Goal: Task Accomplishment & Management: Use online tool/utility

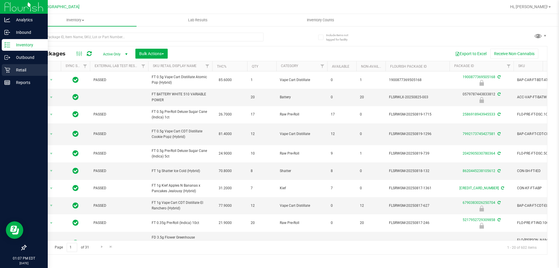
click at [15, 72] on p "Retail" at bounding box center [27, 69] width 35 height 7
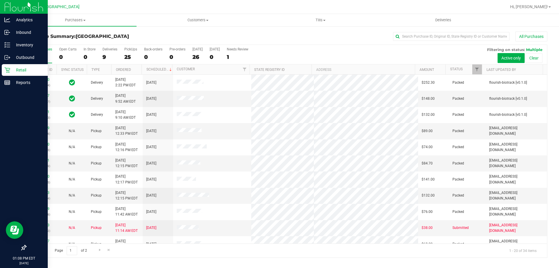
click at [155, 34] on h3 "Purchase Summary: [GEOGRAPHIC_DATA]" at bounding box center [113, 36] width 174 height 5
click at [239, 35] on div "All Purchases" at bounding box center [374, 36] width 348 height 10
click at [238, 4] on div at bounding box center [305, 6] width 402 height 11
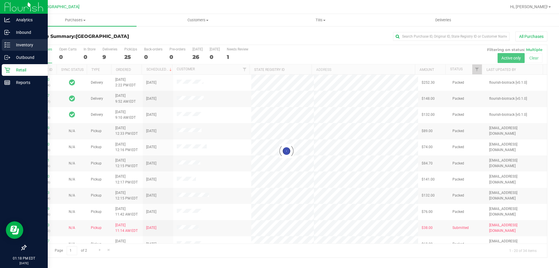
click at [6, 45] on icon at bounding box center [7, 45] width 6 height 6
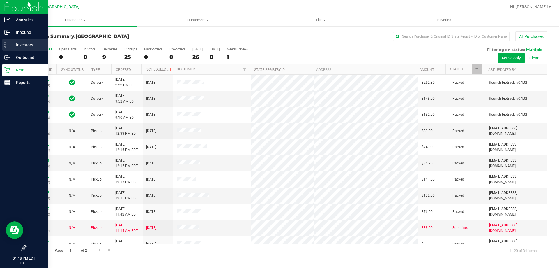
click at [16, 44] on p "Inventory" at bounding box center [27, 44] width 35 height 7
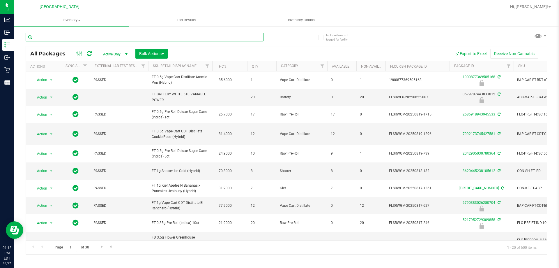
click at [91, 37] on input "text" at bounding box center [145, 37] width 238 height 9
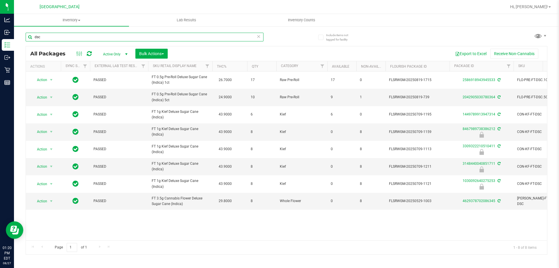
type input "dsc"
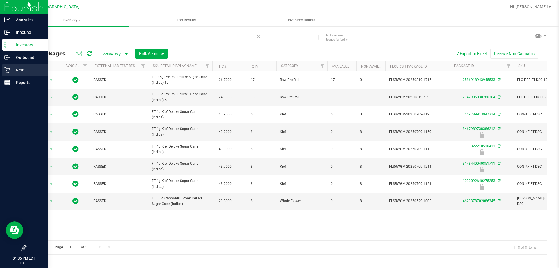
click at [13, 71] on p "Retail" at bounding box center [27, 69] width 35 height 7
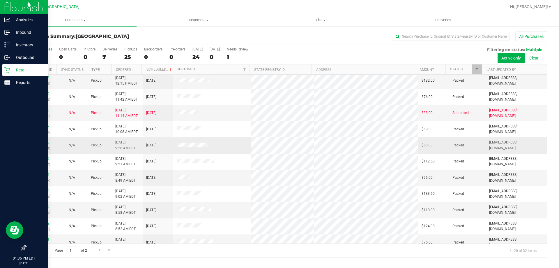
scroll to position [154, 0]
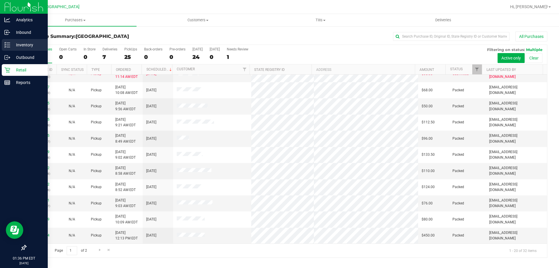
click at [17, 45] on p "Inventory" at bounding box center [27, 44] width 35 height 7
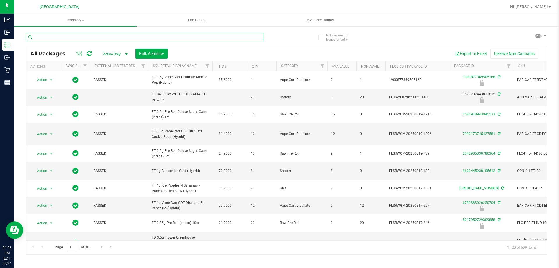
click at [118, 36] on input "text" at bounding box center [145, 37] width 238 height 9
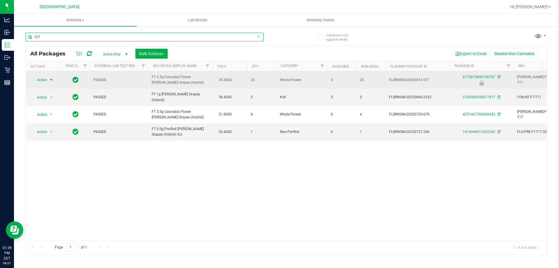
type input "t17"
click at [51, 77] on span "select" at bounding box center [51, 79] width 5 height 5
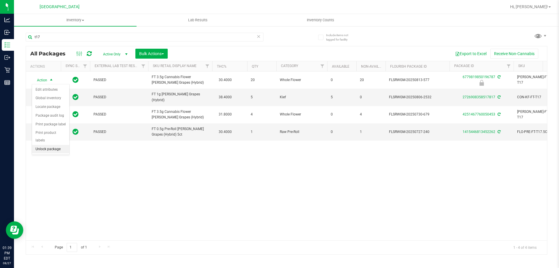
click at [54, 145] on li "Unlock package" at bounding box center [50, 149] width 37 height 9
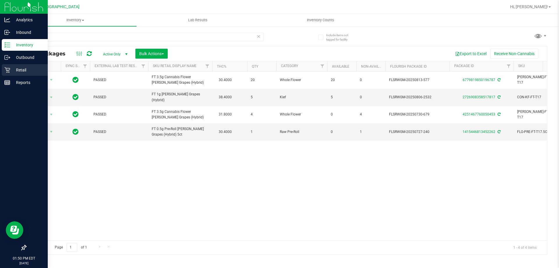
click at [22, 68] on p "Retail" at bounding box center [27, 69] width 35 height 7
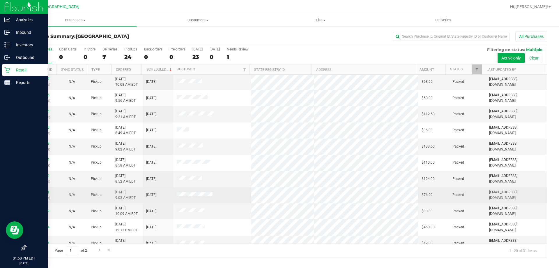
scroll to position [154, 0]
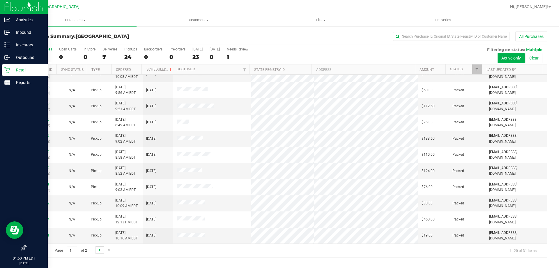
click at [98, 251] on span "Go to the next page" at bounding box center [100, 249] width 5 height 5
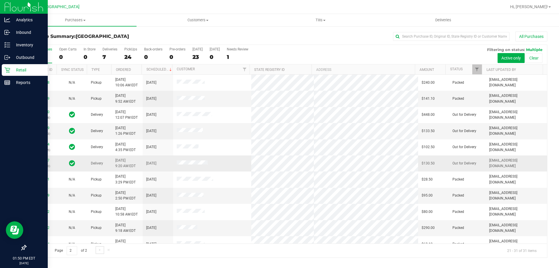
scroll to position [8, 0]
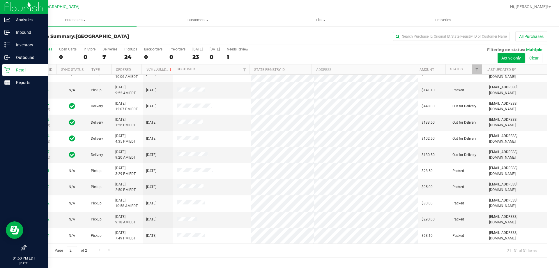
click at [43, 249] on span "Go to the previous page" at bounding box center [42, 249] width 5 height 5
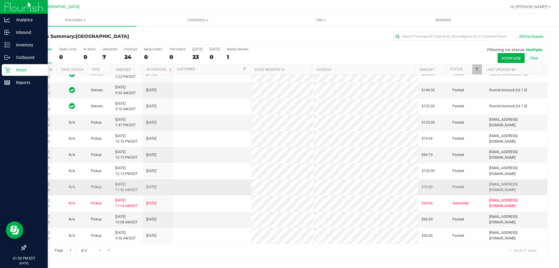
scroll to position [0, 0]
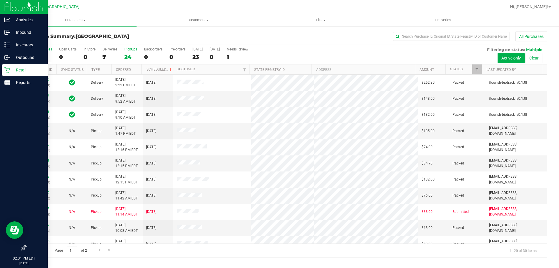
click at [125, 59] on div "24" at bounding box center [130, 57] width 13 height 7
click at [0, 0] on input "PickUps 24" at bounding box center [0, 0] width 0 height 0
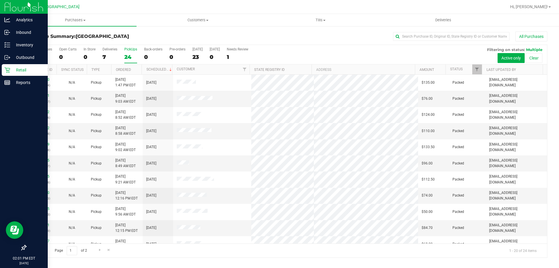
scroll to position [154, 0]
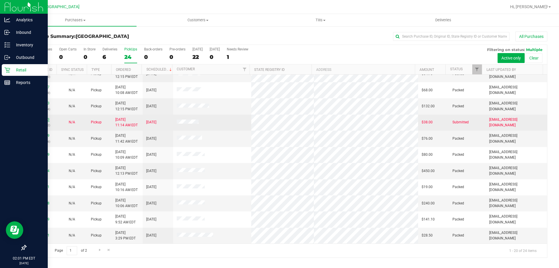
click at [43, 119] on link "11855013" at bounding box center [41, 119] width 16 height 4
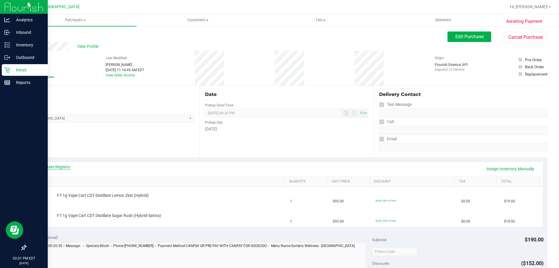
click at [67, 166] on link "View State Registry" at bounding box center [52, 167] width 35 height 6
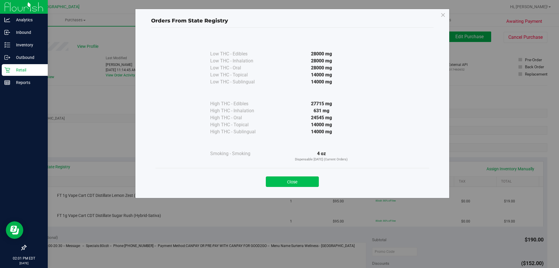
click at [282, 181] on button "Close" at bounding box center [292, 181] width 53 height 10
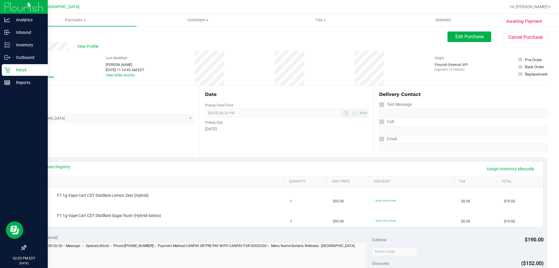
click at [9, 69] on icon at bounding box center [7, 70] width 6 height 6
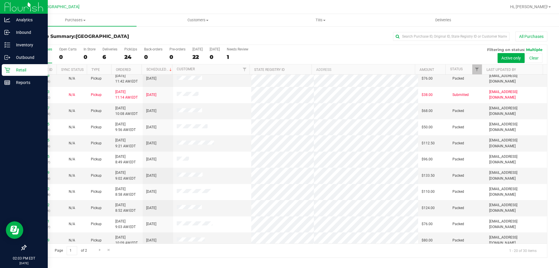
scroll to position [154, 0]
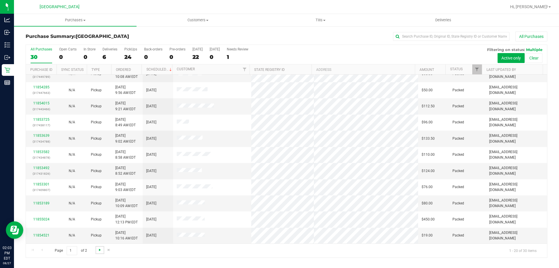
click at [98, 251] on span "Go to the next page" at bounding box center [100, 249] width 5 height 5
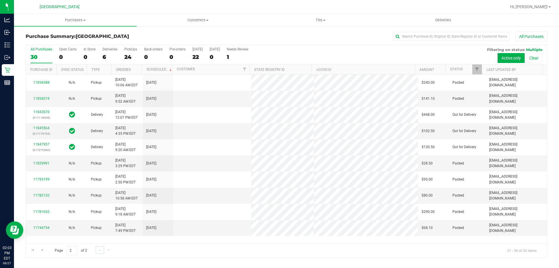
scroll to position [0, 0]
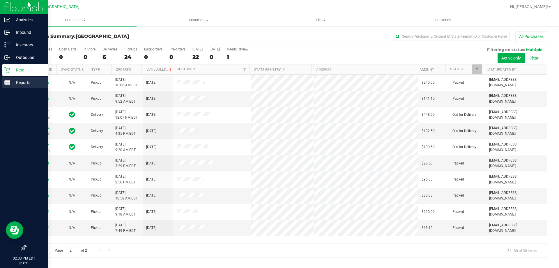
click at [13, 84] on p "Reports" at bounding box center [27, 82] width 35 height 7
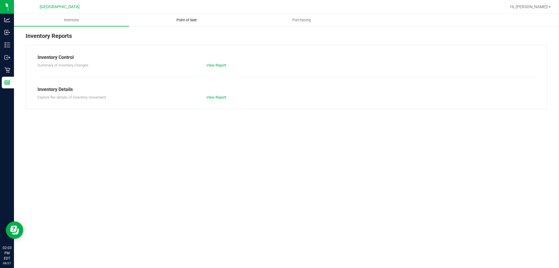
click at [194, 18] on span "Point of Sale" at bounding box center [187, 19] width 36 height 5
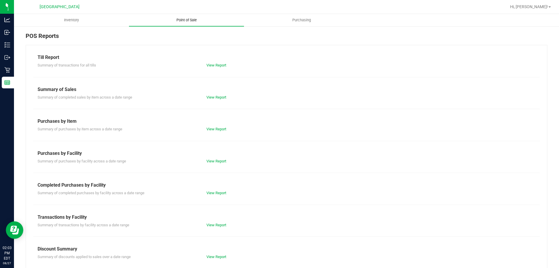
click at [214, 66] on link "View Report" at bounding box center [217, 65] width 20 height 4
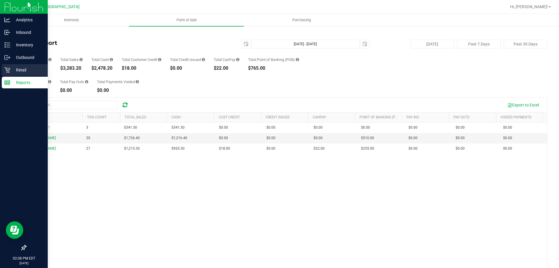
click at [27, 68] on p "Retail" at bounding box center [27, 69] width 35 height 7
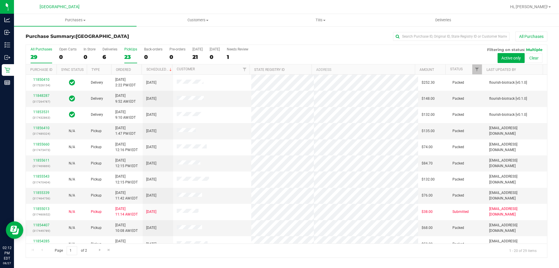
click at [130, 60] on label "PickUps 23" at bounding box center [130, 55] width 13 height 16
click at [0, 0] on input "PickUps 23" at bounding box center [0, 0] width 0 height 0
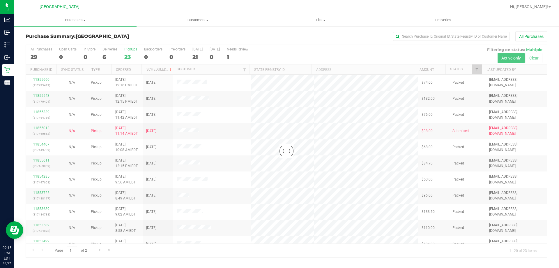
click at [135, 54] on div "23" at bounding box center [130, 57] width 13 height 7
click at [0, 0] on input "PickUps 23" at bounding box center [0, 0] width 0 height 0
click at [135, 53] on div at bounding box center [286, 151] width 521 height 212
click at [128, 57] on div at bounding box center [286, 151] width 521 height 212
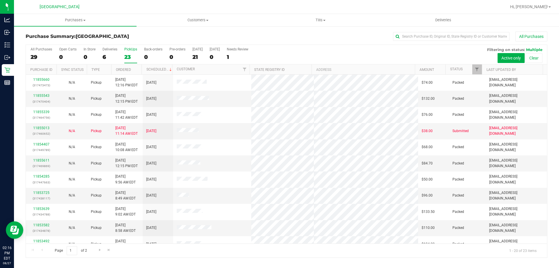
click at [128, 55] on div "23" at bounding box center [130, 57] width 13 height 7
click at [0, 0] on input "PickUps 23" at bounding box center [0, 0] width 0 height 0
click at [37, 55] on div "29" at bounding box center [42, 57] width 22 height 7
click at [0, 0] on input "All Purchases 29" at bounding box center [0, 0] width 0 height 0
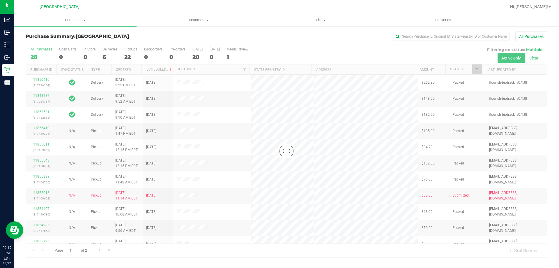
click at [131, 51] on div at bounding box center [286, 151] width 521 height 212
click at [128, 57] on div at bounding box center [286, 151] width 521 height 212
click at [129, 56] on div at bounding box center [286, 151] width 521 height 212
click at [130, 56] on div at bounding box center [286, 151] width 521 height 212
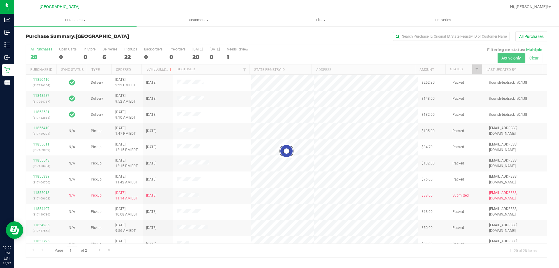
click at [130, 57] on div "22" at bounding box center [130, 57] width 13 height 7
click at [0, 0] on input "PickUps 22" at bounding box center [0, 0] width 0 height 0
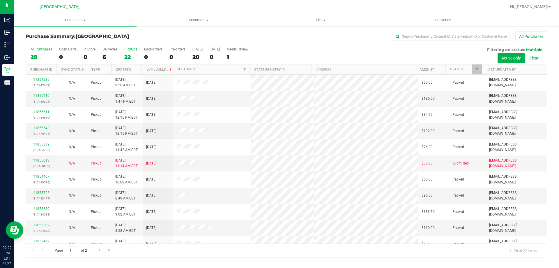
click at [37, 57] on div "28" at bounding box center [42, 57] width 22 height 7
click at [0, 0] on input "All Purchases 28" at bounding box center [0, 0] width 0 height 0
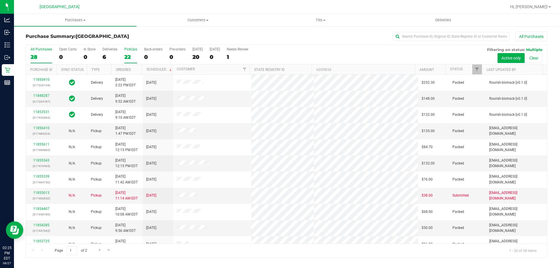
click at [128, 57] on div "22" at bounding box center [130, 57] width 13 height 7
click at [0, 0] on input "PickUps 22" at bounding box center [0, 0] width 0 height 0
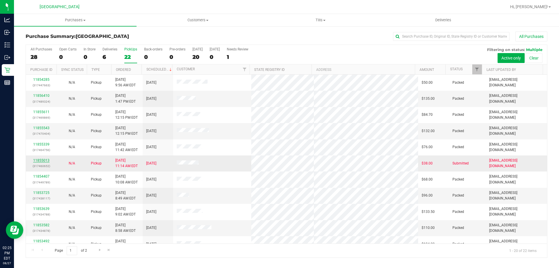
click at [41, 161] on link "11855013" at bounding box center [41, 160] width 16 height 4
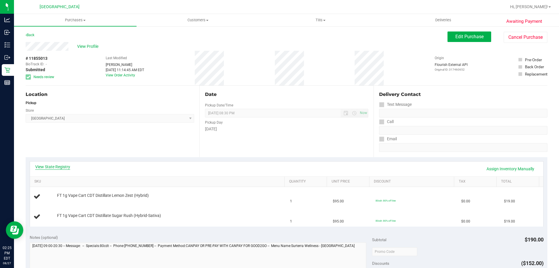
click at [53, 166] on link "View State Registry" at bounding box center [52, 167] width 35 height 6
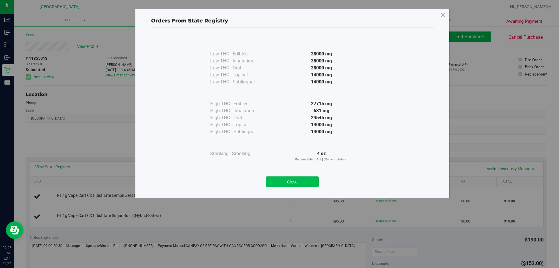
click at [299, 182] on button "Close" at bounding box center [292, 181] width 53 height 10
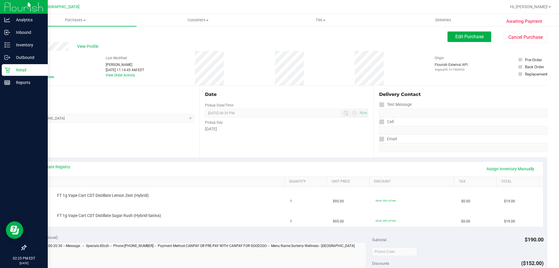
click at [13, 66] on div "Retail" at bounding box center [25, 70] width 46 height 12
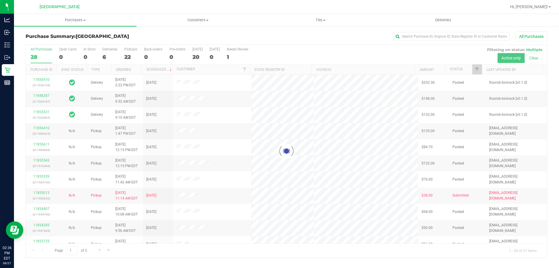
click at [129, 54] on div at bounding box center [286, 151] width 521 height 212
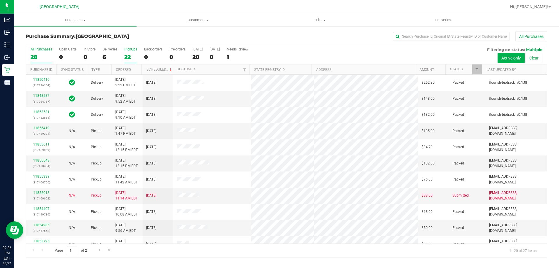
click at [130, 55] on div "22" at bounding box center [130, 57] width 13 height 7
click at [0, 0] on input "PickUps 22" at bounding box center [0, 0] width 0 height 0
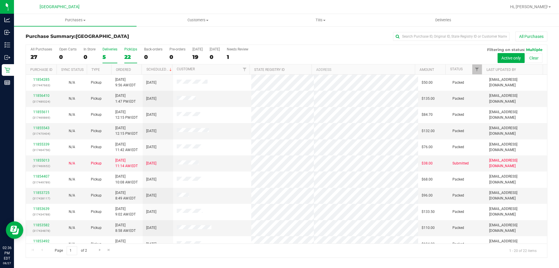
click at [103, 60] on div "5" at bounding box center [110, 57] width 15 height 7
click at [0, 0] on input "Deliveries 5" at bounding box center [0, 0] width 0 height 0
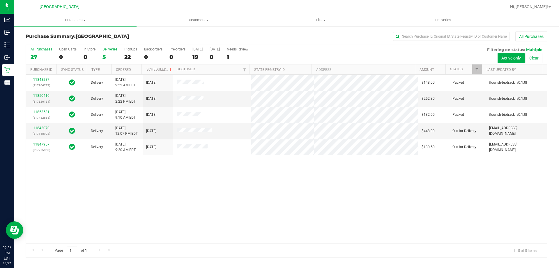
click at [47, 59] on div "27" at bounding box center [42, 57] width 22 height 7
click at [0, 0] on input "All Purchases 27" at bounding box center [0, 0] width 0 height 0
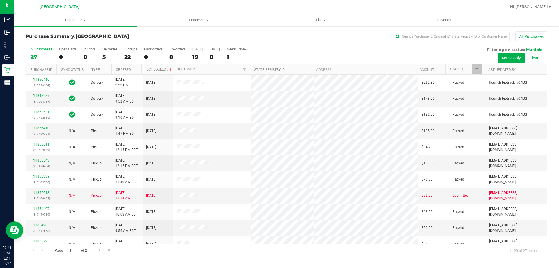
click at [130, 53] on label "PickUps 22" at bounding box center [130, 55] width 13 height 16
click at [0, 0] on input "PickUps 22" at bounding box center [0, 0] width 0 height 0
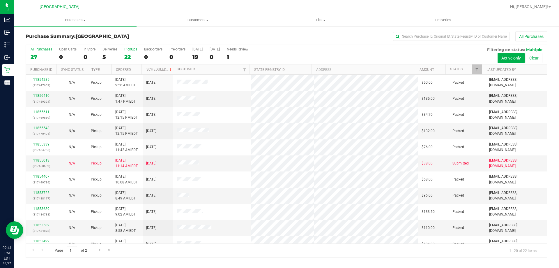
click at [44, 54] on div "27" at bounding box center [42, 57] width 22 height 7
click at [0, 0] on input "All Purchases 27" at bounding box center [0, 0] width 0 height 0
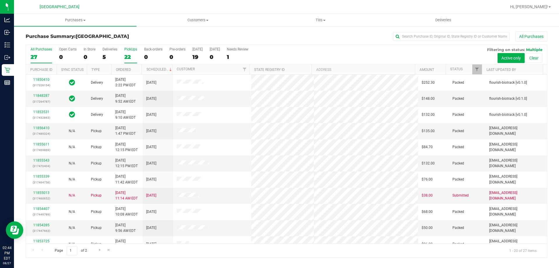
click at [128, 57] on div "22" at bounding box center [130, 57] width 13 height 7
click at [0, 0] on input "PickUps 22" at bounding box center [0, 0] width 0 height 0
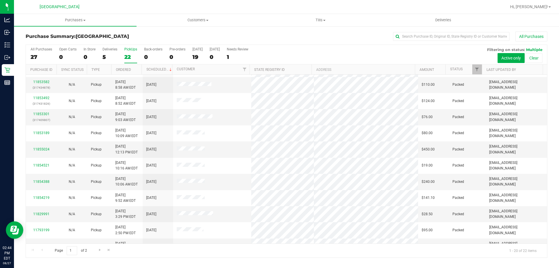
scroll to position [154, 0]
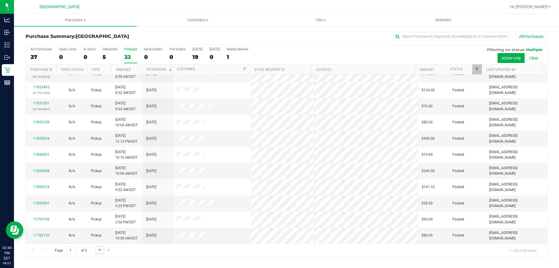
click at [98, 248] on span "Go to the next page" at bounding box center [100, 249] width 5 height 5
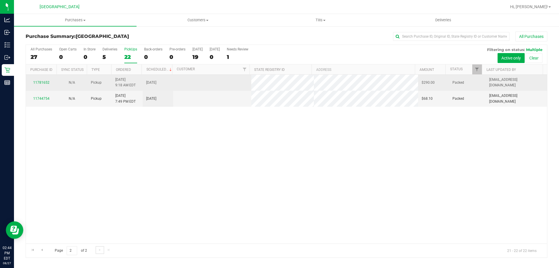
scroll to position [0, 0]
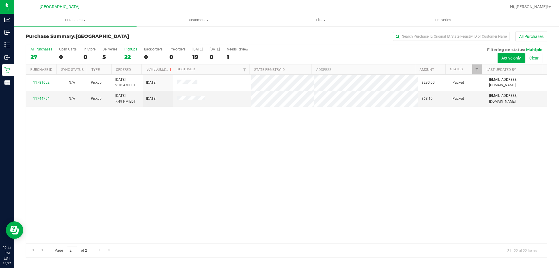
click at [43, 60] on label "All Purchases 27" at bounding box center [42, 55] width 22 height 16
click at [0, 0] on input "All Purchases 27" at bounding box center [0, 0] width 0 height 0
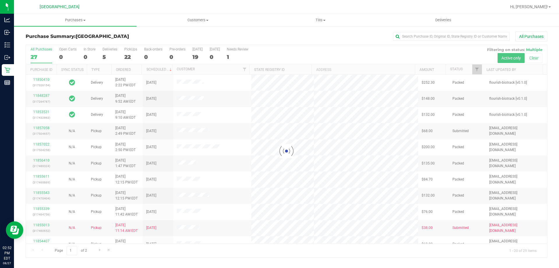
click at [134, 50] on div at bounding box center [286, 151] width 521 height 212
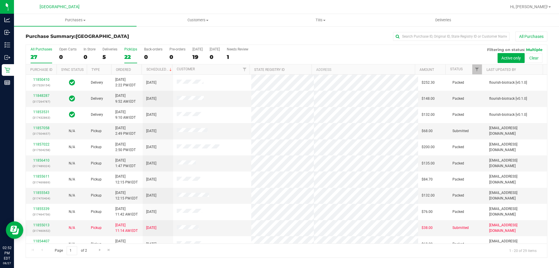
click at [130, 50] on div "PickUps" at bounding box center [130, 49] width 13 height 4
click at [0, 0] on input "PickUps 22" at bounding box center [0, 0] width 0 height 0
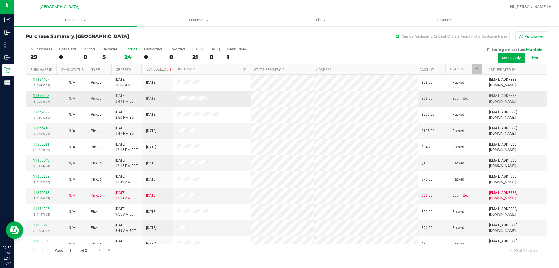
click at [45, 96] on link "11857058" at bounding box center [41, 96] width 16 height 4
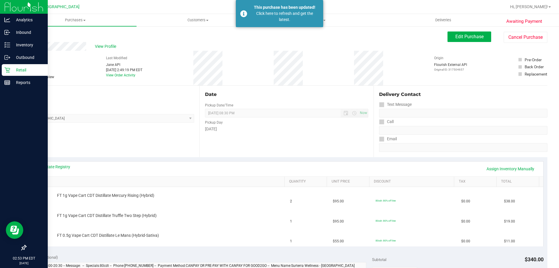
click at [18, 70] on p "Retail" at bounding box center [27, 69] width 35 height 7
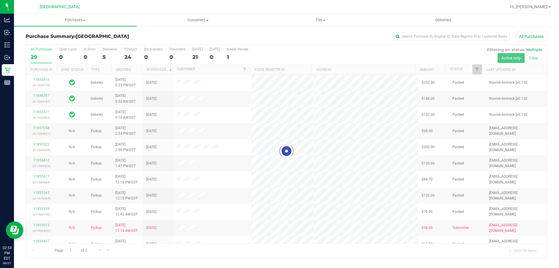
click at [131, 55] on div at bounding box center [286, 151] width 521 height 212
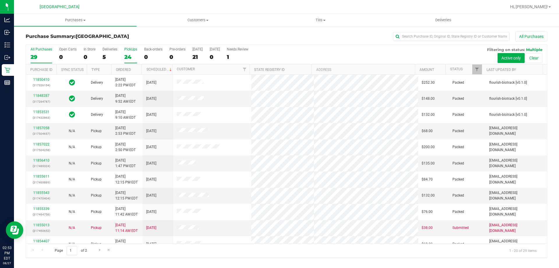
click at [130, 56] on div "24" at bounding box center [130, 57] width 13 height 7
click at [0, 0] on input "PickUps 24" at bounding box center [0, 0] width 0 height 0
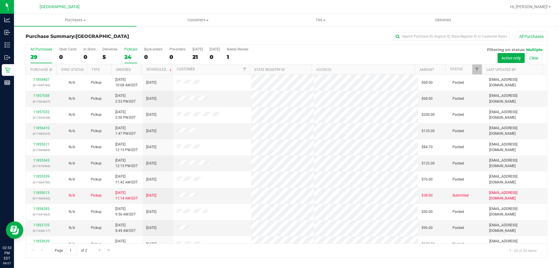
click at [44, 53] on label "All Purchases 29" at bounding box center [42, 55] width 22 height 16
click at [0, 0] on input "All Purchases 29" at bounding box center [0, 0] width 0 height 0
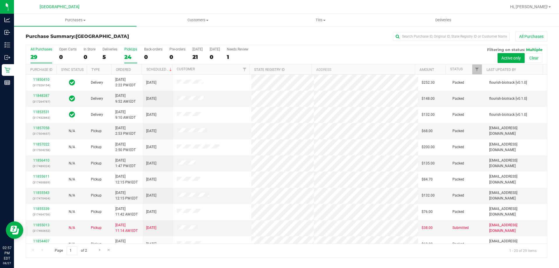
click at [131, 54] on div "24" at bounding box center [130, 57] width 13 height 7
click at [0, 0] on input "PickUps 24" at bounding box center [0, 0] width 0 height 0
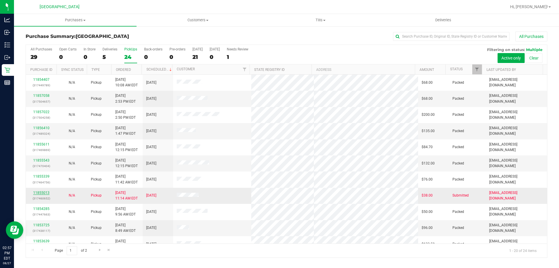
click at [48, 193] on link "11855013" at bounding box center [41, 193] width 16 height 4
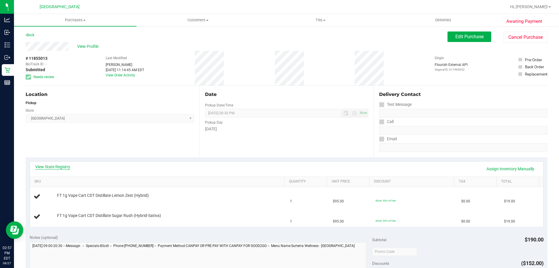
click at [54, 167] on link "View State Registry" at bounding box center [52, 167] width 35 height 6
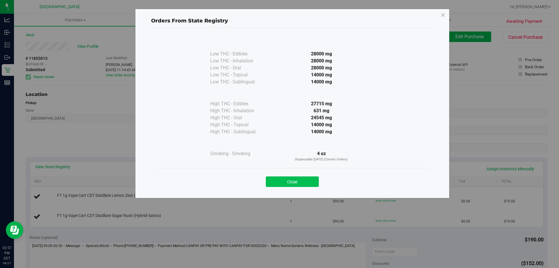
click at [299, 181] on button "Close" at bounding box center [292, 181] width 53 height 10
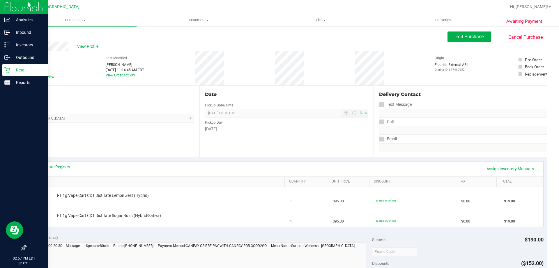
click at [17, 70] on p "Retail" at bounding box center [27, 69] width 35 height 7
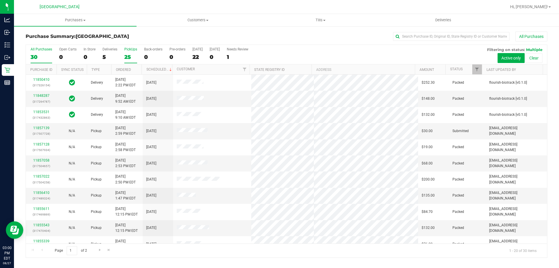
click at [126, 51] on div "PickUps" at bounding box center [130, 49] width 13 height 4
click at [0, 0] on input "PickUps 25" at bounding box center [0, 0] width 0 height 0
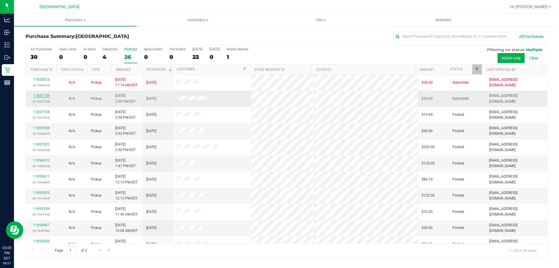
click at [44, 96] on link "11857139" at bounding box center [41, 96] width 16 height 4
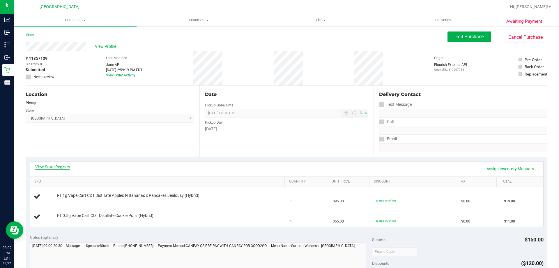
click at [55, 164] on link "View State Registry" at bounding box center [52, 167] width 35 height 6
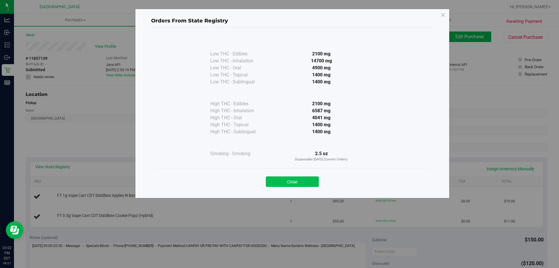
click at [304, 177] on button "Close" at bounding box center [292, 181] width 53 height 10
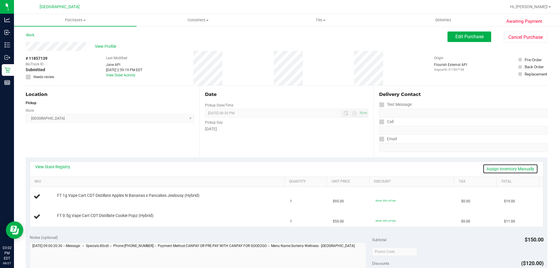
click at [517, 167] on link "Assign Inventory Manually" at bounding box center [510, 169] width 55 height 10
click at [518, 164] on link "Save & Exit" at bounding box center [524, 169] width 27 height 10
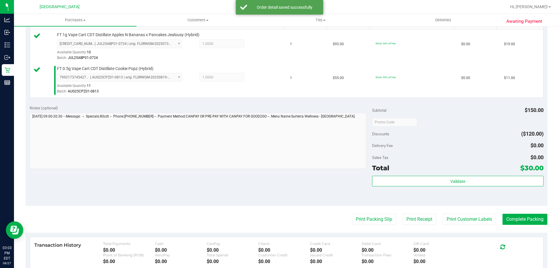
scroll to position [207, 0]
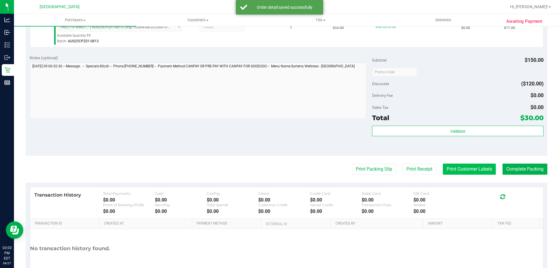
click at [461, 165] on button "Print Customer Labels" at bounding box center [469, 168] width 53 height 11
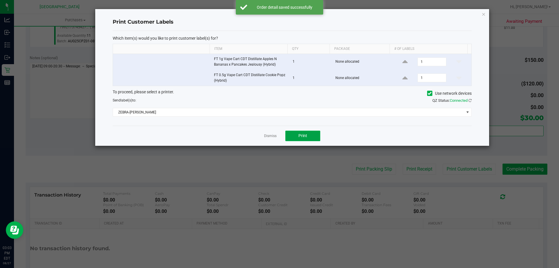
click at [299, 140] on button "Print" at bounding box center [302, 135] width 35 height 10
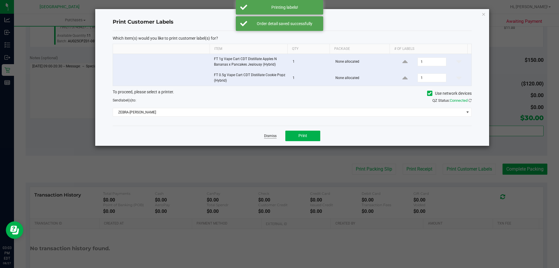
click at [271, 134] on link "Dismiss" at bounding box center [270, 135] width 13 height 5
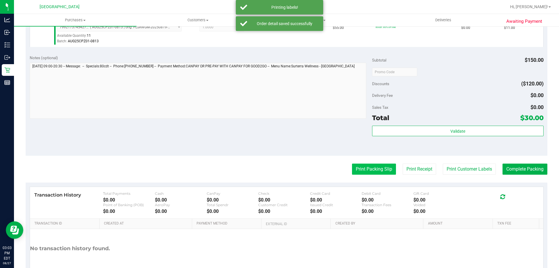
click at [357, 168] on button "Print Packing Slip" at bounding box center [374, 168] width 44 height 11
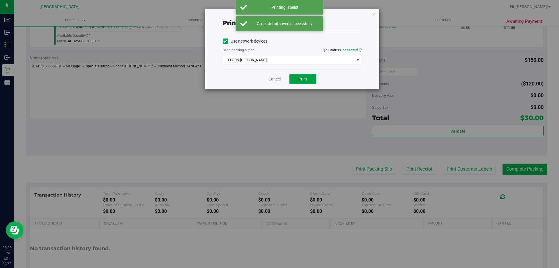
click at [301, 81] on span "Print" at bounding box center [303, 79] width 9 height 5
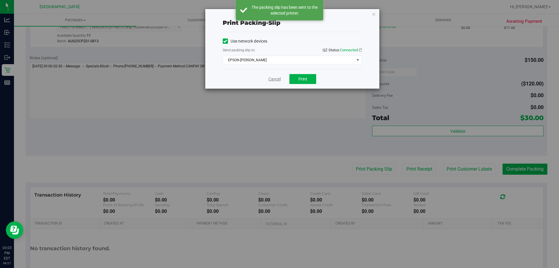
click at [273, 77] on link "Cancel" at bounding box center [275, 79] width 12 height 6
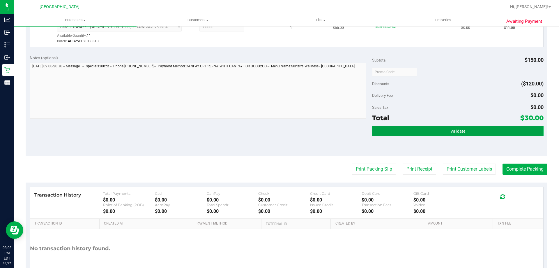
click at [411, 127] on button "Validate" at bounding box center [457, 131] width 171 height 10
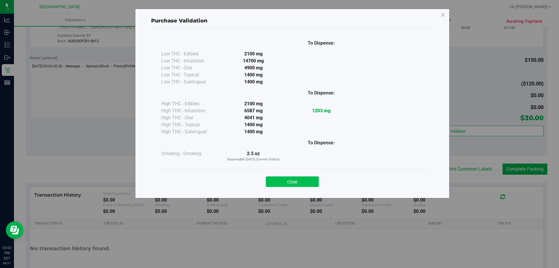
click at [300, 179] on button "Close" at bounding box center [292, 181] width 53 height 10
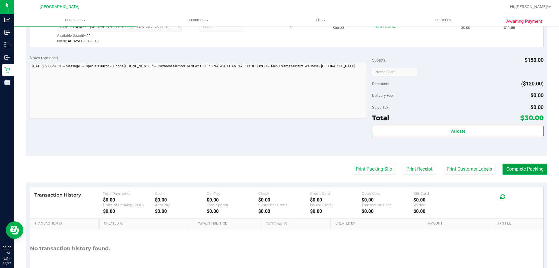
click at [530, 172] on button "Complete Packing" at bounding box center [525, 168] width 45 height 11
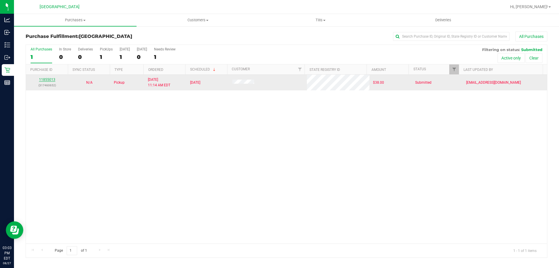
click at [43, 80] on link "11855013" at bounding box center [47, 79] width 16 height 4
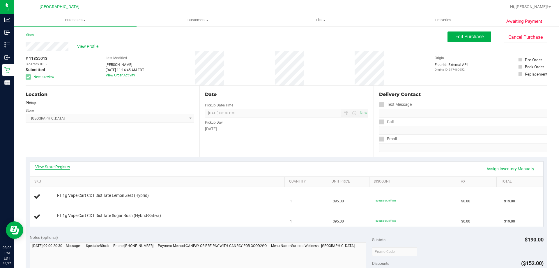
click at [54, 166] on link "View State Registry" at bounding box center [52, 167] width 35 height 6
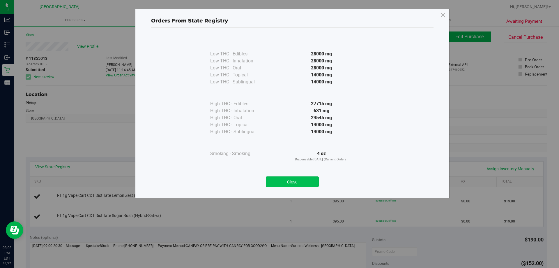
click at [292, 184] on button "Close" at bounding box center [292, 181] width 53 height 10
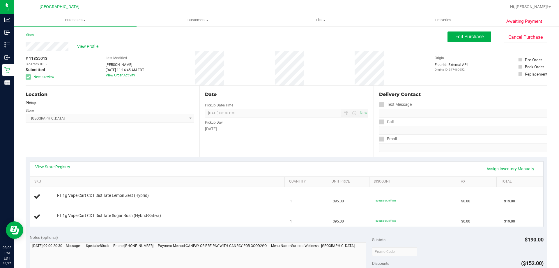
click at [54, 163] on div "View State Registry Assign Inventory Manually" at bounding box center [287, 168] width 514 height 15
click at [52, 165] on link "View State Registry" at bounding box center [52, 167] width 35 height 6
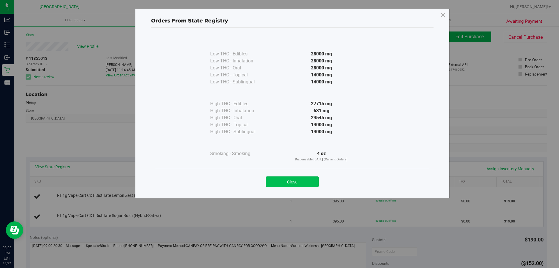
click at [284, 183] on button "Close" at bounding box center [292, 181] width 53 height 10
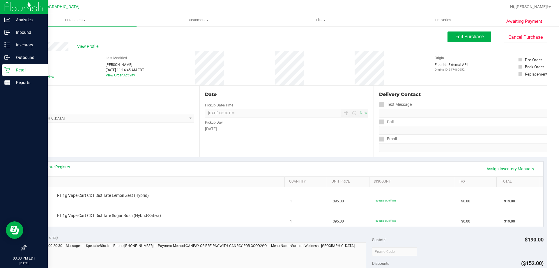
click at [8, 69] on icon at bounding box center [7, 70] width 6 height 6
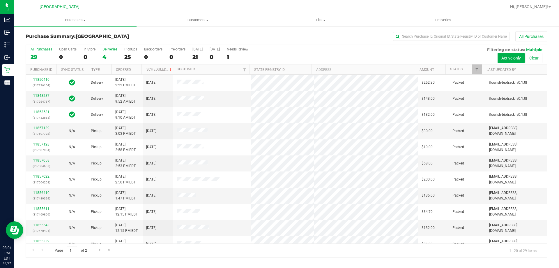
click at [108, 56] on div "4" at bounding box center [110, 57] width 15 height 7
click at [0, 0] on input "Deliveries 4" at bounding box center [0, 0] width 0 height 0
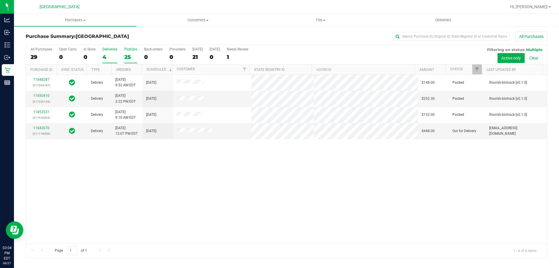
click at [131, 57] on div "25" at bounding box center [130, 57] width 13 height 7
click at [0, 0] on input "PickUps 25" at bounding box center [0, 0] width 0 height 0
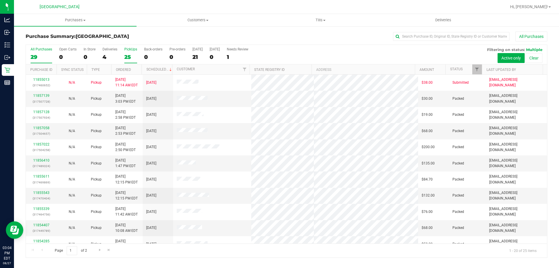
click at [34, 57] on div "29" at bounding box center [42, 57] width 22 height 7
click at [0, 0] on input "All Purchases 29" at bounding box center [0, 0] width 0 height 0
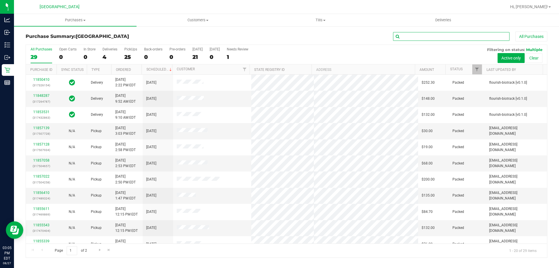
click at [409, 39] on input "text" at bounding box center [451, 36] width 117 height 9
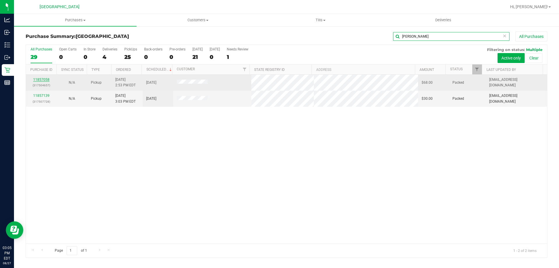
type input "fran"
click at [37, 77] on link "11857058" at bounding box center [41, 79] width 16 height 4
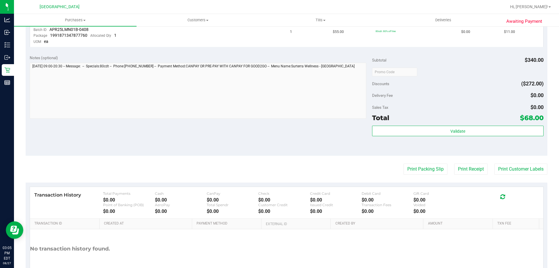
scroll to position [233, 0]
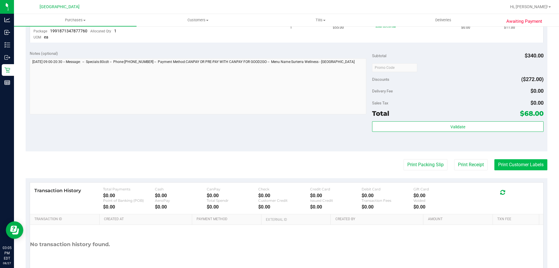
click at [518, 167] on button "Print Customer Labels" at bounding box center [521, 164] width 53 height 11
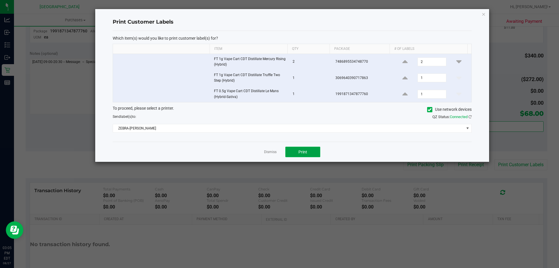
click at [309, 147] on button "Print" at bounding box center [302, 152] width 35 height 10
click at [269, 154] on link "Dismiss" at bounding box center [270, 151] width 13 height 5
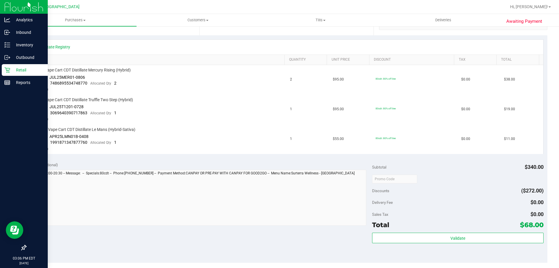
scroll to position [29, 0]
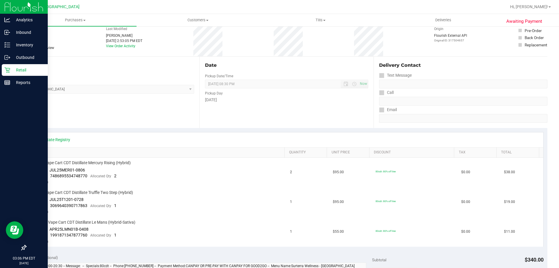
click at [6, 69] on icon at bounding box center [7, 70] width 6 height 6
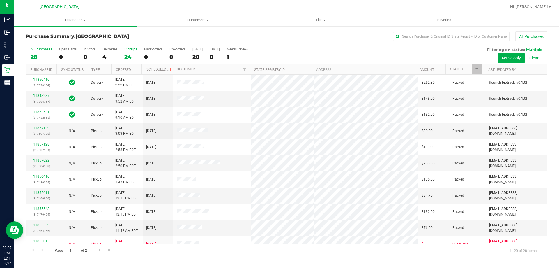
click at [128, 57] on div "24" at bounding box center [130, 57] width 13 height 7
click at [0, 0] on input "PickUps 24" at bounding box center [0, 0] width 0 height 0
click at [46, 53] on label "All Purchases 28" at bounding box center [42, 55] width 22 height 16
click at [0, 0] on input "All Purchases 28" at bounding box center [0, 0] width 0 height 0
click at [145, 42] on div "Purchase Summary: North Port WC All Purchases" at bounding box center [287, 37] width 522 height 13
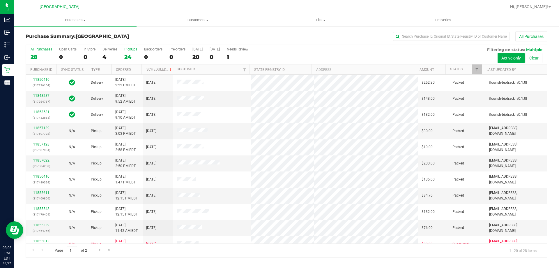
click at [126, 56] on div "24" at bounding box center [130, 57] width 13 height 7
click at [0, 0] on input "PickUps 24" at bounding box center [0, 0] width 0 height 0
click at [44, 58] on div "28" at bounding box center [42, 57] width 22 height 7
click at [0, 0] on input "All Purchases 28" at bounding box center [0, 0] width 0 height 0
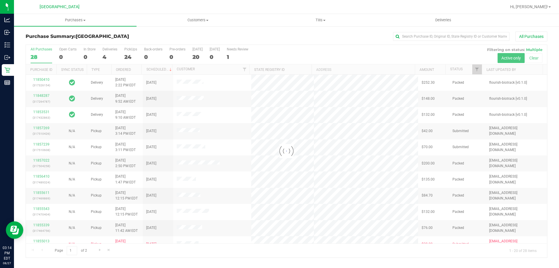
click at [131, 55] on div at bounding box center [286, 151] width 521 height 212
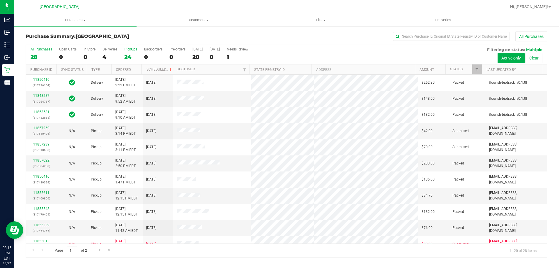
click at [129, 56] on div "24" at bounding box center [130, 57] width 13 height 7
click at [0, 0] on input "PickUps 24" at bounding box center [0, 0] width 0 height 0
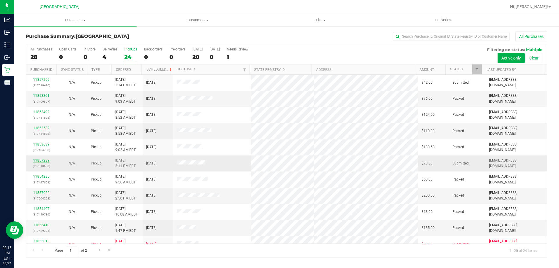
click at [45, 160] on link "11857239" at bounding box center [41, 160] width 16 height 4
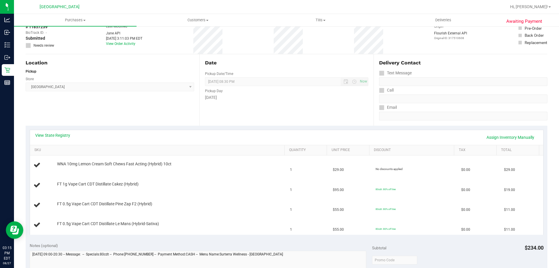
scroll to position [44, 0]
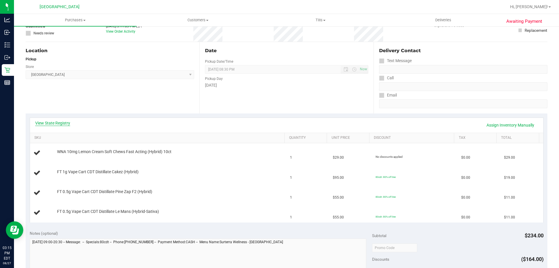
click at [61, 122] on link "View State Registry" at bounding box center [52, 123] width 35 height 6
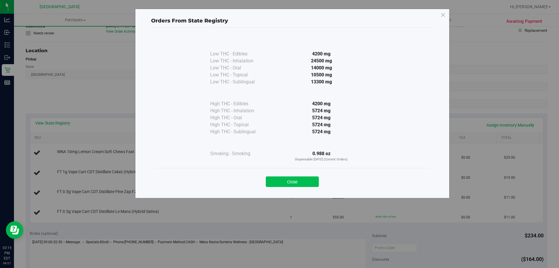
click at [294, 181] on button "Close" at bounding box center [292, 181] width 53 height 10
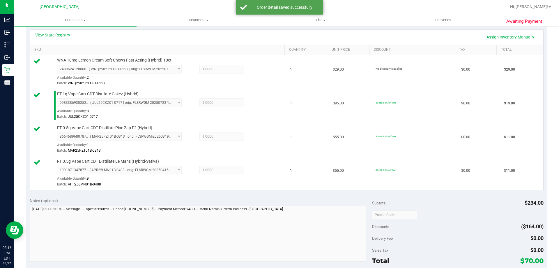
scroll to position [225, 0]
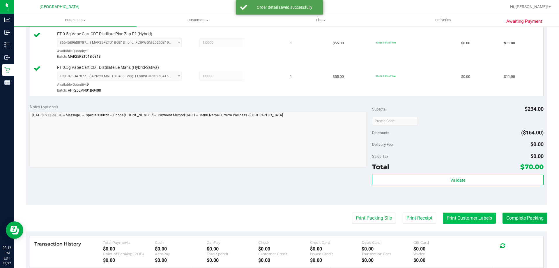
click at [469, 221] on button "Print Customer Labels" at bounding box center [469, 217] width 53 height 11
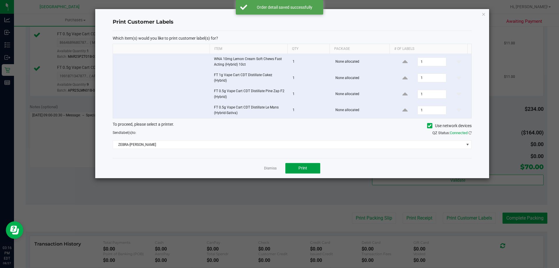
click at [300, 165] on span "Print" at bounding box center [303, 167] width 9 height 5
click at [267, 165] on div at bounding box center [292, 93] width 394 height 169
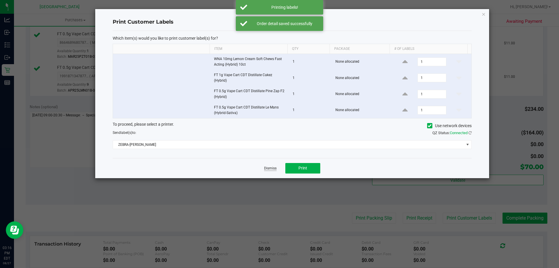
click at [272, 166] on link "Dismiss" at bounding box center [270, 168] width 13 height 5
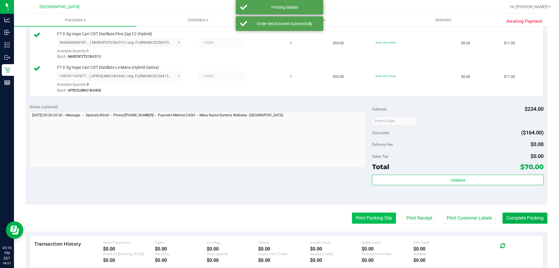
click at [360, 222] on button "Print Packing Slip" at bounding box center [374, 217] width 44 height 11
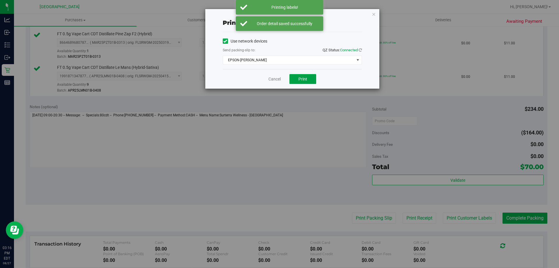
click at [301, 80] on span "Print" at bounding box center [303, 79] width 9 height 5
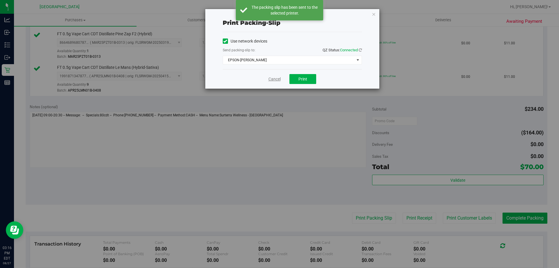
click at [272, 77] on link "Cancel" at bounding box center [275, 79] width 12 height 6
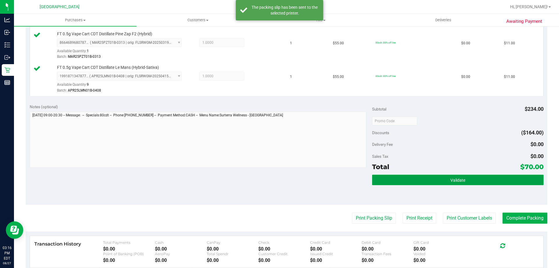
click at [411, 182] on button "Validate" at bounding box center [457, 179] width 171 height 10
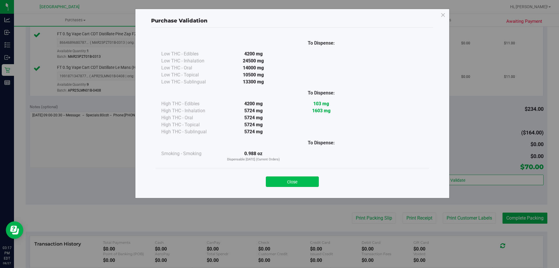
click at [304, 186] on button "Close" at bounding box center [292, 181] width 53 height 10
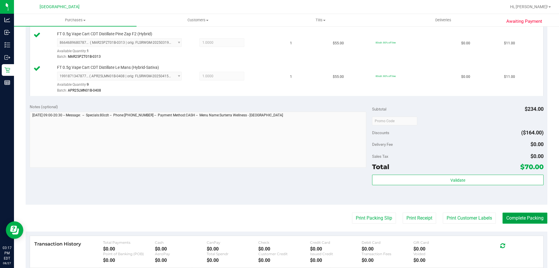
click at [521, 216] on button "Complete Packing" at bounding box center [525, 217] width 45 height 11
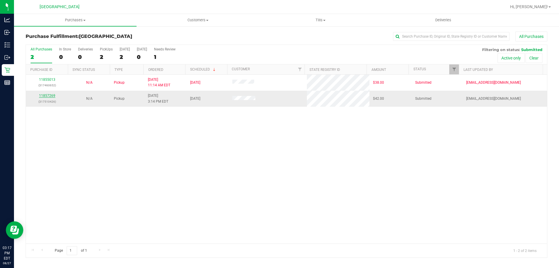
click at [47, 94] on link "11857269" at bounding box center [47, 96] width 16 height 4
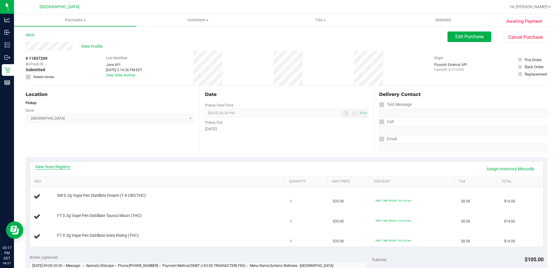
click at [60, 166] on link "View State Registry" at bounding box center [52, 167] width 35 height 6
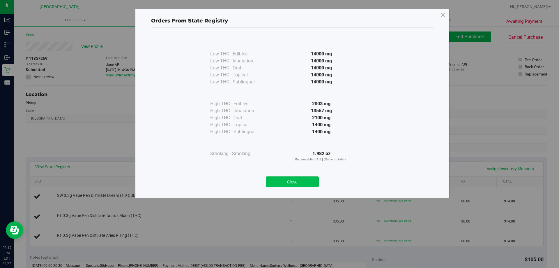
click at [295, 185] on button "Close" at bounding box center [292, 181] width 53 height 10
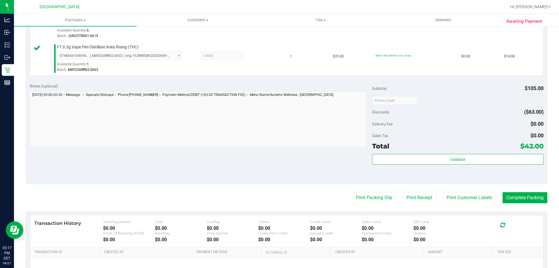
scroll to position [215, 0]
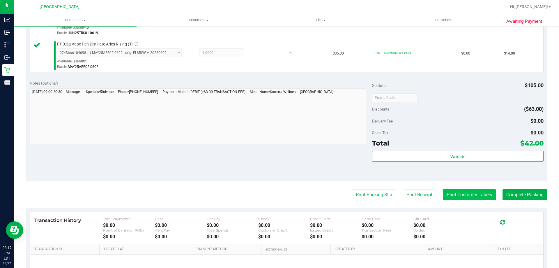
click at [460, 193] on button "Print Customer Labels" at bounding box center [469, 194] width 53 height 11
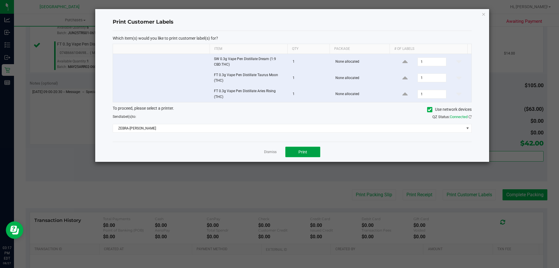
click at [309, 151] on button "Print" at bounding box center [302, 152] width 35 height 10
click at [270, 150] on link "Dismiss" at bounding box center [270, 151] width 13 height 5
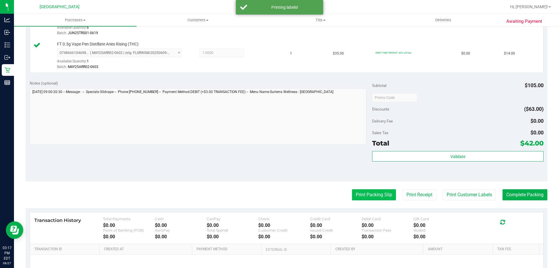
click at [358, 200] on button "Print Packing Slip" at bounding box center [374, 194] width 44 height 11
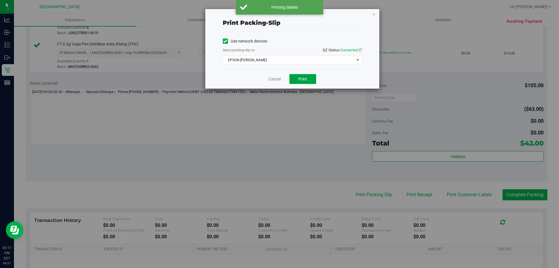
click at [305, 77] on span "Print" at bounding box center [303, 79] width 9 height 5
click at [274, 76] on link "Cancel" at bounding box center [275, 79] width 12 height 6
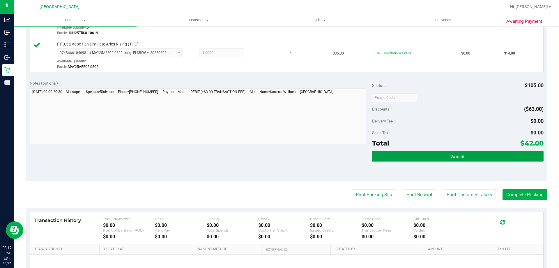
click at [409, 155] on button "Validate" at bounding box center [457, 156] width 171 height 10
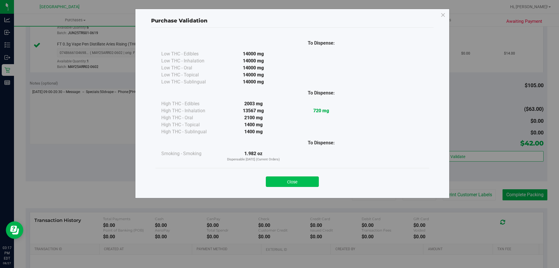
click at [294, 181] on button "Close" at bounding box center [292, 181] width 53 height 10
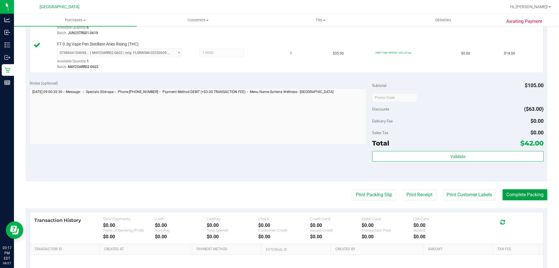
click at [520, 193] on button "Complete Packing" at bounding box center [525, 194] width 45 height 11
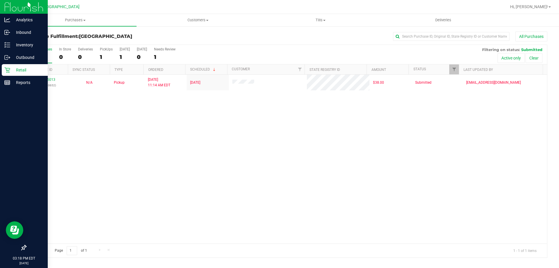
click at [17, 70] on p "Retail" at bounding box center [27, 69] width 35 height 7
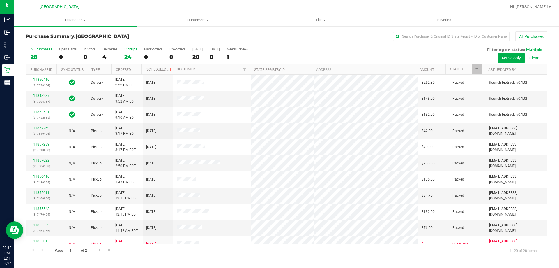
click at [129, 57] on div "24" at bounding box center [130, 57] width 13 height 7
click at [0, 0] on input "PickUps 24" at bounding box center [0, 0] width 0 height 0
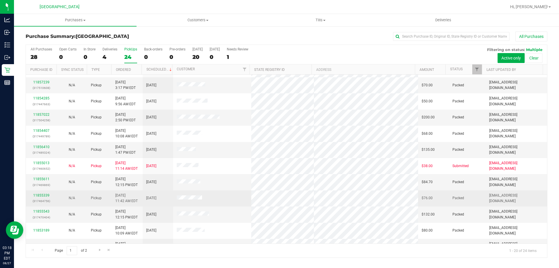
scroll to position [154, 0]
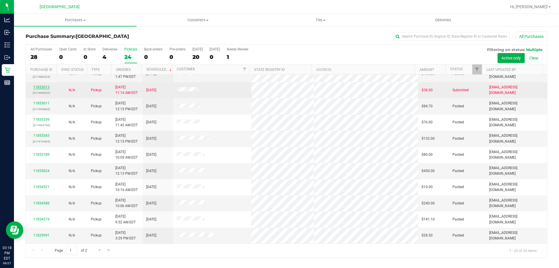
click at [38, 88] on link "11855013" at bounding box center [41, 87] width 16 height 4
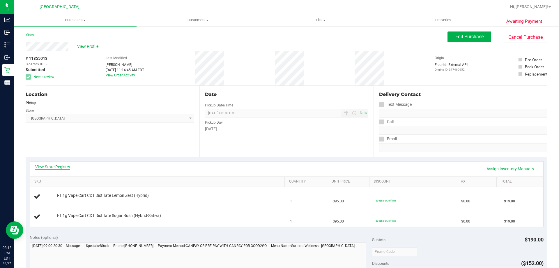
click at [54, 168] on link "View State Registry" at bounding box center [52, 167] width 35 height 6
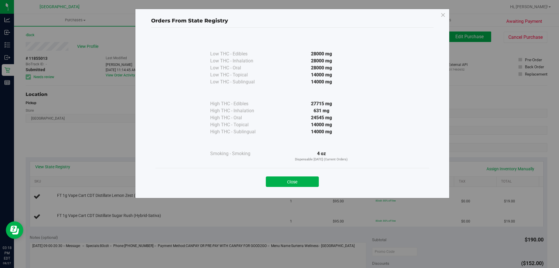
click at [301, 185] on button "Close" at bounding box center [292, 181] width 53 height 10
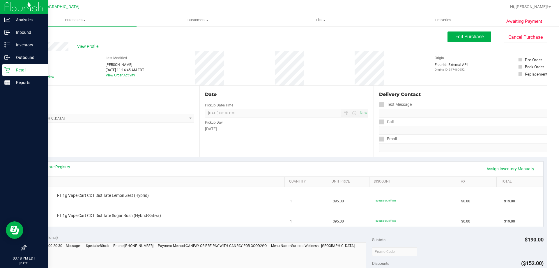
click at [11, 67] on p "Retail" at bounding box center [27, 69] width 35 height 7
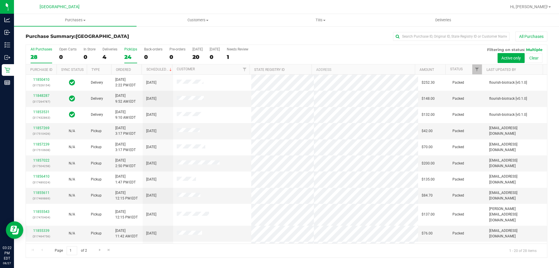
click at [133, 55] on div "24" at bounding box center [130, 57] width 13 height 7
click at [0, 0] on input "PickUps 24" at bounding box center [0, 0] width 0 height 0
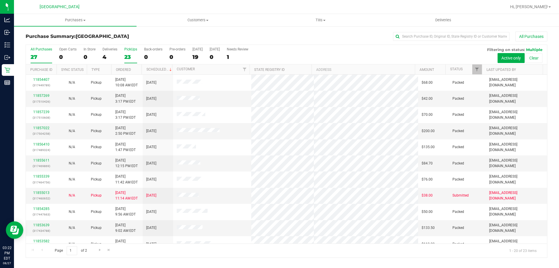
click at [44, 54] on div "27" at bounding box center [42, 57] width 22 height 7
click at [0, 0] on input "All Purchases 27" at bounding box center [0, 0] width 0 height 0
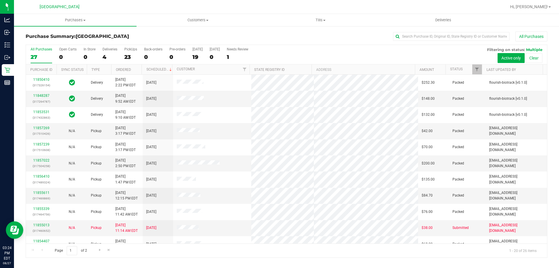
click at [122, 56] on div "All Purchases 27 Open Carts 0 In Store 0 Deliveries 4 PickUps 23 Back-orders 0 …" at bounding box center [286, 55] width 521 height 20
click at [130, 55] on div "23" at bounding box center [130, 57] width 13 height 7
click at [0, 0] on input "PickUps 23" at bounding box center [0, 0] width 0 height 0
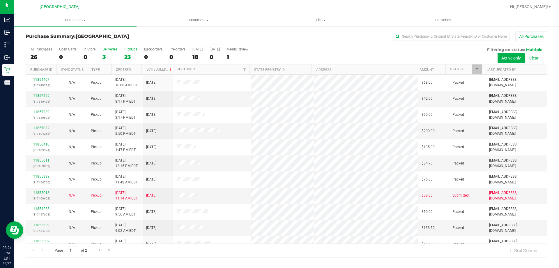
click at [111, 57] on div "3" at bounding box center [110, 57] width 15 height 7
click at [0, 0] on input "Deliveries 3" at bounding box center [0, 0] width 0 height 0
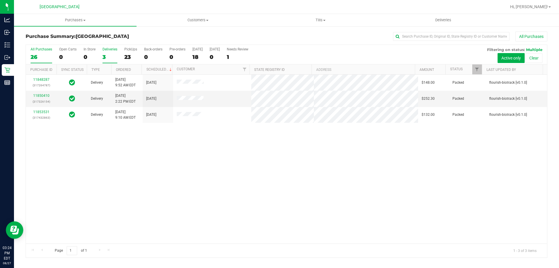
click at [43, 52] on label "All Purchases 26" at bounding box center [42, 55] width 22 height 16
click at [0, 0] on input "All Purchases 26" at bounding box center [0, 0] width 0 height 0
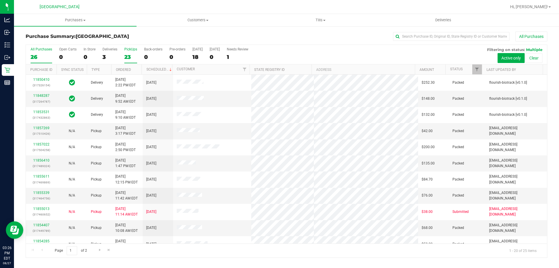
click at [127, 58] on div "23" at bounding box center [130, 57] width 13 height 7
click at [0, 0] on input "PickUps 23" at bounding box center [0, 0] width 0 height 0
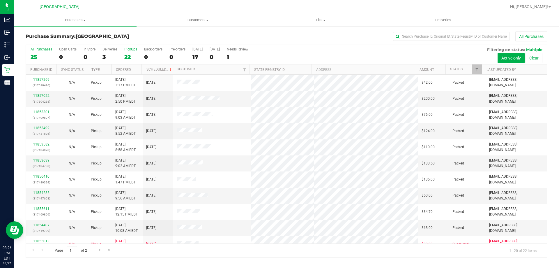
click at [42, 55] on div "25" at bounding box center [42, 57] width 22 height 7
click at [0, 0] on input "All Purchases 25" at bounding box center [0, 0] width 0 height 0
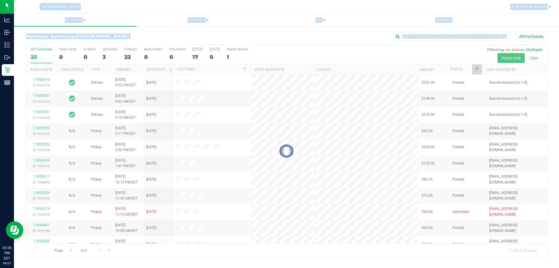
drag, startPoint x: 34, startPoint y: 4, endPoint x: 539, endPoint y: 250, distance: 562.1
click at [539, 250] on div "North Port WC Hi, Woodie! Purchases Summary of purchases Fulfillment All purcha…" at bounding box center [286, 134] width 545 height 268
click at [539, 250] on div at bounding box center [286, 151] width 521 height 212
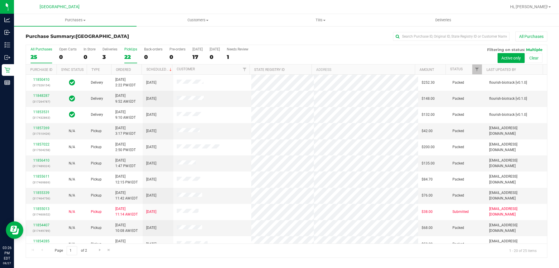
click at [131, 53] on label "PickUps 22" at bounding box center [130, 55] width 13 height 16
click at [0, 0] on input "PickUps 22" at bounding box center [0, 0] width 0 height 0
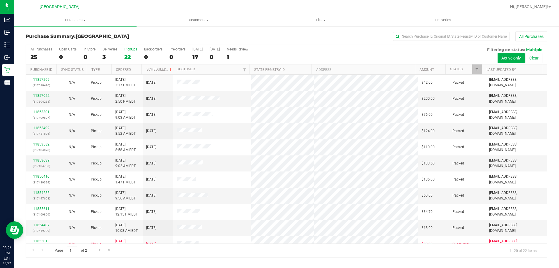
click at [37, 52] on label "All Purchases 25" at bounding box center [42, 55] width 22 height 16
click at [0, 0] on input "All Purchases 25" at bounding box center [0, 0] width 0 height 0
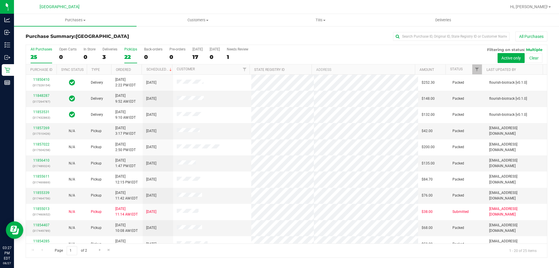
click at [133, 56] on div "22" at bounding box center [130, 57] width 13 height 7
click at [0, 0] on input "PickUps 22" at bounding box center [0, 0] width 0 height 0
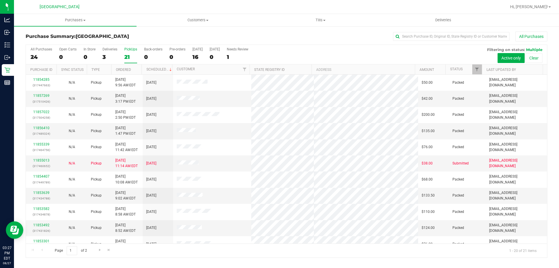
click at [38, 56] on div "24" at bounding box center [42, 57] width 22 height 7
click at [0, 0] on input "All Purchases 24" at bounding box center [0, 0] width 0 height 0
click at [128, 57] on div "21" at bounding box center [130, 57] width 13 height 7
click at [0, 0] on input "PickUps 21" at bounding box center [0, 0] width 0 height 0
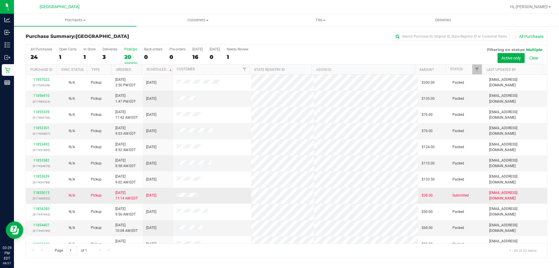
click at [31, 192] on div "11855013 (317460652)" at bounding box center [41, 195] width 24 height 11
click at [39, 192] on link "11855013" at bounding box center [41, 193] width 16 height 4
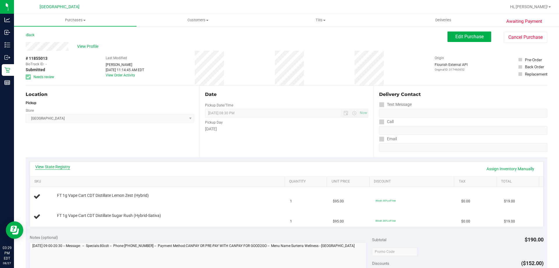
click at [52, 166] on link "View State Registry" at bounding box center [52, 167] width 35 height 6
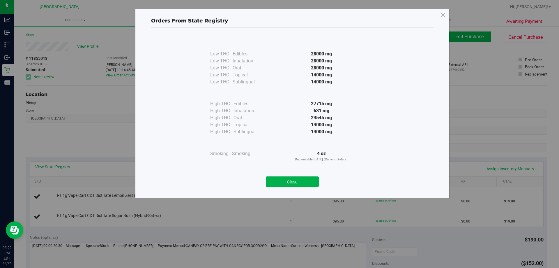
drag, startPoint x: 294, startPoint y: 182, endPoint x: 81, endPoint y: 111, distance: 224.5
click at [293, 182] on button "Close" at bounding box center [292, 181] width 53 height 10
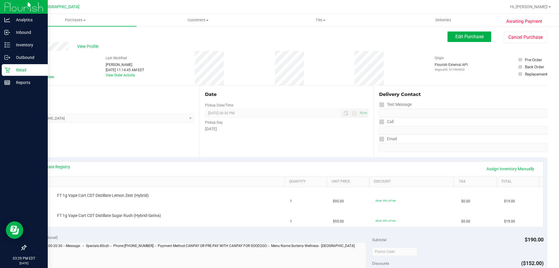
click at [12, 70] on p "Retail" at bounding box center [27, 69] width 35 height 7
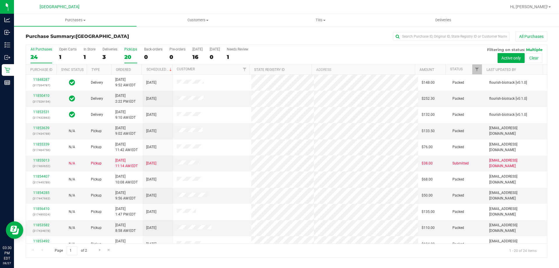
click at [125, 50] on div "PickUps" at bounding box center [130, 49] width 13 height 4
click at [0, 0] on input "PickUps 20" at bounding box center [0, 0] width 0 height 0
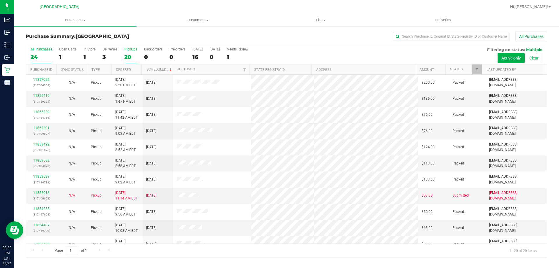
click at [43, 55] on div "24" at bounding box center [42, 57] width 22 height 7
click at [0, 0] on input "All Purchases 24" at bounding box center [0, 0] width 0 height 0
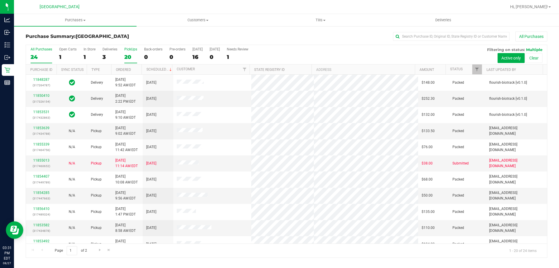
click at [132, 54] on div "20" at bounding box center [130, 57] width 13 height 7
click at [0, 0] on input "PickUps 20" at bounding box center [0, 0] width 0 height 0
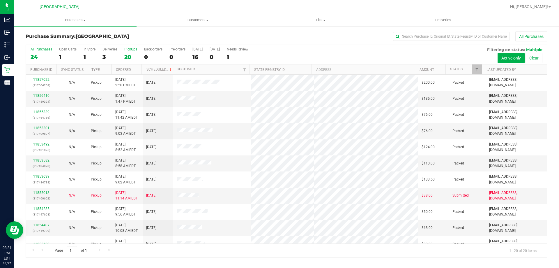
click at [39, 55] on div "24" at bounding box center [42, 57] width 22 height 7
click at [0, 0] on input "All Purchases 24" at bounding box center [0, 0] width 0 height 0
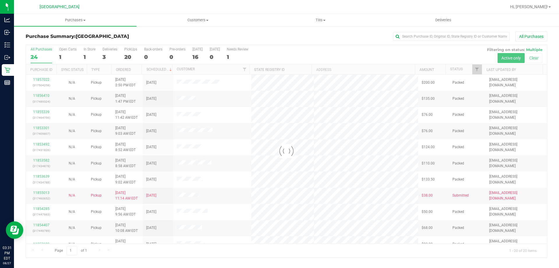
click at [152, 34] on h3 "Purchase Summary: North Port WC" at bounding box center [113, 36] width 174 height 5
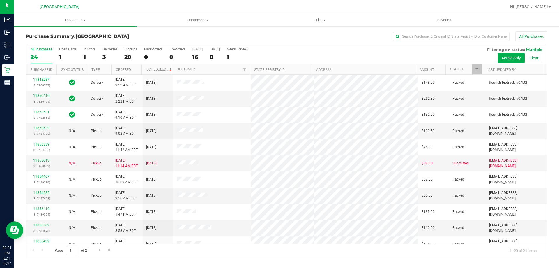
click at [144, 31] on div "Purchase Summary: North Port WC All Purchases" at bounding box center [287, 37] width 522 height 13
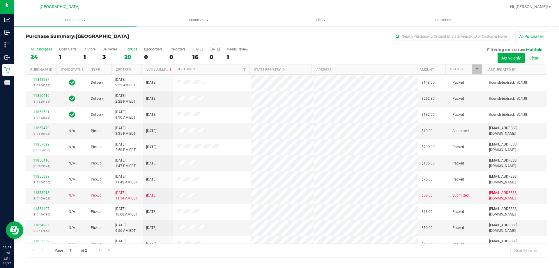
click at [126, 52] on label "PickUps 20" at bounding box center [130, 55] width 13 height 16
click at [0, 0] on input "PickUps 20" at bounding box center [0, 0] width 0 height 0
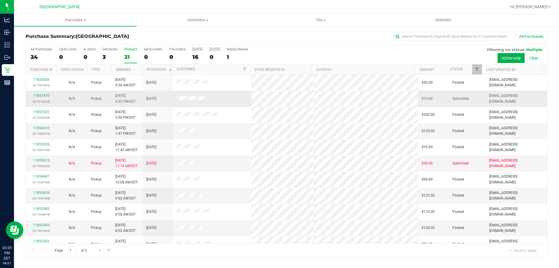
click at [54, 95] on td "11857470 (317516923)" at bounding box center [41, 99] width 31 height 16
click at [47, 96] on link "11857470" at bounding box center [41, 96] width 16 height 4
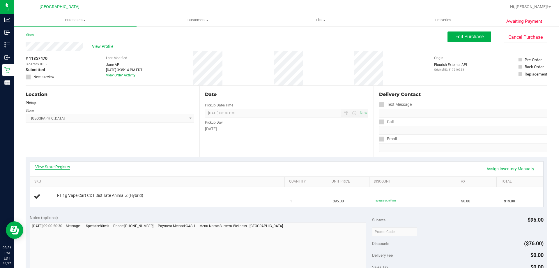
click at [64, 166] on link "View State Registry" at bounding box center [52, 167] width 35 height 6
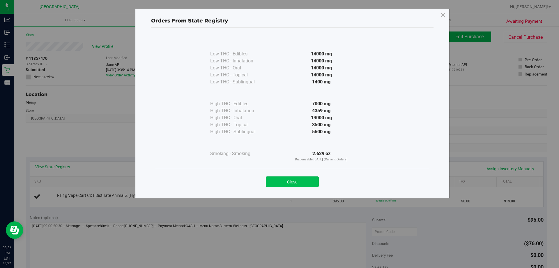
click at [294, 177] on button "Close" at bounding box center [292, 181] width 53 height 10
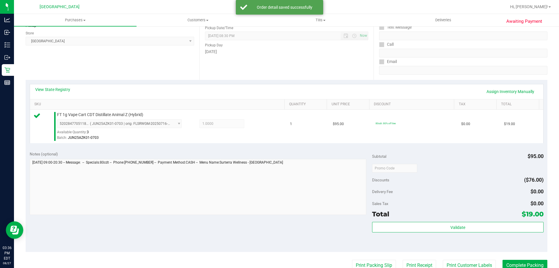
scroll to position [147, 0]
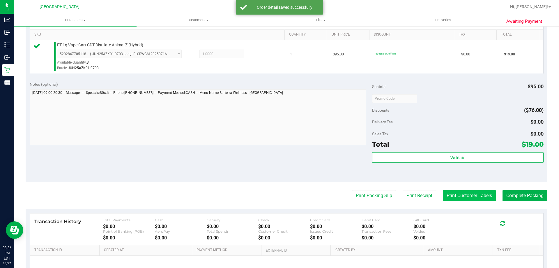
click at [468, 191] on button "Print Customer Labels" at bounding box center [469, 195] width 53 height 11
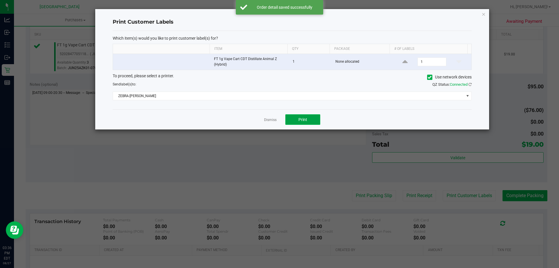
click at [304, 117] on span "Print" at bounding box center [303, 119] width 9 height 5
click at [272, 119] on link "Dismiss" at bounding box center [270, 119] width 13 height 5
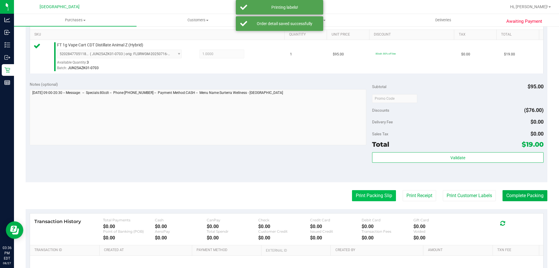
click at [363, 194] on button "Print Packing Slip" at bounding box center [374, 195] width 44 height 11
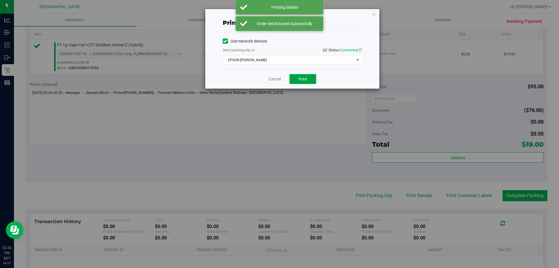
click at [301, 77] on span "Print" at bounding box center [303, 79] width 9 height 5
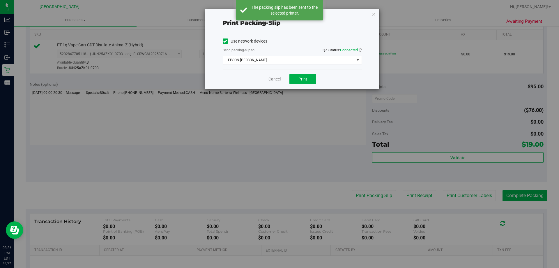
click at [274, 77] on link "Cancel" at bounding box center [275, 79] width 12 height 6
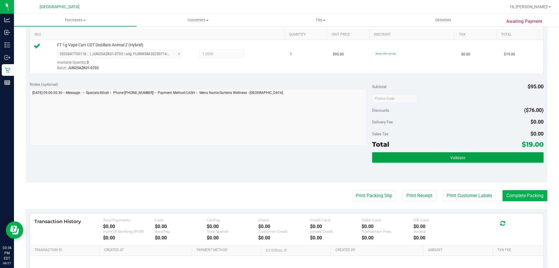
click at [387, 156] on button "Validate" at bounding box center [457, 157] width 171 height 10
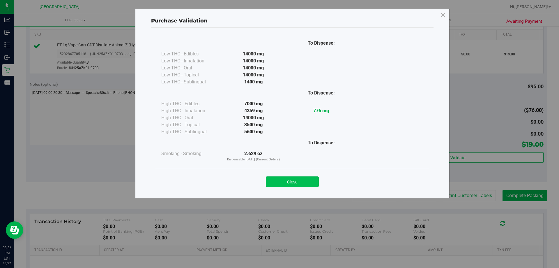
click at [284, 178] on button "Close" at bounding box center [292, 181] width 53 height 10
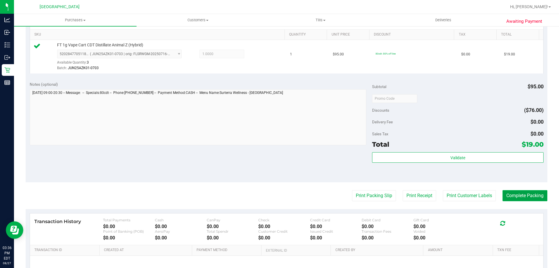
click at [531, 191] on button "Complete Packing" at bounding box center [525, 195] width 45 height 11
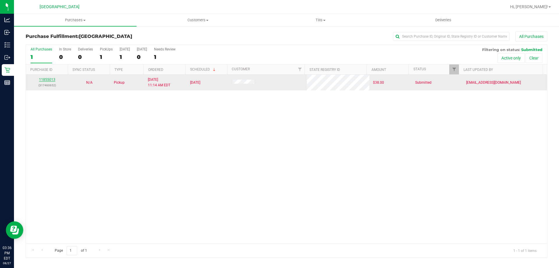
click at [47, 80] on link "11855013" at bounding box center [47, 79] width 16 height 4
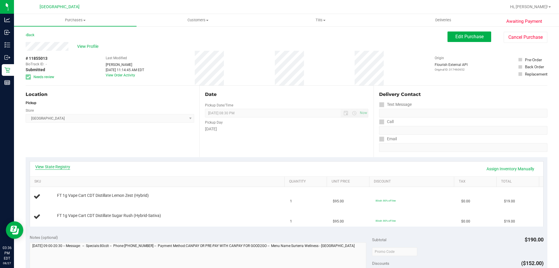
click at [51, 168] on link "View State Registry" at bounding box center [52, 167] width 35 height 6
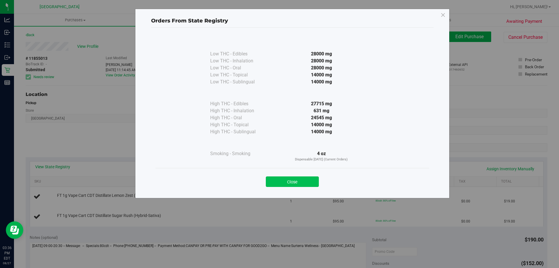
click at [292, 182] on button "Close" at bounding box center [292, 181] width 53 height 10
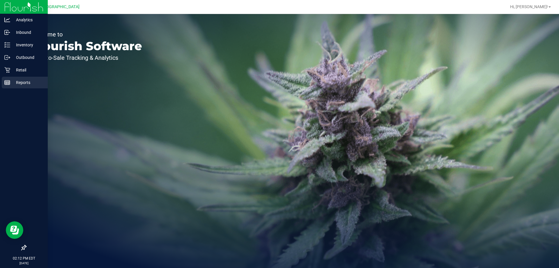
click at [20, 82] on p "Reports" at bounding box center [27, 82] width 35 height 7
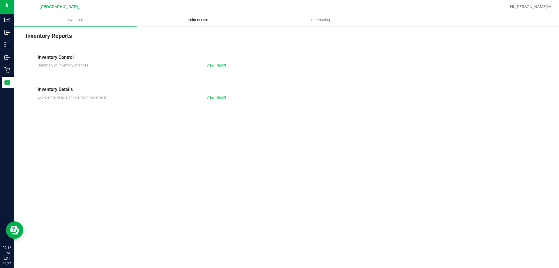
click at [203, 18] on span "Point of Sale" at bounding box center [198, 19] width 36 height 5
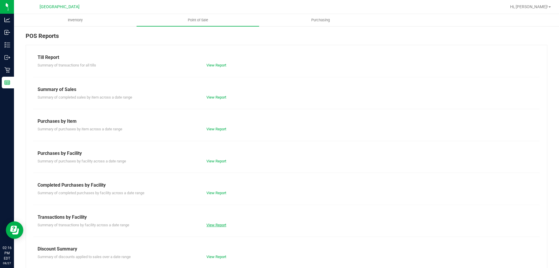
click at [213, 225] on link "View Report" at bounding box center [217, 225] width 20 height 4
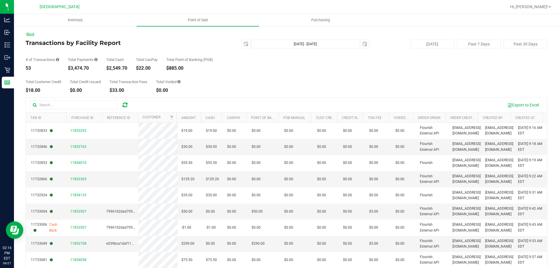
click at [34, 33] on link "Back" at bounding box center [30, 34] width 9 height 4
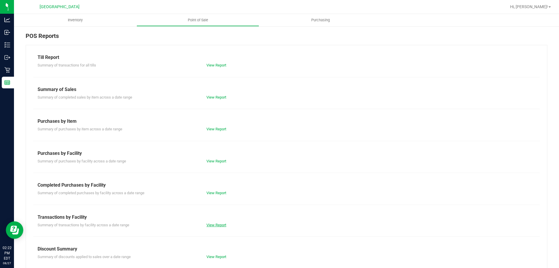
click at [222, 225] on link "View Report" at bounding box center [217, 225] width 20 height 4
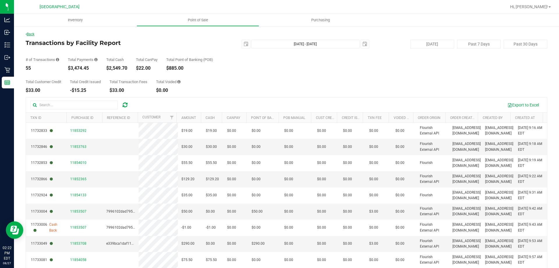
click at [33, 36] on link "Back" at bounding box center [30, 34] width 9 height 4
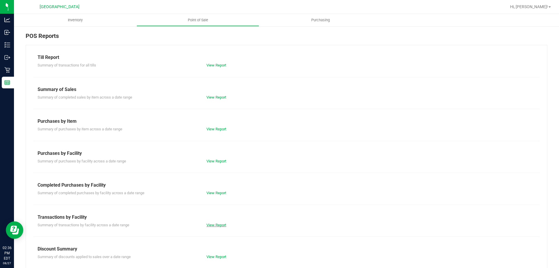
click at [207, 225] on link "View Report" at bounding box center [217, 225] width 20 height 4
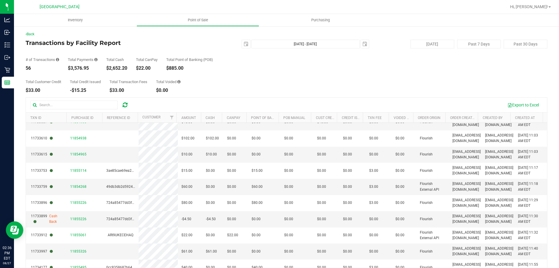
scroll to position [44, 0]
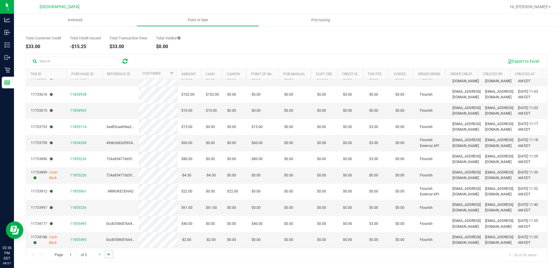
click at [108, 256] on span "Go to the last page" at bounding box center [109, 254] width 5 height 5
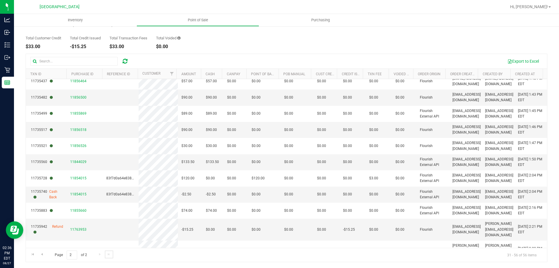
scroll to position [251, 0]
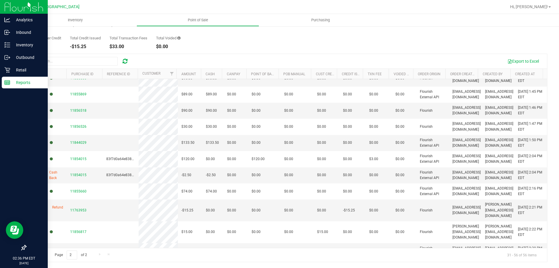
click at [7, 85] on icon at bounding box center [7, 83] width 6 height 6
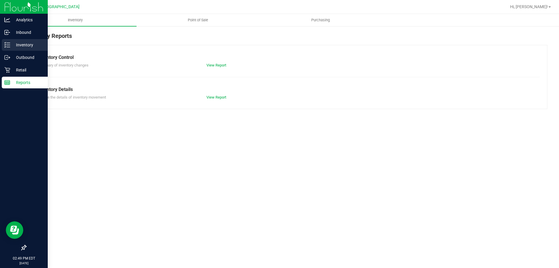
click at [2, 50] on link "Inventory" at bounding box center [24, 45] width 48 height 13
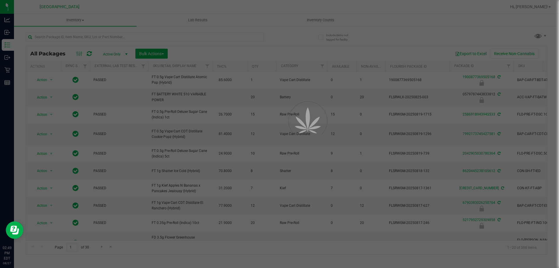
click at [92, 39] on div at bounding box center [279, 134] width 559 height 268
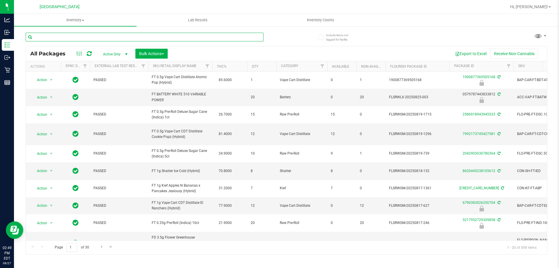
click at [92, 39] on input "text" at bounding box center [145, 37] width 238 height 9
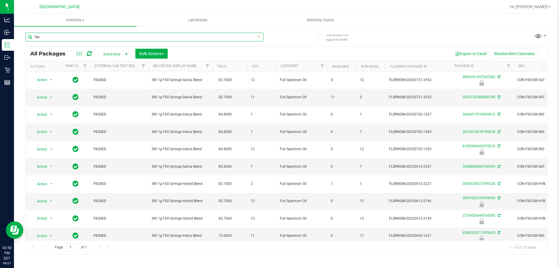
type input "fso"
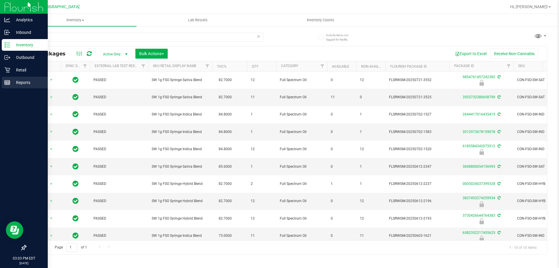
click at [4, 82] on icon at bounding box center [7, 83] width 6 height 6
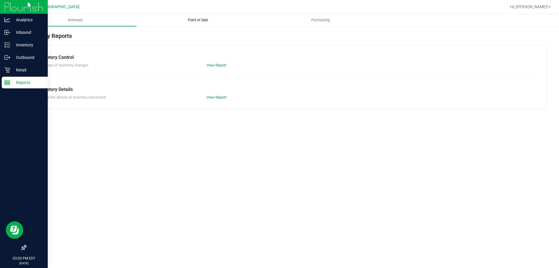
click at [197, 21] on span "Point of Sale" at bounding box center [198, 19] width 36 height 5
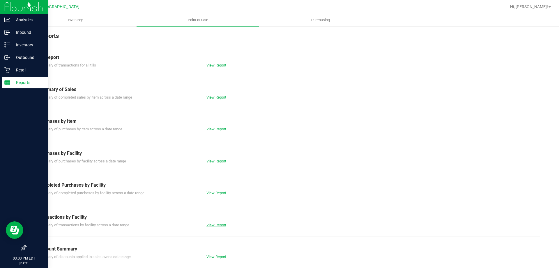
click at [211, 224] on link "View Report" at bounding box center [217, 225] width 20 height 4
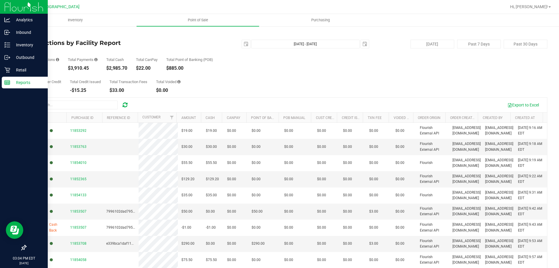
click at [31, 35] on link "Back" at bounding box center [30, 34] width 9 height 4
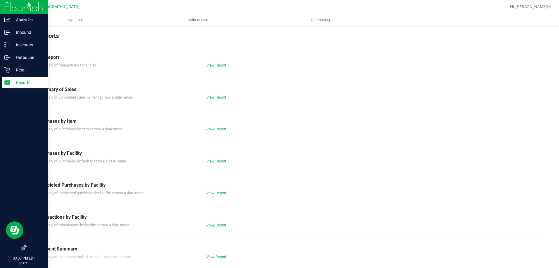
click at [215, 226] on link "View Report" at bounding box center [217, 225] width 20 height 4
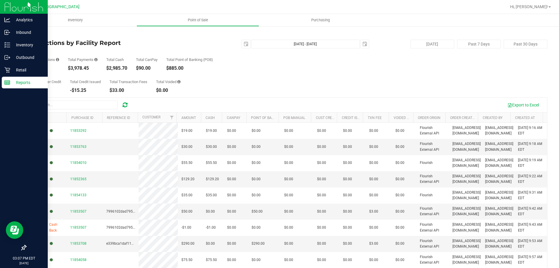
click at [34, 35] on link "Back" at bounding box center [30, 34] width 9 height 4
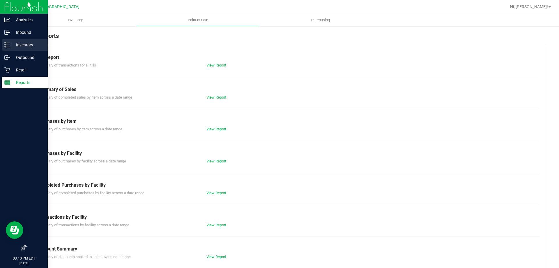
click at [4, 42] on div "Inventory" at bounding box center [25, 45] width 46 height 12
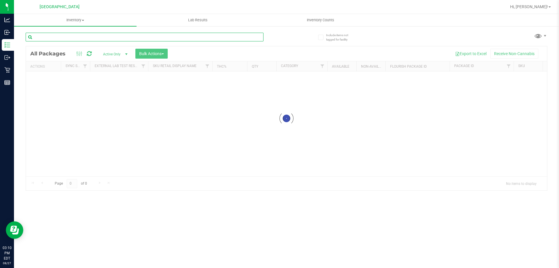
click at [71, 41] on input "text" at bounding box center [145, 37] width 238 height 9
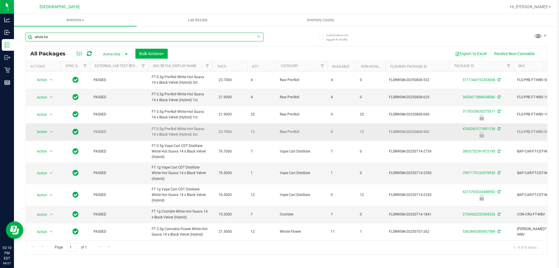
scroll to position [4, 0]
click at [54, 35] on input "white ho" at bounding box center [145, 37] width 238 height 9
type input "6213765033448592"
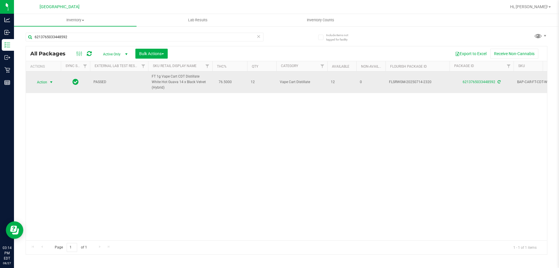
click at [40, 81] on span "Action" at bounding box center [40, 82] width 16 height 8
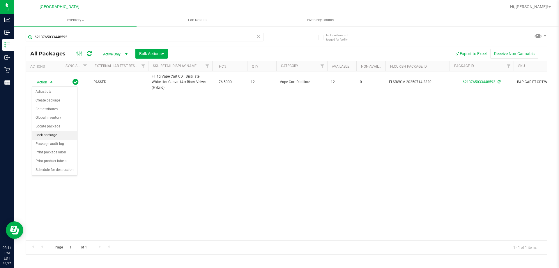
click at [61, 136] on li "Lock package" at bounding box center [54, 135] width 45 height 9
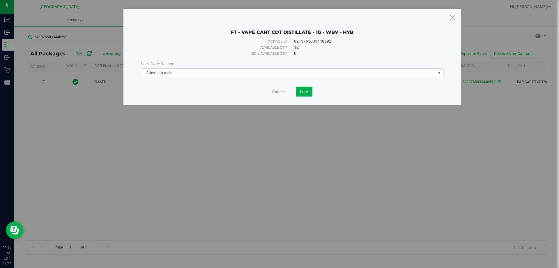
click at [283, 72] on span "Select lock code" at bounding box center [288, 73] width 295 height 8
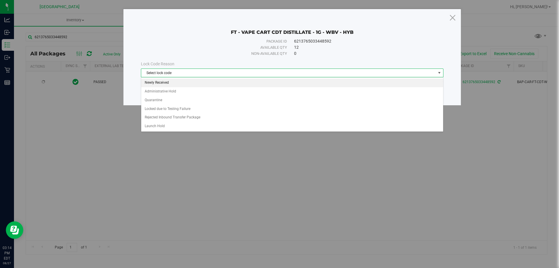
click at [183, 82] on li "Newly Received" at bounding box center [292, 82] width 302 height 9
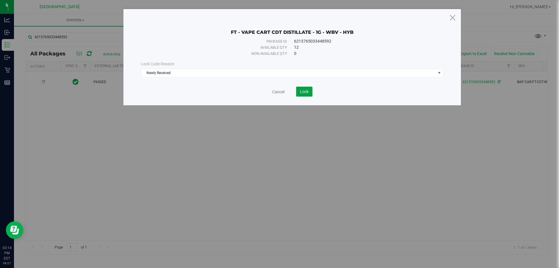
click at [301, 91] on span "Lock" at bounding box center [304, 91] width 9 height 5
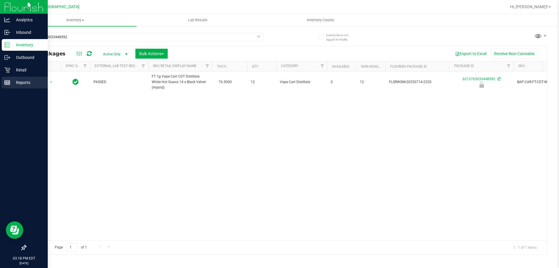
click at [5, 82] on line at bounding box center [7, 82] width 5 height 0
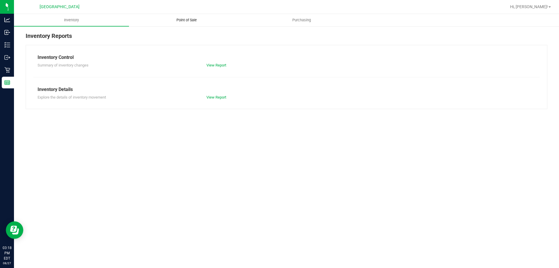
click at [181, 19] on span "Point of Sale" at bounding box center [187, 19] width 36 height 5
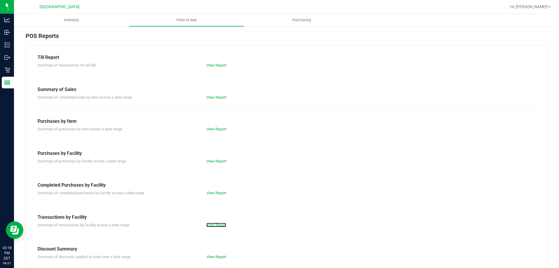
click at [215, 226] on link "View Report" at bounding box center [217, 225] width 20 height 4
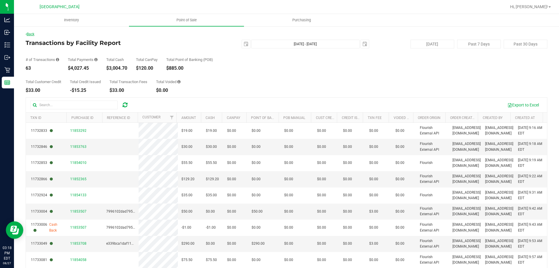
click at [31, 35] on link "Back" at bounding box center [30, 34] width 9 height 4
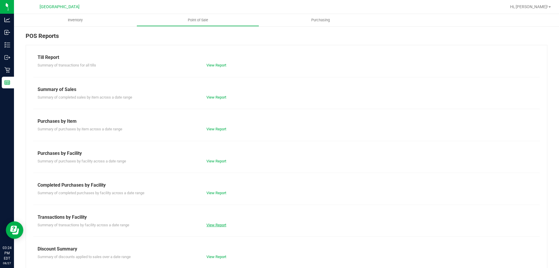
click at [218, 224] on link "View Report" at bounding box center [217, 225] width 20 height 4
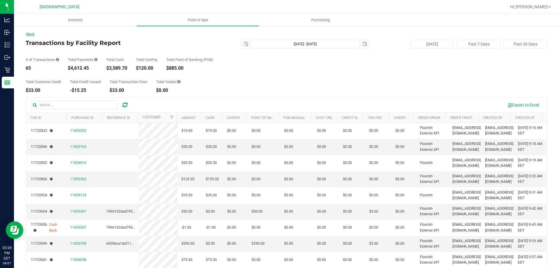
click at [29, 36] on link "Back" at bounding box center [30, 34] width 9 height 4
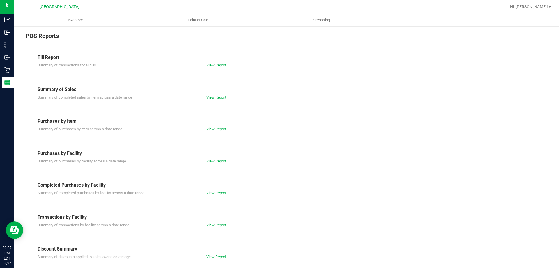
click at [214, 226] on link "View Report" at bounding box center [217, 225] width 20 height 4
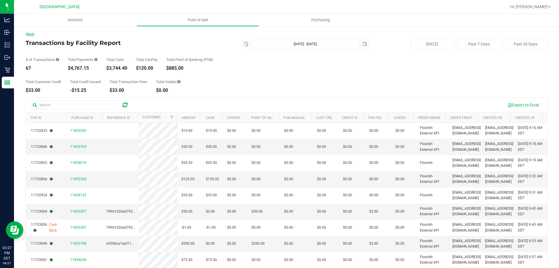
click at [34, 33] on link "Back" at bounding box center [30, 34] width 9 height 4
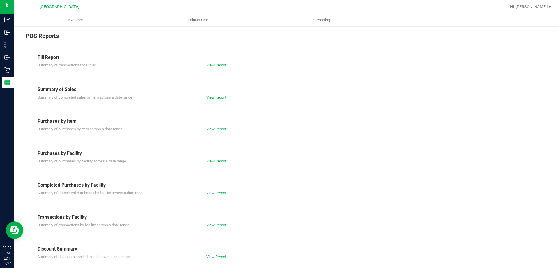
click at [218, 224] on link "View Report" at bounding box center [217, 225] width 20 height 4
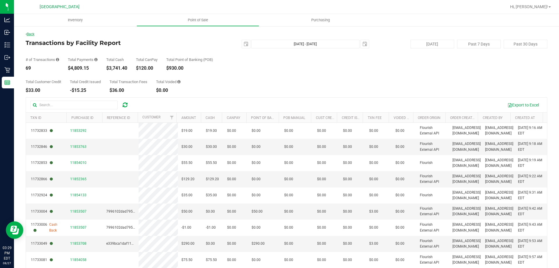
click at [34, 33] on link "Back" at bounding box center [30, 34] width 9 height 4
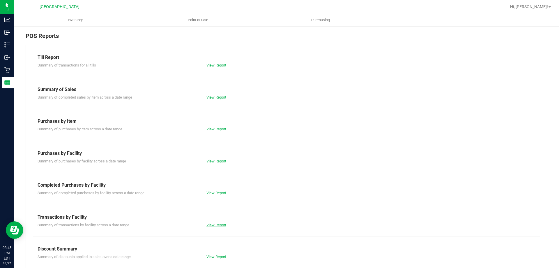
click at [210, 225] on link "View Report" at bounding box center [217, 225] width 20 height 4
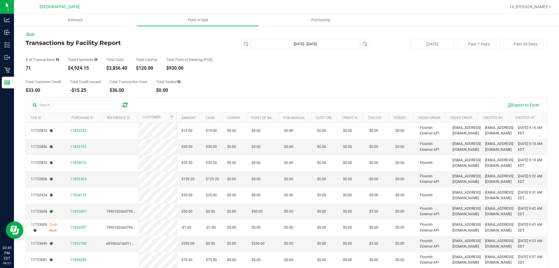
click at [34, 35] on link "Back" at bounding box center [30, 34] width 9 height 4
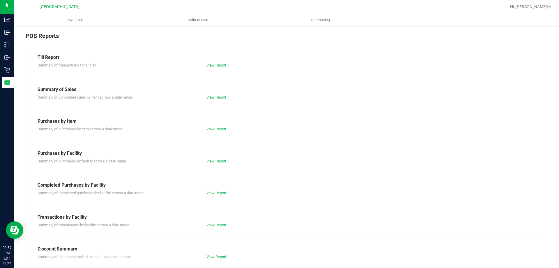
click at [212, 227] on div "View Report" at bounding box center [244, 225] width 84 height 6
click at [213, 223] on link "View Report" at bounding box center [217, 225] width 20 height 4
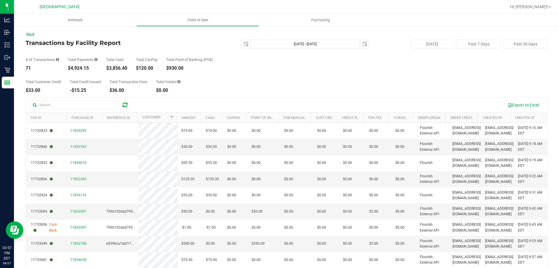
click at [33, 33] on link "Back" at bounding box center [30, 34] width 9 height 4
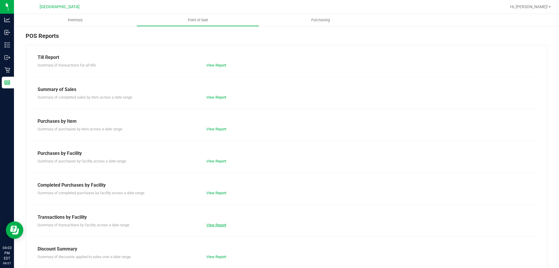
click at [215, 224] on link "View Report" at bounding box center [217, 225] width 20 height 4
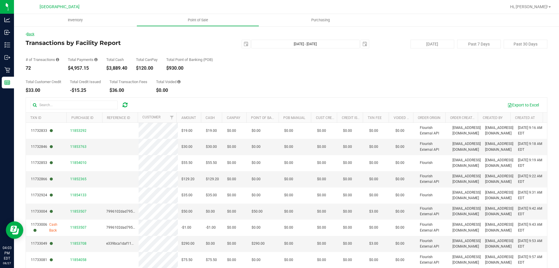
click at [34, 35] on link "Back" at bounding box center [30, 34] width 9 height 4
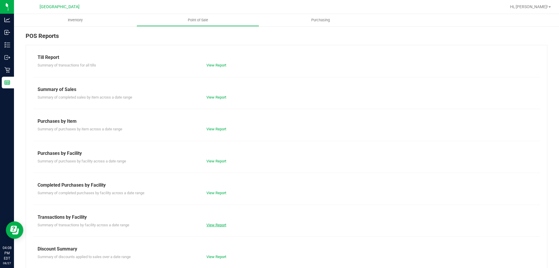
click at [210, 225] on link "View Report" at bounding box center [217, 225] width 20 height 4
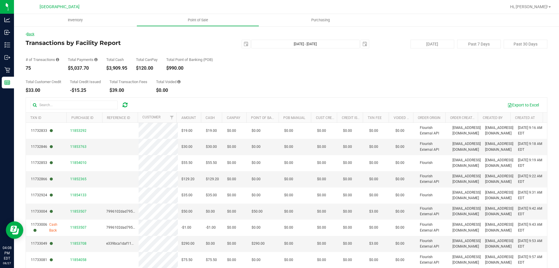
click at [34, 34] on link "Back" at bounding box center [30, 34] width 9 height 4
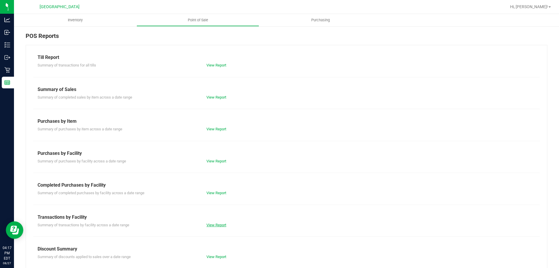
click at [214, 225] on link "View Report" at bounding box center [217, 225] width 20 height 4
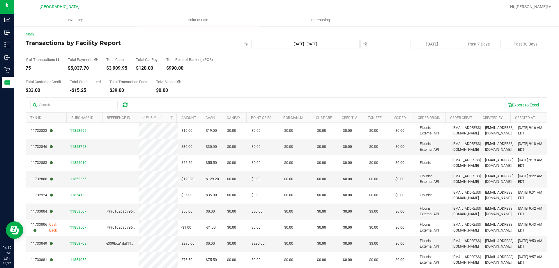
click at [30, 35] on link "Back" at bounding box center [30, 34] width 9 height 4
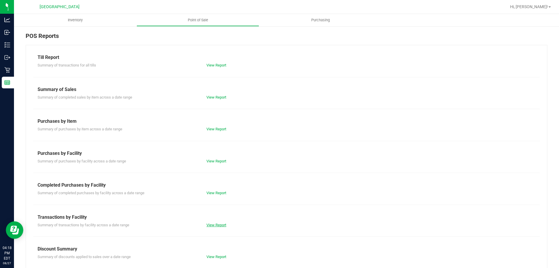
click at [218, 224] on link "View Report" at bounding box center [217, 225] width 20 height 4
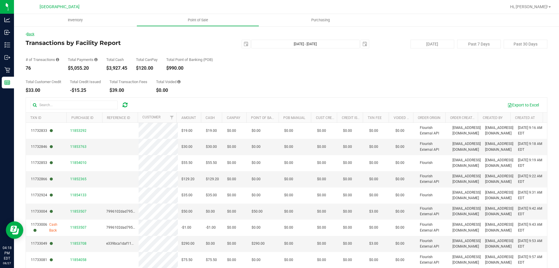
click at [34, 35] on link "Back" at bounding box center [30, 34] width 9 height 4
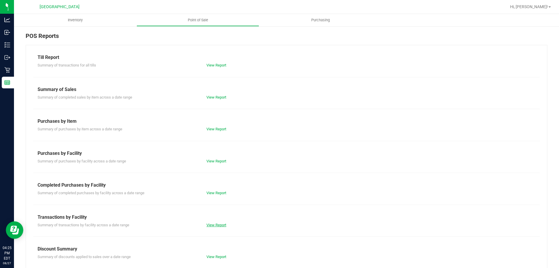
click at [207, 223] on link "View Report" at bounding box center [217, 225] width 20 height 4
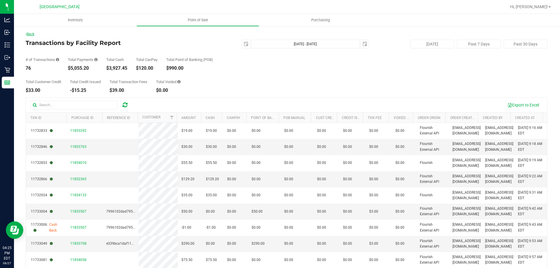
click at [30, 33] on link "Back" at bounding box center [30, 34] width 9 height 4
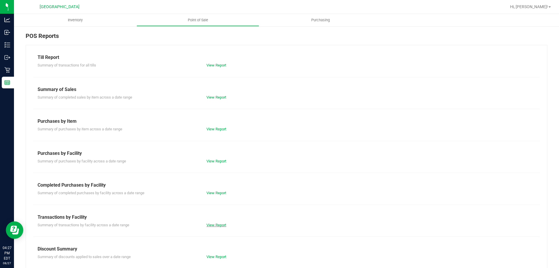
click at [218, 224] on link "View Report" at bounding box center [217, 225] width 20 height 4
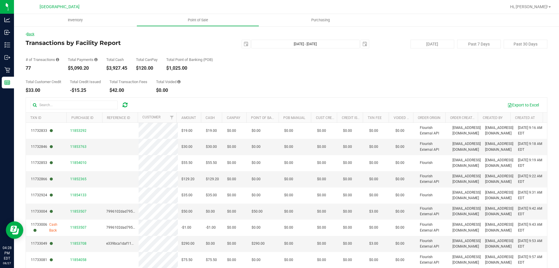
click at [33, 33] on link "Back" at bounding box center [30, 34] width 9 height 4
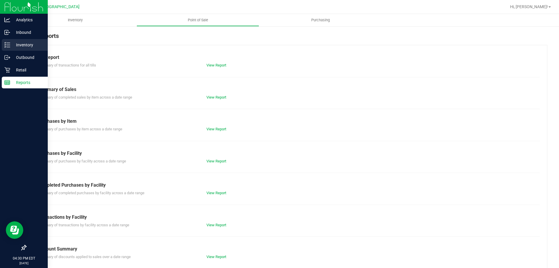
click at [1, 48] on link "Inventory" at bounding box center [24, 45] width 48 height 13
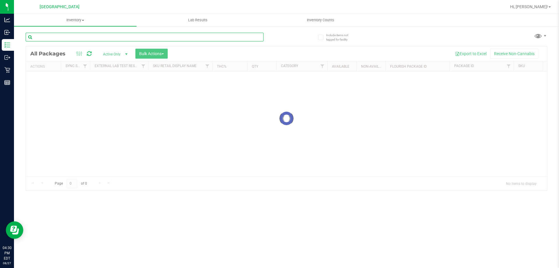
click at [77, 38] on div "Inventory All packages All inventory Waste log Create inventory Lab Results Inv…" at bounding box center [286, 141] width 545 height 254
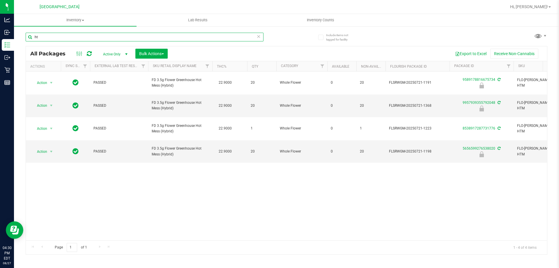
type input "h"
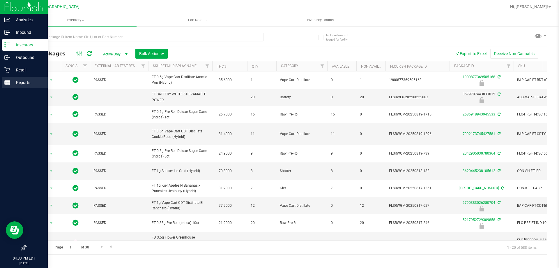
click at [3, 83] on div "Reports" at bounding box center [25, 83] width 46 height 12
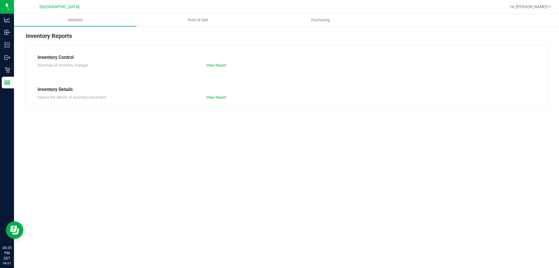
click at [195, 9] on div at bounding box center [305, 6] width 402 height 11
click at [192, 22] on span "Point of Sale" at bounding box center [198, 19] width 36 height 5
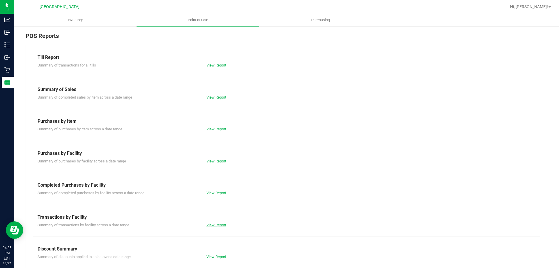
click at [210, 223] on link "View Report" at bounding box center [217, 225] width 20 height 4
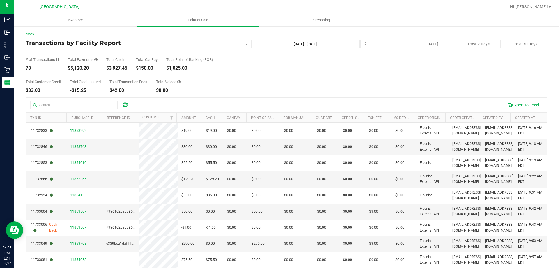
click at [31, 34] on link "Back" at bounding box center [30, 34] width 9 height 4
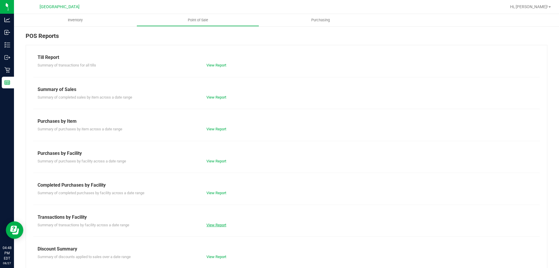
click at [224, 225] on link "View Report" at bounding box center [217, 225] width 20 height 4
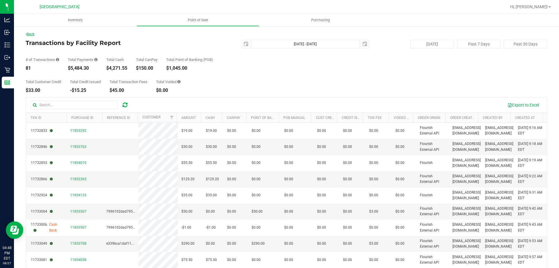
click at [34, 35] on link "Back" at bounding box center [30, 34] width 9 height 4
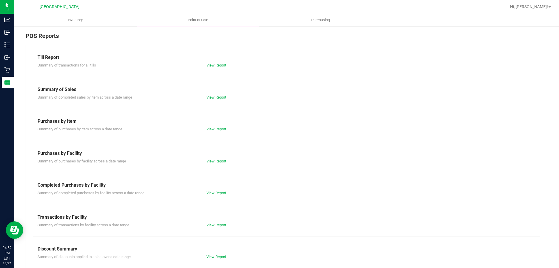
click at [216, 219] on div "Transactions by Facility" at bounding box center [287, 217] width 498 height 7
click at [214, 223] on link "View Report" at bounding box center [217, 225] width 20 height 4
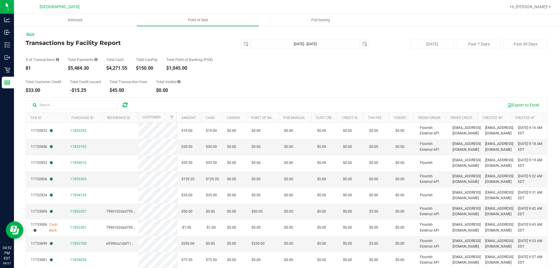
click at [33, 33] on link "Back" at bounding box center [30, 34] width 9 height 4
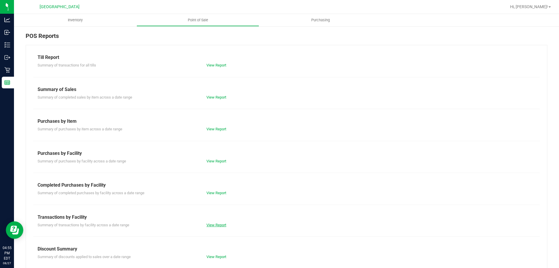
click at [210, 224] on link "View Report" at bounding box center [217, 225] width 20 height 4
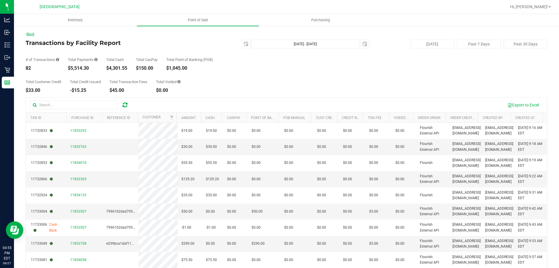
click at [34, 32] on link "Back" at bounding box center [30, 34] width 9 height 4
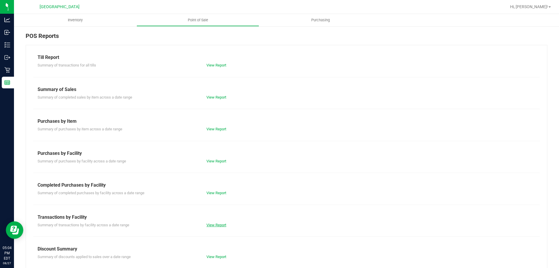
click at [212, 225] on link "View Report" at bounding box center [217, 225] width 20 height 4
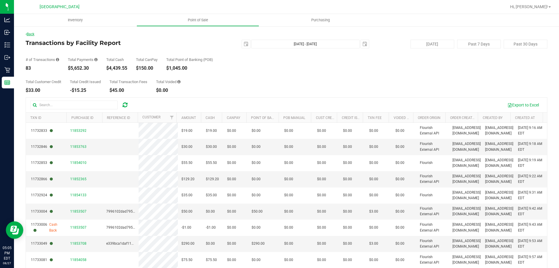
click at [34, 34] on link "Back" at bounding box center [30, 34] width 9 height 4
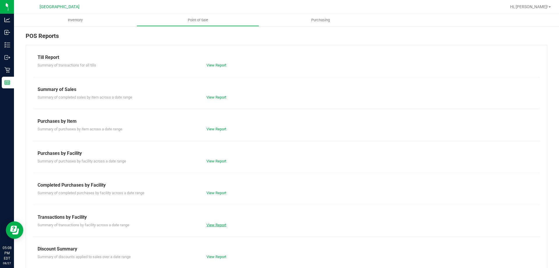
click at [216, 223] on link "View Report" at bounding box center [217, 225] width 20 height 4
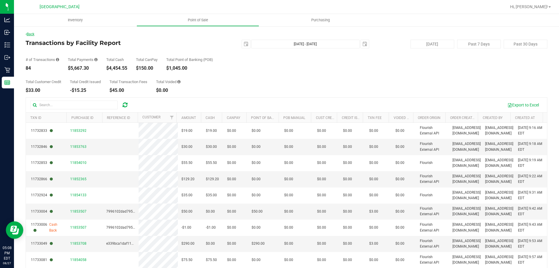
click at [31, 33] on link "Back" at bounding box center [30, 34] width 9 height 4
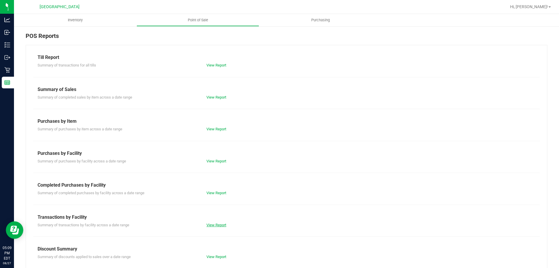
click at [213, 226] on link "View Report" at bounding box center [217, 225] width 20 height 4
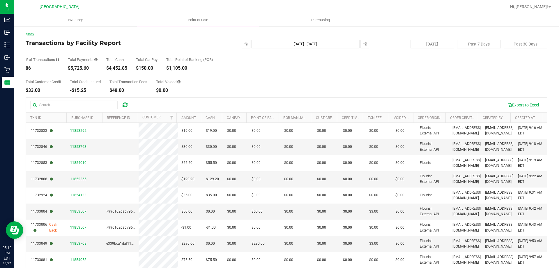
click at [31, 34] on link "Back" at bounding box center [30, 34] width 9 height 4
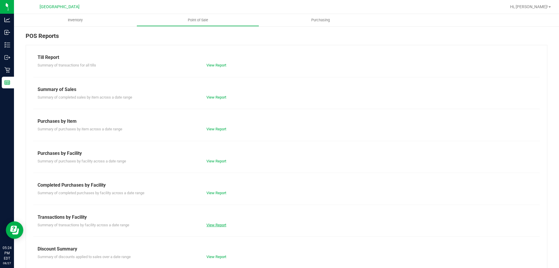
click at [207, 226] on link "View Report" at bounding box center [217, 225] width 20 height 4
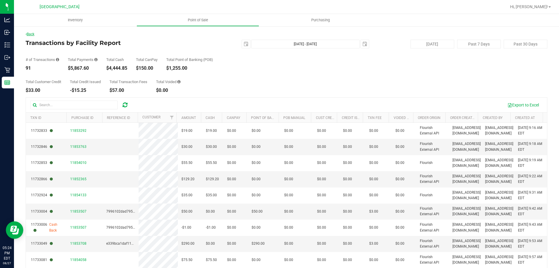
click at [34, 34] on link "Back" at bounding box center [30, 34] width 9 height 4
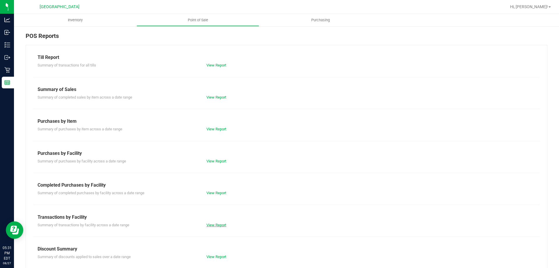
click at [216, 226] on link "View Report" at bounding box center [217, 225] width 20 height 4
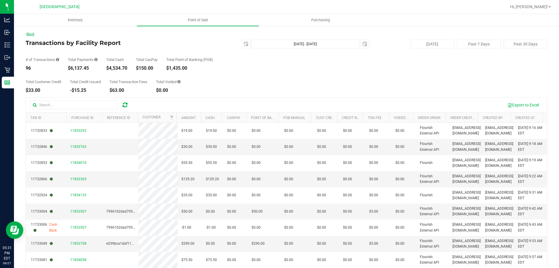
click at [32, 34] on link "Back" at bounding box center [30, 34] width 9 height 4
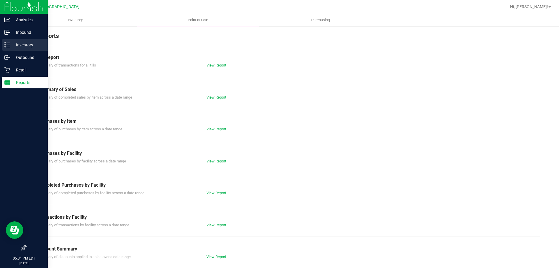
click at [6, 49] on div "Inventory" at bounding box center [25, 45] width 46 height 12
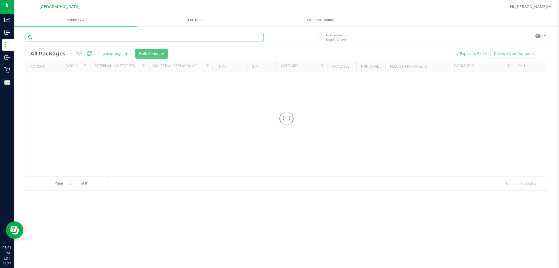
click at [67, 36] on input "text" at bounding box center [145, 37] width 238 height 9
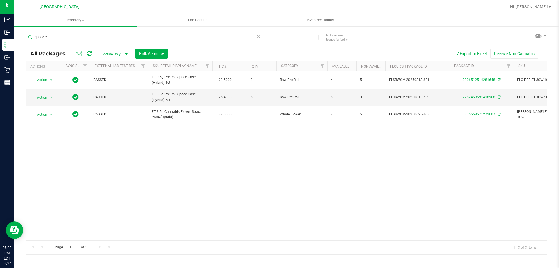
click at [117, 33] on input "space c" at bounding box center [145, 37] width 238 height 9
click at [117, 34] on input "space c" at bounding box center [145, 37] width 238 height 9
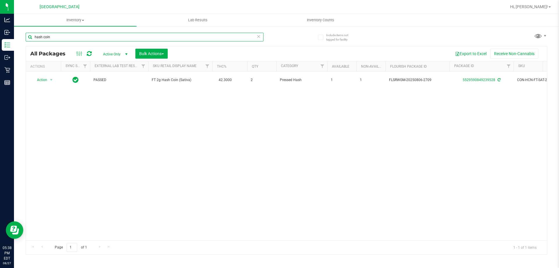
type input "hash coin"
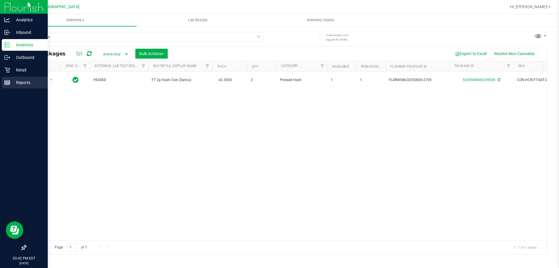
click at [5, 84] on icon at bounding box center [7, 83] width 6 height 6
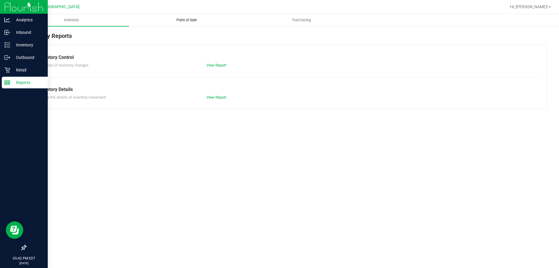
click at [180, 18] on span "Point of Sale" at bounding box center [187, 19] width 36 height 5
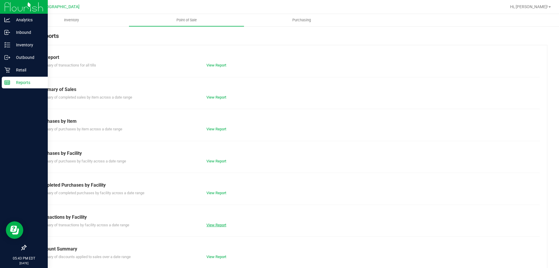
click at [215, 225] on link "View Report" at bounding box center [217, 225] width 20 height 4
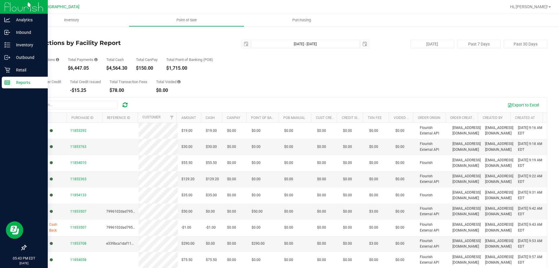
click at [34, 33] on link "Back" at bounding box center [30, 34] width 9 height 4
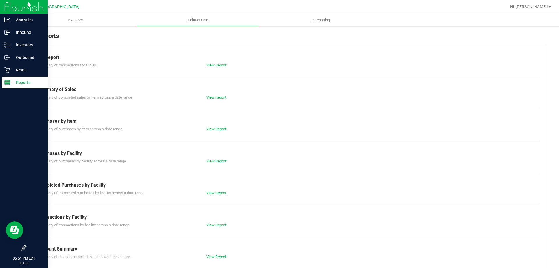
click at [209, 228] on div "Till Report Summary of transactions for all tills View Report Summary of Sales …" at bounding box center [287, 172] width 522 height 255
click at [208, 223] on link "View Report" at bounding box center [217, 225] width 20 height 4
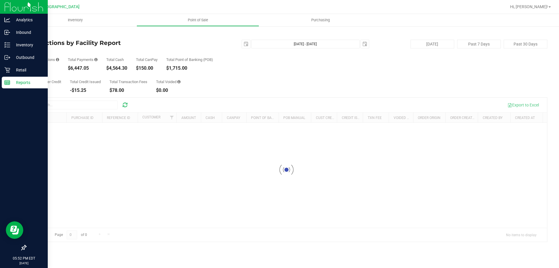
click at [28, 34] on link "Back" at bounding box center [30, 34] width 9 height 4
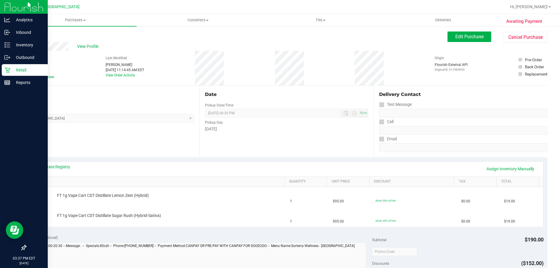
click at [20, 72] on p "Retail" at bounding box center [27, 69] width 35 height 7
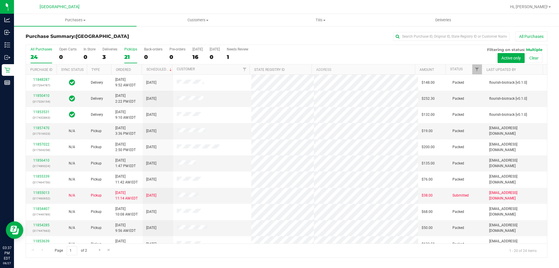
click at [126, 57] on div "21" at bounding box center [130, 57] width 13 height 7
click at [0, 0] on input "PickUps 21" at bounding box center [0, 0] width 0 height 0
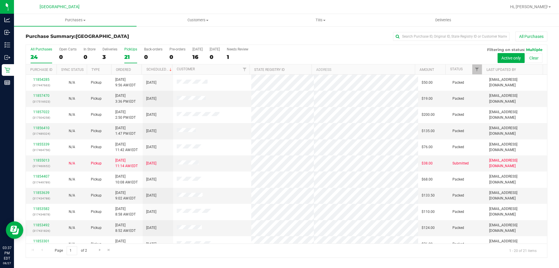
click at [34, 55] on div "24" at bounding box center [42, 57] width 22 height 7
click at [0, 0] on input "All Purchases 24" at bounding box center [0, 0] width 0 height 0
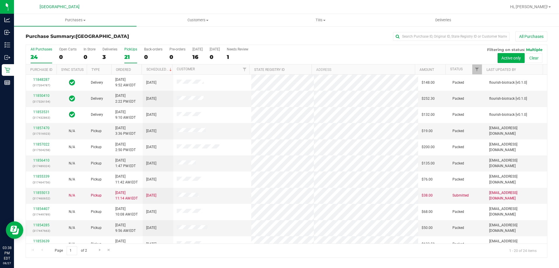
click at [130, 51] on div "PickUps" at bounding box center [130, 49] width 13 height 4
click at [0, 0] on input "PickUps 21" at bounding box center [0, 0] width 0 height 0
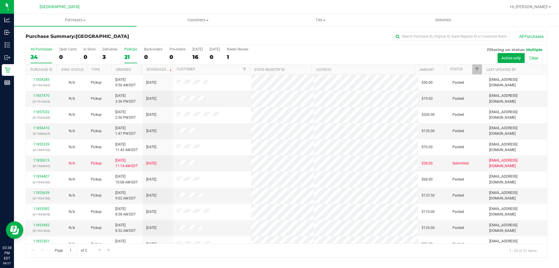
click at [44, 54] on div "24" at bounding box center [42, 57] width 22 height 7
click at [0, 0] on input "All Purchases 24" at bounding box center [0, 0] width 0 height 0
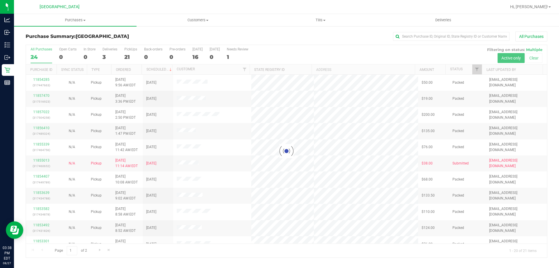
click at [146, 33] on div "Purchase Summary: [GEOGRAPHIC_DATA] All Purchases" at bounding box center [287, 37] width 522 height 13
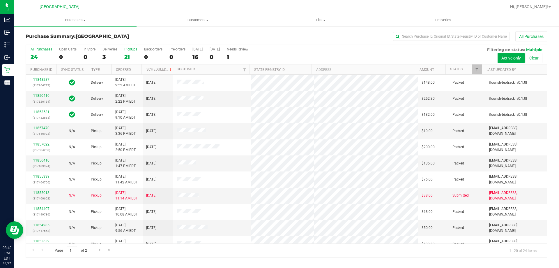
click at [128, 53] on label "PickUps 21" at bounding box center [130, 55] width 13 height 16
click at [0, 0] on input "PickUps 21" at bounding box center [0, 0] width 0 height 0
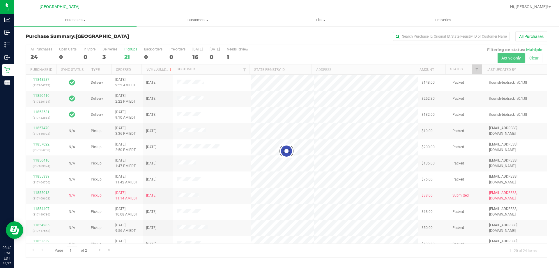
click at [44, 59] on div at bounding box center [286, 151] width 521 height 212
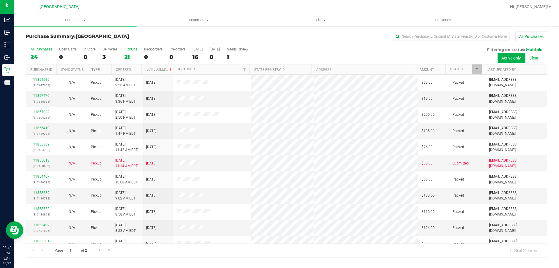
click at [44, 56] on div "24" at bounding box center [42, 57] width 22 height 7
click at [0, 0] on input "All Purchases 24" at bounding box center [0, 0] width 0 height 0
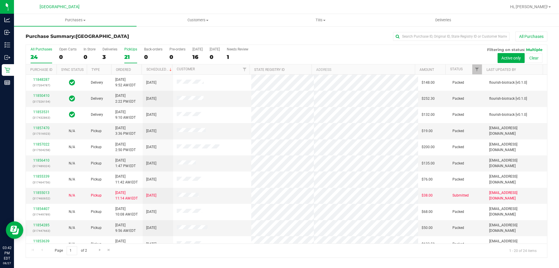
click at [126, 53] on label "PickUps 21" at bounding box center [130, 55] width 13 height 16
click at [0, 0] on input "PickUps 21" at bounding box center [0, 0] width 0 height 0
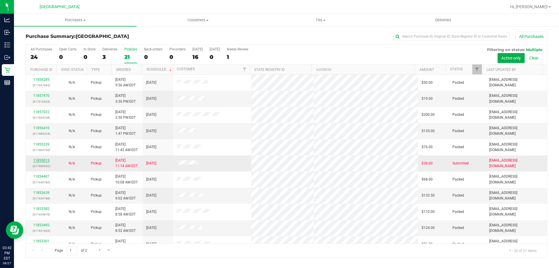
click at [43, 161] on link "11855013" at bounding box center [41, 160] width 16 height 4
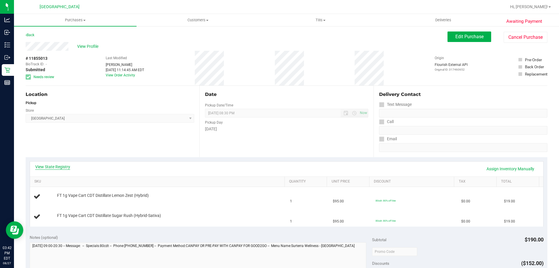
click at [56, 166] on link "View State Registry" at bounding box center [52, 167] width 35 height 6
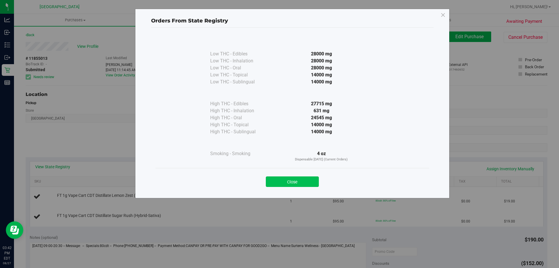
click at [302, 181] on button "Close" at bounding box center [292, 181] width 53 height 10
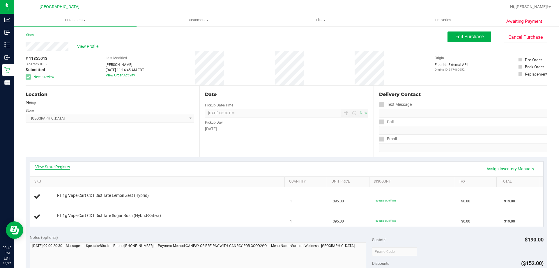
click at [39, 166] on link "View State Registry" at bounding box center [52, 167] width 35 height 6
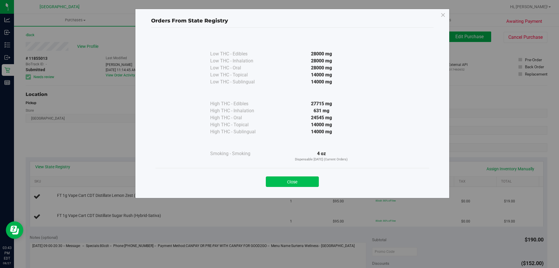
click at [285, 180] on button "Close" at bounding box center [292, 181] width 53 height 10
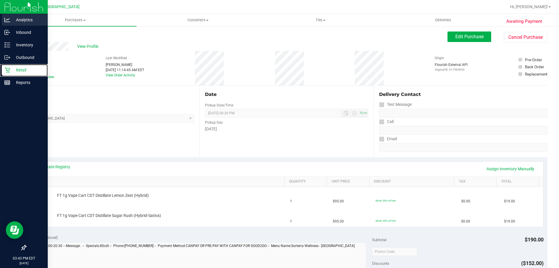
drag, startPoint x: 7, startPoint y: 70, endPoint x: 22, endPoint y: 15, distance: 56.4
click at [7, 69] on icon at bounding box center [7, 70] width 6 height 6
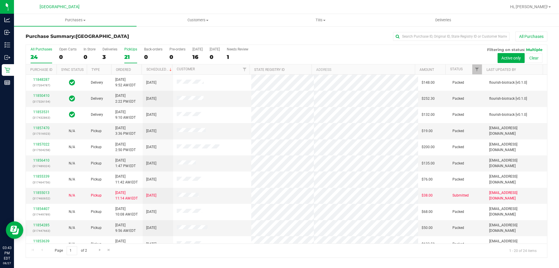
click at [129, 56] on div "21" at bounding box center [130, 57] width 13 height 7
click at [0, 0] on input "PickUps 21" at bounding box center [0, 0] width 0 height 0
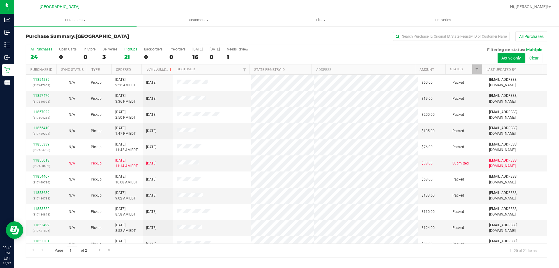
click at [46, 54] on div "24" at bounding box center [42, 57] width 22 height 7
click at [0, 0] on input "All Purchases 24" at bounding box center [0, 0] width 0 height 0
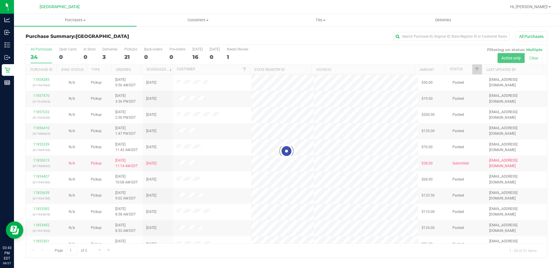
click at [161, 35] on h3 "Purchase Summary: [GEOGRAPHIC_DATA]" at bounding box center [113, 36] width 174 height 5
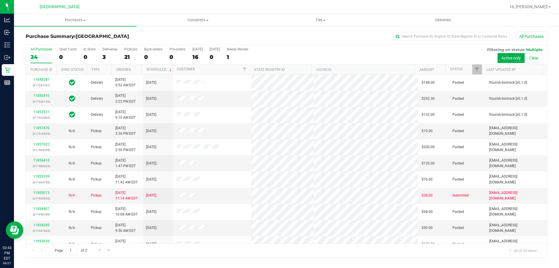
click at [160, 35] on h3 "Purchase Summary: [GEOGRAPHIC_DATA]" at bounding box center [113, 36] width 174 height 5
click at [136, 38] on h3 "Purchase Summary: [GEOGRAPHIC_DATA]" at bounding box center [113, 36] width 174 height 5
click at [41, 191] on link "11855013" at bounding box center [41, 193] width 16 height 4
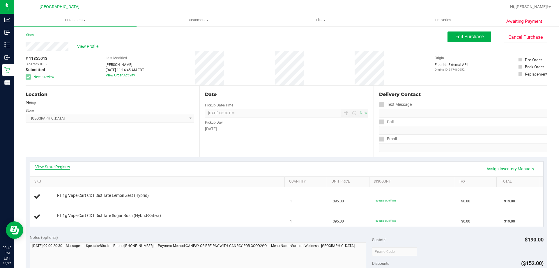
click at [46, 167] on link "View State Registry" at bounding box center [52, 167] width 35 height 6
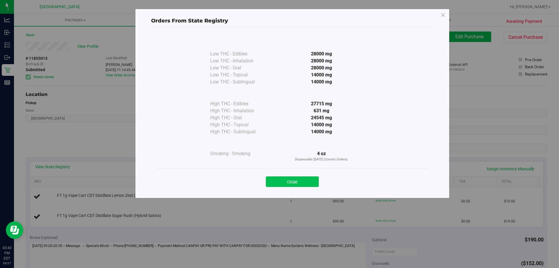
click at [296, 178] on button "Close" at bounding box center [292, 181] width 53 height 10
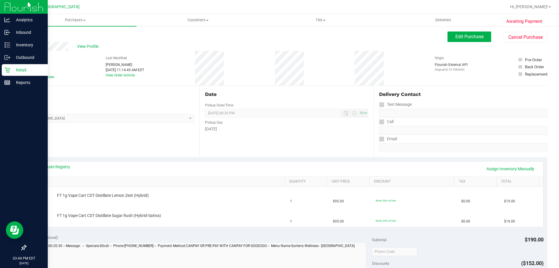
click at [9, 69] on icon at bounding box center [7, 70] width 6 height 6
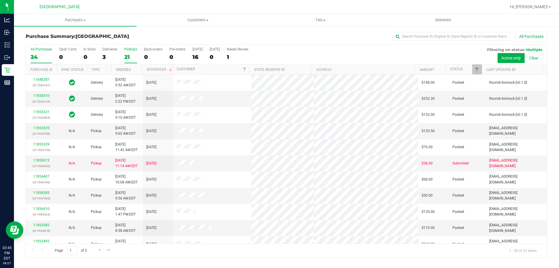
click at [130, 51] on div "PickUps" at bounding box center [130, 49] width 13 height 4
click at [0, 0] on input "PickUps 21" at bounding box center [0, 0] width 0 height 0
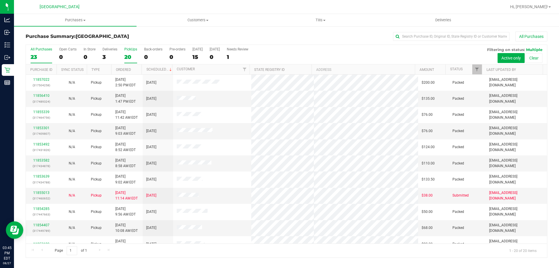
click at [36, 54] on div "23" at bounding box center [42, 57] width 22 height 7
click at [0, 0] on input "All Purchases 23" at bounding box center [0, 0] width 0 height 0
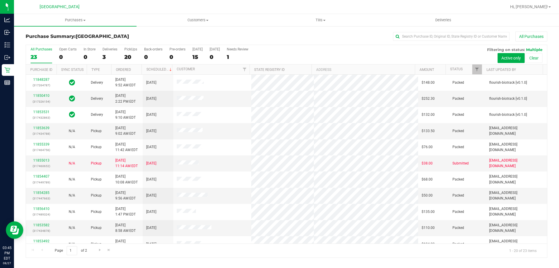
click at [163, 36] on h3 "Purchase Summary: [GEOGRAPHIC_DATA]" at bounding box center [113, 36] width 174 height 5
click at [137, 57] on div "20" at bounding box center [130, 57] width 13 height 7
click at [0, 0] on input "PickUps 20" at bounding box center [0, 0] width 0 height 0
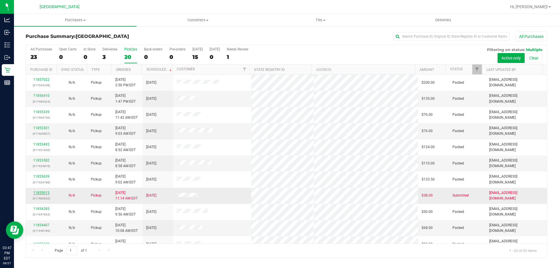
click at [41, 193] on link "11855013" at bounding box center [41, 193] width 16 height 4
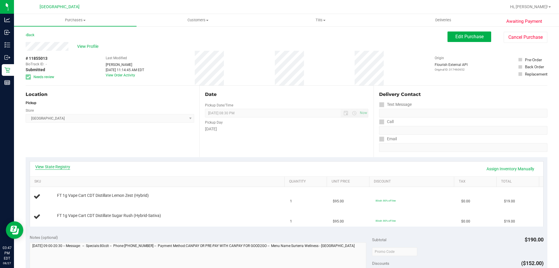
click at [54, 166] on link "View State Registry" at bounding box center [52, 167] width 35 height 6
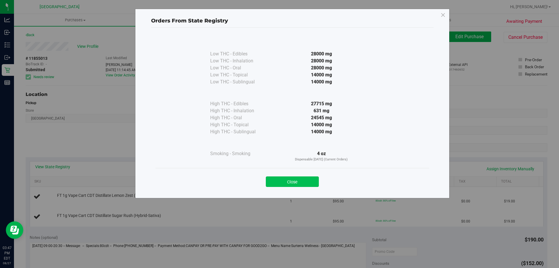
click at [299, 182] on button "Close" at bounding box center [292, 181] width 53 height 10
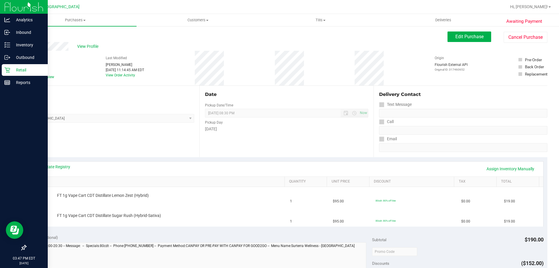
click at [26, 72] on p "Retail" at bounding box center [27, 69] width 35 height 7
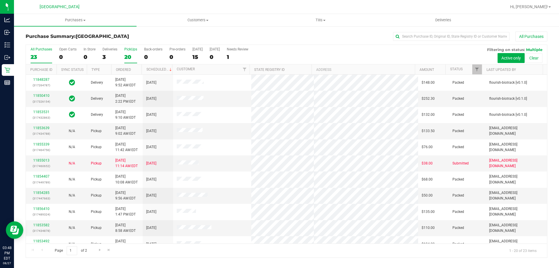
click at [134, 56] on div "20" at bounding box center [130, 57] width 13 height 7
click at [0, 0] on input "PickUps 20" at bounding box center [0, 0] width 0 height 0
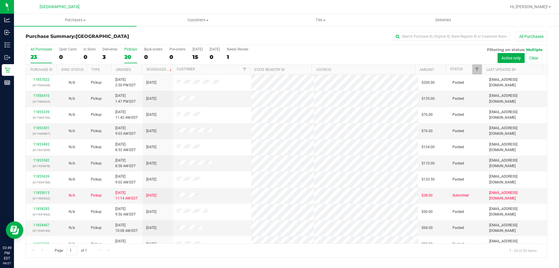
click at [39, 59] on div "23" at bounding box center [42, 57] width 22 height 7
click at [0, 0] on input "All Purchases 23" at bounding box center [0, 0] width 0 height 0
click at [129, 52] on label "PickUps 20" at bounding box center [130, 55] width 13 height 16
click at [0, 0] on input "PickUps 20" at bounding box center [0, 0] width 0 height 0
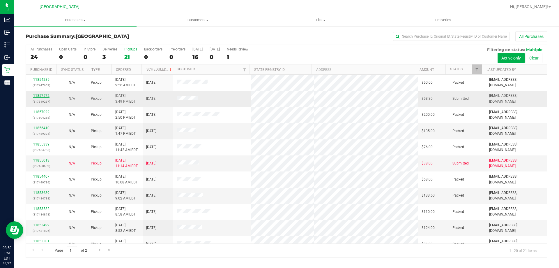
click at [45, 96] on link "11857572" at bounding box center [41, 96] width 16 height 4
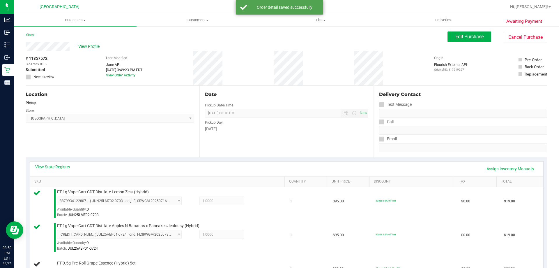
scroll to position [18, 0]
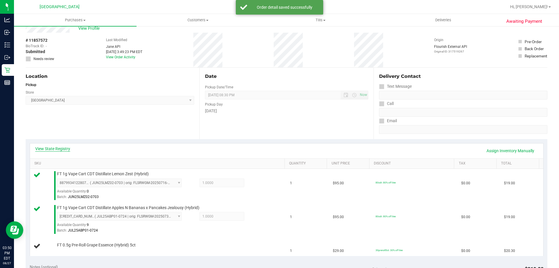
click at [54, 150] on link "View State Registry" at bounding box center [52, 149] width 35 height 6
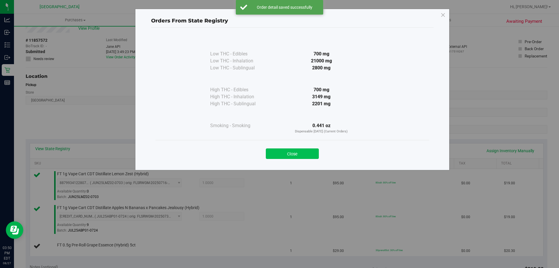
click at [301, 151] on button "Close" at bounding box center [292, 153] width 53 height 10
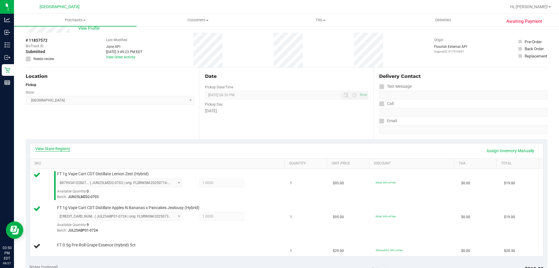
click at [48, 147] on link "View State Registry" at bounding box center [52, 149] width 35 height 6
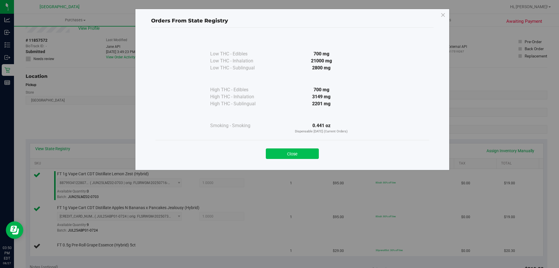
click at [287, 156] on button "Close" at bounding box center [292, 153] width 53 height 10
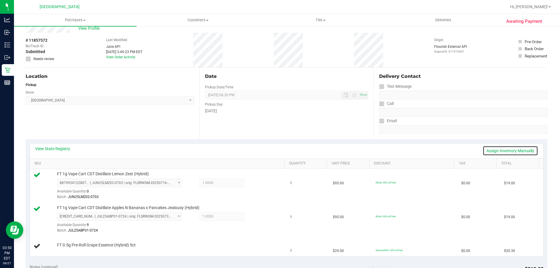
click at [488, 150] on link "Assign Inventory Manually" at bounding box center [510, 151] width 55 height 10
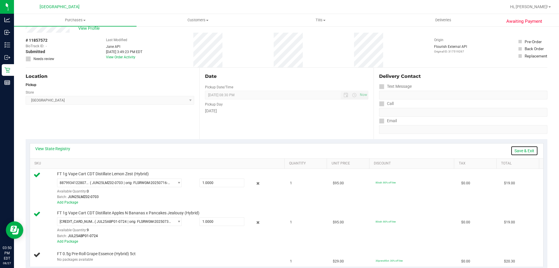
click at [524, 149] on link "Save & Exit" at bounding box center [524, 151] width 27 height 10
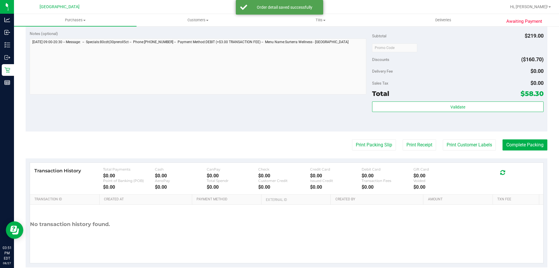
scroll to position [287, 0]
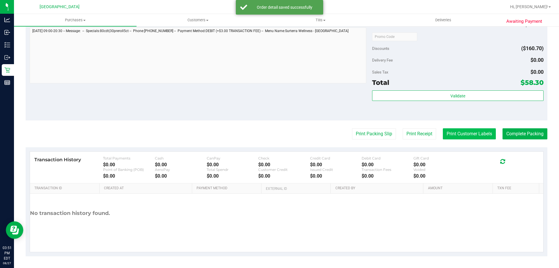
click at [470, 130] on button "Print Customer Labels" at bounding box center [469, 133] width 53 height 11
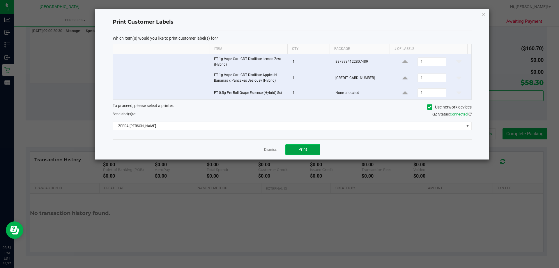
click at [307, 149] on button "Print" at bounding box center [302, 149] width 35 height 10
click at [271, 149] on link "Dismiss" at bounding box center [270, 149] width 13 height 5
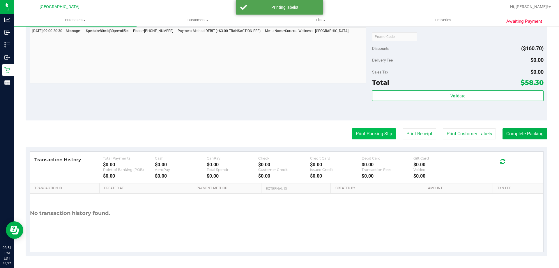
click at [368, 134] on button "Print Packing Slip" at bounding box center [374, 133] width 44 height 11
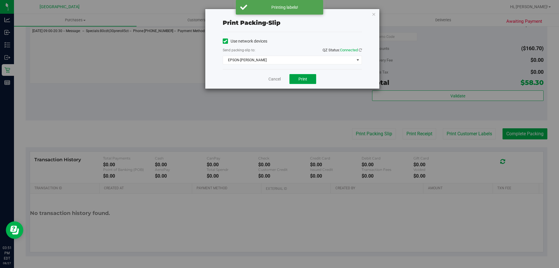
click at [301, 74] on button "Print" at bounding box center [303, 79] width 27 height 10
click at [272, 78] on link "Cancel" at bounding box center [275, 79] width 12 height 6
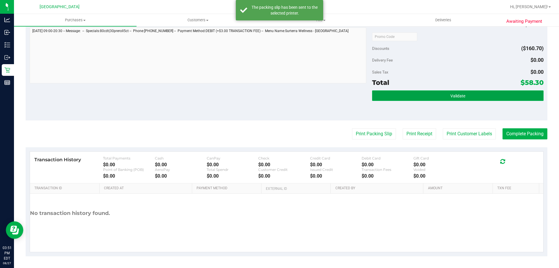
click at [397, 100] on button "Validate" at bounding box center [457, 95] width 171 height 10
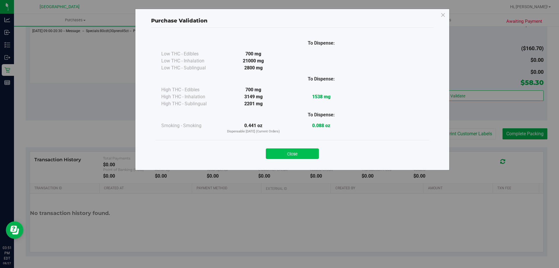
click at [299, 152] on button "Close" at bounding box center [292, 153] width 53 height 10
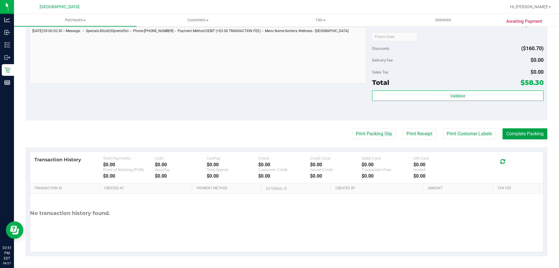
click at [525, 132] on button "Complete Packing" at bounding box center [525, 133] width 45 height 11
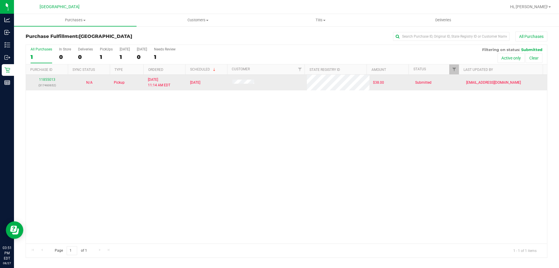
click at [53, 76] on td "11855013 (317460652)" at bounding box center [47, 83] width 42 height 16
click at [52, 81] on link "11855013" at bounding box center [47, 79] width 16 height 4
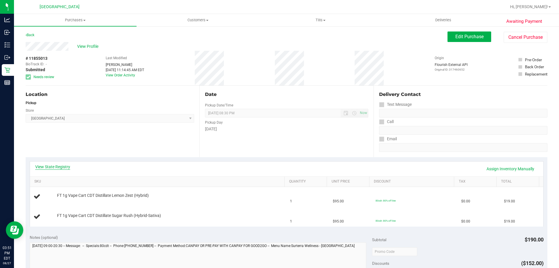
click at [43, 166] on link "View State Registry" at bounding box center [52, 167] width 35 height 6
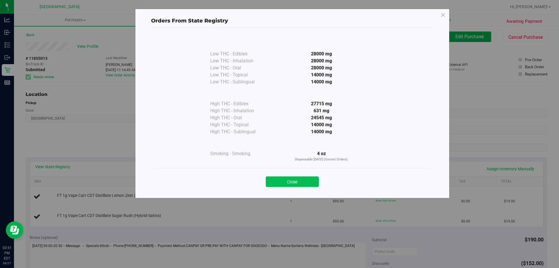
click at [296, 182] on button "Close" at bounding box center [292, 181] width 53 height 10
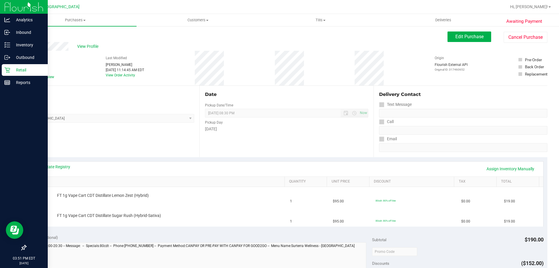
click at [4, 70] on icon at bounding box center [7, 70] width 6 height 6
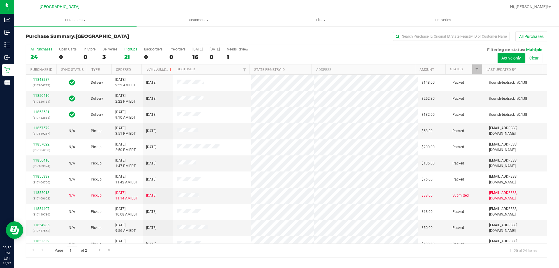
click at [130, 57] on div "21" at bounding box center [130, 57] width 13 height 7
click at [0, 0] on input "PickUps 21" at bounding box center [0, 0] width 0 height 0
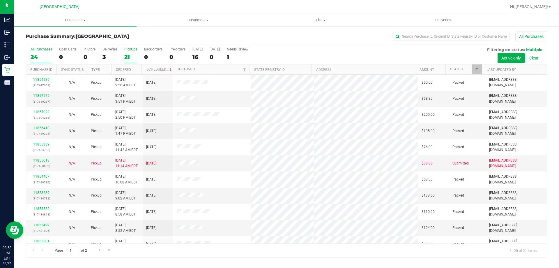
click at [48, 57] on div "24" at bounding box center [42, 57] width 22 height 7
click at [0, 0] on input "All Purchases 24" at bounding box center [0, 0] width 0 height 0
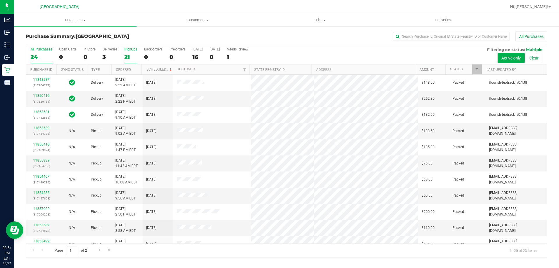
click at [133, 54] on div "21" at bounding box center [130, 57] width 13 height 7
click at [0, 0] on input "PickUps 21" at bounding box center [0, 0] width 0 height 0
click at [37, 54] on div "23" at bounding box center [42, 57] width 22 height 7
click at [0, 0] on input "All Purchases 23" at bounding box center [0, 0] width 0 height 0
click at [127, 56] on div "20" at bounding box center [130, 57] width 13 height 7
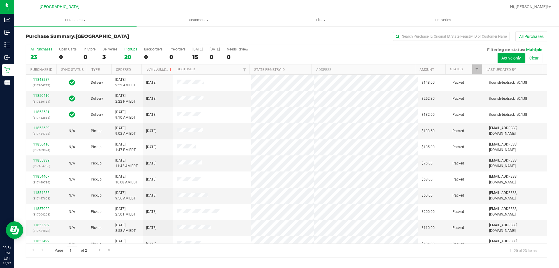
click at [0, 0] on input "PickUps 20" at bounding box center [0, 0] width 0 height 0
click at [43, 54] on div "23" at bounding box center [42, 57] width 22 height 7
click at [0, 0] on input "All Purchases 23" at bounding box center [0, 0] width 0 height 0
click at [132, 51] on div "PickUps" at bounding box center [130, 49] width 13 height 4
click at [0, 0] on input "PickUps 20" at bounding box center [0, 0] width 0 height 0
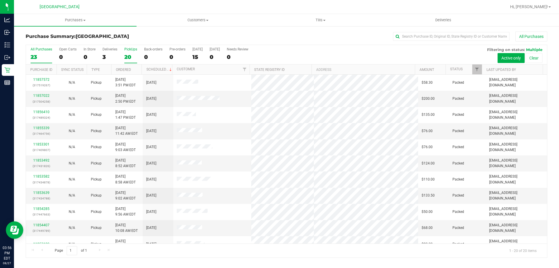
click at [37, 49] on div "All Purchases" at bounding box center [42, 49] width 22 height 4
click at [0, 0] on input "All Purchases 23" at bounding box center [0, 0] width 0 height 0
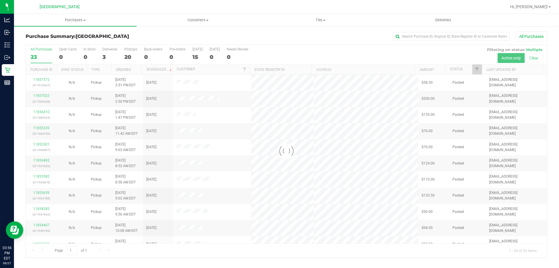
drag, startPoint x: 144, startPoint y: 33, endPoint x: 139, endPoint y: 28, distance: 6.8
click at [144, 33] on div "Purchase Summary: North Port WC All Purchases" at bounding box center [287, 37] width 522 height 13
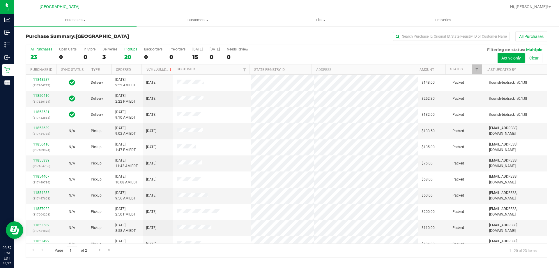
click at [134, 57] on div "20" at bounding box center [130, 57] width 13 height 7
click at [0, 0] on input "PickUps 20" at bounding box center [0, 0] width 0 height 0
click at [43, 53] on label "All Purchases 23" at bounding box center [42, 55] width 22 height 16
click at [0, 0] on input "All Purchases 23" at bounding box center [0, 0] width 0 height 0
click at [133, 50] on div "PickUps" at bounding box center [130, 49] width 13 height 4
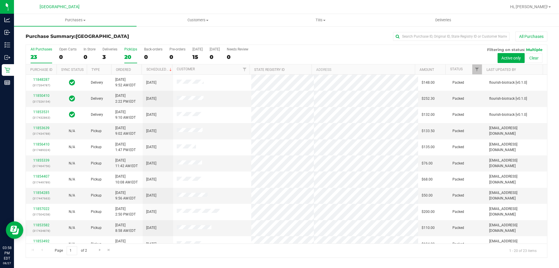
click at [0, 0] on input "PickUps 20" at bounding box center [0, 0] width 0 height 0
click at [43, 57] on div "23" at bounding box center [42, 57] width 22 height 7
click at [0, 0] on input "All Purchases 23" at bounding box center [0, 0] width 0 height 0
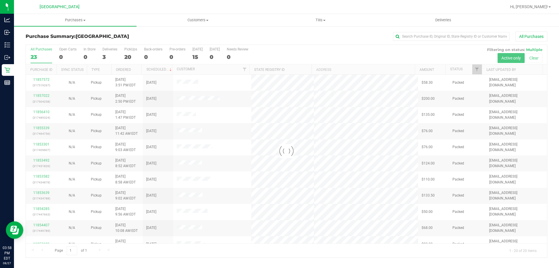
click at [133, 38] on h3 "Purchase Summary: North Port WC" at bounding box center [113, 36] width 174 height 5
click at [128, 48] on div at bounding box center [286, 151] width 521 height 212
click at [127, 49] on div at bounding box center [286, 151] width 521 height 212
click at [129, 52] on label "PickUps 20" at bounding box center [130, 55] width 13 height 16
click at [0, 0] on input "PickUps 20" at bounding box center [0, 0] width 0 height 0
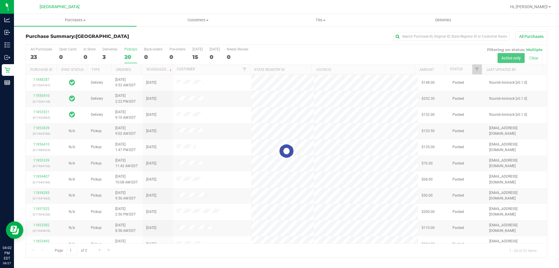
click at [130, 53] on div at bounding box center [286, 151] width 521 height 212
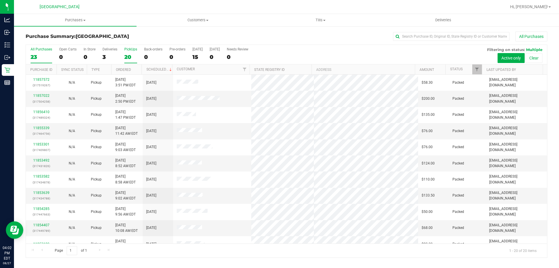
click at [34, 58] on div "23" at bounding box center [42, 57] width 22 height 7
click at [0, 0] on input "All Purchases 23" at bounding box center [0, 0] width 0 height 0
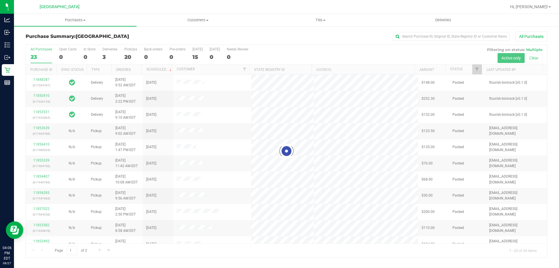
click at [128, 53] on div at bounding box center [286, 151] width 521 height 212
click at [129, 55] on div at bounding box center [286, 151] width 521 height 212
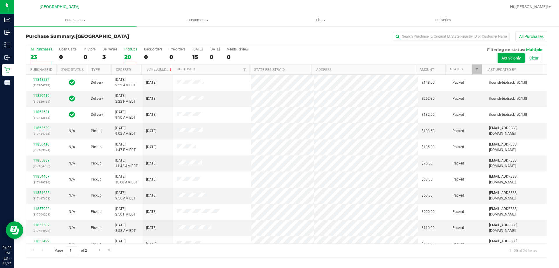
click at [126, 54] on div "20" at bounding box center [130, 57] width 13 height 7
click at [0, 0] on input "PickUps 20" at bounding box center [0, 0] width 0 height 0
click at [36, 61] on label "All Purchases 23" at bounding box center [42, 55] width 22 height 16
click at [0, 0] on input "All Purchases 23" at bounding box center [0, 0] width 0 height 0
click at [132, 53] on label "PickUps 20" at bounding box center [130, 55] width 13 height 16
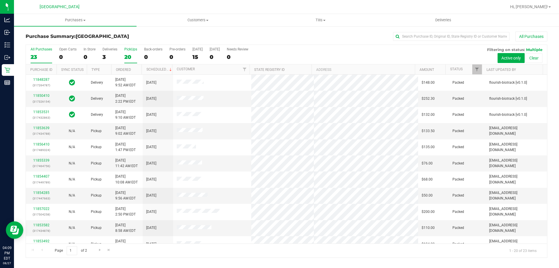
click at [0, 0] on input "PickUps 20" at bounding box center [0, 0] width 0 height 0
click at [126, 60] on div "20" at bounding box center [130, 57] width 13 height 7
click at [0, 0] on input "PickUps 20" at bounding box center [0, 0] width 0 height 0
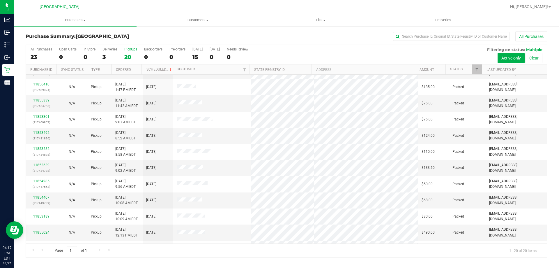
scroll to position [8, 0]
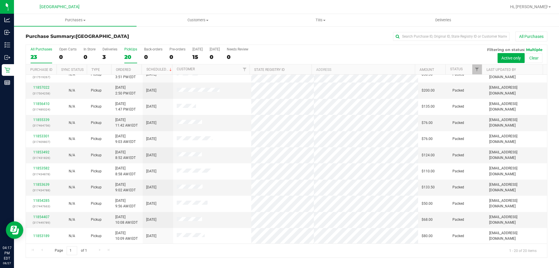
click at [40, 51] on label "All Purchases 23" at bounding box center [42, 55] width 22 height 16
click at [0, 0] on input "All Purchases 23" at bounding box center [0, 0] width 0 height 0
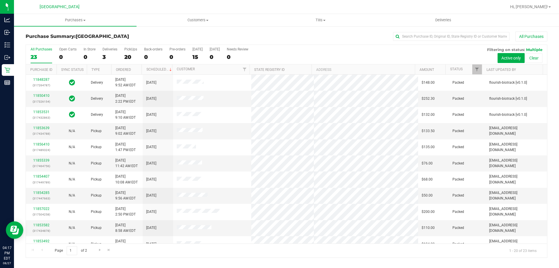
drag, startPoint x: 98, startPoint y: 56, endPoint x: 91, endPoint y: 56, distance: 7.3
click at [98, 56] on div "All Purchases 23 Open Carts 0 In Store 0 Deliveries 3 PickUps 20 Back-orders 0 …" at bounding box center [286, 55] width 521 height 20
click at [91, 56] on div "0" at bounding box center [90, 57] width 12 height 7
click at [0, 0] on input "In Store 0" at bounding box center [0, 0] width 0 height 0
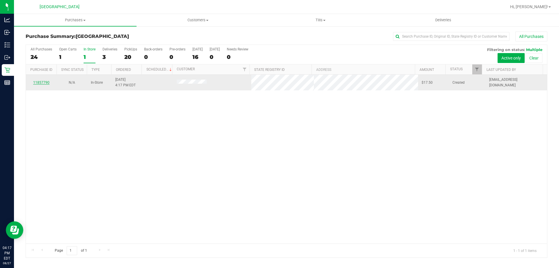
click at [44, 84] on link "11857790" at bounding box center [41, 82] width 16 height 4
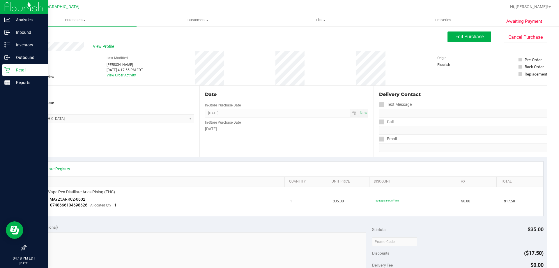
click at [5, 69] on icon at bounding box center [7, 70] width 6 height 6
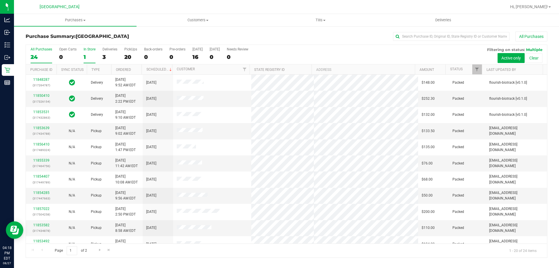
click at [91, 56] on div "1" at bounding box center [90, 57] width 12 height 7
click at [0, 0] on input "In Store 1" at bounding box center [0, 0] width 0 height 0
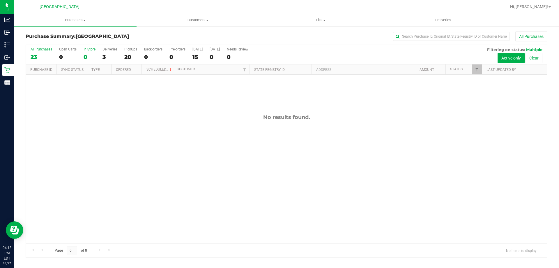
click at [33, 54] on div "23" at bounding box center [42, 57] width 22 height 7
click at [0, 0] on input "All Purchases 23" at bounding box center [0, 0] width 0 height 0
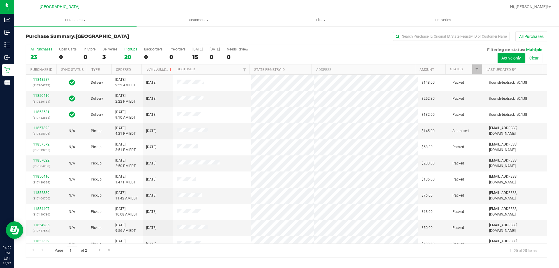
click at [131, 56] on div "20" at bounding box center [130, 57] width 13 height 7
click at [0, 0] on input "PickUps 20" at bounding box center [0, 0] width 0 height 0
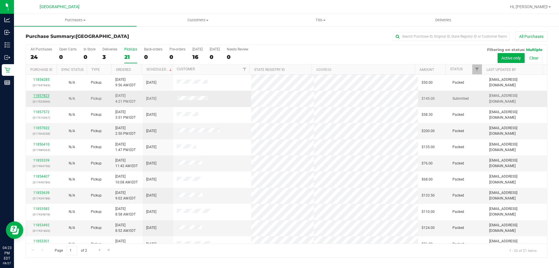
click at [45, 94] on link "11857823" at bounding box center [41, 96] width 16 height 4
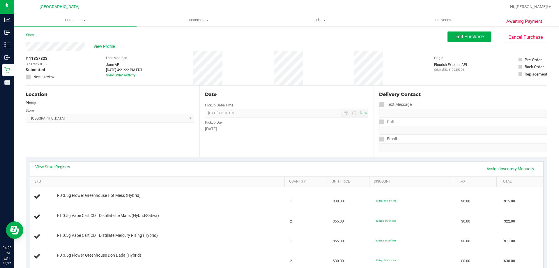
scroll to position [58, 0]
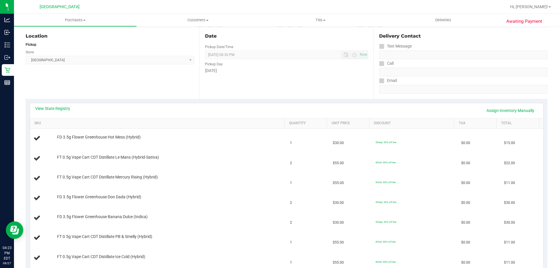
click at [58, 104] on div "View State Registry Assign Inventory Manually" at bounding box center [287, 110] width 514 height 15
click at [56, 106] on link "View State Registry" at bounding box center [52, 108] width 35 height 6
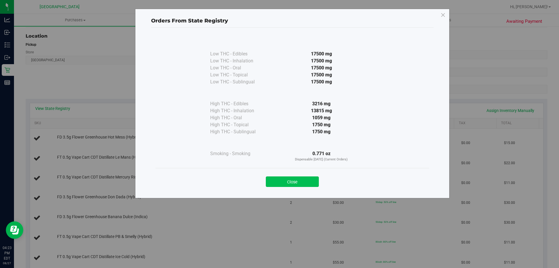
click at [281, 178] on button "Close" at bounding box center [292, 181] width 53 height 10
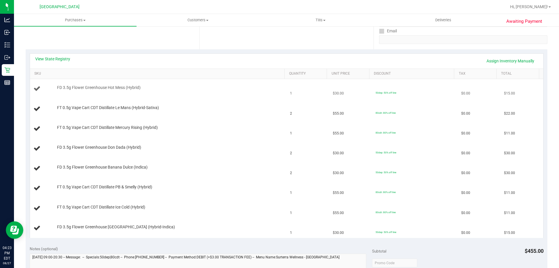
scroll to position [117, 0]
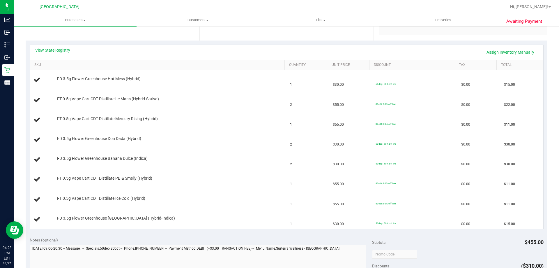
click at [56, 48] on link "View State Registry" at bounding box center [52, 50] width 35 height 6
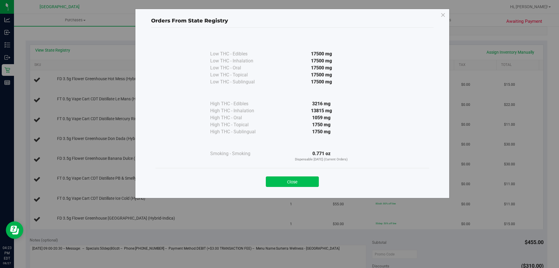
click at [294, 183] on button "Close" at bounding box center [292, 181] width 53 height 10
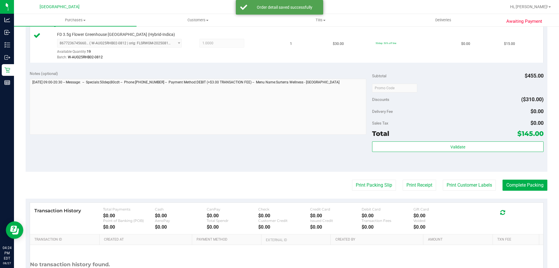
scroll to position [419, 0]
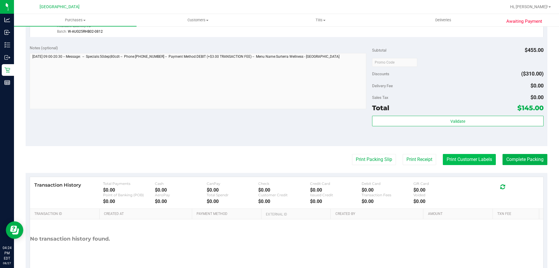
click at [468, 158] on button "Print Customer Labels" at bounding box center [469, 159] width 53 height 11
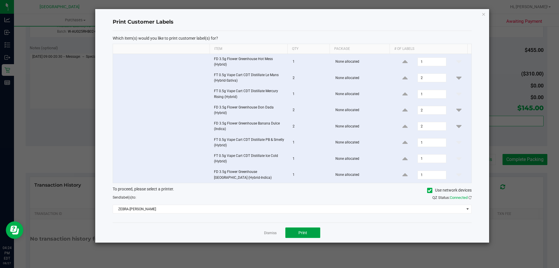
click at [313, 237] on button "Print" at bounding box center [302, 232] width 35 height 10
click at [267, 234] on link "Dismiss" at bounding box center [270, 232] width 13 height 5
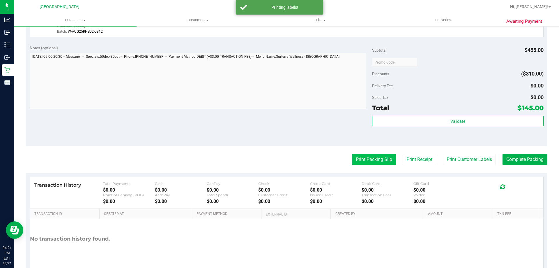
click at [370, 161] on button "Print Packing Slip" at bounding box center [374, 159] width 44 height 11
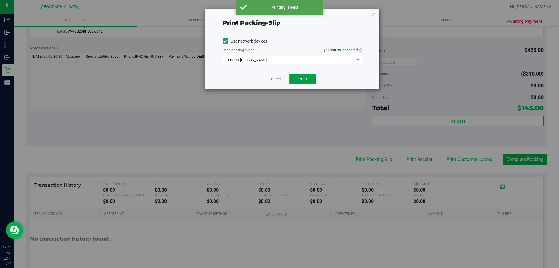
click at [306, 82] on button "Print" at bounding box center [303, 79] width 27 height 10
click at [276, 80] on link "Cancel" at bounding box center [275, 79] width 12 height 6
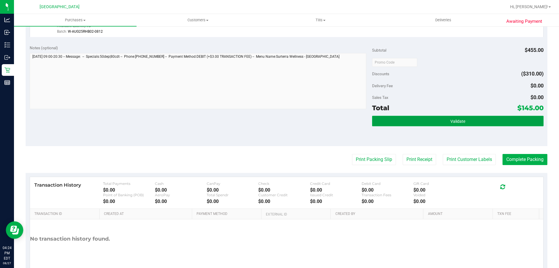
click at [399, 125] on button "Validate" at bounding box center [457, 121] width 171 height 10
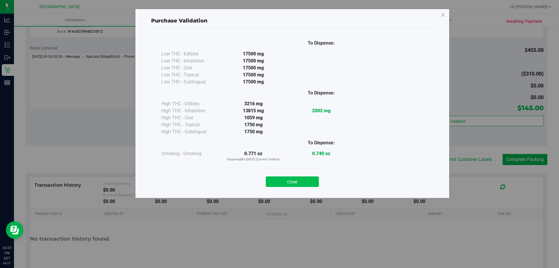
click at [293, 181] on button "Close" at bounding box center [292, 181] width 53 height 10
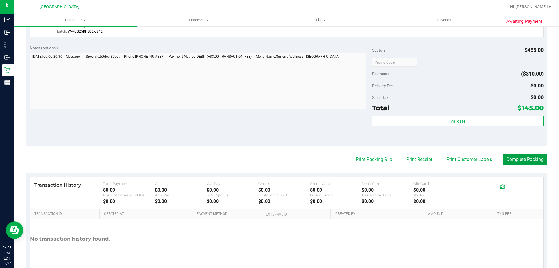
click at [526, 162] on button "Complete Packing" at bounding box center [525, 159] width 45 height 11
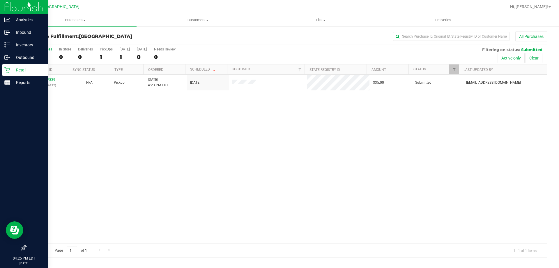
click at [7, 73] on div "Retail" at bounding box center [25, 70] width 46 height 12
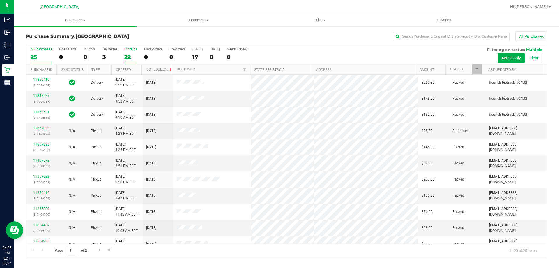
click at [130, 55] on div "22" at bounding box center [130, 57] width 13 height 7
click at [0, 0] on input "PickUps 22" at bounding box center [0, 0] width 0 height 0
click at [41, 51] on div "All Purchases" at bounding box center [42, 49] width 22 height 4
click at [0, 0] on input "All Purchases 25" at bounding box center [0, 0] width 0 height 0
click at [136, 59] on div "22" at bounding box center [130, 57] width 13 height 7
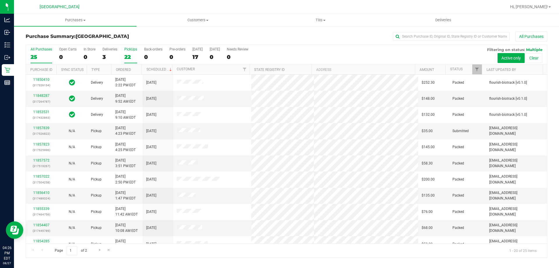
click at [0, 0] on input "PickUps 22" at bounding box center [0, 0] width 0 height 0
click at [36, 58] on div "25" at bounding box center [42, 57] width 22 height 7
click at [0, 0] on input "All Purchases 25" at bounding box center [0, 0] width 0 height 0
click at [126, 54] on div "22" at bounding box center [130, 57] width 13 height 7
click at [0, 0] on input "PickUps 22" at bounding box center [0, 0] width 0 height 0
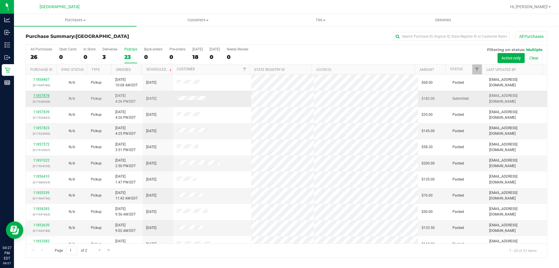
click at [39, 97] on link "11857878" at bounding box center [41, 96] width 16 height 4
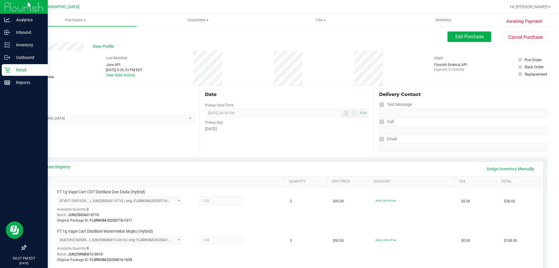
click at [10, 69] on p "Retail" at bounding box center [27, 69] width 35 height 7
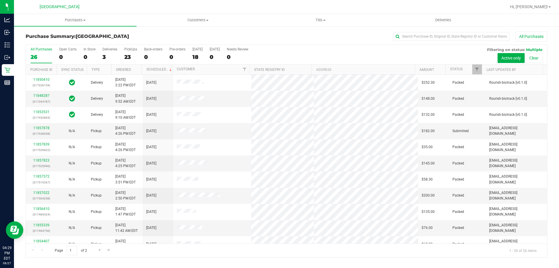
click at [179, 34] on h3 "Purchase Summary: North Port WC" at bounding box center [113, 36] width 174 height 5
click at [178, 38] on h3 "Purchase Summary: North Port WC" at bounding box center [113, 36] width 174 height 5
click at [130, 55] on div "23" at bounding box center [130, 57] width 13 height 7
click at [0, 0] on input "PickUps 23" at bounding box center [0, 0] width 0 height 0
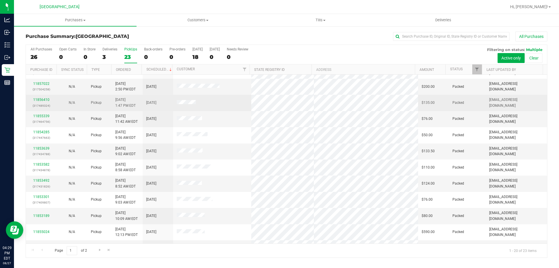
scroll to position [154, 0]
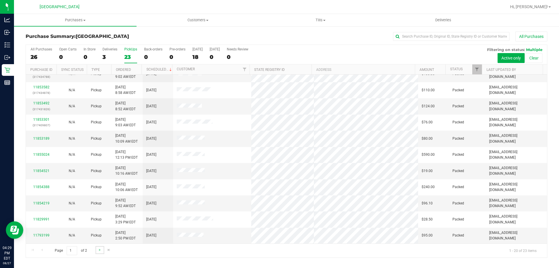
click at [98, 246] on link "Go to the next page" at bounding box center [100, 250] width 8 height 8
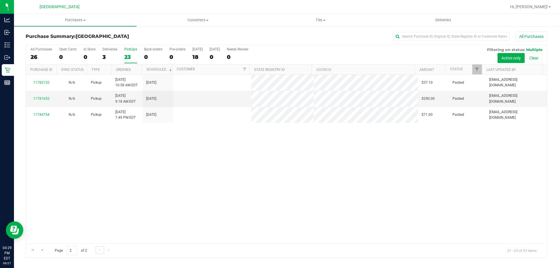
scroll to position [0, 0]
click at [40, 251] on span "Go to the previous page" at bounding box center [42, 249] width 5 height 5
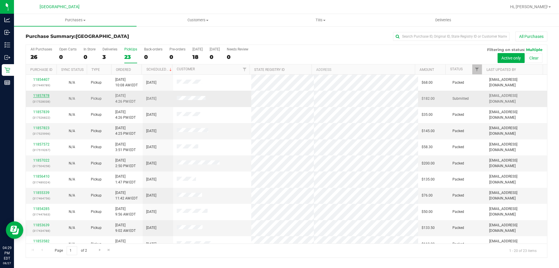
click at [41, 95] on link "11857878" at bounding box center [41, 96] width 16 height 4
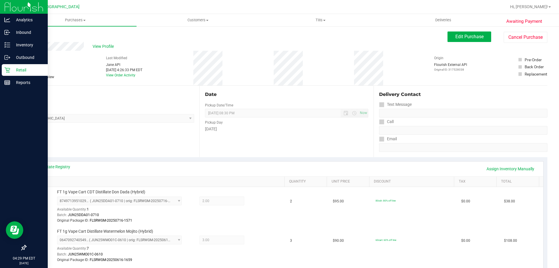
click at [8, 73] on div "Retail" at bounding box center [25, 70] width 46 height 12
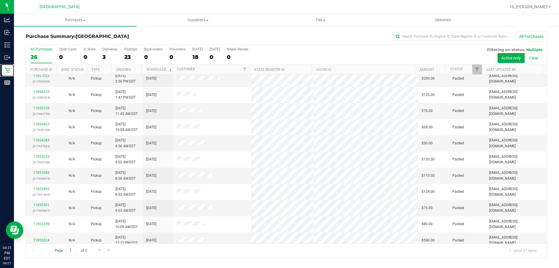
scroll to position [154, 0]
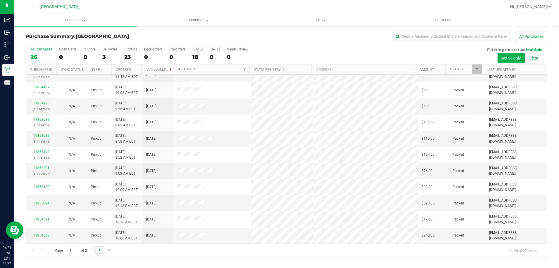
click at [99, 249] on span "Go to the next page" at bounding box center [100, 249] width 5 height 5
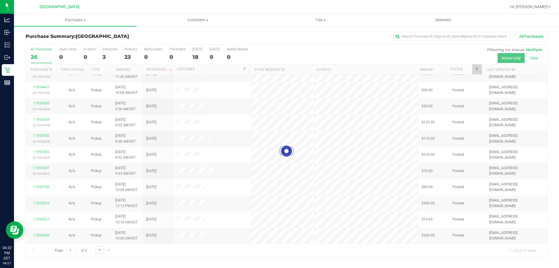
scroll to position [0, 0]
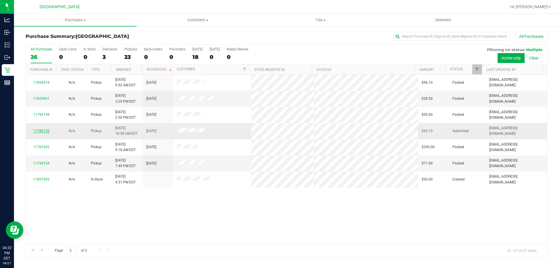
click at [42, 132] on link "11782132" at bounding box center [41, 131] width 16 height 4
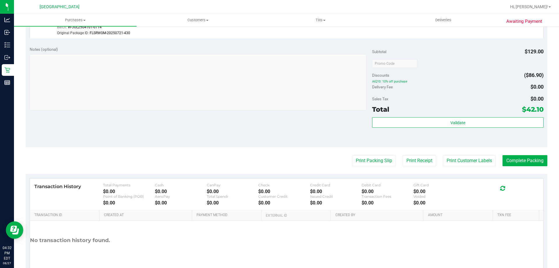
scroll to position [293, 0]
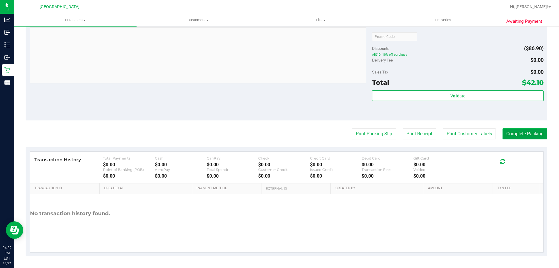
click at [530, 133] on button "Complete Packing" at bounding box center [525, 133] width 45 height 11
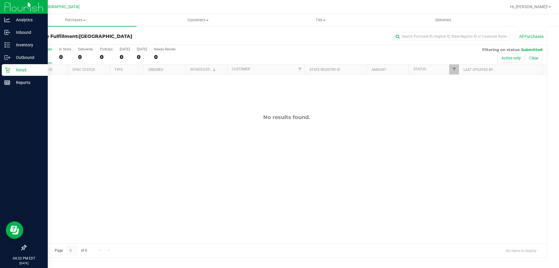
click at [5, 66] on div "Retail" at bounding box center [25, 70] width 46 height 12
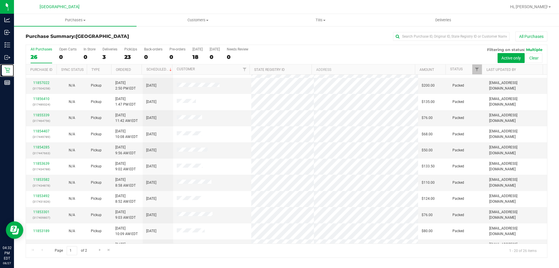
scroll to position [154, 0]
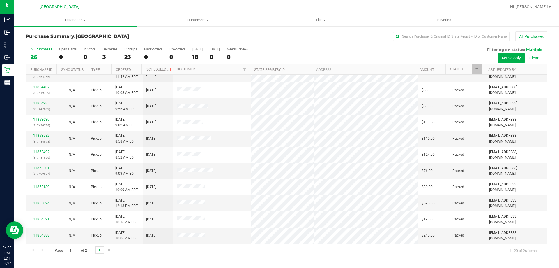
click at [99, 250] on span "Go to the next page" at bounding box center [100, 249] width 5 height 5
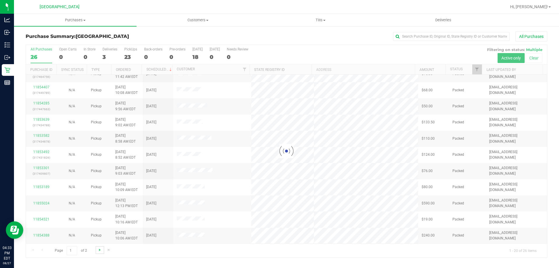
scroll to position [0, 0]
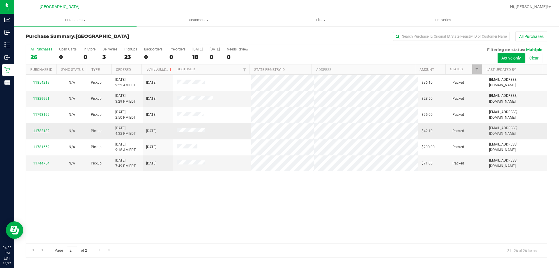
click at [43, 130] on link "11782132" at bounding box center [41, 131] width 16 height 4
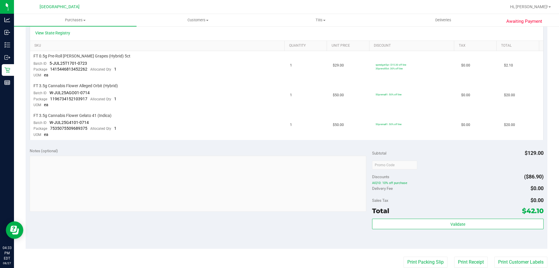
scroll to position [264, 0]
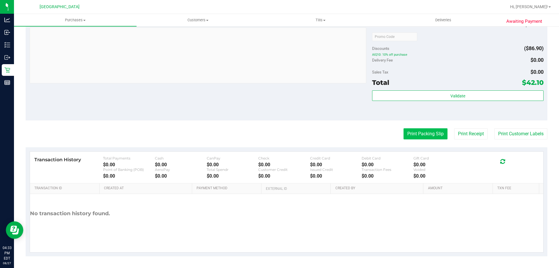
click at [424, 134] on button "Print Packing Slip" at bounding box center [426, 133] width 44 height 11
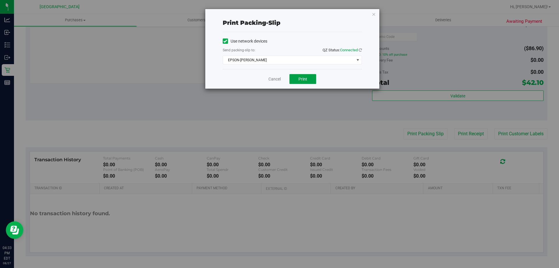
click at [303, 84] on button "Print" at bounding box center [303, 79] width 27 height 10
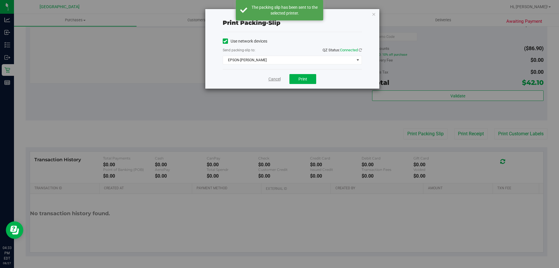
click at [273, 79] on link "Cancel" at bounding box center [275, 79] width 12 height 6
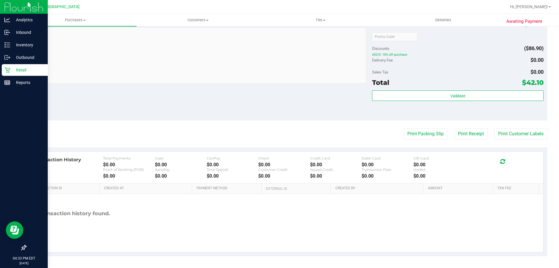
click at [2, 71] on div "Retail" at bounding box center [25, 70] width 46 height 12
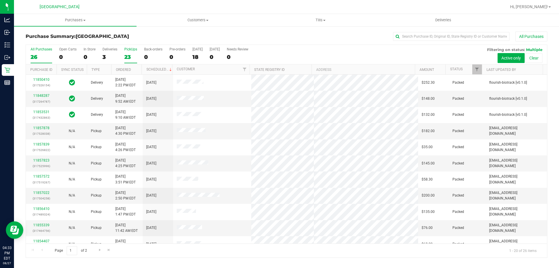
click at [130, 58] on div "23" at bounding box center [130, 57] width 13 height 7
click at [0, 0] on input "PickUps 23" at bounding box center [0, 0] width 0 height 0
click at [35, 55] on div "26" at bounding box center [42, 57] width 22 height 7
click at [0, 0] on input "All Purchases 26" at bounding box center [0, 0] width 0 height 0
click at [133, 57] on div "23" at bounding box center [130, 57] width 13 height 7
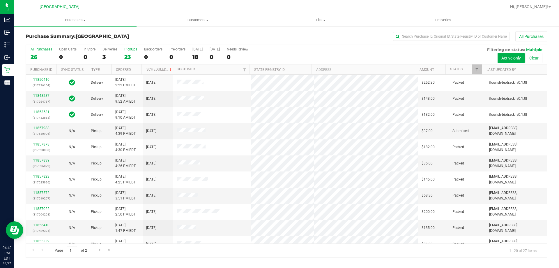
click at [0, 0] on input "PickUps 23" at bounding box center [0, 0] width 0 height 0
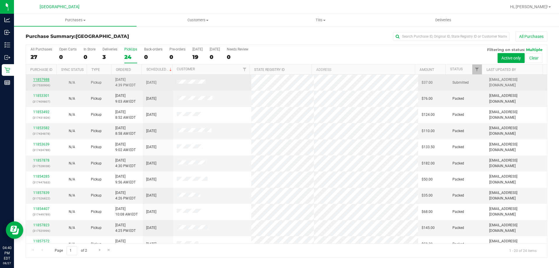
click at [40, 80] on link "11857988" at bounding box center [41, 79] width 16 height 4
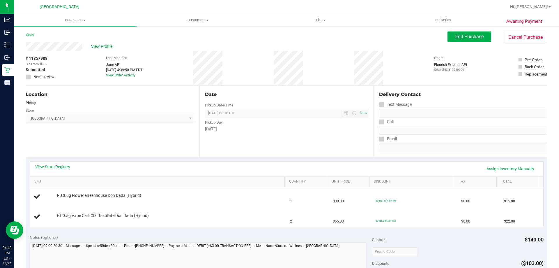
click at [57, 177] on th "SKU" at bounding box center [157, 182] width 255 height 10
click at [52, 168] on link "View State Registry" at bounding box center [52, 167] width 35 height 6
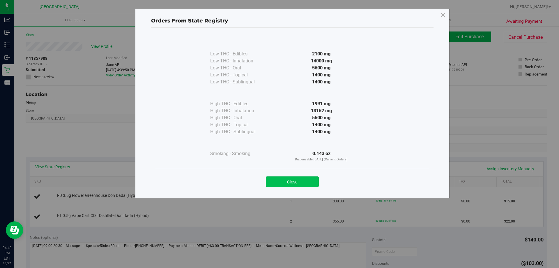
click at [301, 179] on button "Close" at bounding box center [292, 181] width 53 height 10
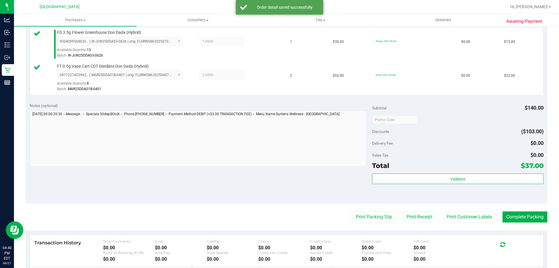
scroll to position [157, 0]
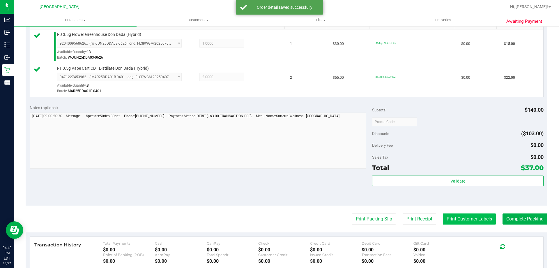
click at [469, 219] on button "Print Customer Labels" at bounding box center [469, 218] width 53 height 11
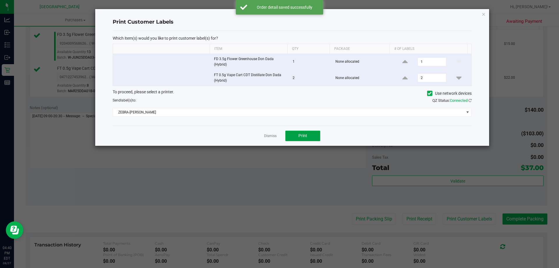
click at [305, 140] on button "Print" at bounding box center [302, 135] width 35 height 10
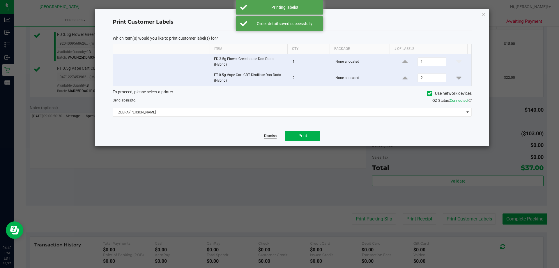
click at [267, 136] on link "Dismiss" at bounding box center [270, 135] width 13 height 5
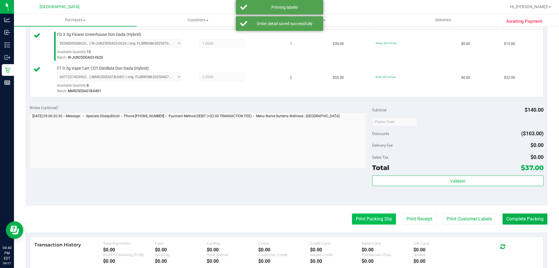
click at [368, 216] on button "Print Packing Slip" at bounding box center [374, 218] width 44 height 11
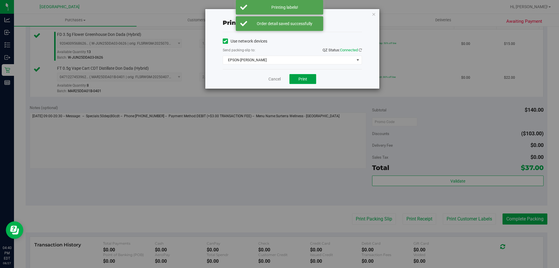
click at [304, 82] on button "Print" at bounding box center [303, 79] width 27 height 10
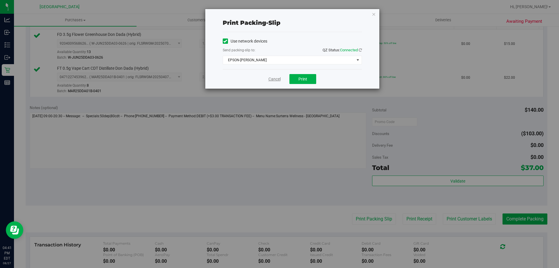
click at [277, 81] on link "Cancel" at bounding box center [275, 79] width 12 height 6
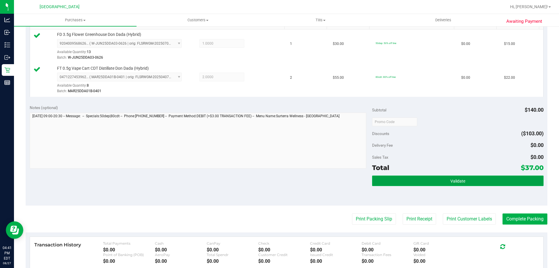
click at [386, 179] on button "Validate" at bounding box center [457, 180] width 171 height 10
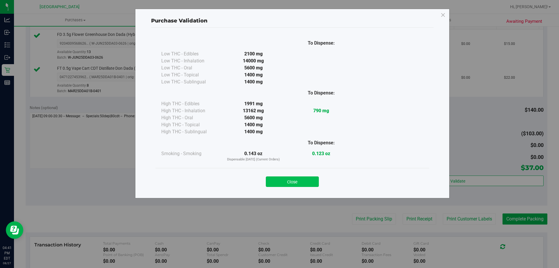
click at [293, 182] on button "Close" at bounding box center [292, 181] width 53 height 10
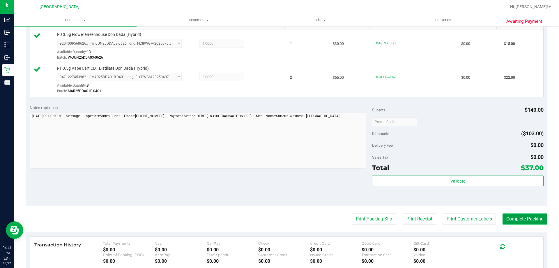
click at [519, 218] on button "Complete Packing" at bounding box center [525, 218] width 45 height 11
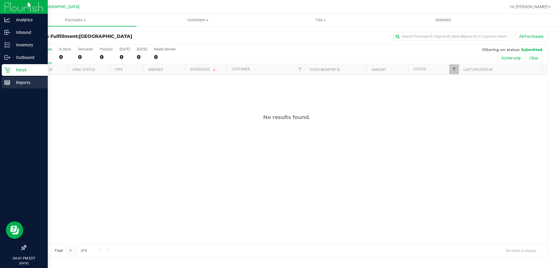
click at [12, 77] on div "Reports" at bounding box center [25, 83] width 46 height 12
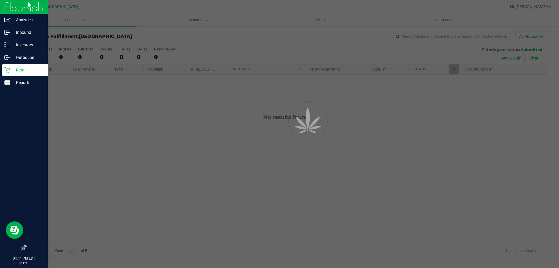
click at [12, 75] on div "Retail" at bounding box center [25, 70] width 46 height 12
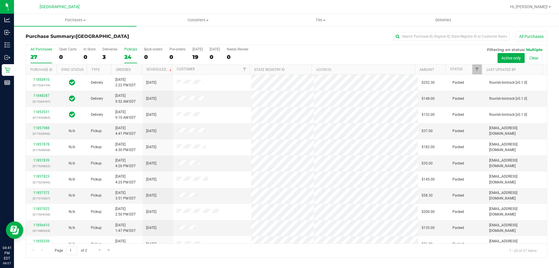
click at [133, 51] on div "PickUps" at bounding box center [130, 49] width 13 height 4
click at [0, 0] on input "PickUps 24" at bounding box center [0, 0] width 0 height 0
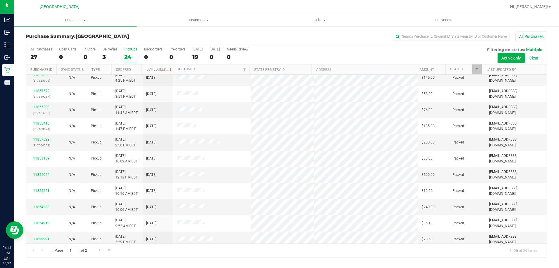
scroll to position [154, 0]
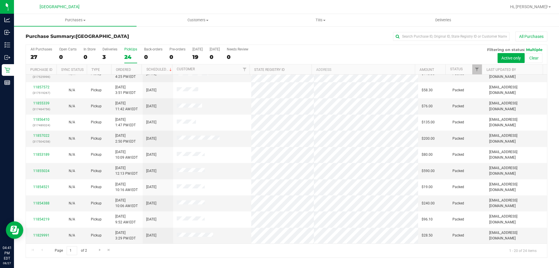
click at [95, 249] on div "Page 1 of 2 1 - 20 of 24 items" at bounding box center [286, 250] width 521 height 14
click at [99, 250] on span "Go to the next page" at bounding box center [100, 249] width 5 height 5
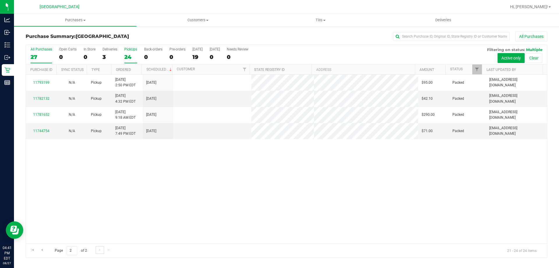
scroll to position [0, 0]
click at [35, 54] on div "27" at bounding box center [42, 57] width 22 height 7
click at [0, 0] on input "All Purchases 27" at bounding box center [0, 0] width 0 height 0
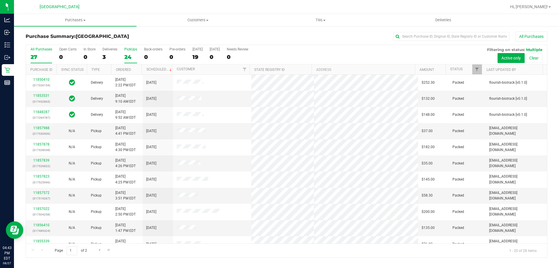
click at [131, 50] on div "PickUps" at bounding box center [130, 49] width 13 height 4
click at [0, 0] on input "PickUps 24" at bounding box center [0, 0] width 0 height 0
drag, startPoint x: 41, startPoint y: 57, endPoint x: 55, endPoint y: 9, distance: 50.1
click at [41, 57] on div "28" at bounding box center [42, 57] width 22 height 7
click at [0, 0] on input "All Purchases 28" at bounding box center [0, 0] width 0 height 0
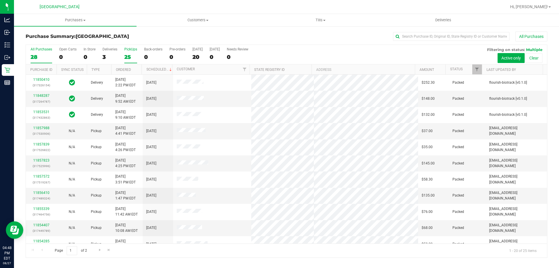
click at [133, 52] on label "PickUps 25" at bounding box center [130, 55] width 13 height 16
click at [0, 0] on input "PickUps 25" at bounding box center [0, 0] width 0 height 0
click at [42, 58] on div "25" at bounding box center [42, 57] width 22 height 7
click at [0, 0] on input "All Purchases 25" at bounding box center [0, 0] width 0 height 0
click at [133, 55] on div "22" at bounding box center [130, 57] width 13 height 7
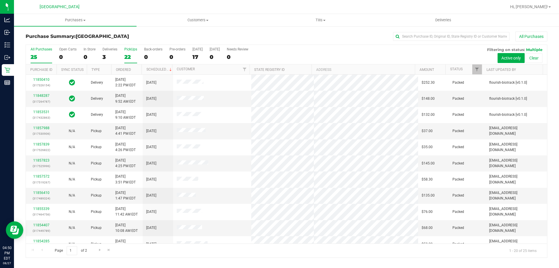
click at [0, 0] on input "PickUps 22" at bounding box center [0, 0] width 0 height 0
click at [37, 54] on div "25" at bounding box center [42, 57] width 22 height 7
click at [0, 0] on input "All Purchases 25" at bounding box center [0, 0] width 0 height 0
click at [128, 51] on label "PickUps 22" at bounding box center [130, 55] width 13 height 16
click at [0, 0] on input "PickUps 22" at bounding box center [0, 0] width 0 height 0
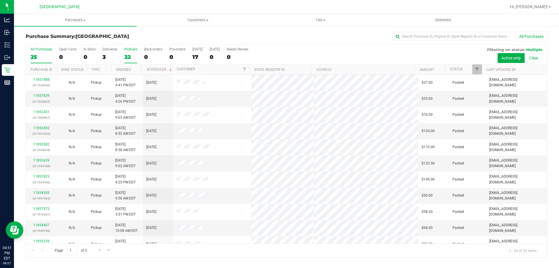
click at [40, 62] on label "All Purchases 25" at bounding box center [42, 55] width 22 height 16
click at [0, 0] on input "All Purchases 25" at bounding box center [0, 0] width 0 height 0
click at [126, 57] on div "22" at bounding box center [130, 57] width 13 height 7
click at [0, 0] on input "PickUps 22" at bounding box center [0, 0] width 0 height 0
click at [41, 54] on div "25" at bounding box center [42, 57] width 22 height 7
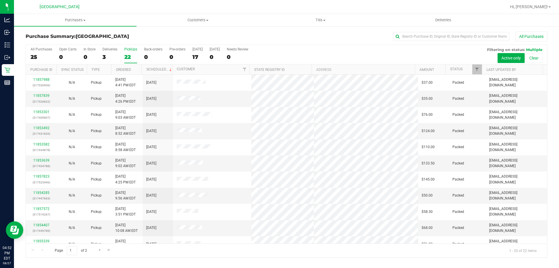
click at [0, 0] on input "All Purchases 25" at bounding box center [0, 0] width 0 height 0
click at [131, 45] on div "All Purchases 25 Open Carts 0 In Store 0 Deliveries 3 PickUps 22 Back-orders 0 …" at bounding box center [286, 47] width 521 height 5
click at [126, 56] on div "22" at bounding box center [130, 57] width 13 height 7
click at [0, 0] on input "PickUps 22" at bounding box center [0, 0] width 0 height 0
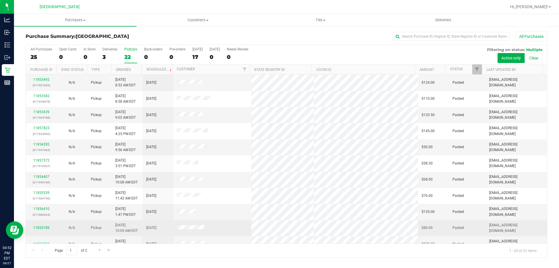
scroll to position [154, 0]
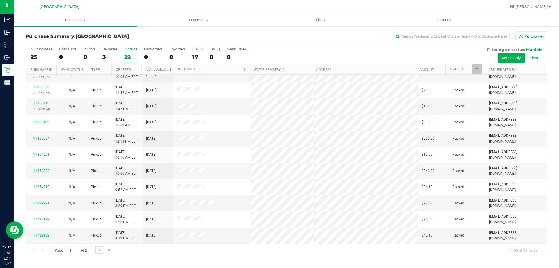
click at [97, 253] on link "Go to the next page" at bounding box center [100, 250] width 8 height 8
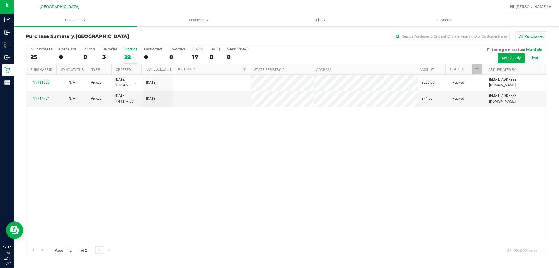
scroll to position [0, 0]
click at [42, 248] on span "Go to the previous page" at bounding box center [42, 249] width 5 height 5
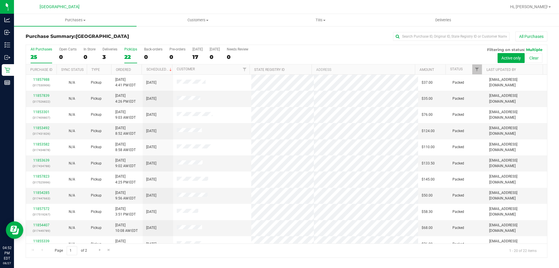
click at [35, 56] on div "25" at bounding box center [42, 57] width 22 height 7
click at [0, 0] on input "All Purchases 25" at bounding box center [0, 0] width 0 height 0
click at [184, 36] on h3 "Purchase Summary: [GEOGRAPHIC_DATA]" at bounding box center [113, 36] width 174 height 5
click at [128, 57] on div "22" at bounding box center [130, 57] width 13 height 7
click at [0, 0] on input "PickUps 22" at bounding box center [0, 0] width 0 height 0
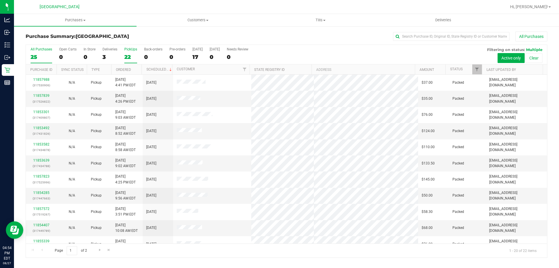
click at [41, 52] on label "All Purchases 25" at bounding box center [42, 55] width 22 height 16
click at [0, 0] on input "All Purchases 25" at bounding box center [0, 0] width 0 height 0
click at [130, 58] on div "22" at bounding box center [130, 57] width 13 height 7
click at [0, 0] on input "PickUps 22" at bounding box center [0, 0] width 0 height 0
click at [41, 60] on div "25" at bounding box center [42, 57] width 22 height 7
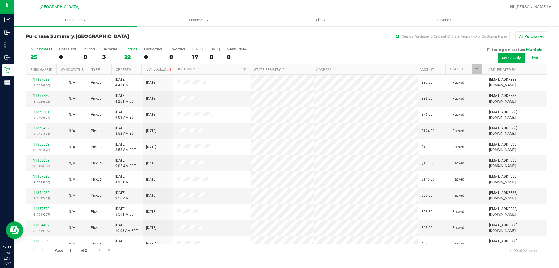
click at [0, 0] on input "All Purchases 25" at bounding box center [0, 0] width 0 height 0
click at [131, 58] on div "22" at bounding box center [130, 57] width 13 height 7
click at [0, 0] on input "PickUps 22" at bounding box center [0, 0] width 0 height 0
click at [42, 57] on div "25" at bounding box center [42, 57] width 22 height 7
click at [0, 0] on input "All Purchases 25" at bounding box center [0, 0] width 0 height 0
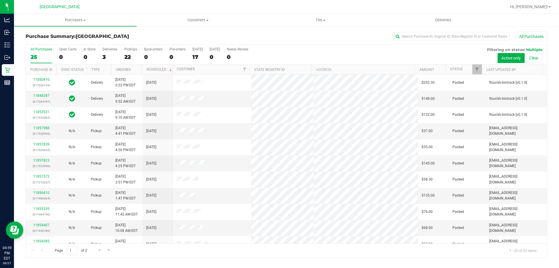
click at [128, 53] on label "PickUps 22" at bounding box center [130, 55] width 13 height 16
click at [0, 0] on input "PickUps 22" at bounding box center [0, 0] width 0 height 0
click at [46, 54] on div "25" at bounding box center [42, 57] width 22 height 7
click at [0, 0] on input "All Purchases 25" at bounding box center [0, 0] width 0 height 0
click at [134, 53] on label "PickUps 22" at bounding box center [130, 55] width 13 height 16
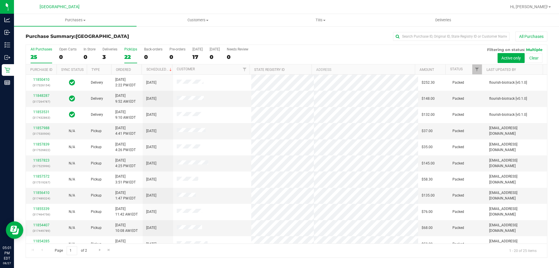
click at [0, 0] on input "PickUps 22" at bounding box center [0, 0] width 0 height 0
click at [37, 57] on div "25" at bounding box center [42, 57] width 22 height 7
click at [0, 0] on input "All Purchases 25" at bounding box center [0, 0] width 0 height 0
click at [132, 54] on div "22" at bounding box center [130, 57] width 13 height 7
click at [0, 0] on input "PickUps 22" at bounding box center [0, 0] width 0 height 0
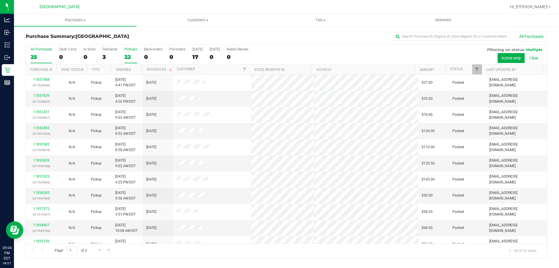
click at [40, 59] on div "25" at bounding box center [42, 57] width 22 height 7
click at [0, 0] on input "All Purchases 25" at bounding box center [0, 0] width 0 height 0
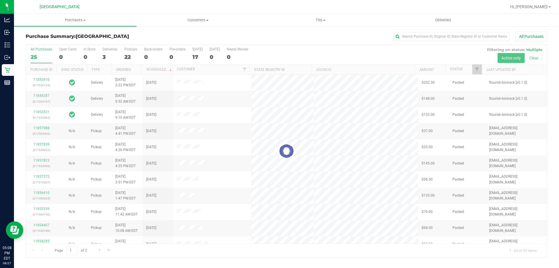
click at [119, 58] on div at bounding box center [286, 151] width 521 height 212
click at [135, 57] on div at bounding box center [286, 151] width 521 height 212
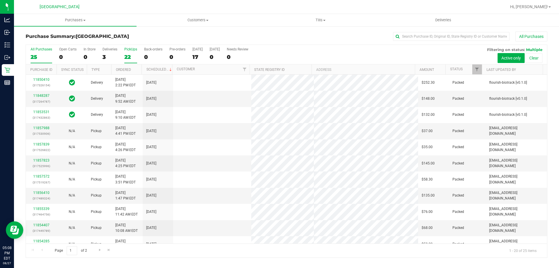
click at [128, 53] on label "PickUps 22" at bounding box center [130, 55] width 13 height 16
click at [0, 0] on input "PickUps 22" at bounding box center [0, 0] width 0 height 0
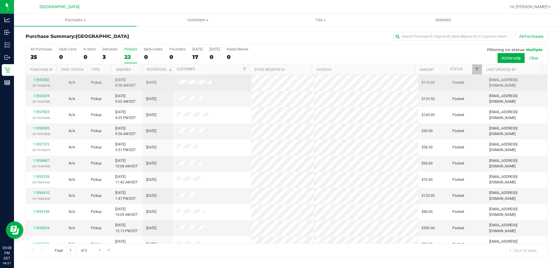
scroll to position [154, 0]
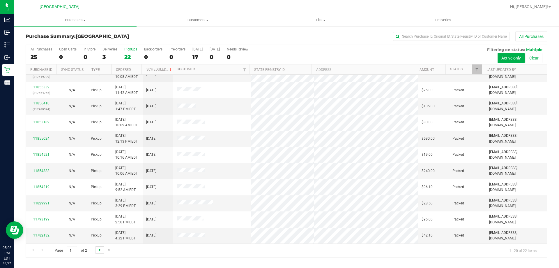
click at [100, 251] on span "Go to the next page" at bounding box center [100, 249] width 5 height 5
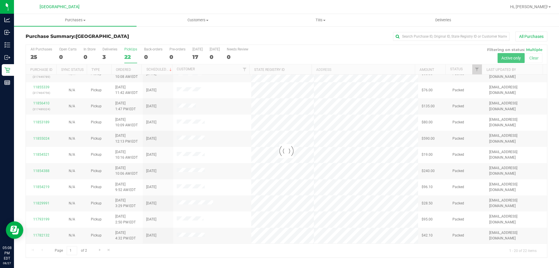
click at [41, 53] on div at bounding box center [286, 151] width 521 height 212
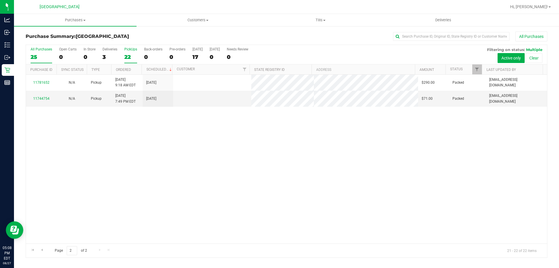
scroll to position [0, 0]
click at [41, 51] on label "All Purchases 25" at bounding box center [42, 55] width 22 height 16
click at [0, 0] on input "All Purchases 25" at bounding box center [0, 0] width 0 height 0
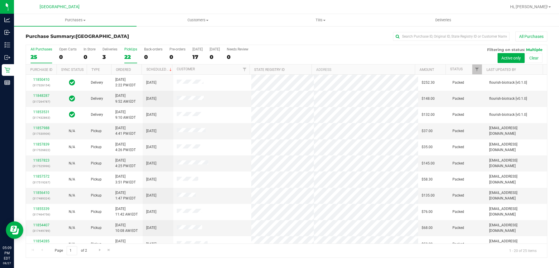
click at [128, 50] on div "PickUps" at bounding box center [130, 49] width 13 height 4
click at [0, 0] on input "PickUps 22" at bounding box center [0, 0] width 0 height 0
click at [33, 52] on label "All Purchases 25" at bounding box center [42, 55] width 22 height 16
click at [0, 0] on input "All Purchases 25" at bounding box center [0, 0] width 0 height 0
click at [131, 52] on label "PickUps 22" at bounding box center [130, 55] width 13 height 16
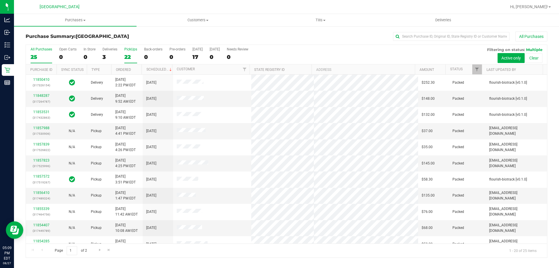
click at [0, 0] on input "PickUps 22" at bounding box center [0, 0] width 0 height 0
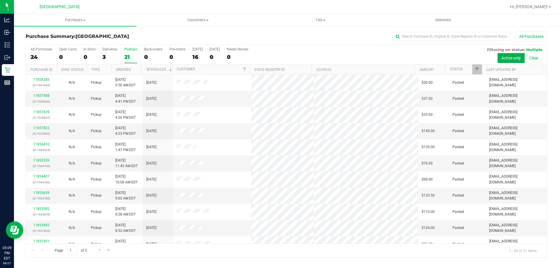
click at [40, 55] on div "24" at bounding box center [42, 57] width 22 height 7
click at [0, 0] on input "All Purchases 24" at bounding box center [0, 0] width 0 height 0
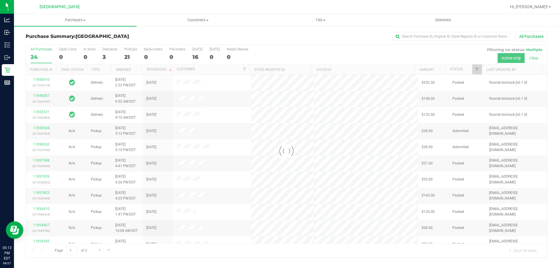
click at [132, 57] on div at bounding box center [286, 151] width 521 height 212
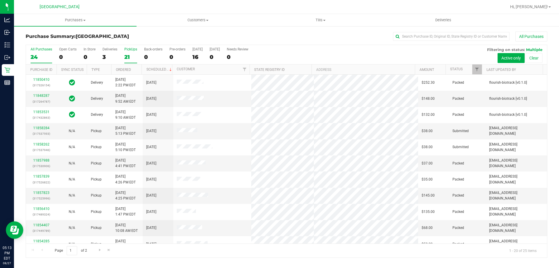
click at [129, 57] on div "21" at bounding box center [130, 57] width 13 height 7
click at [0, 0] on input "PickUps 21" at bounding box center [0, 0] width 0 height 0
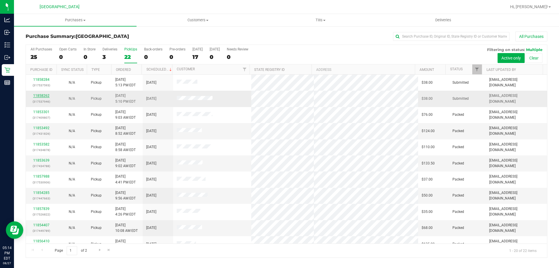
click at [38, 96] on link "11858262" at bounding box center [41, 96] width 16 height 4
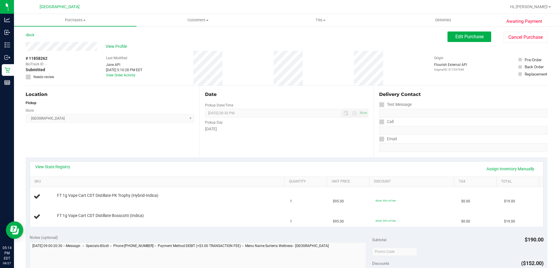
click at [50, 171] on div "View State Registry Assign Inventory Manually" at bounding box center [286, 169] width 503 height 10
click at [50, 165] on link "View State Registry" at bounding box center [52, 167] width 35 height 6
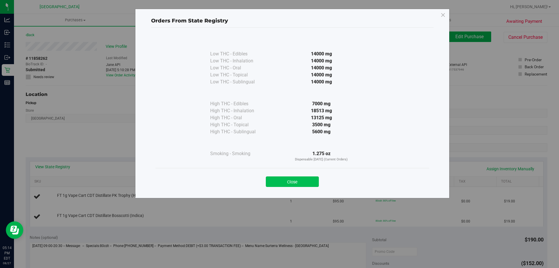
click at [305, 186] on button "Close" at bounding box center [292, 181] width 53 height 10
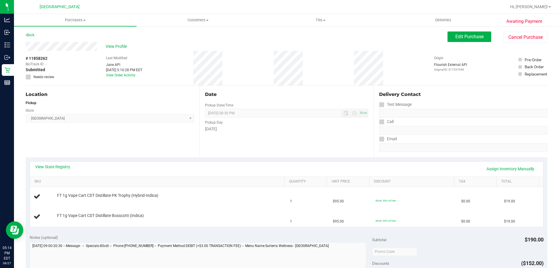
click at [48, 159] on div "View State Registry Assign Inventory Manually SKU Quantity Unit Price Discount …" at bounding box center [287, 193] width 522 height 73
click at [49, 167] on link "View State Registry" at bounding box center [52, 167] width 35 height 6
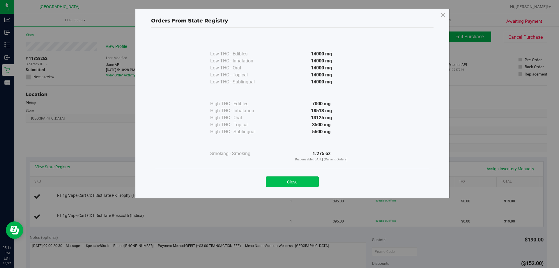
click at [307, 181] on button "Close" at bounding box center [292, 181] width 53 height 10
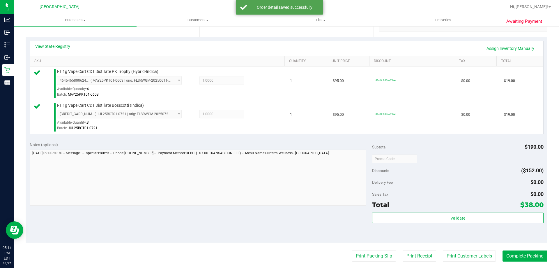
scroll to position [135, 0]
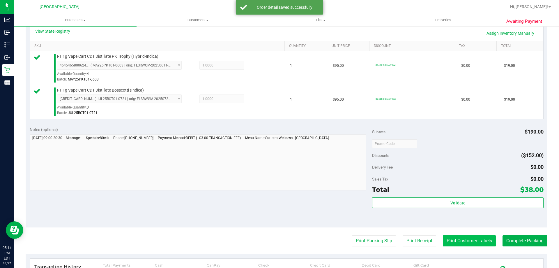
click at [468, 241] on button "Print Customer Labels" at bounding box center [469, 240] width 53 height 11
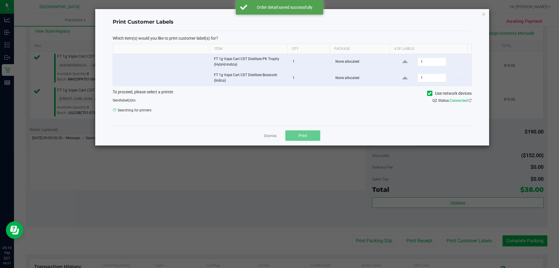
click at [304, 131] on button "Print" at bounding box center [302, 135] width 35 height 10
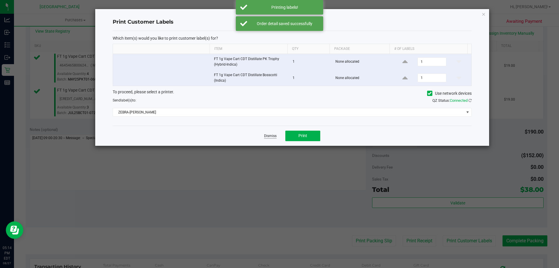
click at [269, 134] on link "Dismiss" at bounding box center [270, 135] width 13 height 5
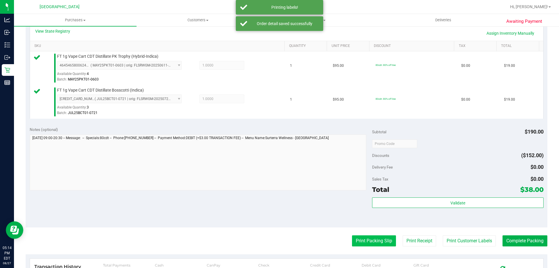
click at [357, 244] on button "Print Packing Slip" at bounding box center [374, 240] width 44 height 11
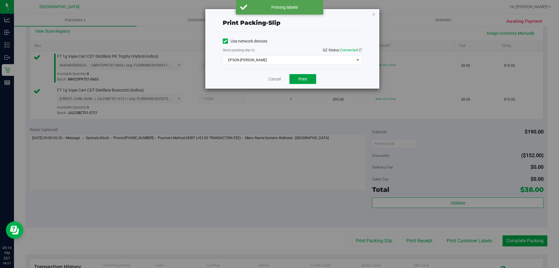
click at [308, 76] on button "Print" at bounding box center [303, 79] width 27 height 10
click at [273, 80] on link "Cancel" at bounding box center [275, 79] width 12 height 6
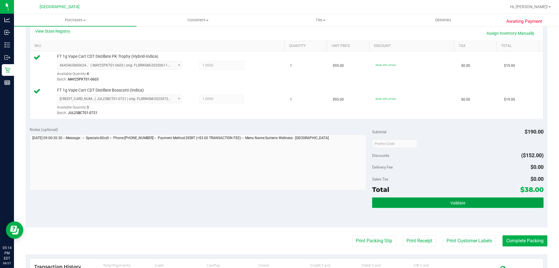
click at [412, 204] on button "Validate" at bounding box center [457, 202] width 171 height 10
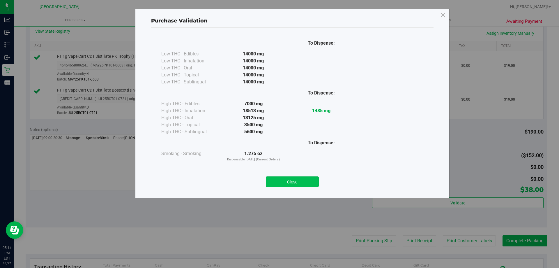
click at [292, 180] on button "Close" at bounding box center [292, 181] width 53 height 10
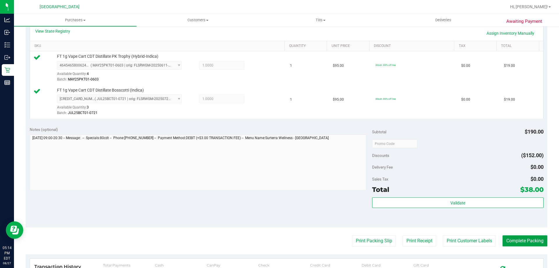
click at [522, 239] on button "Complete Packing" at bounding box center [525, 240] width 45 height 11
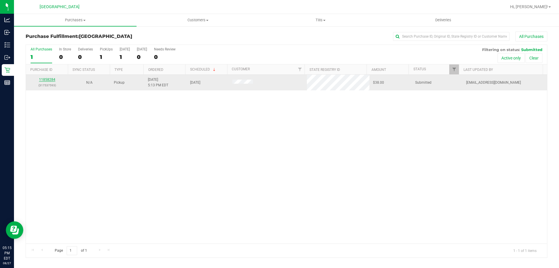
click at [49, 77] on link "11858284" at bounding box center [47, 79] width 16 height 4
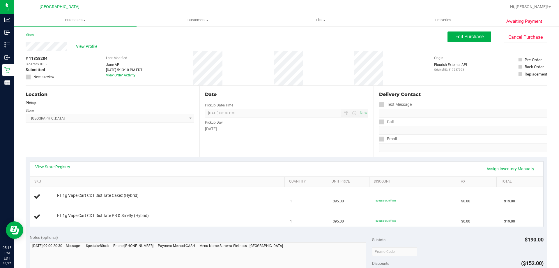
click at [64, 162] on div "View State Registry Assign Inventory Manually" at bounding box center [287, 168] width 514 height 15
click at [65, 166] on link "View State Registry" at bounding box center [52, 167] width 35 height 6
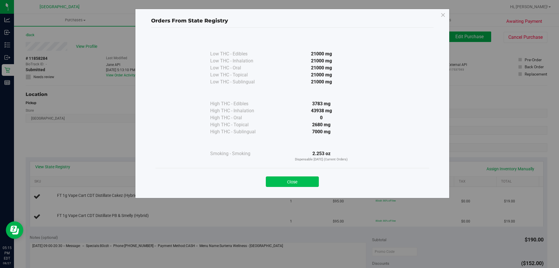
click at [290, 180] on button "Close" at bounding box center [292, 181] width 53 height 10
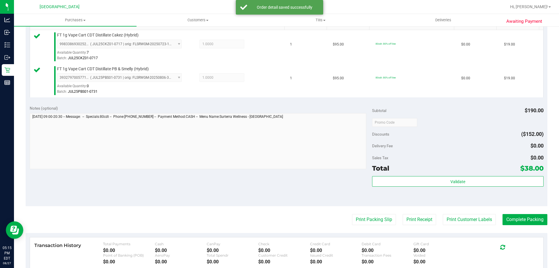
scroll to position [159, 0]
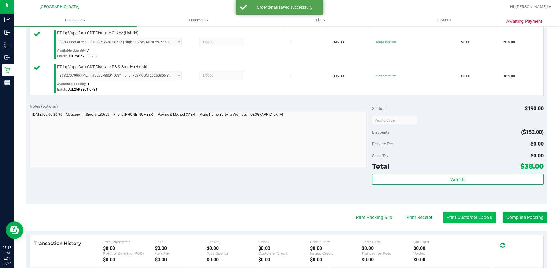
click at [464, 223] on button "Print Customer Labels" at bounding box center [469, 217] width 53 height 11
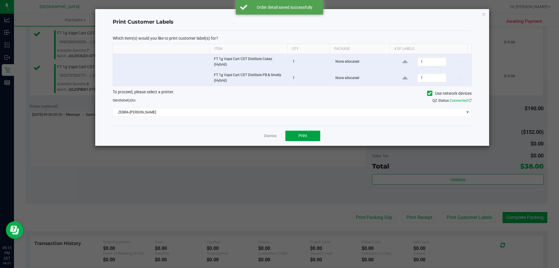
click at [305, 138] on button "Print" at bounding box center [302, 135] width 35 height 10
click at [265, 133] on link "Dismiss" at bounding box center [270, 135] width 13 height 5
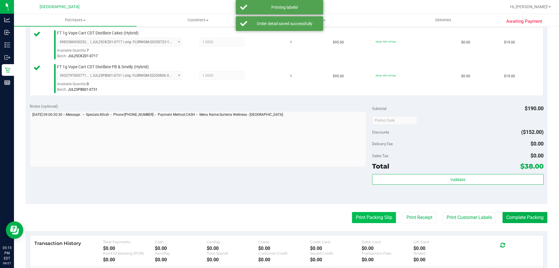
click at [358, 217] on button "Print Packing Slip" at bounding box center [374, 217] width 44 height 11
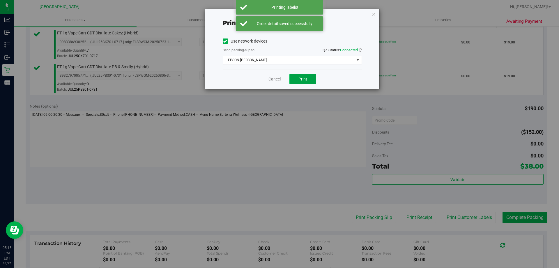
click at [315, 78] on button "Print" at bounding box center [303, 79] width 27 height 10
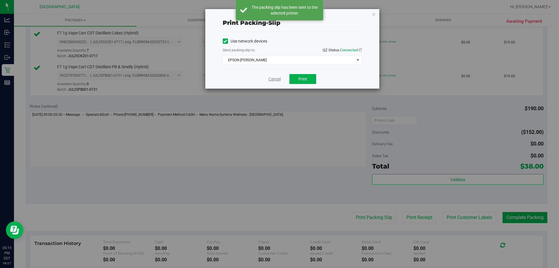
click at [275, 80] on link "Cancel" at bounding box center [275, 79] width 12 height 6
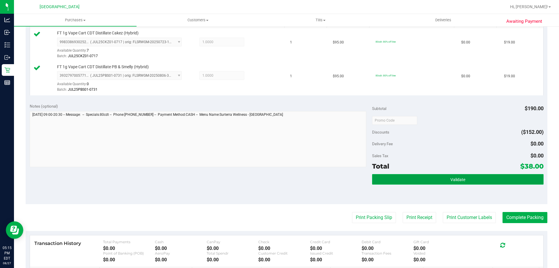
click at [398, 176] on button "Validate" at bounding box center [457, 179] width 171 height 10
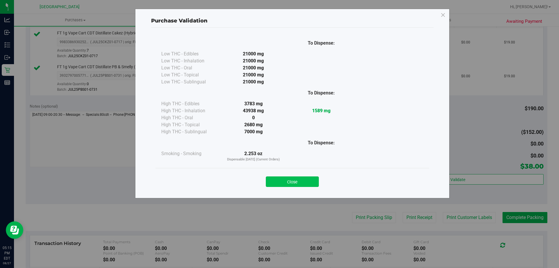
click at [297, 177] on button "Close" at bounding box center [292, 181] width 53 height 10
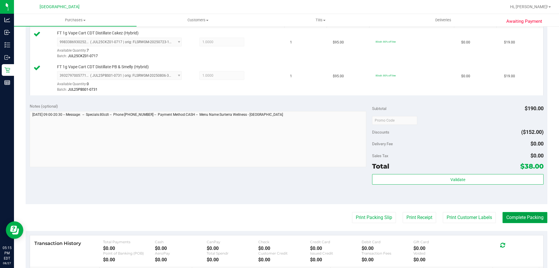
click at [523, 213] on button "Complete Packing" at bounding box center [525, 217] width 45 height 11
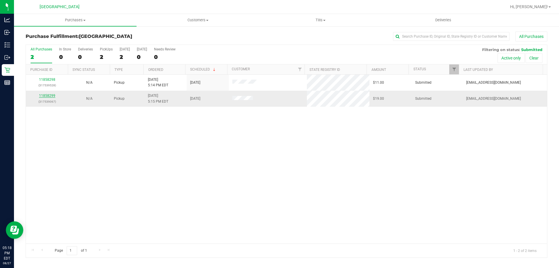
click at [48, 96] on link "11858299" at bounding box center [47, 96] width 16 height 4
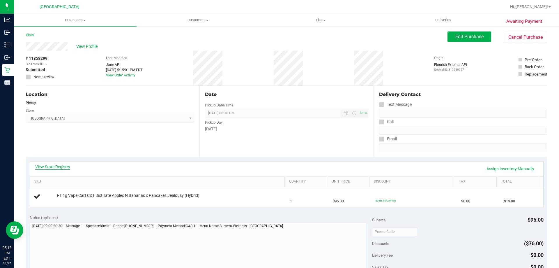
click at [59, 165] on link "View State Registry" at bounding box center [52, 167] width 35 height 6
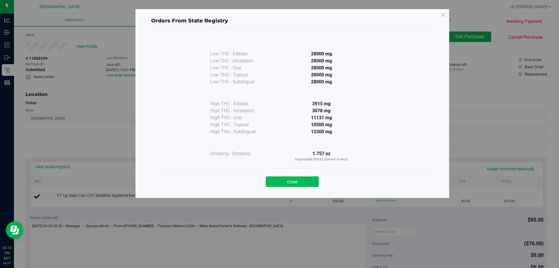
click at [297, 179] on button "Close" at bounding box center [292, 181] width 53 height 10
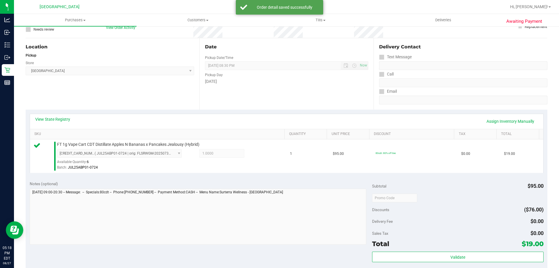
scroll to position [103, 0]
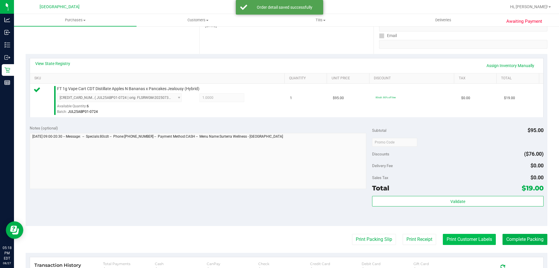
click at [458, 236] on button "Print Customer Labels" at bounding box center [469, 239] width 53 height 11
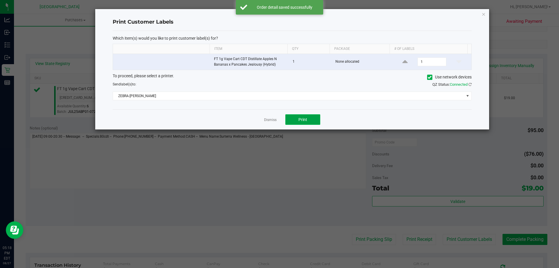
click at [308, 123] on button "Print" at bounding box center [302, 119] width 35 height 10
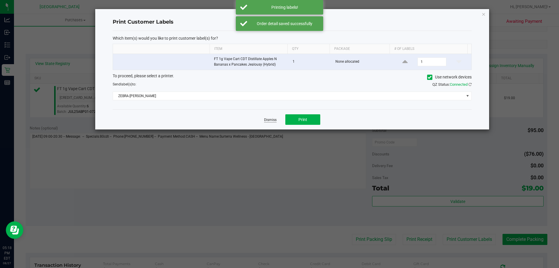
click at [269, 119] on link "Dismiss" at bounding box center [270, 119] width 13 height 5
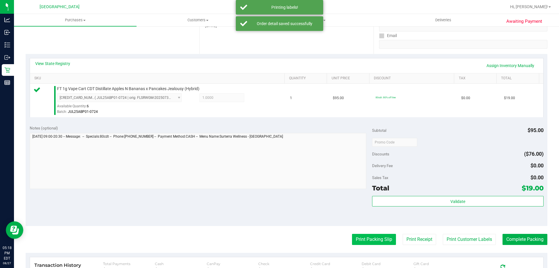
click at [371, 241] on button "Print Packing Slip" at bounding box center [374, 239] width 44 height 11
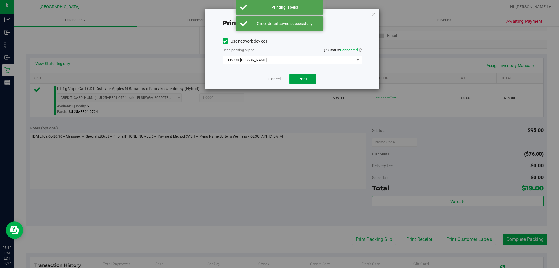
click at [306, 81] on span "Print" at bounding box center [303, 79] width 9 height 5
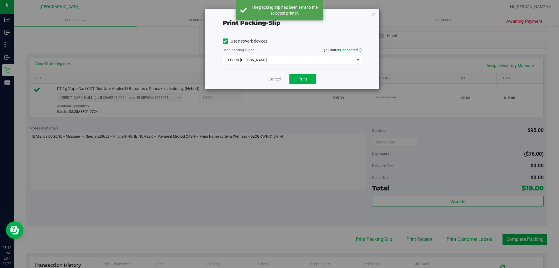
click at [269, 70] on div "Cancel Print" at bounding box center [292, 79] width 139 height 20
click at [272, 81] on link "Cancel" at bounding box center [275, 79] width 12 height 6
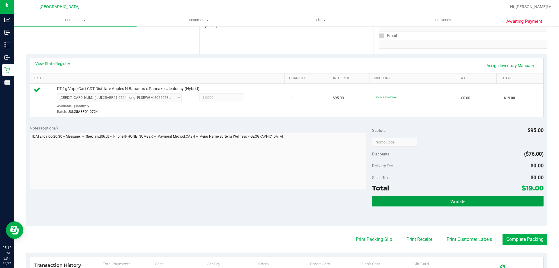
click at [412, 206] on button "Validate" at bounding box center [457, 201] width 171 height 10
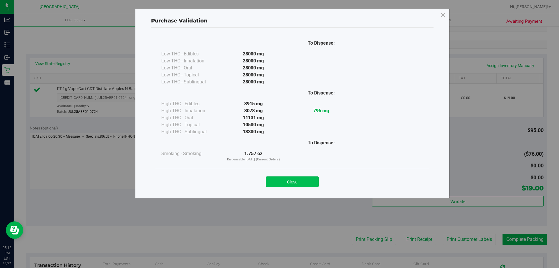
click at [292, 183] on button "Close" at bounding box center [292, 181] width 53 height 10
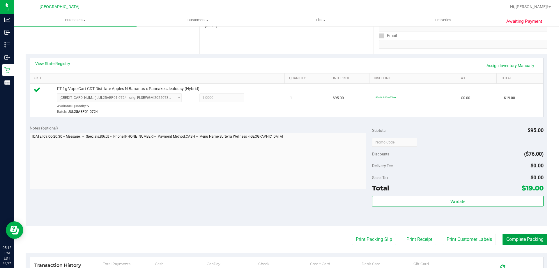
click at [520, 241] on button "Complete Packing" at bounding box center [525, 239] width 45 height 11
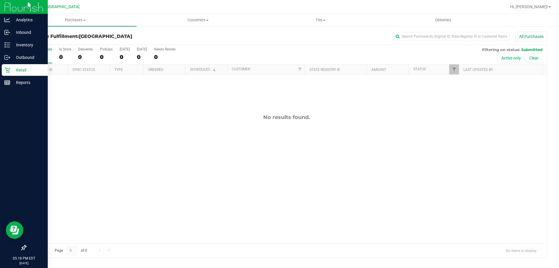
click at [11, 66] on div "Retail" at bounding box center [25, 70] width 46 height 12
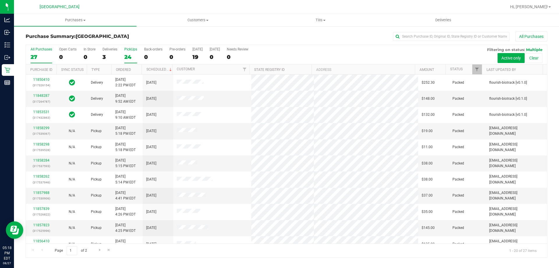
click at [133, 54] on div "24" at bounding box center [130, 57] width 13 height 7
click at [0, 0] on input "PickUps 24" at bounding box center [0, 0] width 0 height 0
click at [131, 62] on label "PickUps 24" at bounding box center [130, 55] width 13 height 16
click at [0, 0] on input "PickUps 24" at bounding box center [0, 0] width 0 height 0
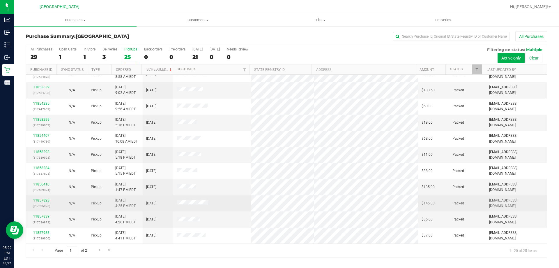
scroll to position [154, 0]
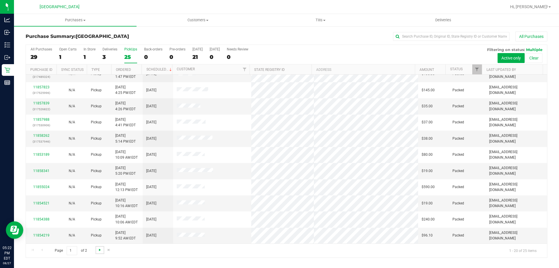
click at [99, 251] on span "Go to the next page" at bounding box center [100, 249] width 5 height 5
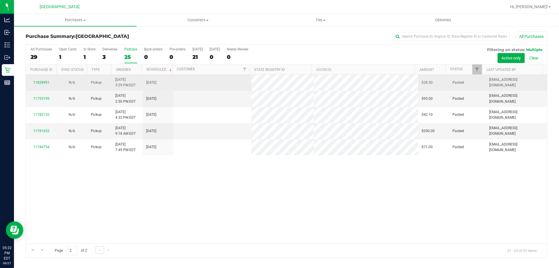
scroll to position [0, 0]
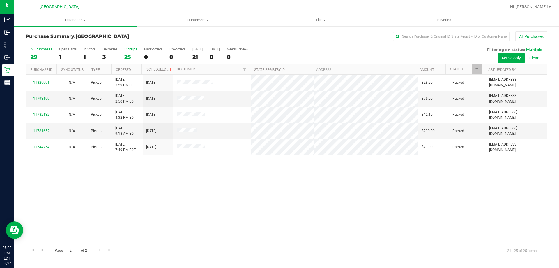
click at [40, 50] on div "All Purchases" at bounding box center [42, 49] width 22 height 4
click at [0, 0] on input "All Purchases 29" at bounding box center [0, 0] width 0 height 0
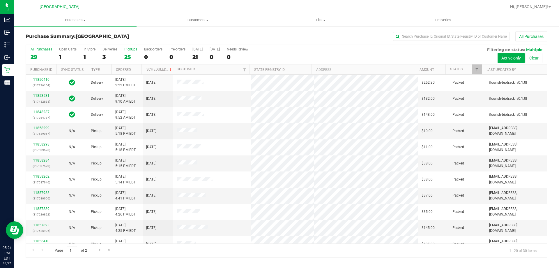
click at [129, 56] on div "25" at bounding box center [130, 57] width 13 height 7
click at [0, 0] on input "PickUps 25" at bounding box center [0, 0] width 0 height 0
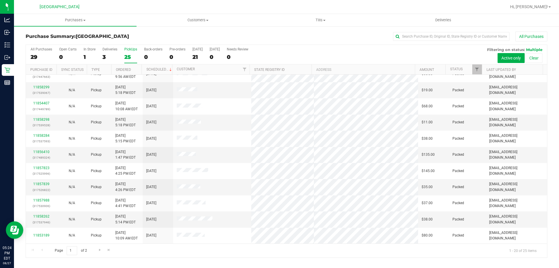
scroll to position [154, 0]
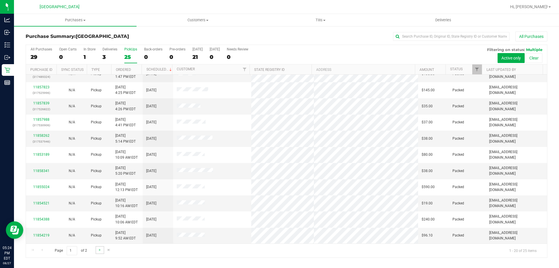
click at [102, 249] on link "Go to the next page" at bounding box center [100, 250] width 8 height 8
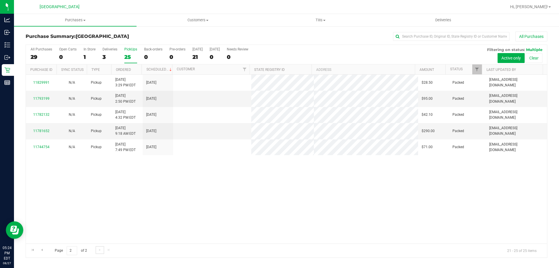
scroll to position [0, 0]
click at [45, 57] on div "29" at bounding box center [42, 57] width 22 height 7
click at [0, 0] on input "All Purchases 29" at bounding box center [0, 0] width 0 height 0
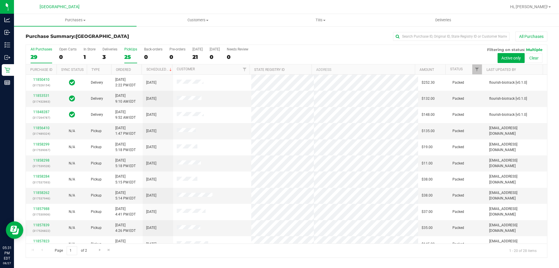
click at [133, 57] on div "25" at bounding box center [130, 57] width 13 height 7
click at [0, 0] on input "PickUps 25" at bounding box center [0, 0] width 0 height 0
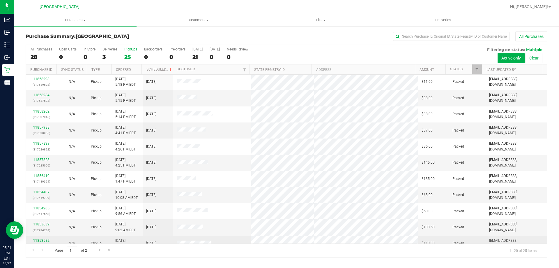
scroll to position [154, 0]
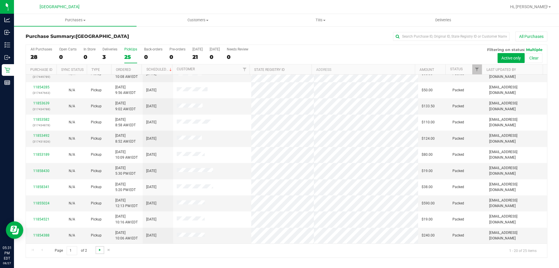
click at [98, 250] on span "Go to the next page" at bounding box center [100, 249] width 5 height 5
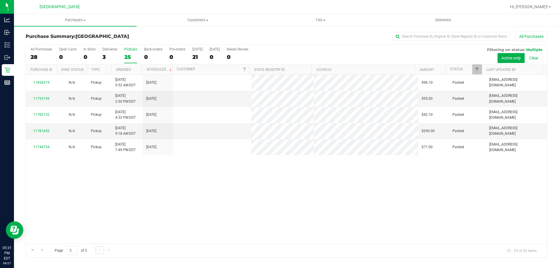
scroll to position [0, 0]
click at [35, 55] on div "28" at bounding box center [42, 57] width 22 height 7
click at [0, 0] on input "All Purchases 28" at bounding box center [0, 0] width 0 height 0
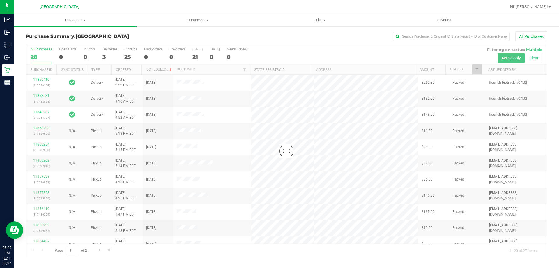
click at [132, 55] on div at bounding box center [286, 151] width 521 height 212
click at [132, 56] on div at bounding box center [286, 151] width 521 height 212
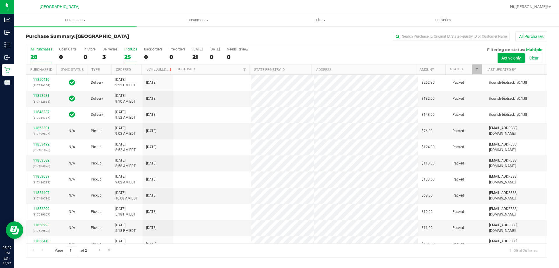
click at [132, 56] on div "25" at bounding box center [130, 57] width 13 height 7
click at [0, 0] on input "PickUps 25" at bounding box center [0, 0] width 0 height 0
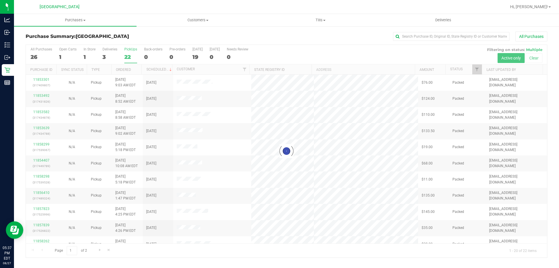
click at [40, 54] on div at bounding box center [286, 151] width 521 height 212
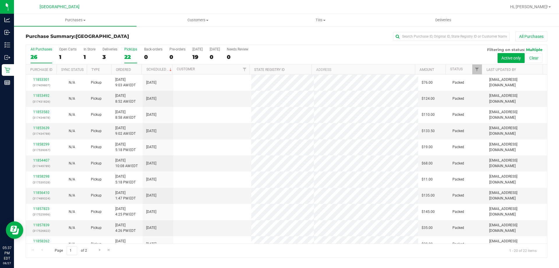
click at [40, 57] on div "26" at bounding box center [42, 57] width 22 height 7
click at [0, 0] on input "All Purchases 26" at bounding box center [0, 0] width 0 height 0
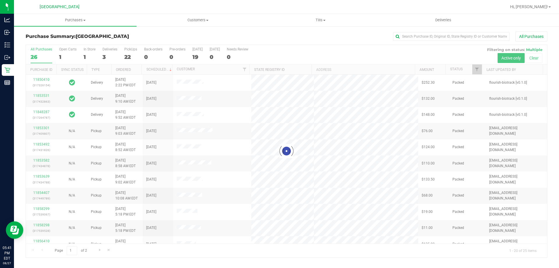
click at [133, 50] on div at bounding box center [286, 151] width 521 height 212
click at [125, 52] on div at bounding box center [286, 151] width 521 height 212
click at [128, 54] on div "22" at bounding box center [130, 57] width 13 height 7
click at [0, 0] on input "PickUps 22" at bounding box center [0, 0] width 0 height 0
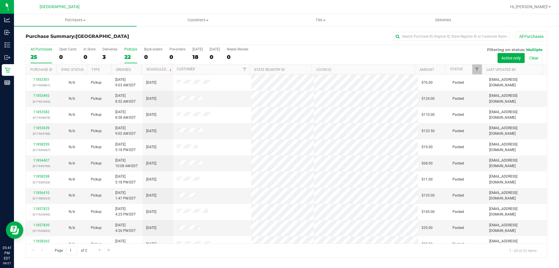
click at [38, 61] on label "All Purchases 25" at bounding box center [42, 55] width 22 height 16
click at [0, 0] on input "All Purchases 25" at bounding box center [0, 0] width 0 height 0
click at [135, 59] on div "22" at bounding box center [130, 57] width 13 height 7
click at [0, 0] on input "PickUps 22" at bounding box center [0, 0] width 0 height 0
click at [41, 55] on div "25" at bounding box center [42, 57] width 22 height 7
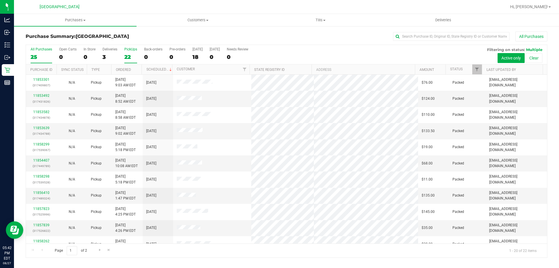
click at [0, 0] on input "All Purchases 25" at bounding box center [0, 0] width 0 height 0
click at [126, 55] on div "22" at bounding box center [130, 57] width 13 height 7
click at [0, 0] on input "PickUps 22" at bounding box center [0, 0] width 0 height 0
click at [128, 52] on label "PickUps 23" at bounding box center [130, 55] width 13 height 16
click at [0, 0] on input "PickUps 23" at bounding box center [0, 0] width 0 height 0
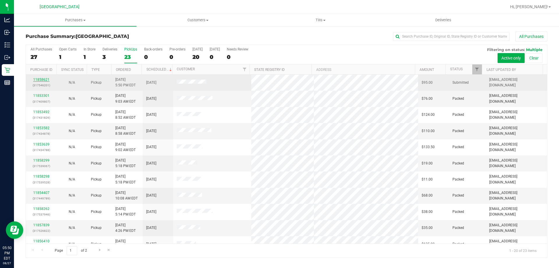
click at [44, 80] on link "11858621" at bounding box center [41, 79] width 16 height 4
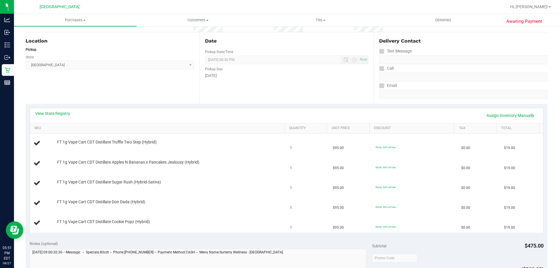
scroll to position [71, 0]
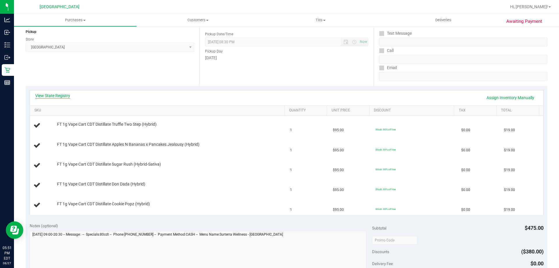
click at [49, 94] on link "View State Registry" at bounding box center [52, 96] width 35 height 6
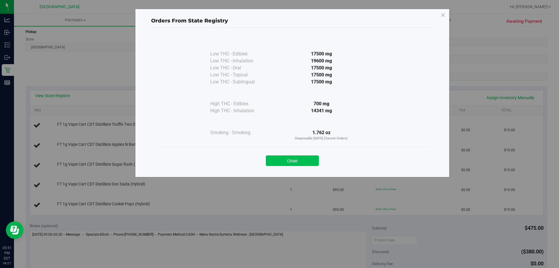
click at [286, 161] on button "Close" at bounding box center [292, 160] width 53 height 10
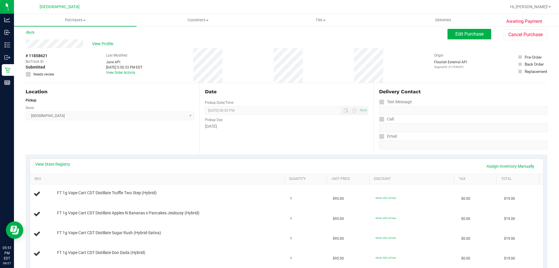
scroll to position [0, 0]
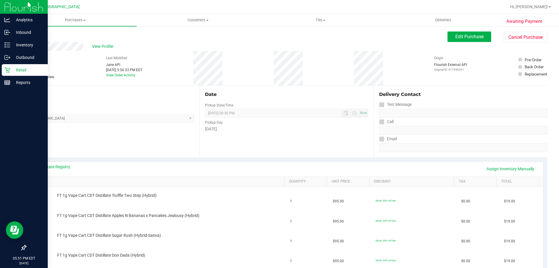
click at [15, 66] on p "Retail" at bounding box center [27, 69] width 35 height 7
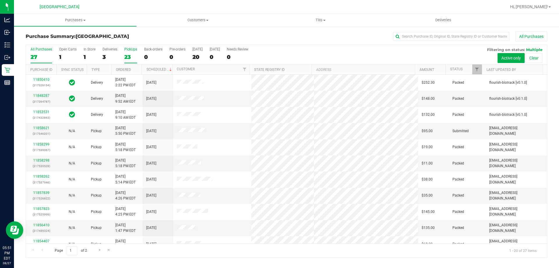
click at [131, 49] on div "PickUps" at bounding box center [130, 49] width 13 height 4
click at [0, 0] on input "PickUps 23" at bounding box center [0, 0] width 0 height 0
click at [91, 54] on div "1" at bounding box center [90, 57] width 12 height 7
click at [0, 0] on input "In Store 1" at bounding box center [0, 0] width 0 height 0
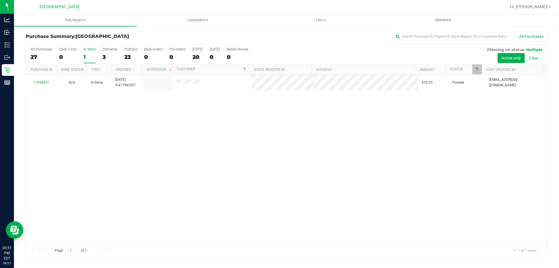
click at [141, 46] on div "All Purchases 27 Open Carts 0 In Store 1 Deliveries 3 PickUps 23 Back-orders 0 …" at bounding box center [286, 47] width 521 height 5
click at [134, 54] on div "23" at bounding box center [130, 57] width 13 height 7
click at [0, 0] on input "PickUps 23" at bounding box center [0, 0] width 0 height 0
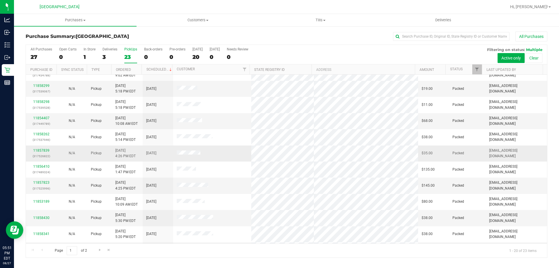
scroll to position [154, 0]
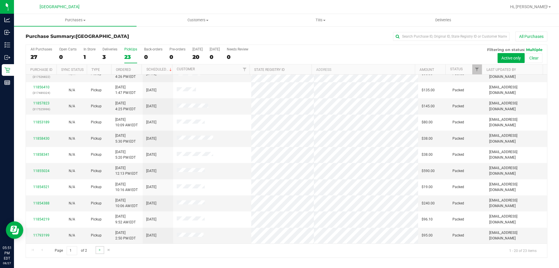
click at [102, 249] on link "Go to the next page" at bounding box center [100, 250] width 8 height 8
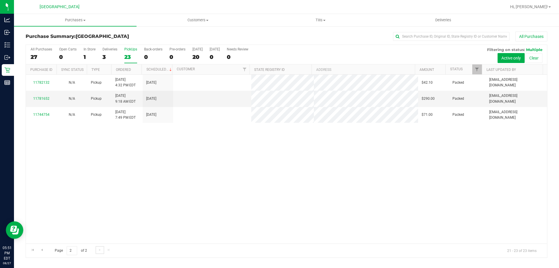
scroll to position [0, 0]
click at [45, 55] on div "27" at bounding box center [42, 57] width 22 height 7
click at [0, 0] on input "All Purchases 27" at bounding box center [0, 0] width 0 height 0
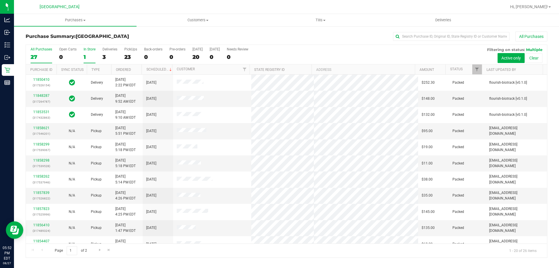
click at [94, 58] on div "1" at bounding box center [90, 57] width 12 height 7
click at [0, 0] on input "In Store 1" at bounding box center [0, 0] width 0 height 0
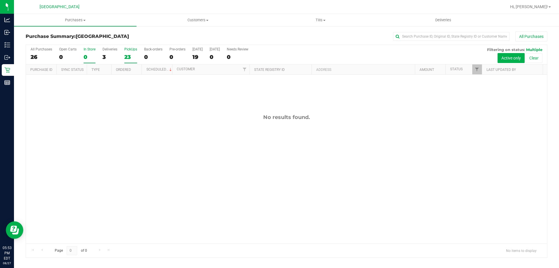
click at [127, 49] on div "PickUps" at bounding box center [130, 49] width 13 height 4
click at [0, 0] on input "PickUps 23" at bounding box center [0, 0] width 0 height 0
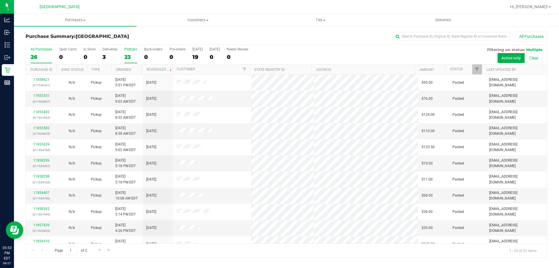
click at [50, 57] on div "26" at bounding box center [42, 57] width 22 height 7
click at [0, 0] on input "All Purchases 26" at bounding box center [0, 0] width 0 height 0
click at [130, 51] on div "PickUps" at bounding box center [130, 49] width 13 height 4
click at [0, 0] on input "PickUps 23" at bounding box center [0, 0] width 0 height 0
click at [41, 53] on label "All Purchases 27" at bounding box center [42, 55] width 22 height 16
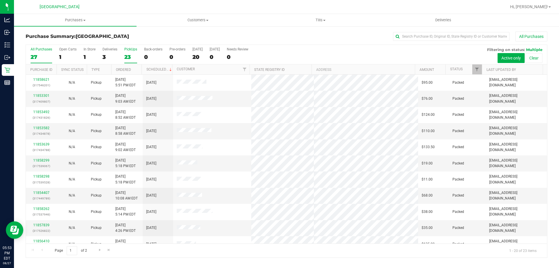
click at [0, 0] on input "All Purchases 27" at bounding box center [0, 0] width 0 height 0
click at [131, 49] on div "PickUps" at bounding box center [130, 49] width 13 height 4
click at [0, 0] on input "PickUps 23" at bounding box center [0, 0] width 0 height 0
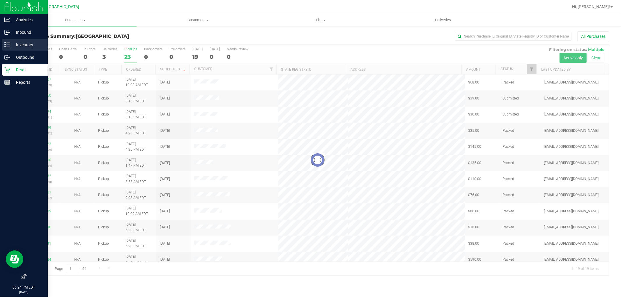
click at [7, 44] on icon at bounding box center [7, 45] width 6 height 6
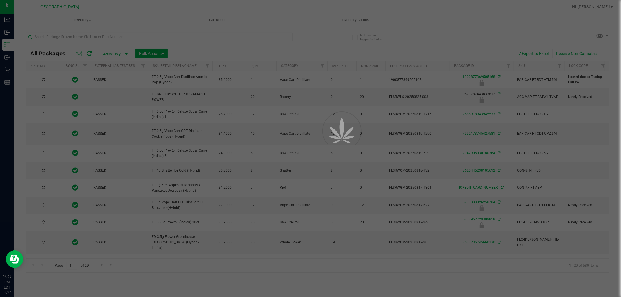
click at [232, 38] on div at bounding box center [310, 148] width 621 height 297
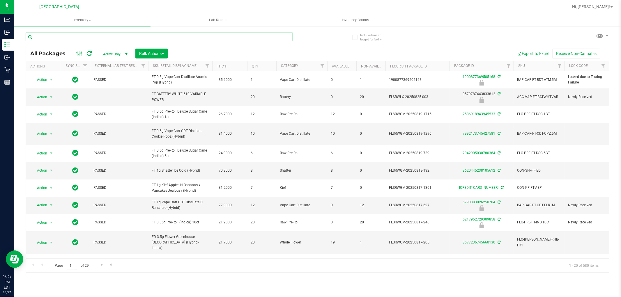
click at [232, 36] on input "text" at bounding box center [159, 37] width 267 height 9
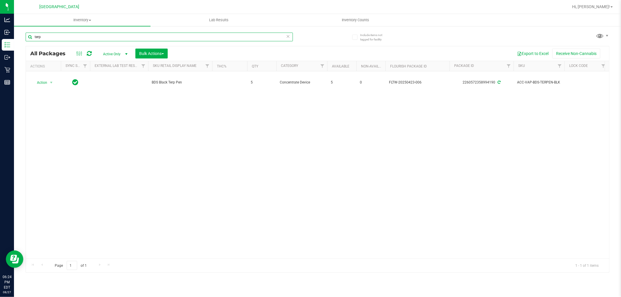
click at [181, 40] on input "terp" at bounding box center [159, 37] width 267 height 9
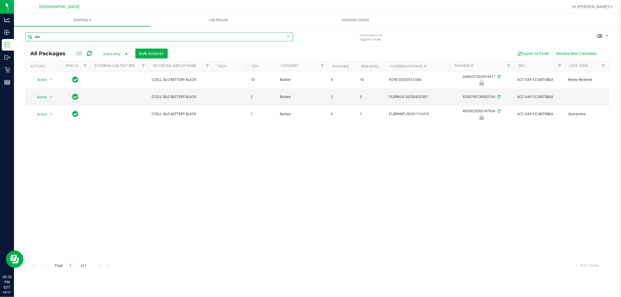
click at [108, 38] on input "silo" at bounding box center [159, 37] width 267 height 9
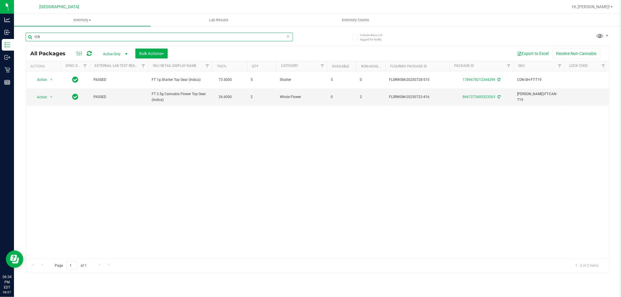
click at [84, 37] on input "t19" at bounding box center [159, 37] width 267 height 9
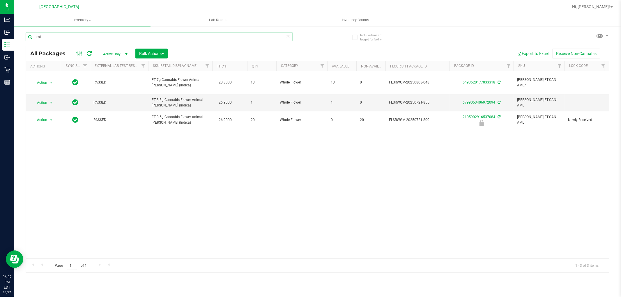
type input "aml"
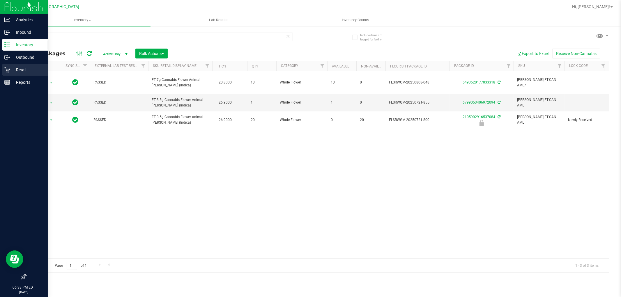
click at [8, 68] on icon at bounding box center [7, 70] width 6 height 6
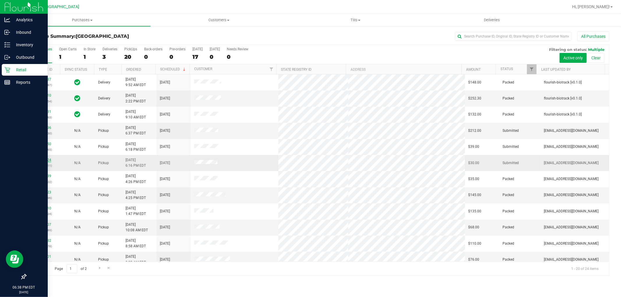
click at [47, 160] on link "11858824" at bounding box center [43, 160] width 16 height 4
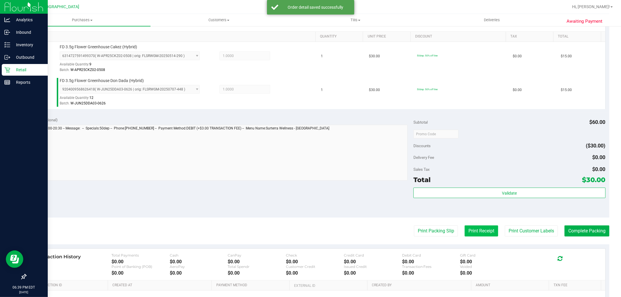
scroll to position [162, 0]
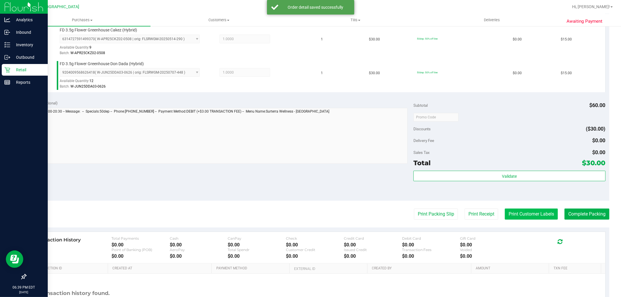
click at [518, 212] on button "Print Customer Labels" at bounding box center [531, 214] width 53 height 11
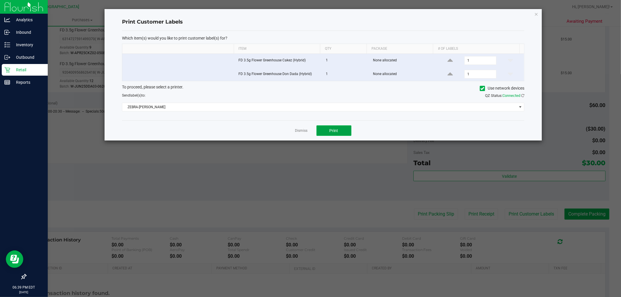
click at [341, 129] on button "Print" at bounding box center [334, 131] width 35 height 10
click at [536, 12] on icon "button" at bounding box center [537, 13] width 4 height 7
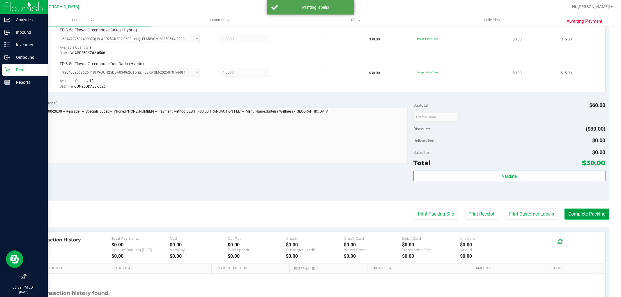
click at [559, 213] on button "Complete Packing" at bounding box center [587, 214] width 45 height 11
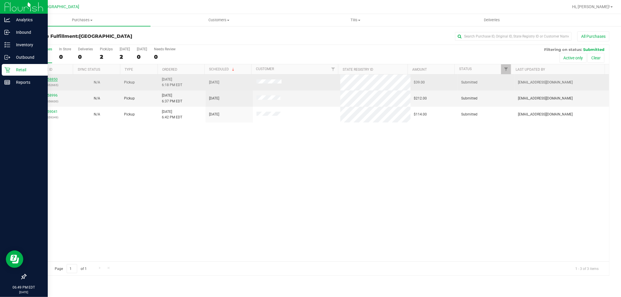
click at [54, 80] on link "11858850" at bounding box center [49, 79] width 16 height 4
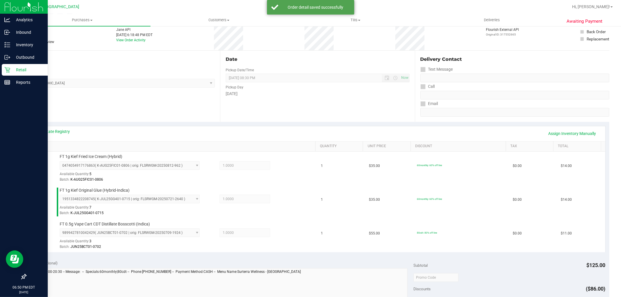
scroll to position [129, 0]
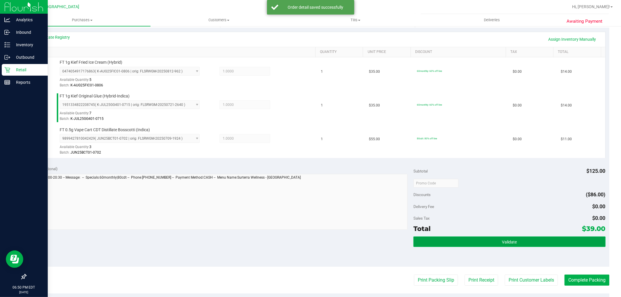
click at [456, 241] on button "Validate" at bounding box center [510, 242] width 192 height 10
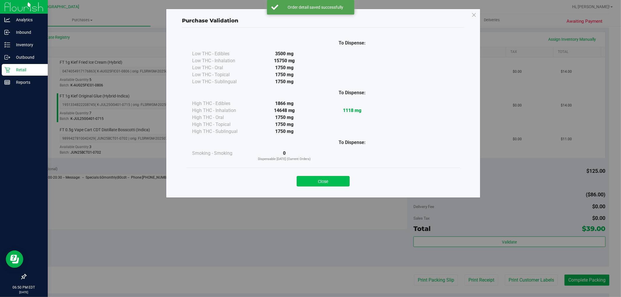
click at [338, 181] on button "Close" at bounding box center [323, 181] width 53 height 10
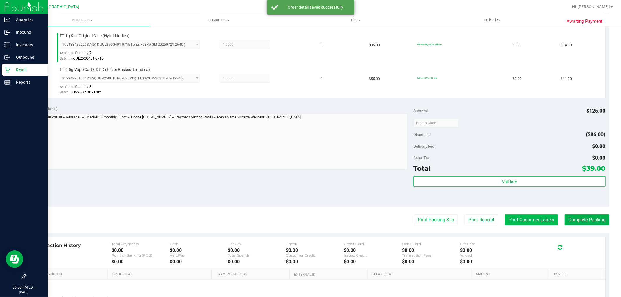
scroll to position [247, 0]
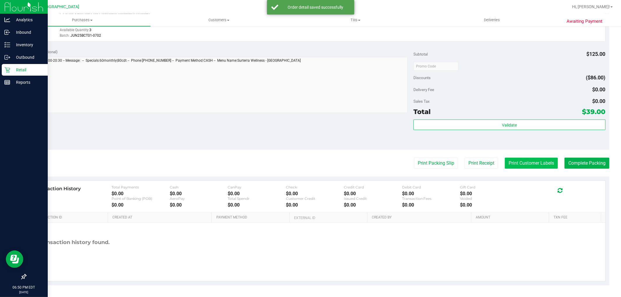
click at [520, 159] on button "Print Customer Labels" at bounding box center [531, 163] width 53 height 11
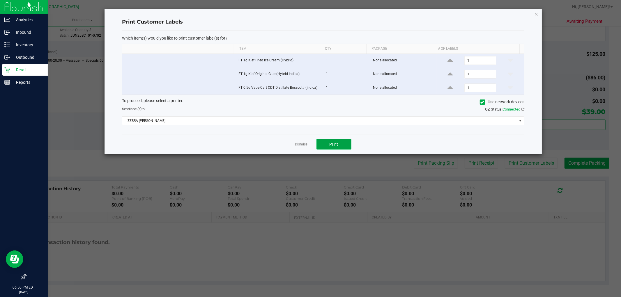
click at [344, 143] on button "Print" at bounding box center [334, 144] width 35 height 10
click at [535, 15] on icon "button" at bounding box center [537, 13] width 4 height 7
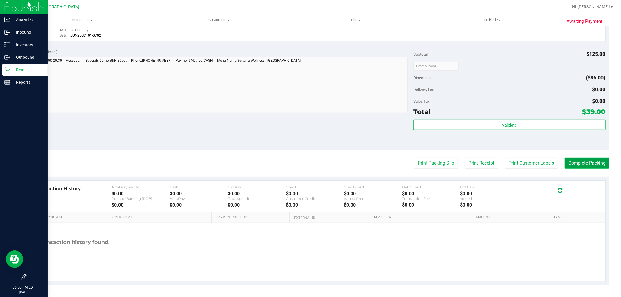
click at [559, 161] on button "Complete Packing" at bounding box center [587, 163] width 45 height 11
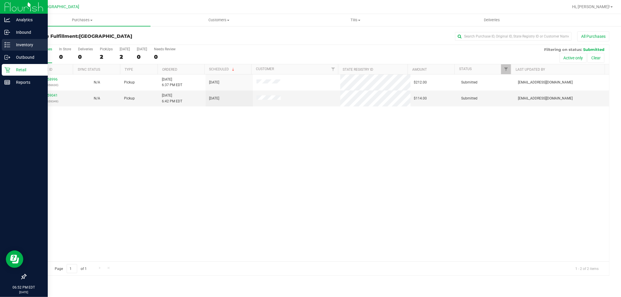
click at [5, 45] on icon at bounding box center [5, 44] width 1 height 1
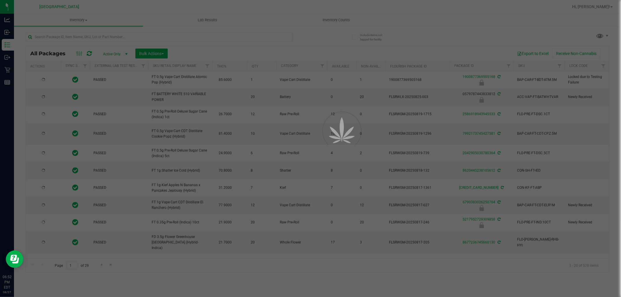
click at [180, 35] on div at bounding box center [310, 148] width 621 height 297
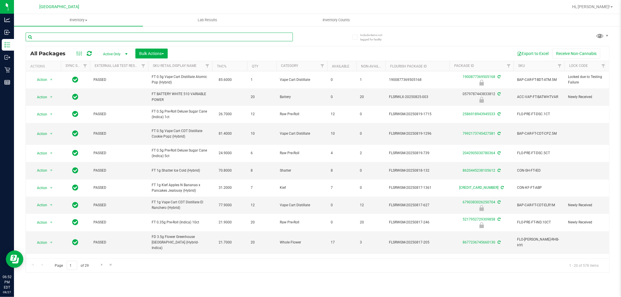
click at [231, 37] on input "text" at bounding box center [159, 37] width 267 height 9
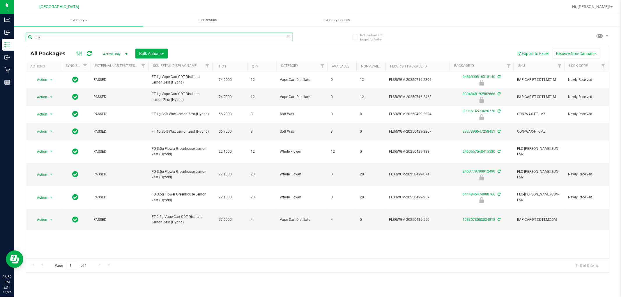
type input "lmz"
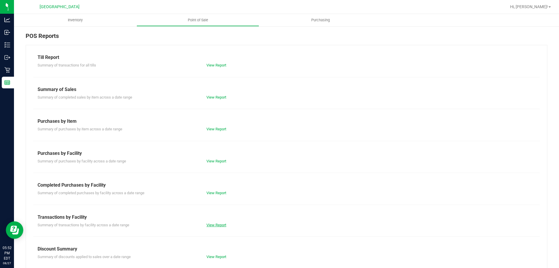
click at [217, 224] on link "View Report" at bounding box center [217, 225] width 20 height 4
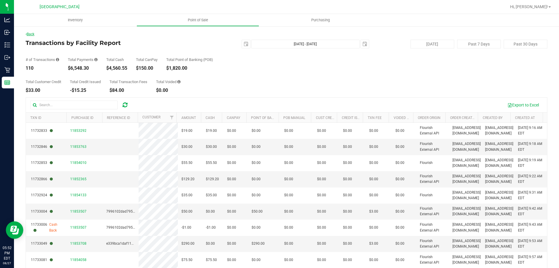
click at [30, 35] on link "Back" at bounding box center [30, 34] width 9 height 4
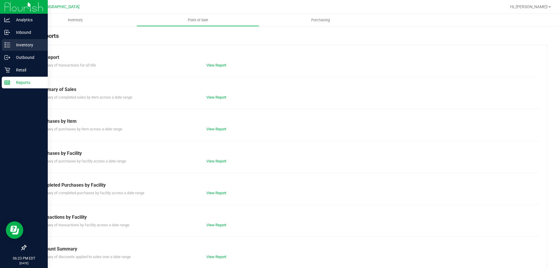
click at [11, 48] on p "Inventory" at bounding box center [27, 44] width 35 height 7
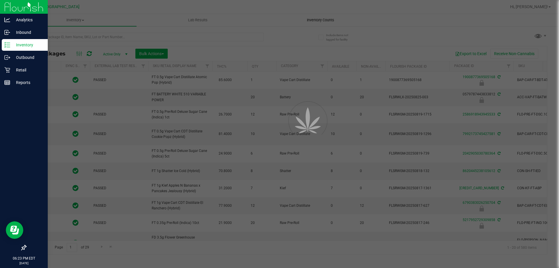
click at [311, 18] on div at bounding box center [279, 134] width 559 height 268
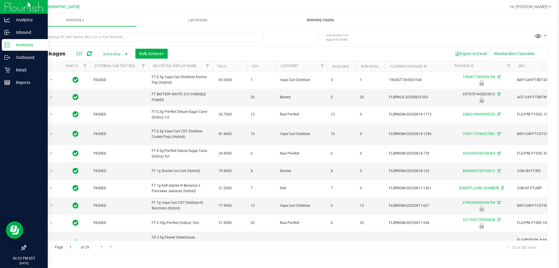
click at [314, 22] on span "Inventory Counts" at bounding box center [320, 19] width 43 height 5
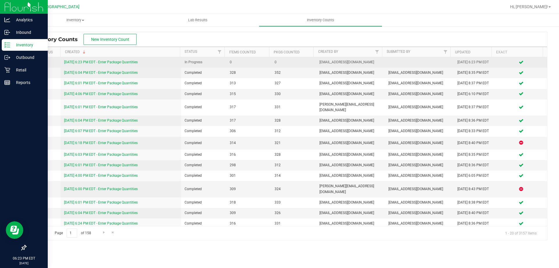
click at [104, 61] on link "[DATE] 6:23 PM EDT - Enter Package Quantities" at bounding box center [101, 62] width 74 height 4
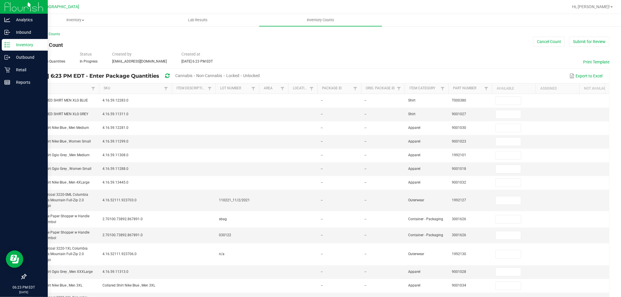
click at [471, 50] on div "< All Inventory Counts Inventory Count Cancel Count Submit for Review Type Ente…" at bounding box center [318, 231] width 584 height 401
click at [193, 75] on span "Cannabis" at bounding box center [183, 75] width 17 height 5
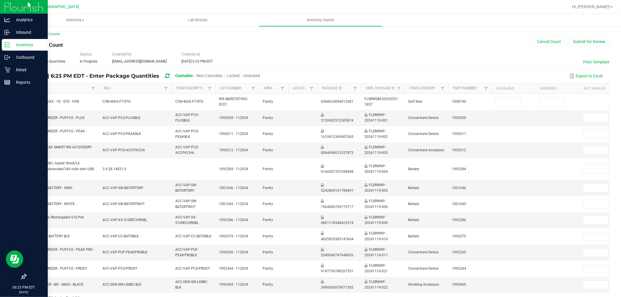
click at [260, 74] on span "Unlocked" at bounding box center [252, 75] width 17 height 5
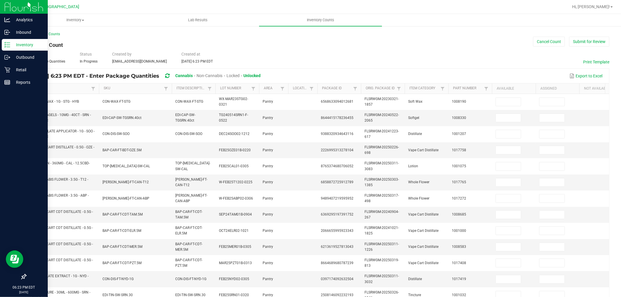
click at [74, 85] on th "Item" at bounding box center [62, 89] width 73 height 10
click at [72, 86] on link "Item" at bounding box center [60, 88] width 59 height 5
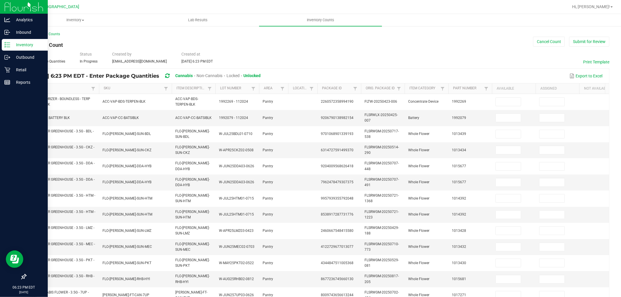
click at [72, 86] on link "Item" at bounding box center [60, 88] width 59 height 5
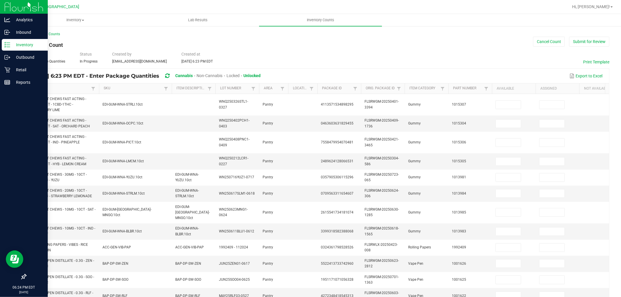
click at [77, 88] on link "Item" at bounding box center [60, 88] width 59 height 5
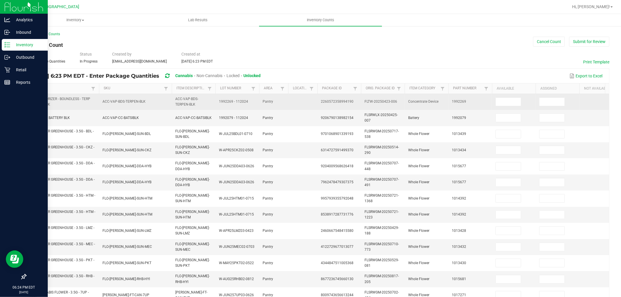
click at [523, 108] on td at bounding box center [514, 102] width 44 height 16
click at [515, 104] on input at bounding box center [508, 102] width 25 height 8
type input "5"
type input "0"
type input "2"
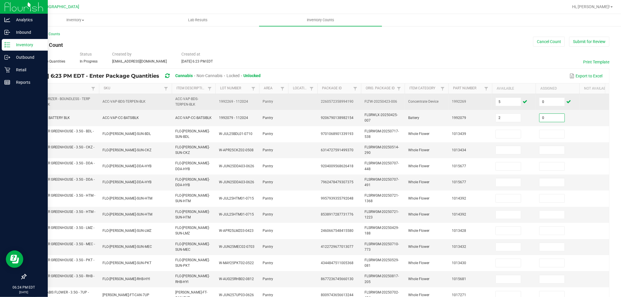
type input "0"
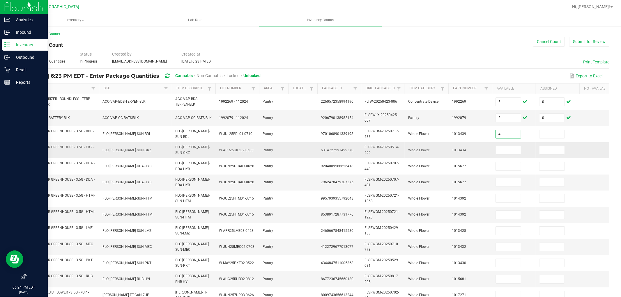
type input "4"
type input "0"
type input "10"
type input "0"
type input "13"
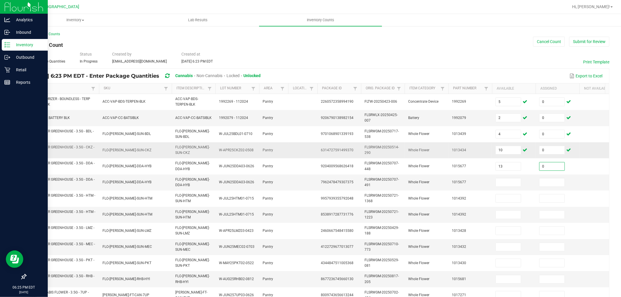
type input "0"
type input "19"
type input "0"
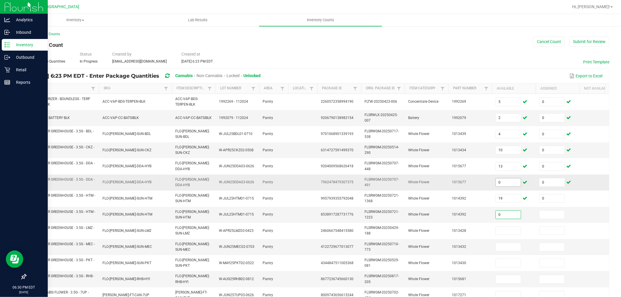
type input "0"
type input "12"
type input "0"
type input "11"
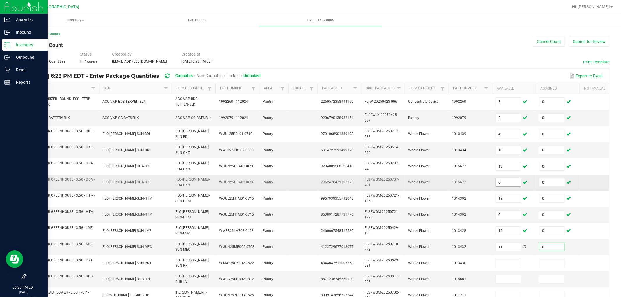
type input "0"
type input "1"
type input "0"
type input "19"
type input "0"
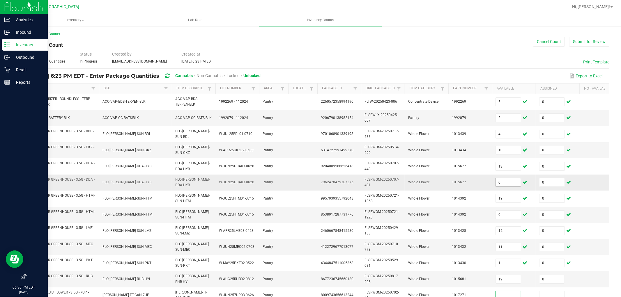
scroll to position [2, 0]
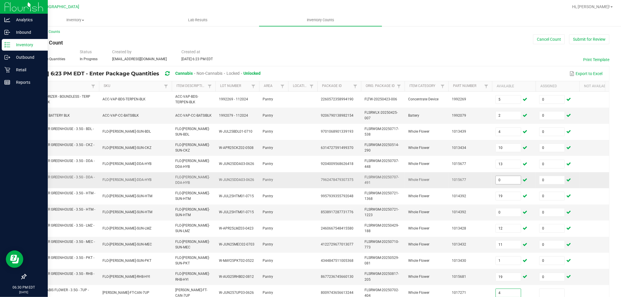
type input "4"
type input "0"
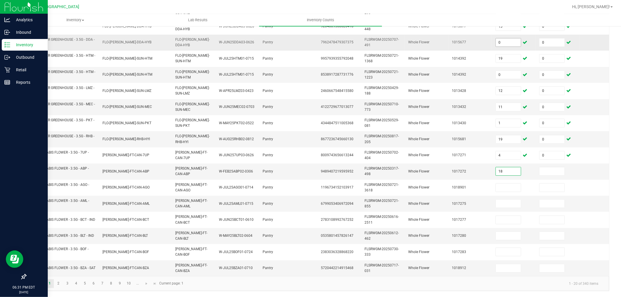
type input "18"
type input "0"
type input "9"
type input "0"
type input "1"
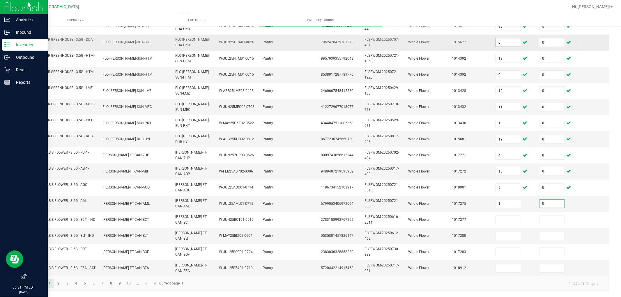
type input "0"
type input "12"
type input "0"
type input "10"
type input "0"
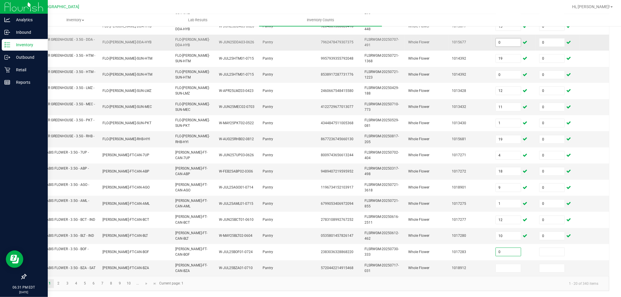
type input "0"
click at [58, 267] on link "2" at bounding box center [58, 284] width 8 height 9
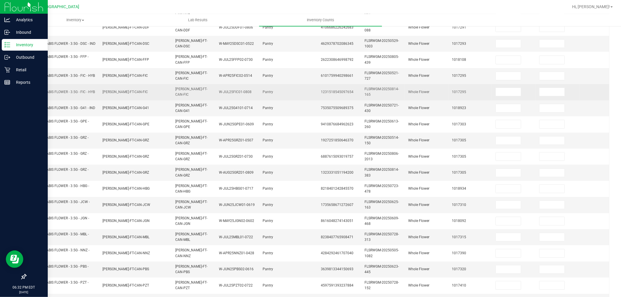
scroll to position [16, 0]
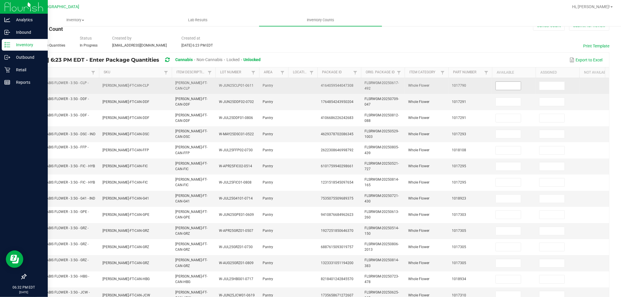
click at [502, 86] on input at bounding box center [508, 86] width 25 height 8
type input "0"
click at [502, 86] on input at bounding box center [508, 86] width 25 height 8
type input "0"
type input "16"
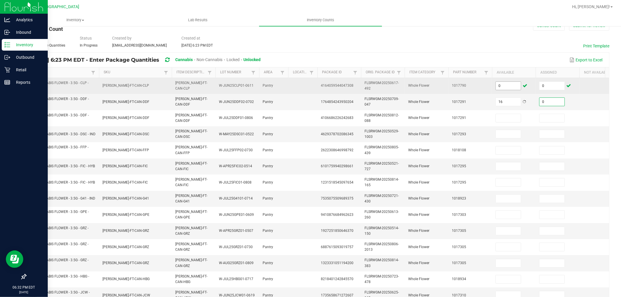
type input "0"
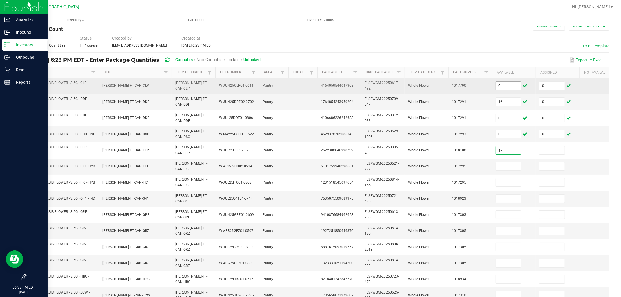
type input "17"
type input "0"
type input "6"
type input "0"
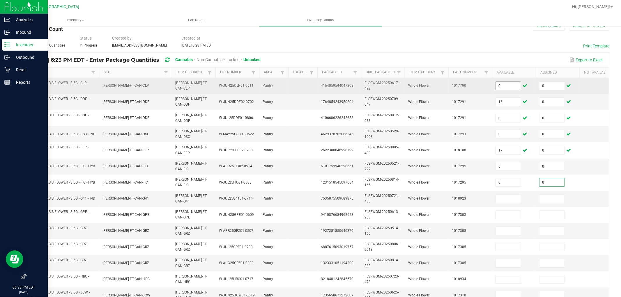
type input "0"
type input "14"
type input "0"
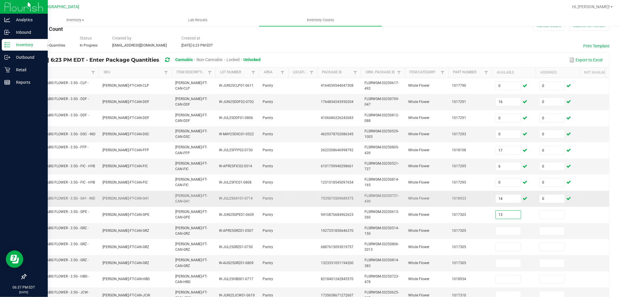
type input "13"
type input "0"
type input "19"
type input "0"
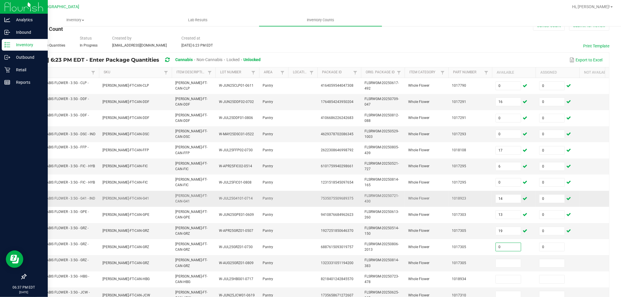
type input "0"
type input "1"
type input "0"
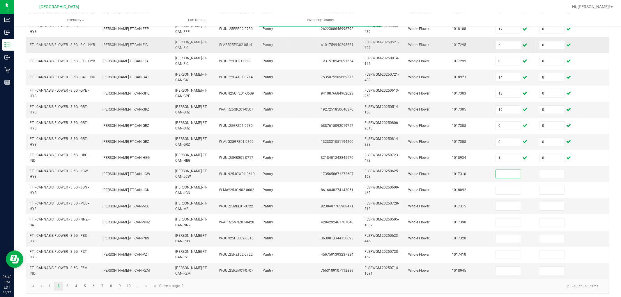
scroll to position [146, 0]
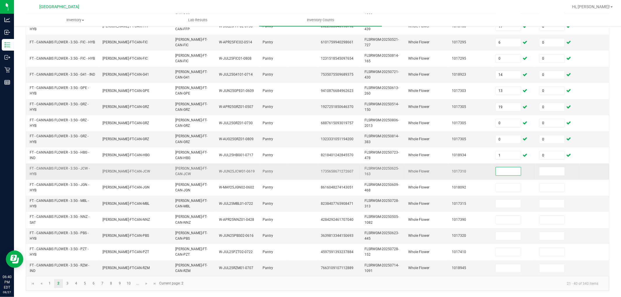
click at [514, 167] on input at bounding box center [508, 171] width 25 height 8
type input "8"
type input "0"
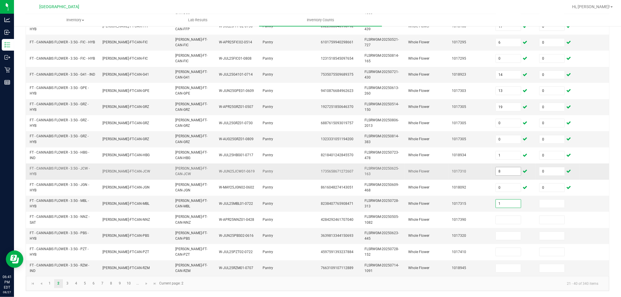
type input "1"
type input "0"
type input "5"
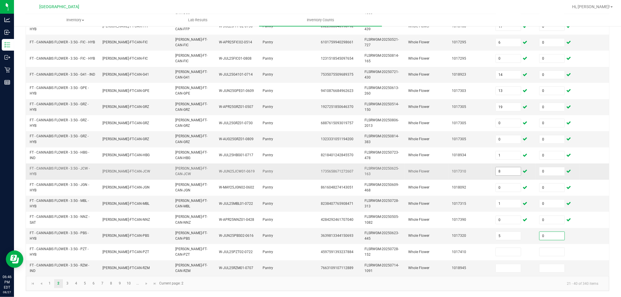
type input "0"
type input "2"
type input "0"
type input "2"
type input "0"
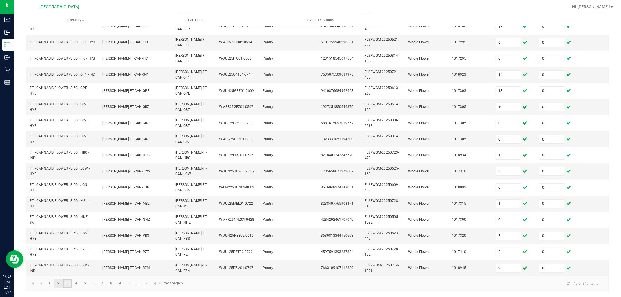
click at [68, 267] on link "3" at bounding box center [67, 284] width 8 height 9
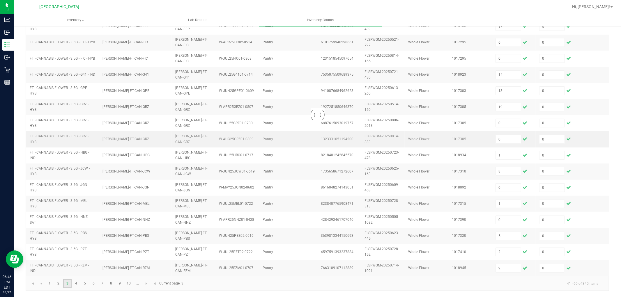
type input "12"
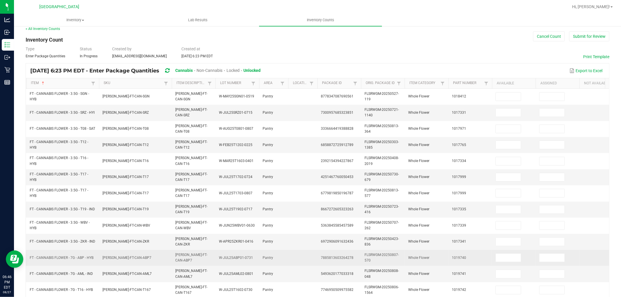
scroll to position [0, 0]
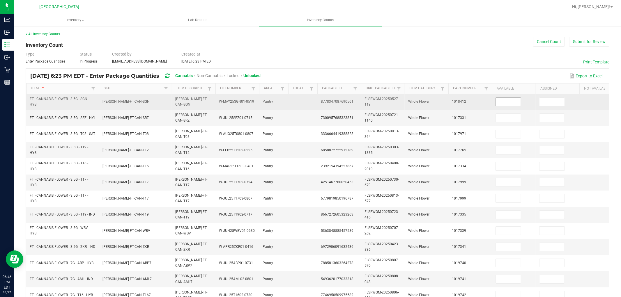
click at [520, 105] on input at bounding box center [508, 102] width 25 height 8
type input "0"
type input "9"
type input "0"
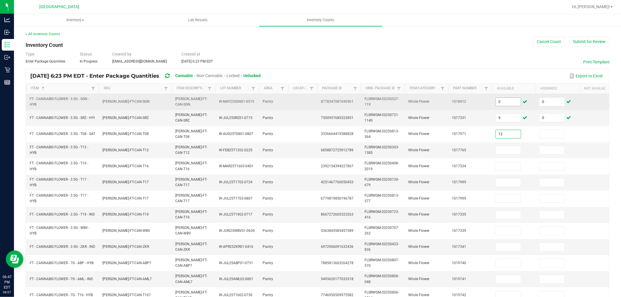
type input "12"
type input "0"
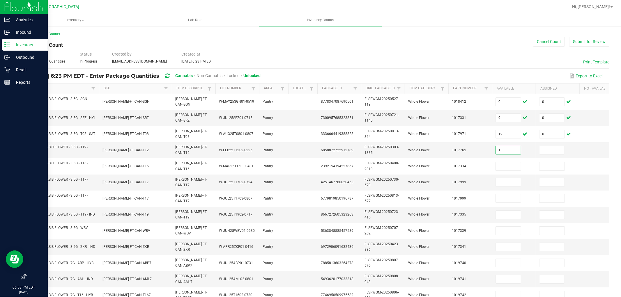
type input "1"
type input "0"
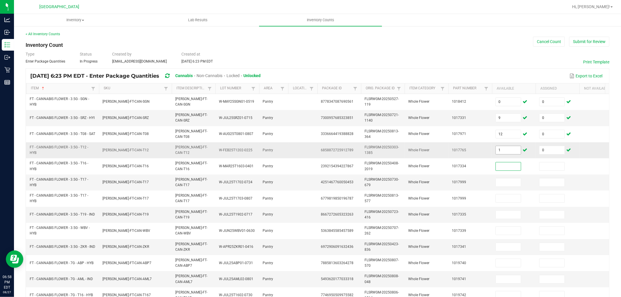
click at [505, 152] on input "1" at bounding box center [508, 150] width 25 height 8
type input "28"
type input "8"
type input "0"
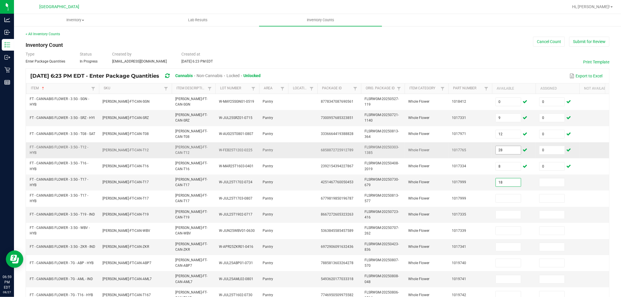
type input "18"
type input "0"
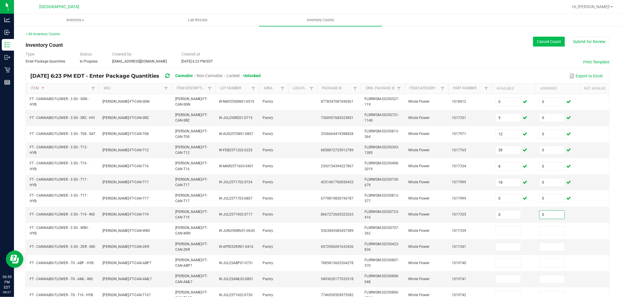
type input "0"
type input "11"
type input "0"
type input "5"
type input "0"
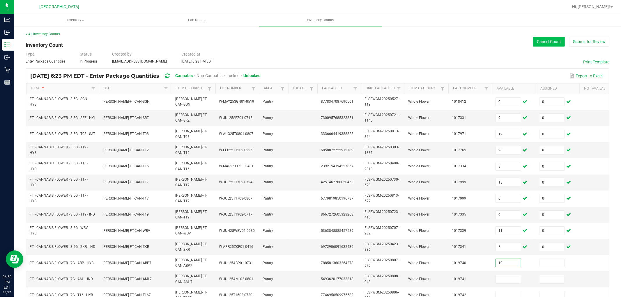
type input "19"
type input "0"
type input "13"
type input "0"
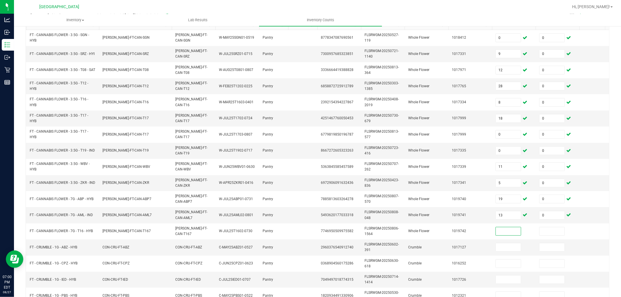
scroll to position [66, 0]
type input "15"
type input "0"
type input "5"
type input "0"
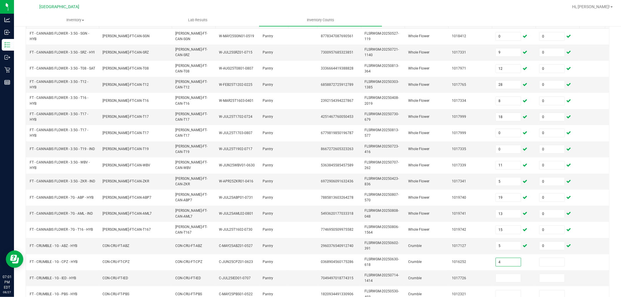
type input "4"
type input "0"
type input "2"
type input "0"
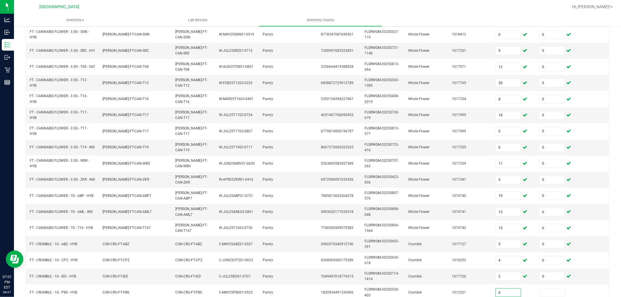
type input "0"
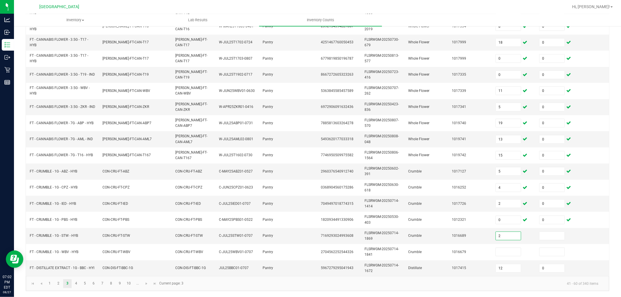
type input "2"
type input "0"
type input "7"
type input "0"
click at [79, 267] on link "4" at bounding box center [76, 284] width 8 height 9
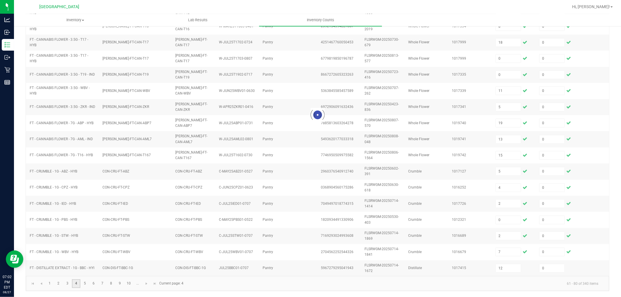
type input "12"
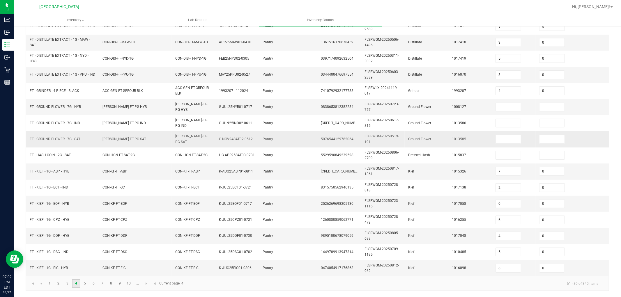
scroll to position [113, 0]
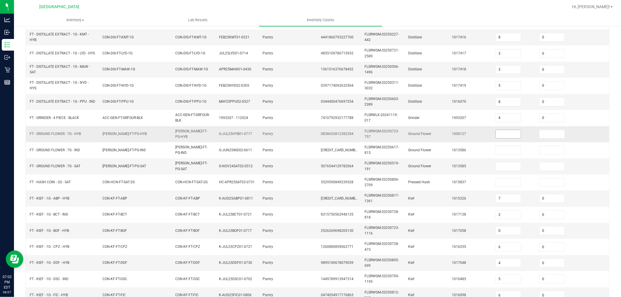
click at [505, 133] on input at bounding box center [508, 134] width 25 height 8
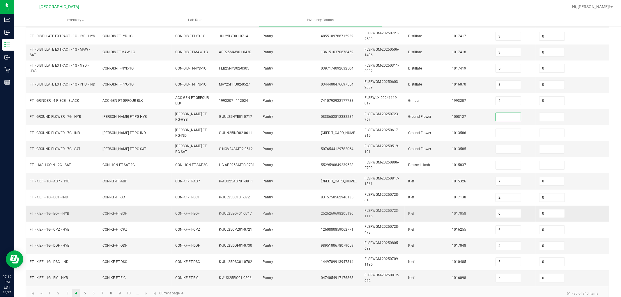
scroll to position [146, 0]
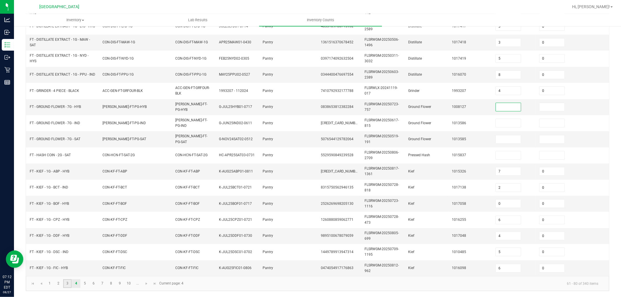
click at [69, 267] on link "3" at bounding box center [67, 284] width 8 height 9
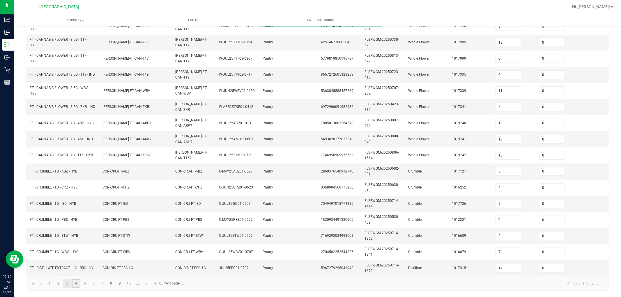
click at [75, 267] on link "4" at bounding box center [76, 284] width 8 height 9
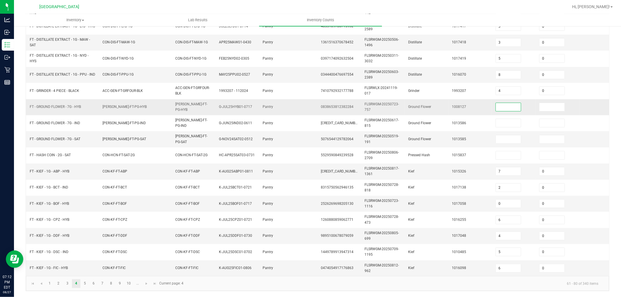
click at [517, 103] on input at bounding box center [508, 107] width 25 height 8
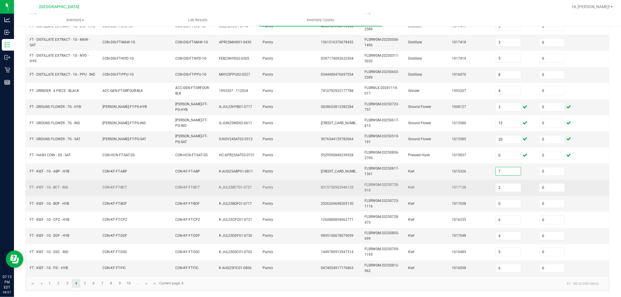
click at [482, 182] on td "1017138" at bounding box center [471, 188] width 44 height 16
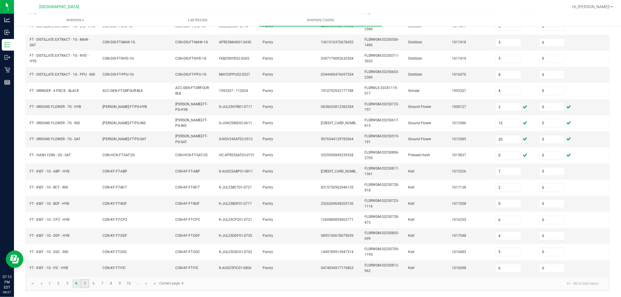
click at [84, 267] on link "5" at bounding box center [85, 284] width 8 height 9
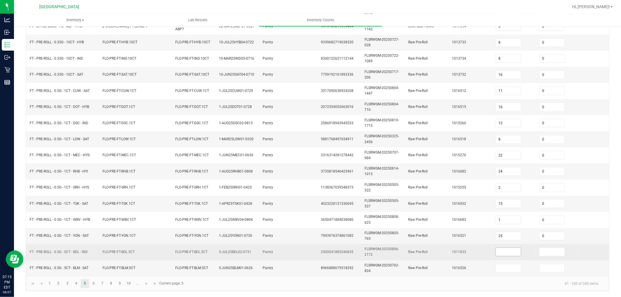
click at [506, 249] on input at bounding box center [508, 252] width 25 height 8
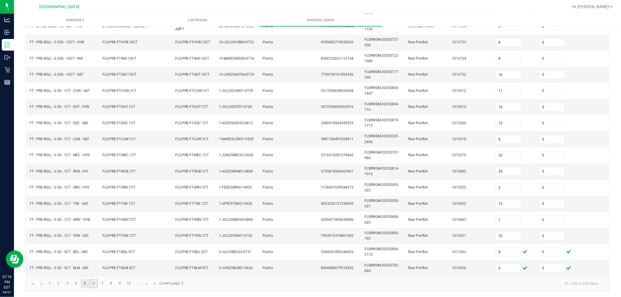
click at [93, 267] on link "6" at bounding box center [93, 284] width 8 height 9
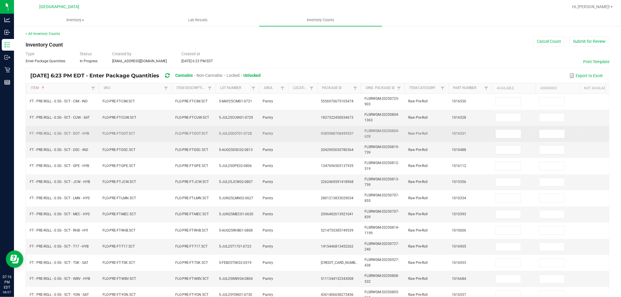
scroll to position [0, 0]
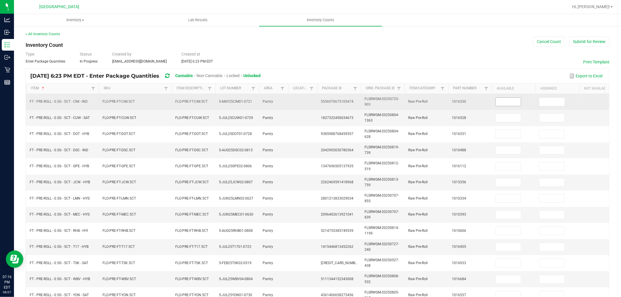
click at [502, 103] on input at bounding box center [508, 102] width 25 height 8
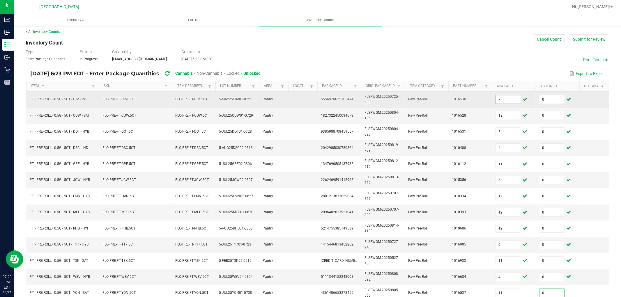
scroll to position [146, 0]
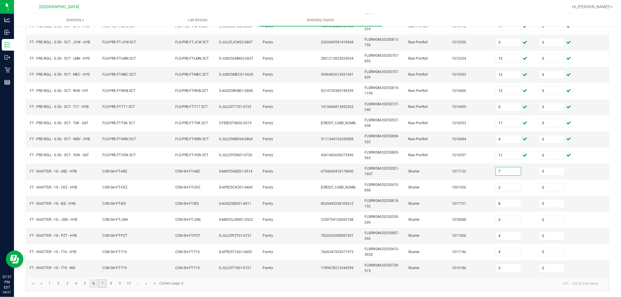
click at [104, 267] on link "7" at bounding box center [102, 284] width 8 height 9
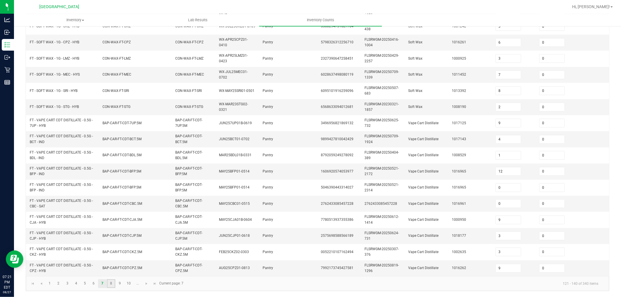
click at [110, 267] on link "8" at bounding box center [111, 284] width 8 height 9
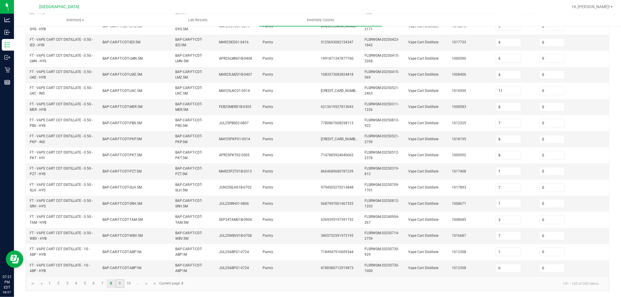
click at [121, 267] on link "9" at bounding box center [120, 284] width 8 height 9
click at [129, 267] on link "10" at bounding box center [129, 284] width 8 height 9
click at [147, 267] on span "Go to the next page" at bounding box center [146, 284] width 5 height 5
click at [68, 267] on link "12" at bounding box center [67, 284] width 8 height 9
click at [77, 267] on link "13" at bounding box center [76, 284] width 8 height 9
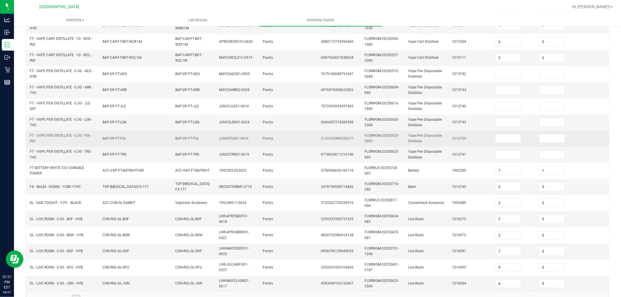
scroll to position [113, 0]
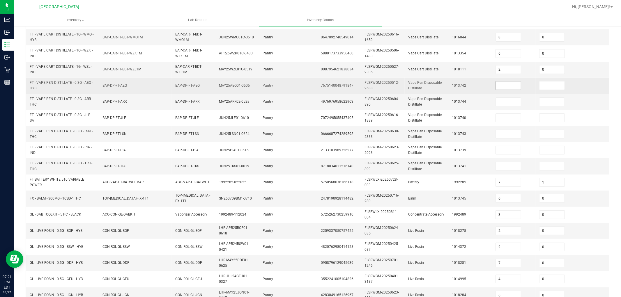
click at [511, 83] on input at bounding box center [508, 86] width 25 height 8
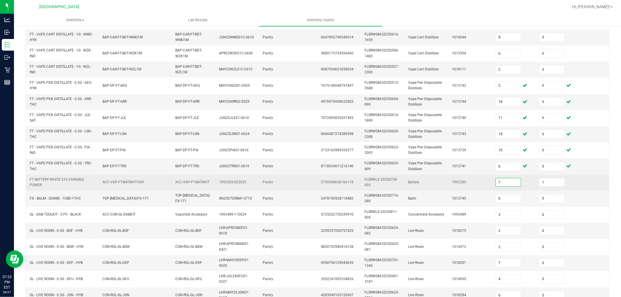
click at [308, 181] on td at bounding box center [302, 183] width 29 height 16
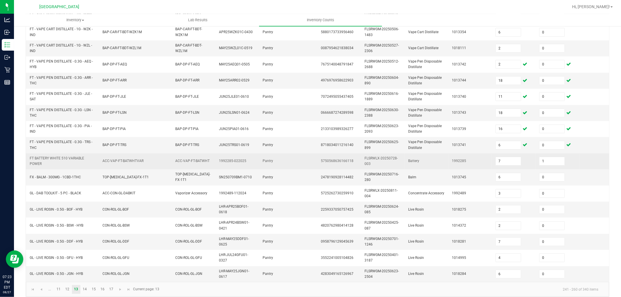
scroll to position [146, 0]
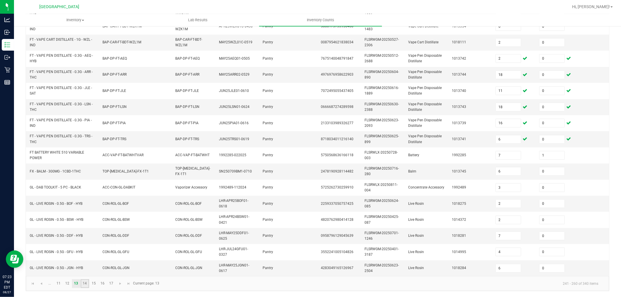
click at [83, 267] on link "14" at bounding box center [85, 284] width 8 height 9
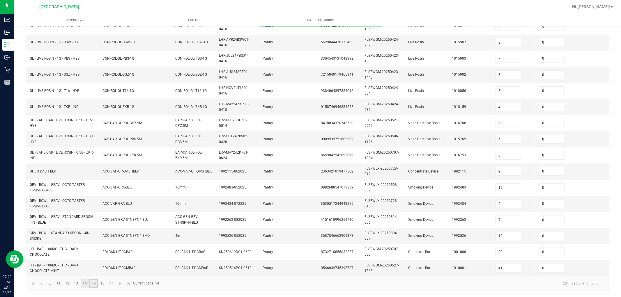
click at [94, 267] on link "15" at bounding box center [93, 284] width 8 height 9
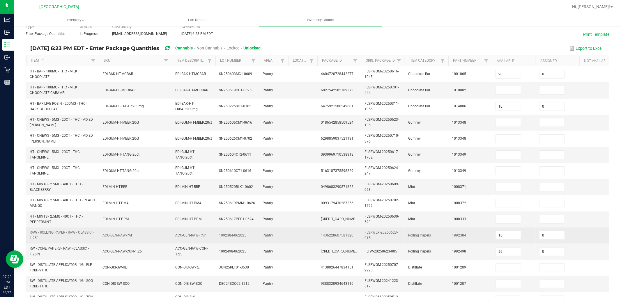
scroll to position [16, 0]
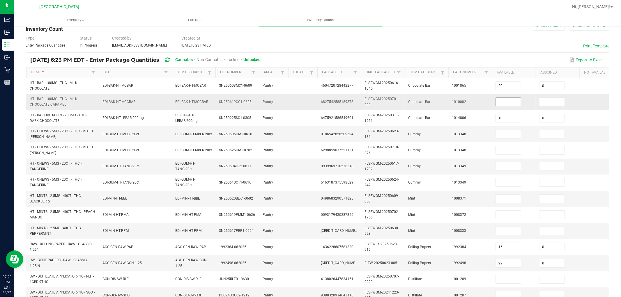
click at [505, 103] on input at bounding box center [508, 102] width 25 height 8
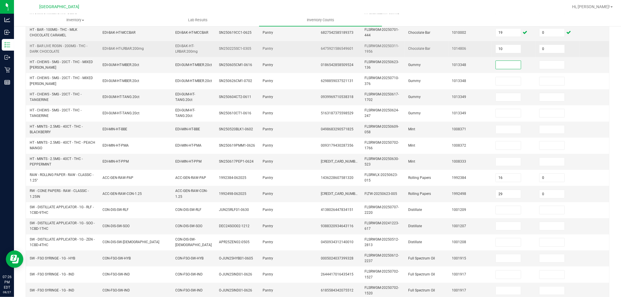
scroll to position [70, 0]
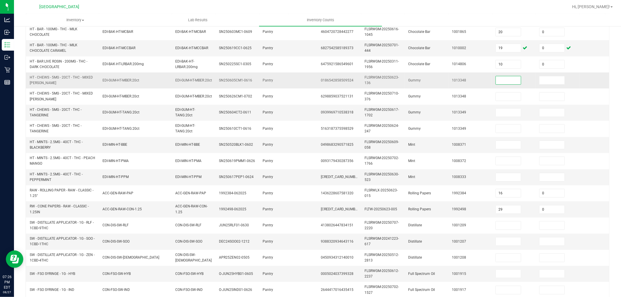
click at [511, 81] on input at bounding box center [508, 80] width 25 height 8
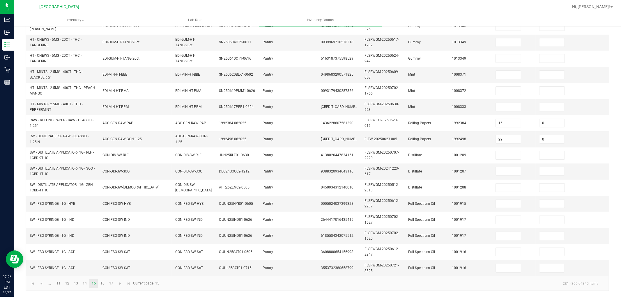
scroll to position [146, 0]
click at [101, 267] on link "16" at bounding box center [102, 284] width 8 height 9
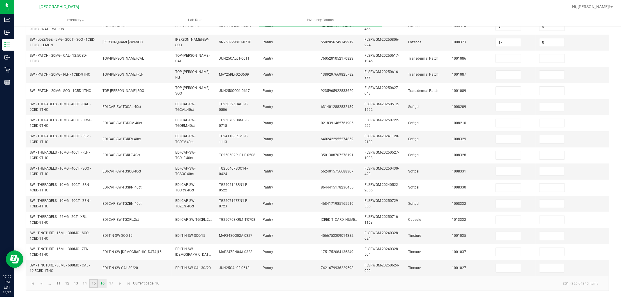
click at [96, 267] on link "15" at bounding box center [93, 284] width 8 height 9
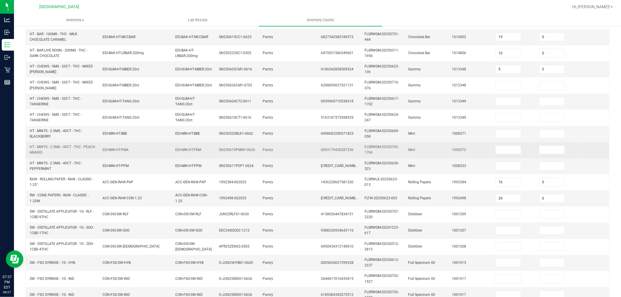
scroll to position [81, 0]
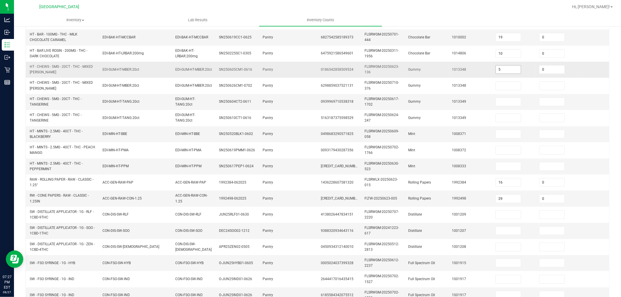
click at [508, 69] on input "5" at bounding box center [508, 70] width 25 height 8
click at [515, 168] on input at bounding box center [508, 167] width 25 height 8
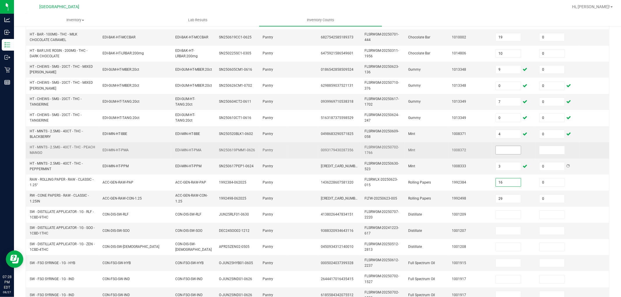
click at [508, 151] on input at bounding box center [508, 150] width 25 height 8
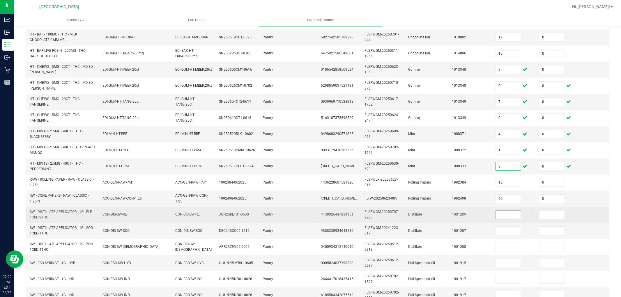
click at [501, 215] on input at bounding box center [508, 215] width 25 height 8
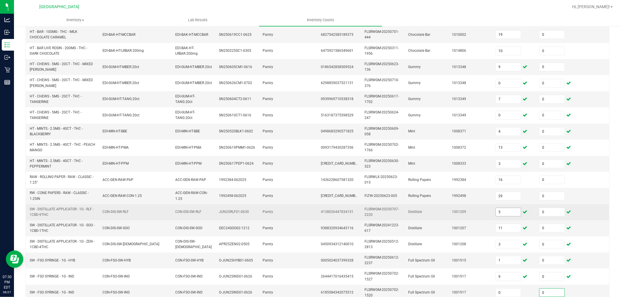
scroll to position [146, 0]
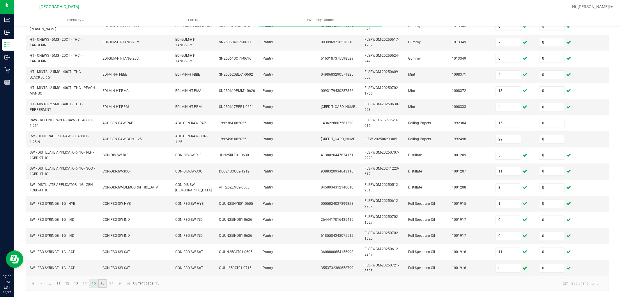
click at [103, 267] on link "16" at bounding box center [102, 284] width 8 height 9
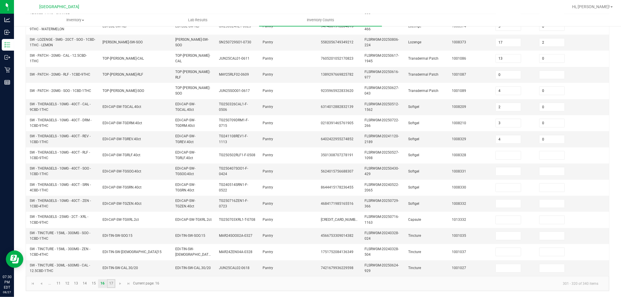
click at [110, 267] on link "17" at bounding box center [111, 284] width 8 height 9
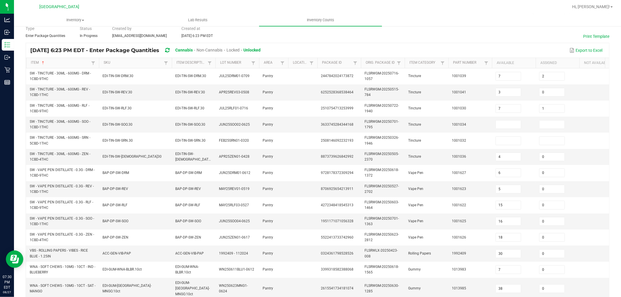
scroll to position [32, 0]
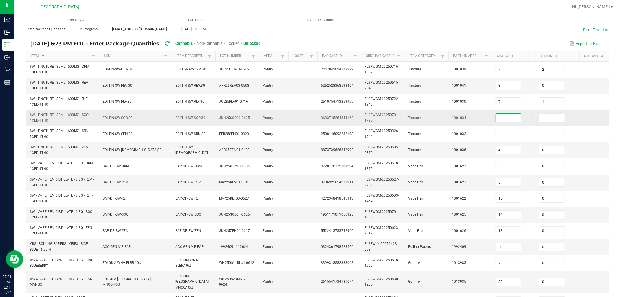
click at [507, 116] on input at bounding box center [508, 118] width 25 height 8
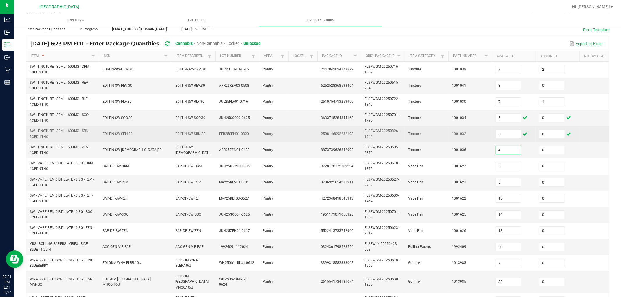
click at [409, 139] on td "Tincture" at bounding box center [427, 134] width 44 height 16
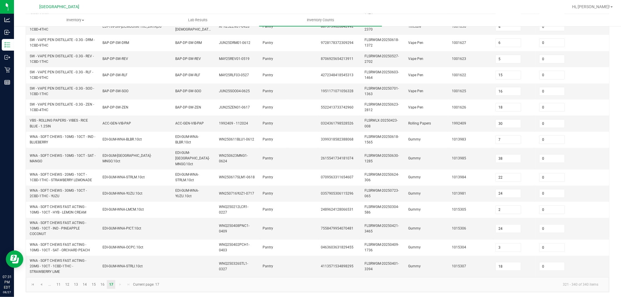
scroll to position [156, 0]
click at [103, 267] on link "16" at bounding box center [102, 284] width 8 height 9
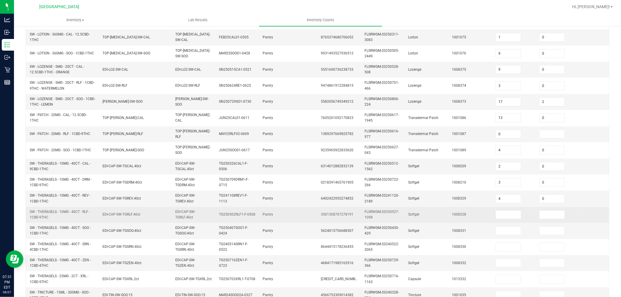
scroll to position [146, 0]
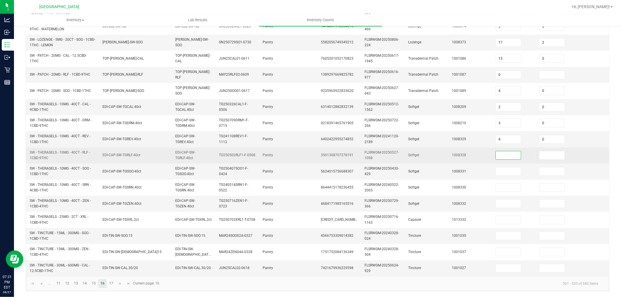
click at [502, 151] on input at bounding box center [508, 155] width 25 height 8
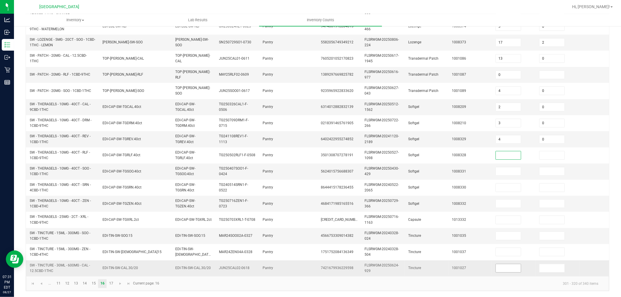
click at [505, 264] on input at bounding box center [508, 268] width 25 height 8
click at [502, 264] on input "50" at bounding box center [508, 268] width 25 height 8
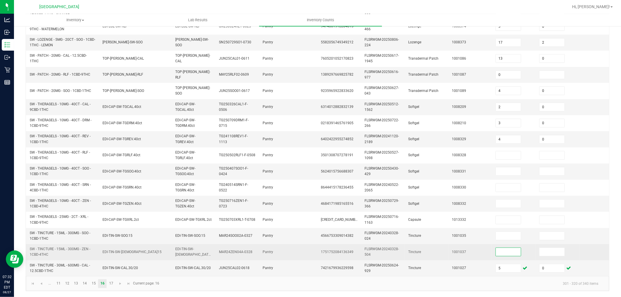
click at [499, 251] on input at bounding box center [508, 252] width 25 height 8
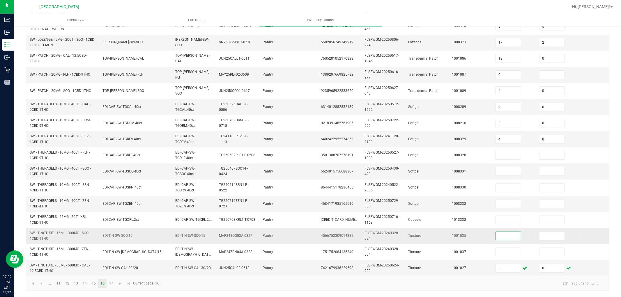
click at [503, 233] on input at bounding box center [508, 236] width 25 height 8
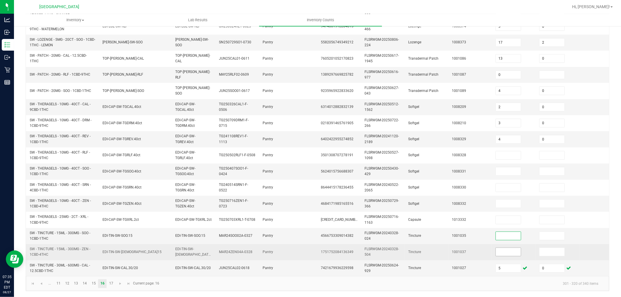
click at [511, 249] on input at bounding box center [508, 252] width 25 height 8
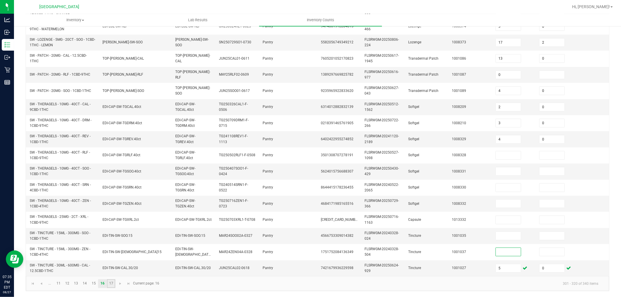
click at [110, 267] on link "17" at bounding box center [111, 284] width 8 height 9
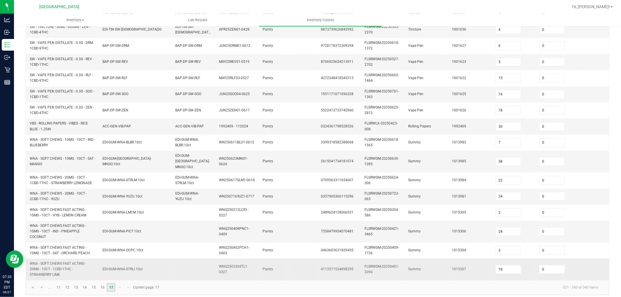
scroll to position [156, 0]
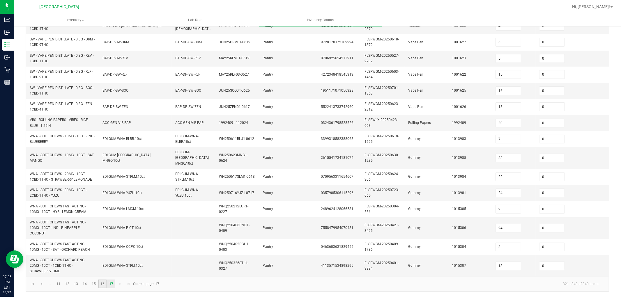
click at [103, 267] on link "16" at bounding box center [102, 284] width 8 height 9
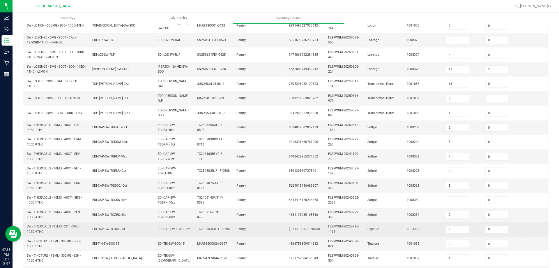
scroll to position [146, 0]
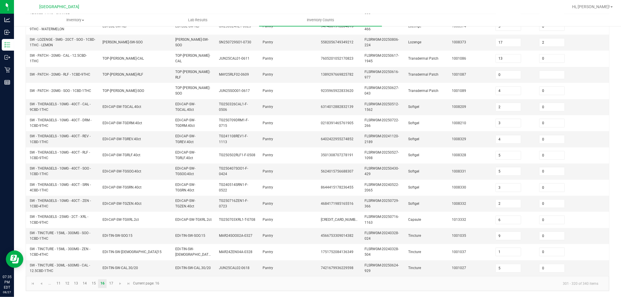
click at [169, 267] on kendo-pager-info "301 - 320 of 340 items" at bounding box center [383, 284] width 440 height 10
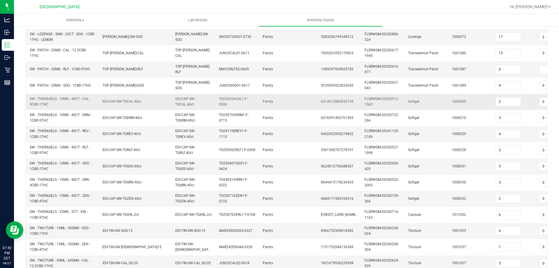
scroll to position [0, 0]
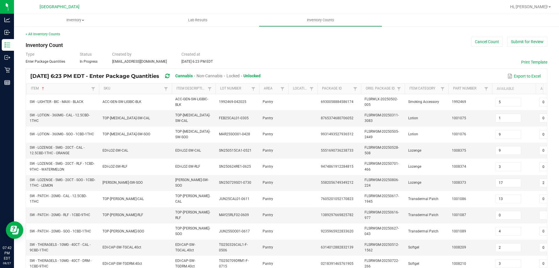
click at [299, 49] on div "< All Inventory Counts Inventory Count Cancel Count Submit for Review Type Ente…" at bounding box center [287, 231] width 522 height 400
drag, startPoint x: 417, startPoint y: 3, endPoint x: 376, endPoint y: 62, distance: 72.3
click at [376, 62] on div "Type Enter Package Quantities Status In Progress Created by asams@liveparallel.…" at bounding box center [287, 57] width 522 height 13
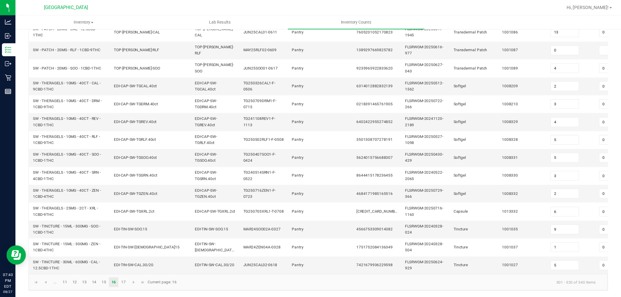
scroll to position [146, 0]
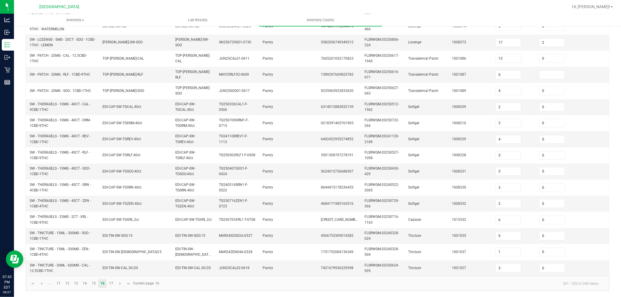
drag, startPoint x: 554, startPoint y: 1, endPoint x: 247, endPoint y: 281, distance: 415.3
click at [375, 267] on kendo-pager "... 11 12 13 14 15 16 17 301 - 320 of 340 items Current page: 16" at bounding box center [317, 283] width 583 height 15
click at [31, 267] on span "Go to the first page" at bounding box center [33, 284] width 5 height 5
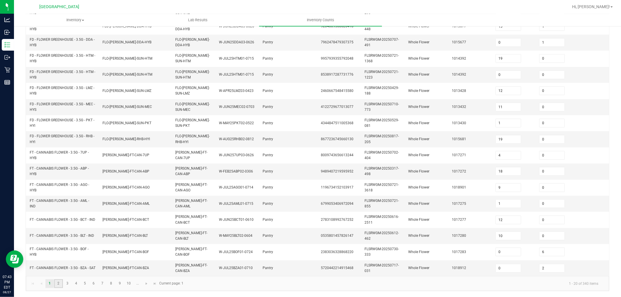
click at [61, 267] on link "2" at bounding box center [58, 284] width 8 height 9
click at [68, 267] on link "3" at bounding box center [67, 284] width 8 height 9
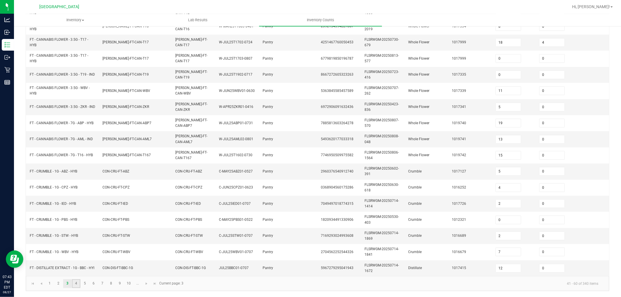
click at [75, 267] on link "4" at bounding box center [76, 284] width 8 height 9
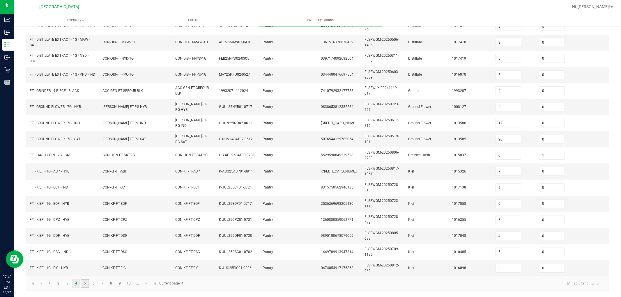
click at [85, 267] on link "5" at bounding box center [85, 284] width 8 height 9
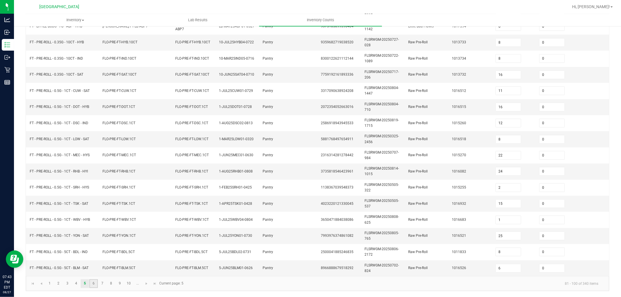
click at [95, 267] on link "6" at bounding box center [93, 284] width 8 height 9
click at [101, 267] on link "7" at bounding box center [102, 284] width 8 height 9
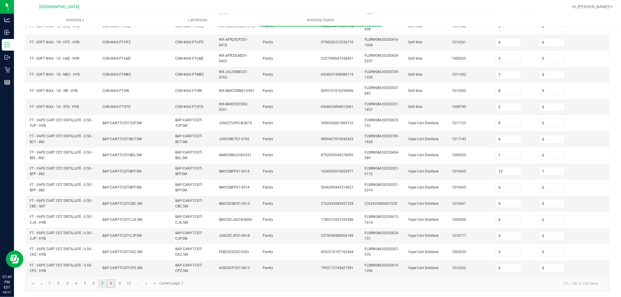
click at [110, 267] on link "8" at bounding box center [111, 284] width 8 height 9
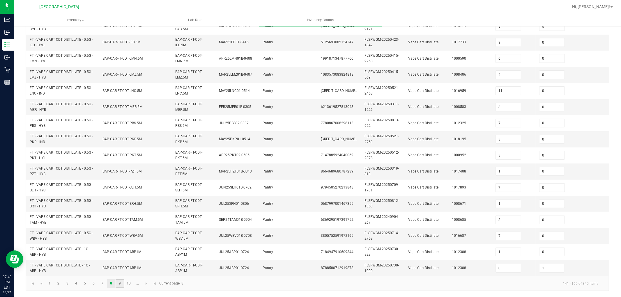
click at [120, 267] on link "9" at bounding box center [120, 284] width 8 height 9
click at [127, 267] on link "10" at bounding box center [129, 284] width 8 height 9
click at [147, 267] on span "Go to the next page" at bounding box center [146, 284] width 5 height 5
click at [67, 267] on link "12" at bounding box center [67, 284] width 8 height 9
click at [76, 267] on link "13" at bounding box center [76, 284] width 8 height 9
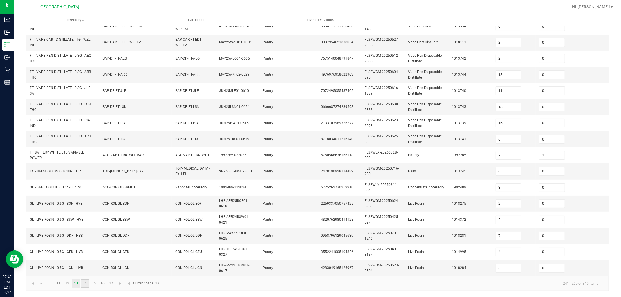
click at [84, 267] on link "14" at bounding box center [85, 284] width 8 height 9
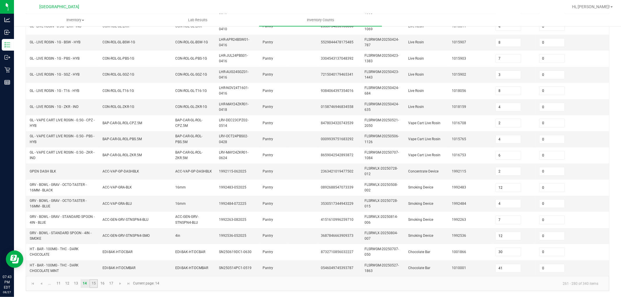
click at [94, 267] on link "15" at bounding box center [93, 284] width 8 height 9
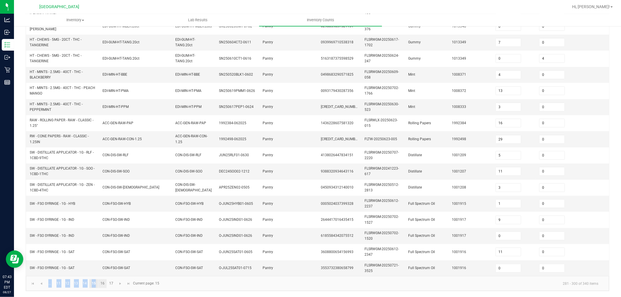
click at [100, 267] on kendo-pager "... 11 12 13 14 15 16 17 281 - 300 of 340 items Current page: 15" at bounding box center [317, 283] width 583 height 15
click at [101, 267] on link "16" at bounding box center [102, 284] width 8 height 9
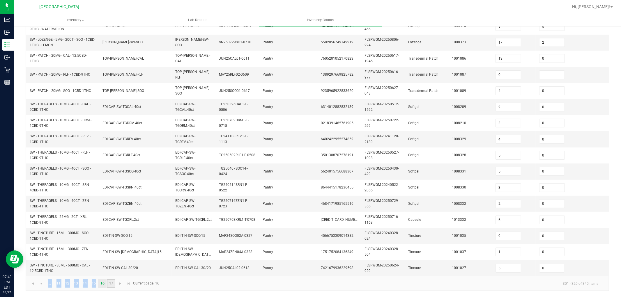
click at [109, 267] on link "17" at bounding box center [111, 284] width 8 height 9
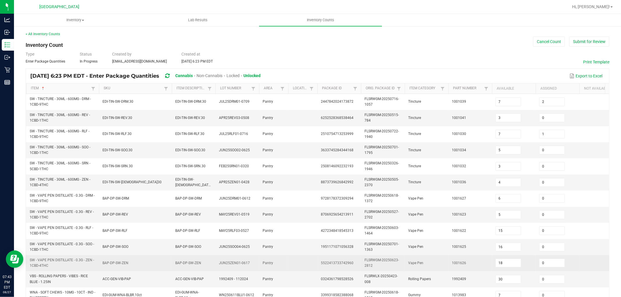
scroll to position [156, 0]
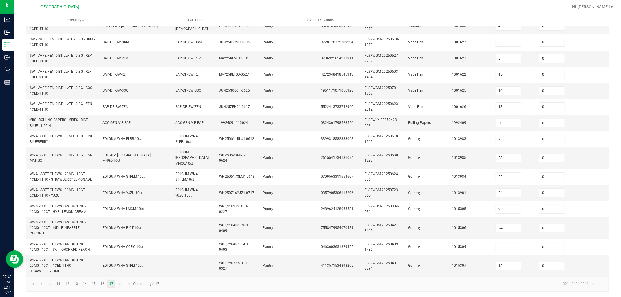
click at [199, 267] on div "< All Inventory Counts Inventory Count Cancel Count Submit for Review Type Ente…" at bounding box center [317, 83] width 607 height 429
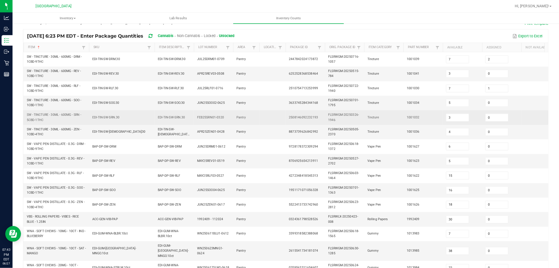
scroll to position [0, 0]
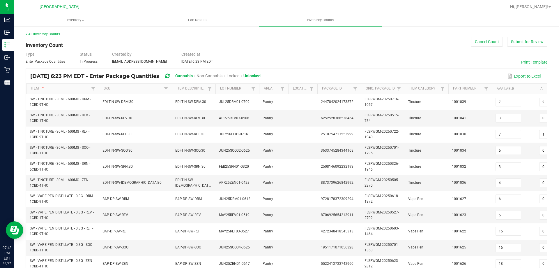
drag, startPoint x: 281, startPoint y: 2, endPoint x: 393, endPoint y: 63, distance: 128.1
click at [393, 63] on div "Type Enter Package Quantities Status In Progress Created by asams@liveparallel.…" at bounding box center [287, 57] width 522 height 13
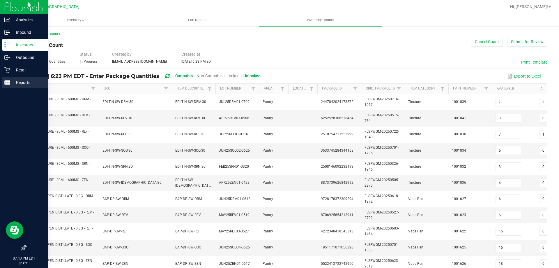
click at [13, 84] on p "Reports" at bounding box center [27, 82] width 35 height 7
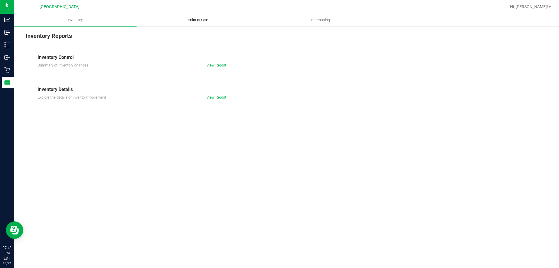
click at [196, 20] on span "Point of Sale" at bounding box center [198, 19] width 36 height 5
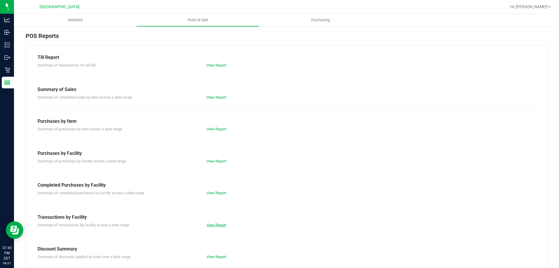
click at [215, 225] on link "View Report" at bounding box center [217, 225] width 20 height 4
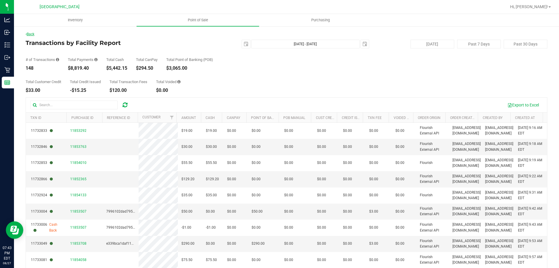
click at [34, 32] on link "Back" at bounding box center [30, 34] width 9 height 4
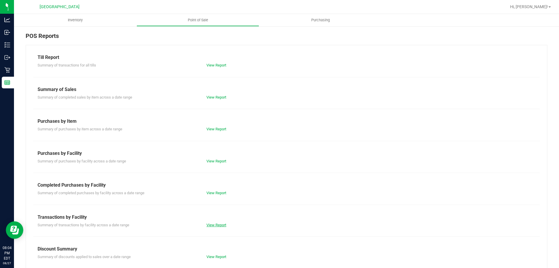
click at [222, 223] on link "View Report" at bounding box center [217, 225] width 20 height 4
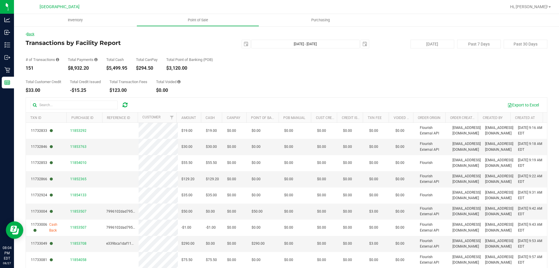
click at [34, 33] on link "Back" at bounding box center [30, 34] width 9 height 4
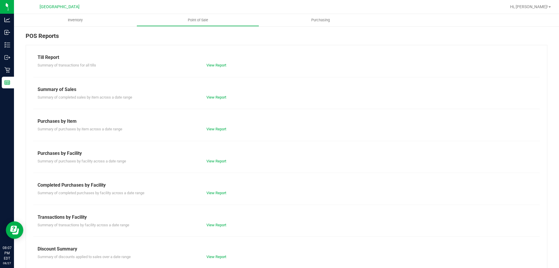
click at [221, 227] on div "View Report" at bounding box center [244, 225] width 84 height 6
click at [221, 224] on link "View Report" at bounding box center [217, 225] width 20 height 4
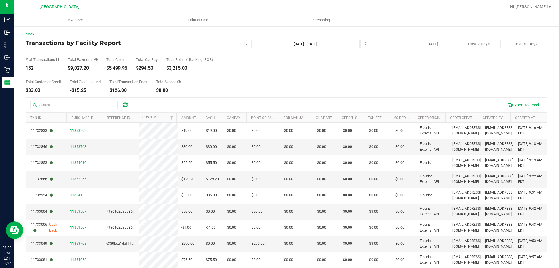
click at [34, 34] on link "Back" at bounding box center [30, 34] width 9 height 4
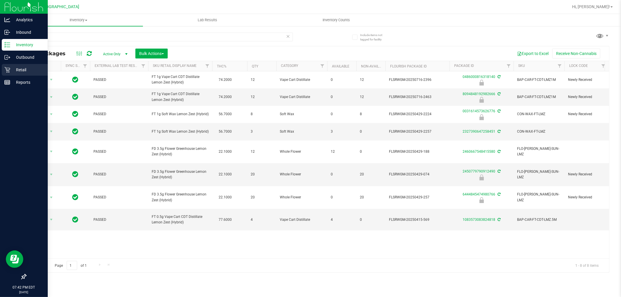
click at [15, 67] on p "Retail" at bounding box center [27, 69] width 35 height 7
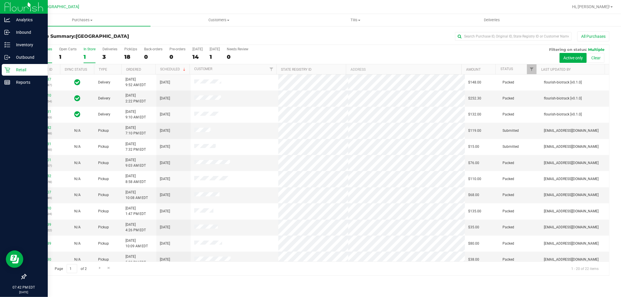
click at [90, 56] on div "1" at bounding box center [90, 57] width 12 height 7
click at [0, 0] on input "In Store 1" at bounding box center [0, 0] width 0 height 0
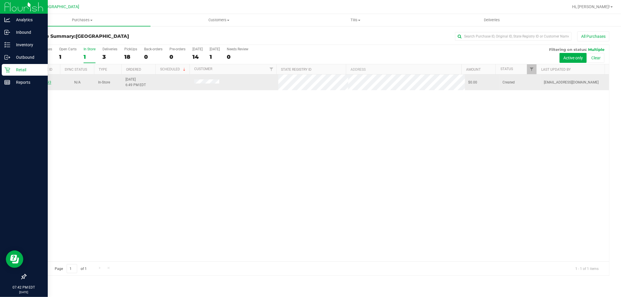
click at [43, 83] on link "11859093" at bounding box center [43, 82] width 16 height 4
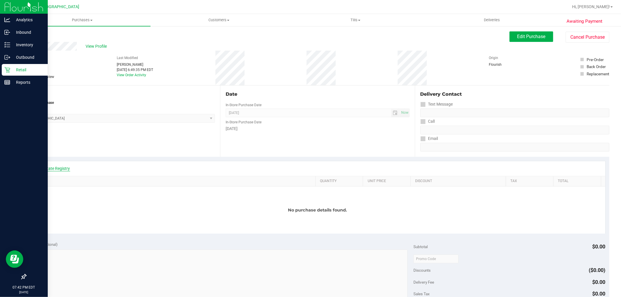
click at [57, 168] on link "View State Registry" at bounding box center [52, 169] width 35 height 6
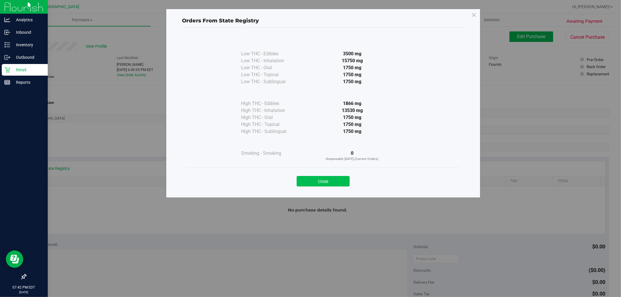
click at [312, 178] on button "Close" at bounding box center [323, 181] width 53 height 10
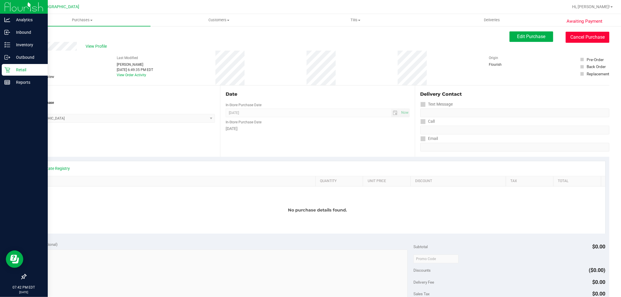
click at [574, 34] on button "Cancel Purchase" at bounding box center [588, 37] width 44 height 11
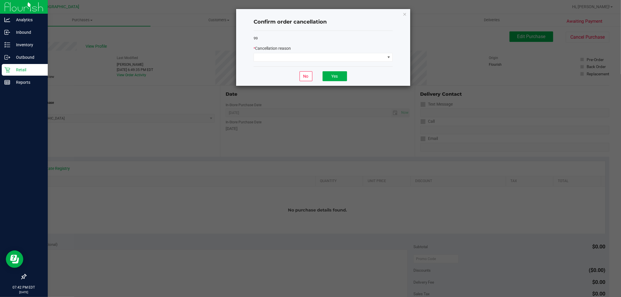
click at [369, 62] on div "99 * Cancellation reason" at bounding box center [323, 49] width 139 height 36
click at [363, 54] on span at bounding box center [319, 57] width 131 height 8
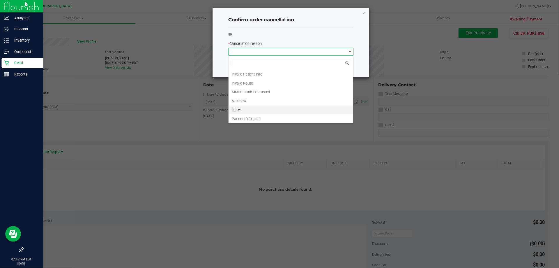
scroll to position [31, 0]
click at [280, 110] on li "Other" at bounding box center [323, 111] width 139 height 10
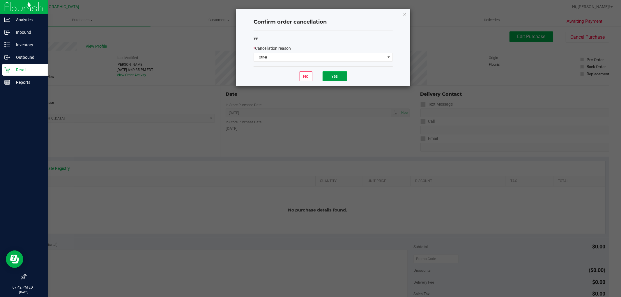
click at [341, 76] on button "Yes" at bounding box center [335, 76] width 24 height 10
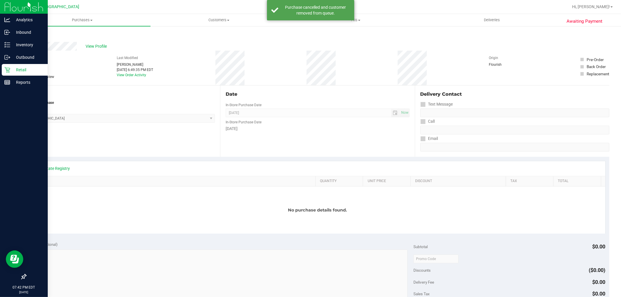
click at [10, 68] on p "Retail" at bounding box center [27, 69] width 35 height 7
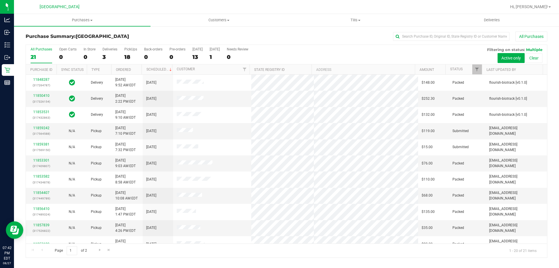
drag, startPoint x: 616, startPoint y: 1, endPoint x: 334, endPoint y: 52, distance: 287.5
click at [335, 52] on div "All Purchases 21 Open Carts 0 In Store 0 Deliveries 3 PickUps 18 Back-orders 0 …" at bounding box center [286, 55] width 521 height 20
click at [134, 54] on div "18" at bounding box center [130, 57] width 13 height 7
click at [0, 0] on input "PickUps 18" at bounding box center [0, 0] width 0 height 0
click at [42, 52] on label "All Purchases 21" at bounding box center [42, 55] width 22 height 16
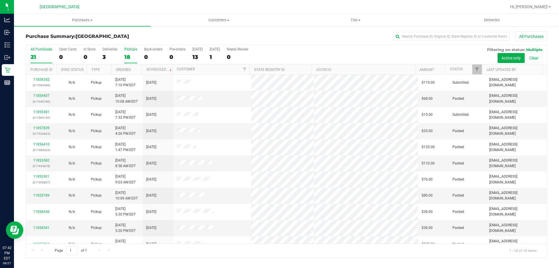
click at [0, 0] on input "All Purchases 21" at bounding box center [0, 0] width 0 height 0
click at [126, 53] on label "PickUps 18" at bounding box center [130, 55] width 13 height 16
click at [0, 0] on input "PickUps 18" at bounding box center [0, 0] width 0 height 0
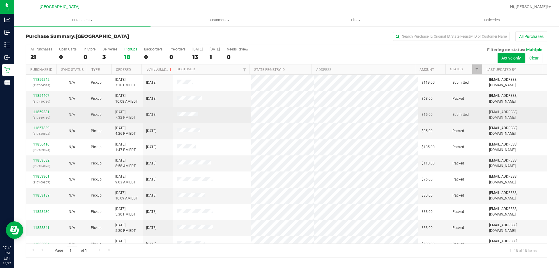
click at [42, 111] on link "11859381" at bounding box center [41, 112] width 16 height 4
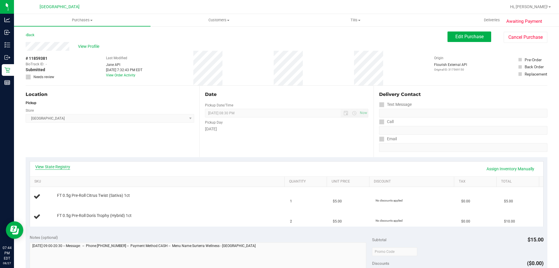
click at [50, 164] on link "View State Registry" at bounding box center [52, 167] width 35 height 6
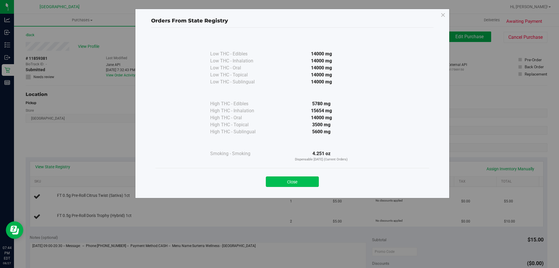
click at [289, 185] on button "Close" at bounding box center [292, 181] width 53 height 10
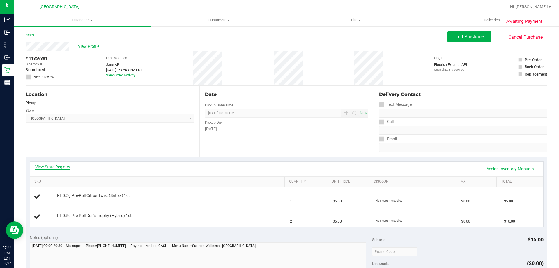
click at [59, 167] on link "View State Registry" at bounding box center [52, 167] width 35 height 6
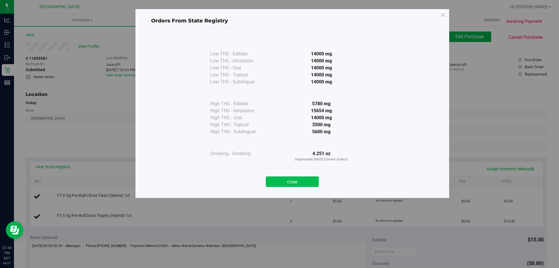
click at [298, 183] on button "Close" at bounding box center [292, 181] width 53 height 10
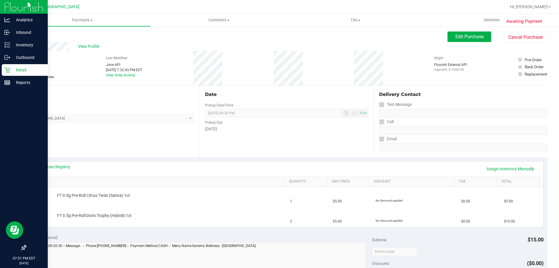
click at [6, 73] on div "Retail" at bounding box center [25, 70] width 46 height 12
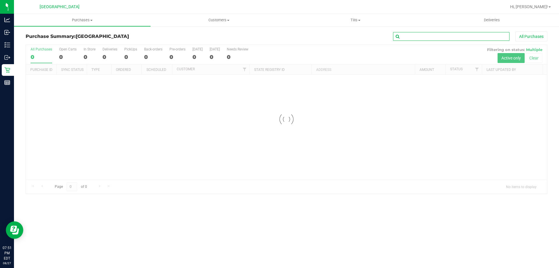
click at [450, 38] on input "text" at bounding box center [451, 36] width 117 height 9
type input "lian"
drag, startPoint x: 412, startPoint y: 35, endPoint x: 356, endPoint y: 45, distance: 57.0
click at [376, 34] on div "lian All Purchases" at bounding box center [374, 36] width 348 height 10
click at [298, 41] on div "Purchase Summary: [GEOGRAPHIC_DATA] All Purchases" at bounding box center [287, 37] width 522 height 13
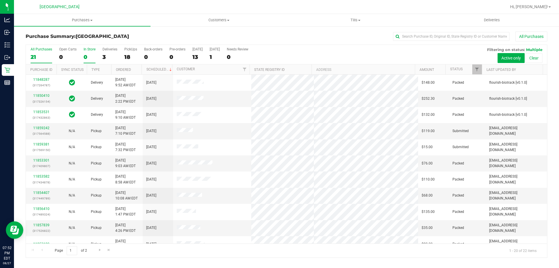
click at [85, 59] on div "0" at bounding box center [90, 57] width 12 height 7
click at [0, 0] on input "In Store 0" at bounding box center [0, 0] width 0 height 0
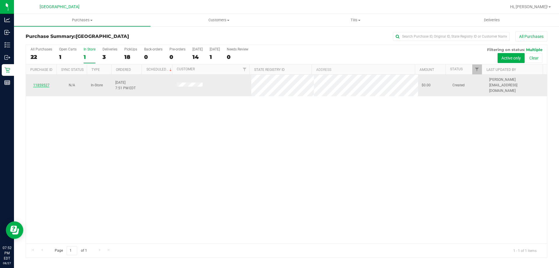
click at [44, 83] on link "11859527" at bounding box center [41, 85] width 16 height 4
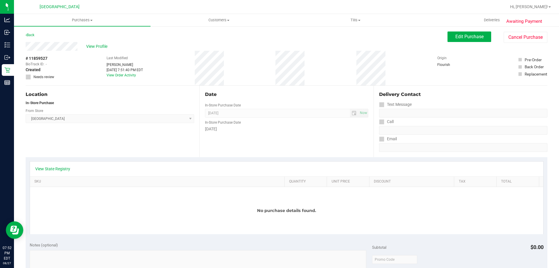
click at [535, 30] on div "Awaiting Payment Back Edit Purchase Cancel Purchase View Profile # 11859527 Bio…" at bounding box center [286, 258] width 545 height 465
click at [532, 34] on button "Cancel Purchase" at bounding box center [526, 37] width 44 height 11
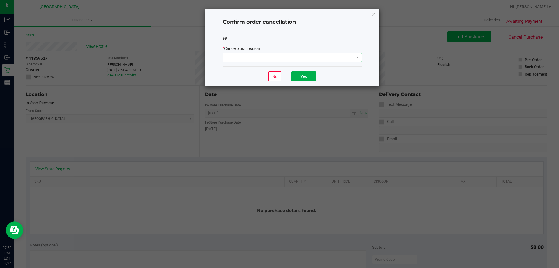
click at [324, 58] on span at bounding box center [288, 57] width 131 height 8
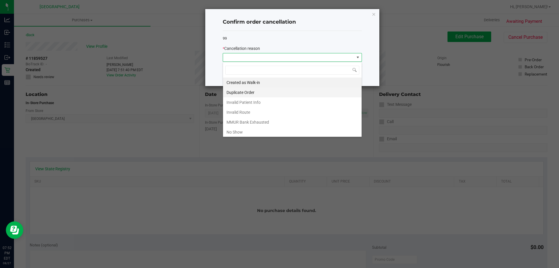
scroll to position [9, 139]
click at [263, 93] on li "Duplicate Order" at bounding box center [292, 92] width 139 height 10
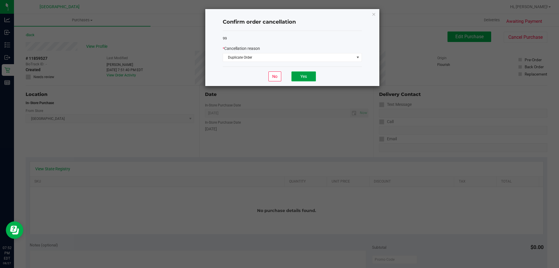
click at [306, 80] on button "Yes" at bounding box center [304, 76] width 24 height 10
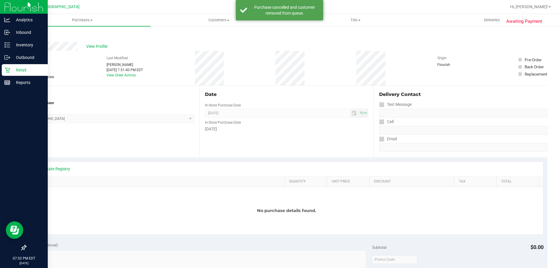
click at [9, 67] on icon at bounding box center [7, 70] width 6 height 6
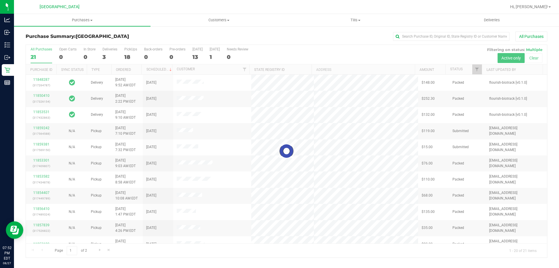
click at [134, 57] on div at bounding box center [286, 151] width 521 height 212
click at [129, 57] on div at bounding box center [286, 151] width 521 height 212
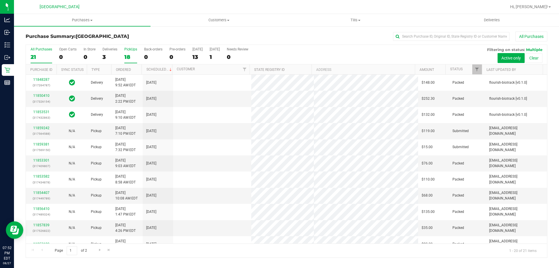
click at [132, 54] on div "18" at bounding box center [130, 57] width 13 height 7
click at [0, 0] on input "PickUps 18" at bounding box center [0, 0] width 0 height 0
click at [39, 58] on div "21" at bounding box center [42, 57] width 22 height 7
click at [0, 0] on input "All Purchases 21" at bounding box center [0, 0] width 0 height 0
click at [111, 58] on div "3" at bounding box center [110, 57] width 15 height 7
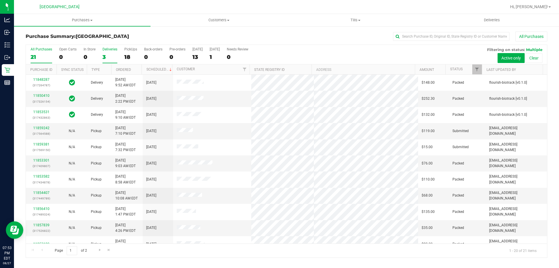
click at [0, 0] on input "Deliveries 3" at bounding box center [0, 0] width 0 height 0
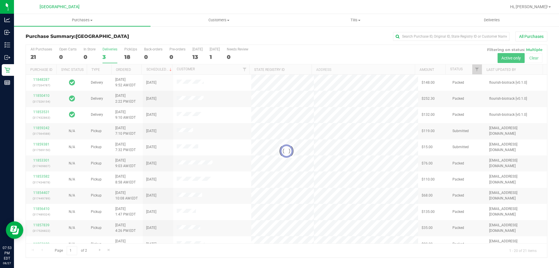
click at [131, 54] on div at bounding box center [286, 151] width 521 height 212
click at [132, 53] on div at bounding box center [286, 151] width 521 height 212
click at [132, 52] on div at bounding box center [286, 151] width 521 height 212
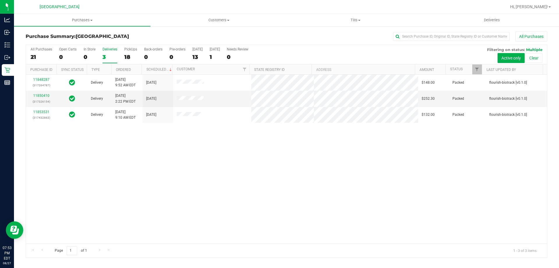
click at [133, 52] on label "PickUps 18" at bounding box center [130, 55] width 13 height 16
click at [0, 0] on input "PickUps 18" at bounding box center [0, 0] width 0 height 0
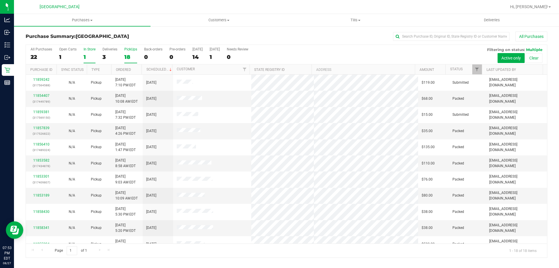
click at [88, 56] on div "1" at bounding box center [90, 57] width 12 height 7
click at [0, 0] on input "In Store 1" at bounding box center [0, 0] width 0 height 0
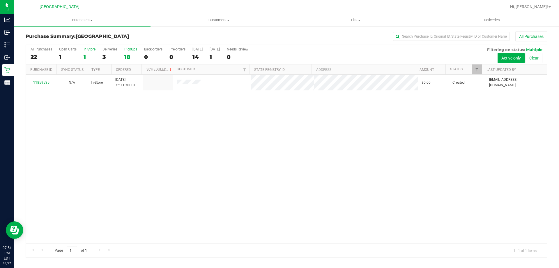
click at [128, 58] on div "18" at bounding box center [130, 57] width 13 height 7
click at [0, 0] on input "PickUps 18" at bounding box center [0, 0] width 0 height 0
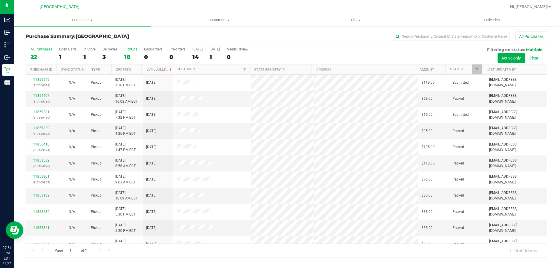
click at [39, 52] on label "All Purchases 22" at bounding box center [42, 55] width 22 height 16
click at [0, 0] on input "All Purchases 22" at bounding box center [0, 0] width 0 height 0
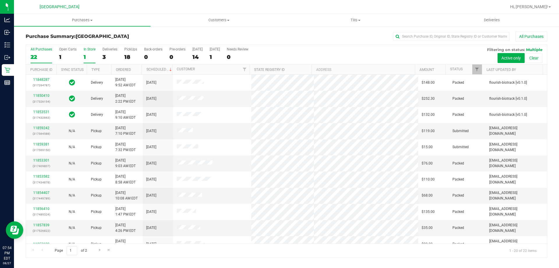
click at [87, 61] on label "In Store 1" at bounding box center [90, 55] width 12 height 16
click at [0, 0] on input "In Store 1" at bounding box center [0, 0] width 0 height 0
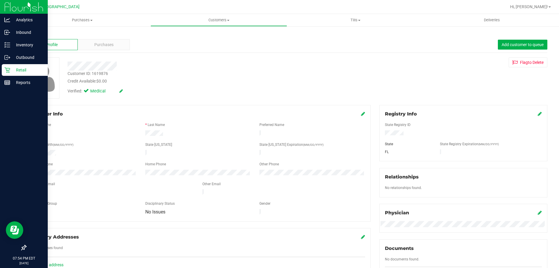
click at [12, 73] on p "Retail" at bounding box center [27, 69] width 35 height 7
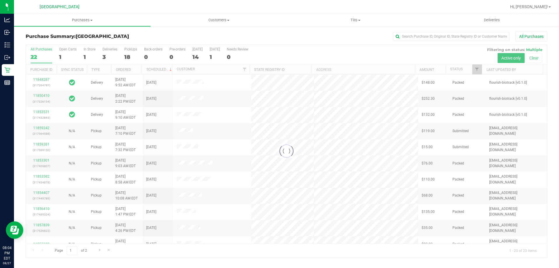
click at [132, 55] on div at bounding box center [286, 151] width 521 height 212
click at [129, 55] on div at bounding box center [286, 151] width 521 height 212
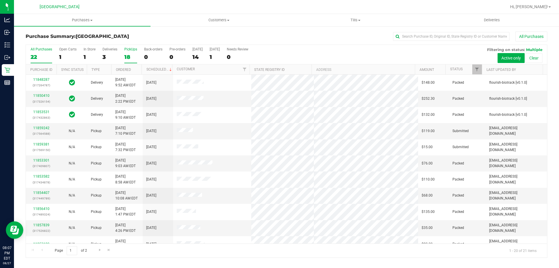
click at [126, 50] on div "PickUps" at bounding box center [130, 49] width 13 height 4
click at [0, 0] on input "PickUps 18" at bounding box center [0, 0] width 0 height 0
click at [47, 53] on label "All Purchases 21" at bounding box center [42, 55] width 22 height 16
click at [0, 0] on input "All Purchases 21" at bounding box center [0, 0] width 0 height 0
click at [133, 52] on label "PickUps 18" at bounding box center [130, 55] width 13 height 16
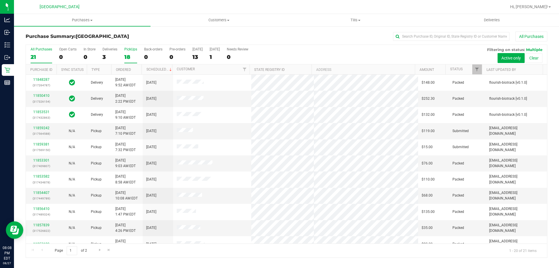
click at [0, 0] on input "PickUps 18" at bounding box center [0, 0] width 0 height 0
click at [41, 58] on div "21" at bounding box center [42, 57] width 22 height 7
click at [0, 0] on input "All Purchases 21" at bounding box center [0, 0] width 0 height 0
click at [131, 52] on label "PickUps 18" at bounding box center [130, 55] width 13 height 16
click at [0, 0] on input "PickUps 18" at bounding box center [0, 0] width 0 height 0
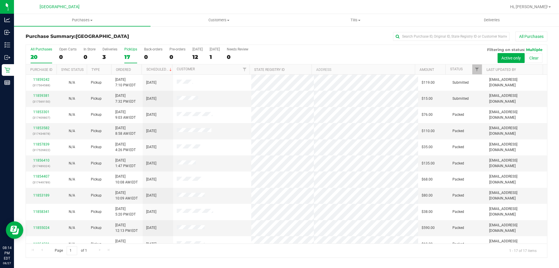
click at [47, 58] on div "20" at bounding box center [42, 57] width 22 height 7
click at [0, 0] on input "All Purchases 20" at bounding box center [0, 0] width 0 height 0
click at [136, 58] on div "17" at bounding box center [130, 57] width 13 height 7
click at [0, 0] on input "PickUps 17" at bounding box center [0, 0] width 0 height 0
click at [38, 54] on div "19" at bounding box center [42, 57] width 22 height 7
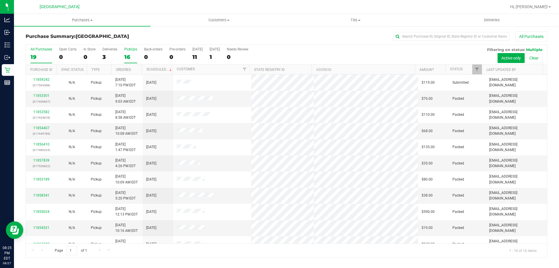
click at [0, 0] on input "All Purchases 19" at bounding box center [0, 0] width 0 height 0
click at [128, 58] on div "16" at bounding box center [130, 57] width 13 height 7
click at [0, 0] on input "PickUps 16" at bounding box center [0, 0] width 0 height 0
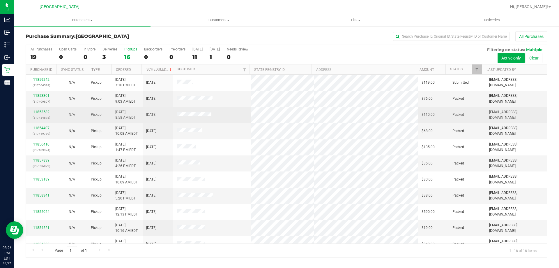
click at [39, 111] on link "11853582" at bounding box center [41, 112] width 16 height 4
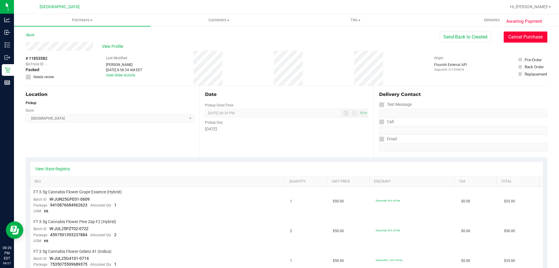
click at [535, 37] on button "Cancel Purchase" at bounding box center [526, 36] width 44 height 11
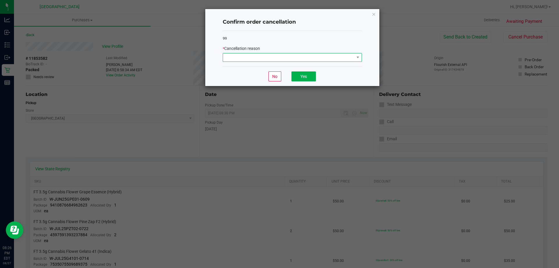
click at [252, 58] on span at bounding box center [288, 57] width 131 height 8
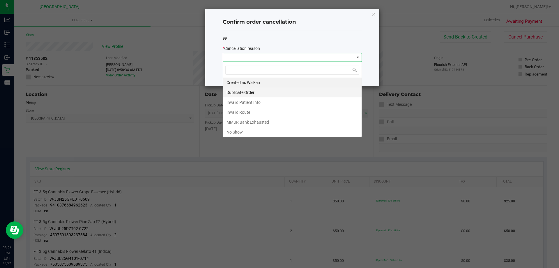
scroll to position [9, 139]
click at [251, 129] on li "No Show" at bounding box center [292, 132] width 139 height 10
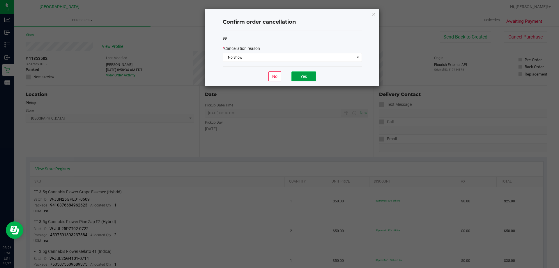
click at [304, 78] on button "Yes" at bounding box center [304, 76] width 24 height 10
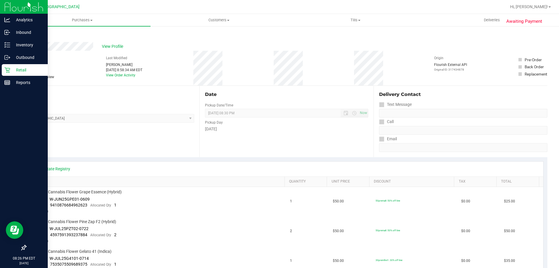
click at [13, 70] on p "Retail" at bounding box center [27, 69] width 35 height 7
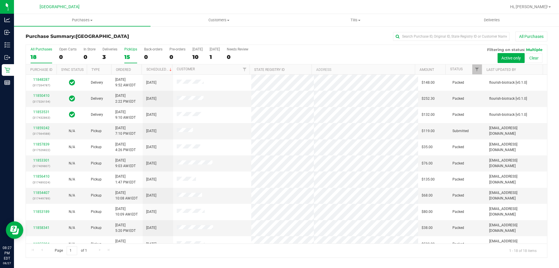
click at [129, 54] on div "15" at bounding box center [130, 57] width 13 height 7
click at [0, 0] on input "PickUps 15" at bounding box center [0, 0] width 0 height 0
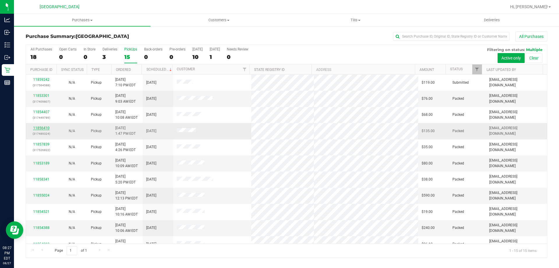
click at [42, 127] on link "11856410" at bounding box center [41, 128] width 16 height 4
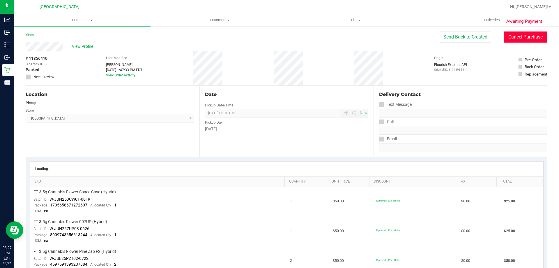
click at [518, 37] on button "Cancel Purchase" at bounding box center [526, 36] width 44 height 11
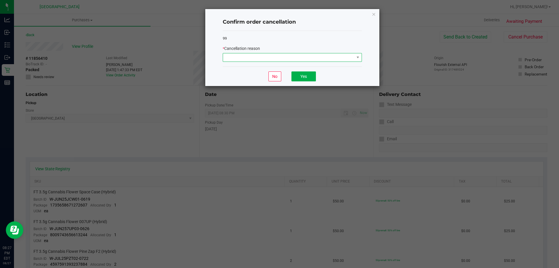
click at [260, 59] on span at bounding box center [288, 57] width 131 height 8
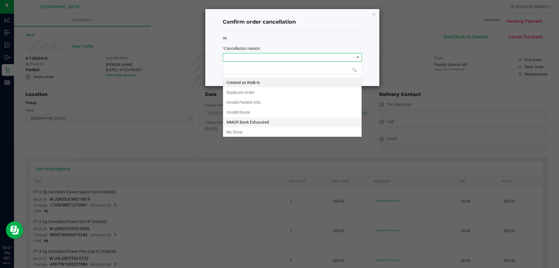
scroll to position [9, 139]
click at [234, 129] on li "No Show" at bounding box center [292, 132] width 139 height 10
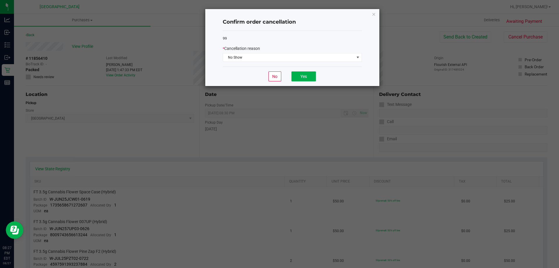
click at [289, 81] on div "No Yes" at bounding box center [292, 76] width 139 height 20
drag, startPoint x: 301, startPoint y: 78, endPoint x: 172, endPoint y: 82, distance: 129.4
click at [302, 78] on button "Yes" at bounding box center [304, 76] width 24 height 10
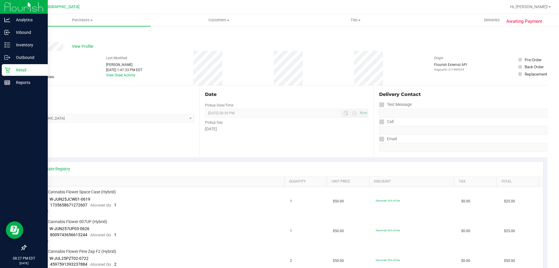
click at [7, 72] on icon at bounding box center [7, 70] width 6 height 6
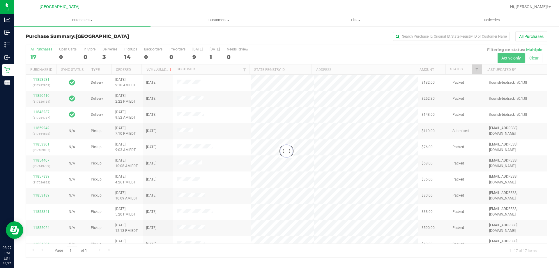
click at [129, 54] on div at bounding box center [286, 151] width 521 height 212
click at [127, 60] on div at bounding box center [286, 151] width 521 height 212
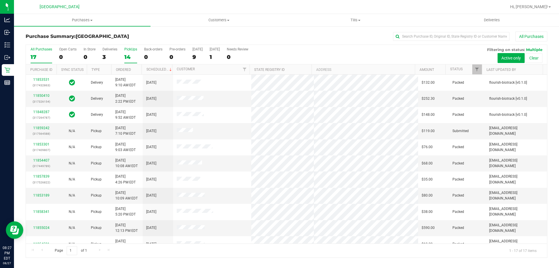
click at [128, 59] on div "14" at bounding box center [130, 57] width 13 height 7
click at [0, 0] on input "PickUps 14" at bounding box center [0, 0] width 0 height 0
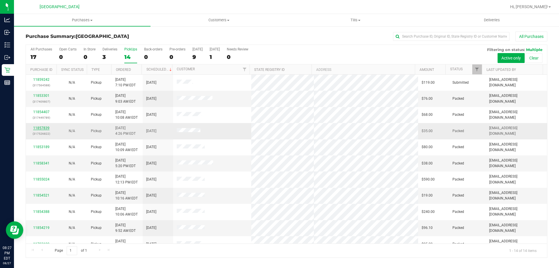
click at [41, 127] on link "11857839" at bounding box center [41, 128] width 16 height 4
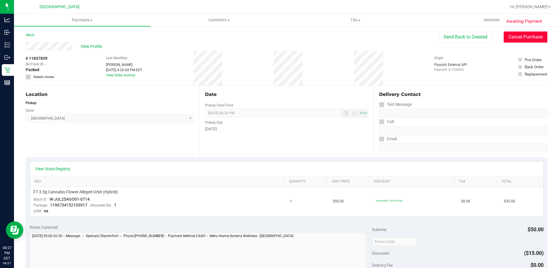
click at [521, 41] on button "Cancel Purchase" at bounding box center [526, 36] width 44 height 11
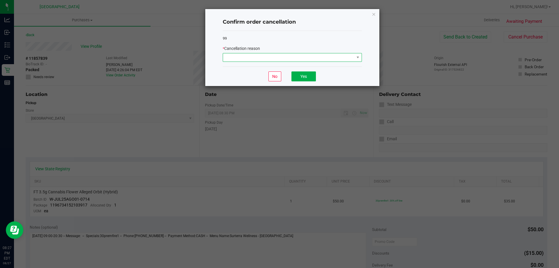
click at [268, 55] on span at bounding box center [288, 57] width 131 height 8
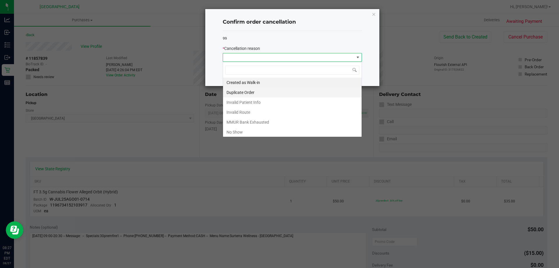
scroll to position [9, 139]
click at [242, 131] on li "No Show" at bounding box center [292, 132] width 139 height 10
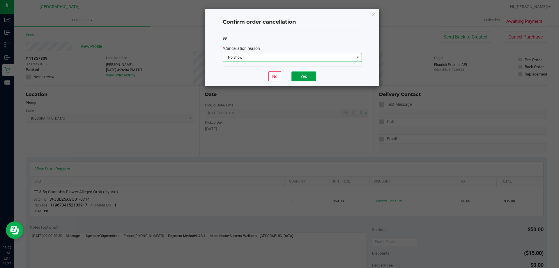
click at [301, 72] on button "Yes" at bounding box center [304, 76] width 24 height 10
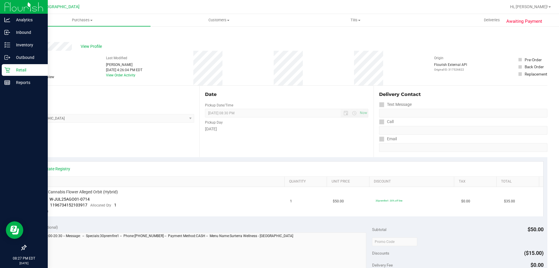
click at [5, 70] on icon at bounding box center [7, 70] width 6 height 6
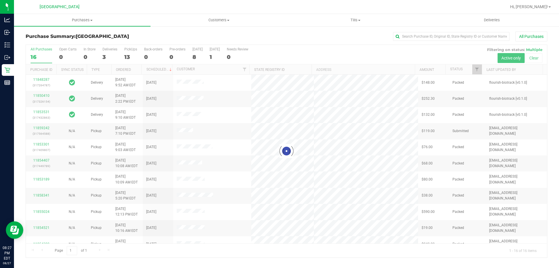
click at [130, 55] on div "13" at bounding box center [130, 57] width 13 height 7
click at [0, 0] on input "PickUps 13" at bounding box center [0, 0] width 0 height 0
click at [127, 55] on div at bounding box center [286, 151] width 521 height 212
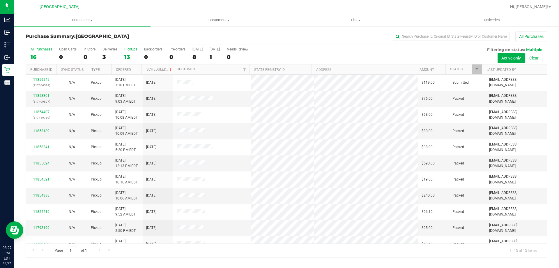
click at [36, 58] on div "16" at bounding box center [42, 57] width 22 height 7
click at [0, 0] on input "All Purchases 16" at bounding box center [0, 0] width 0 height 0
click at [131, 52] on label "PickUps 13" at bounding box center [130, 55] width 13 height 16
click at [0, 0] on input "PickUps 13" at bounding box center [0, 0] width 0 height 0
click at [35, 53] on label "All Purchases 16" at bounding box center [42, 55] width 22 height 16
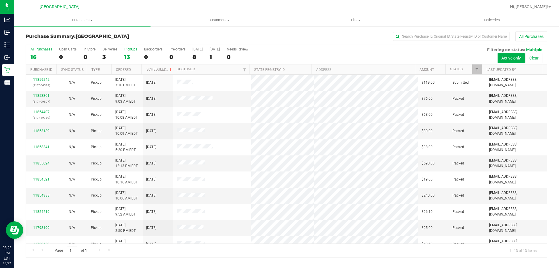
click at [0, 0] on input "All Purchases 16" at bounding box center [0, 0] width 0 height 0
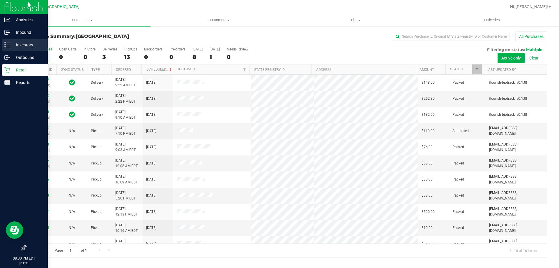
click at [22, 45] on p "Inventory" at bounding box center [27, 44] width 35 height 7
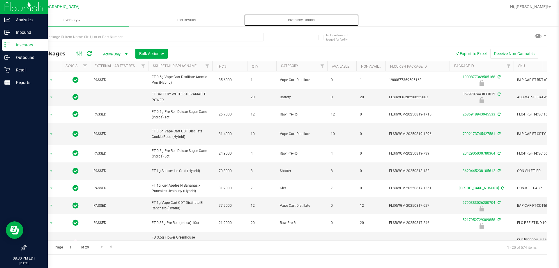
click at [296, 22] on span "Inventory Counts" at bounding box center [301, 19] width 43 height 5
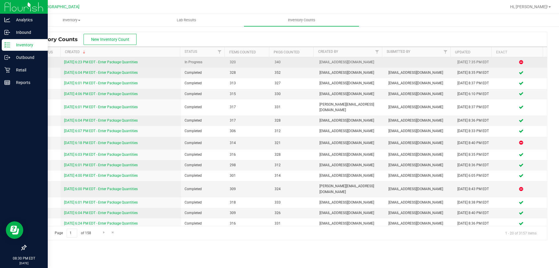
click at [101, 62] on link "[DATE] 6:23 PM EDT - Enter Package Quantities" at bounding box center [101, 62] width 74 height 4
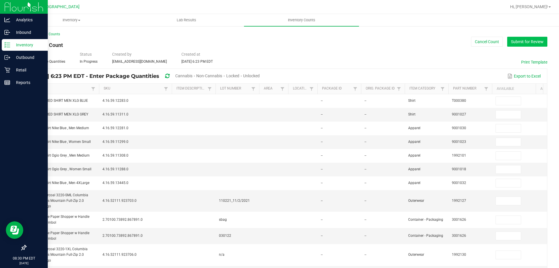
click at [527, 45] on button "Submit for Review" at bounding box center [527, 42] width 40 height 10
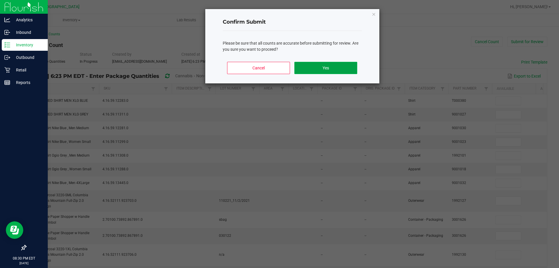
click at [329, 69] on button "Yes" at bounding box center [325, 68] width 63 height 12
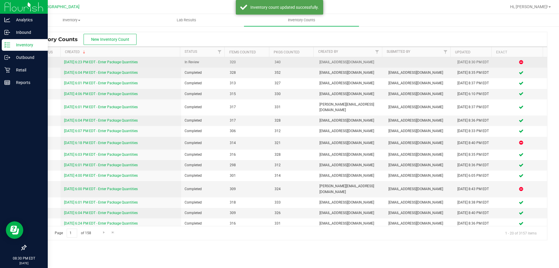
click at [122, 61] on link "[DATE] 6:23 PM EDT - Enter Package Quantities" at bounding box center [101, 62] width 74 height 4
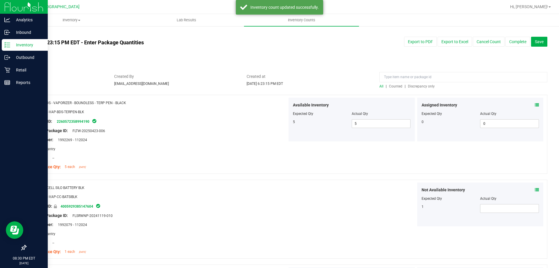
click at [415, 87] on span "Discrepancy only" at bounding box center [421, 86] width 27 height 4
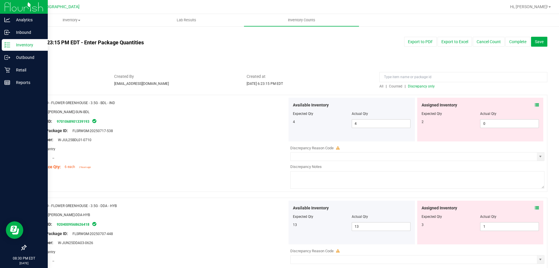
click at [535, 106] on icon at bounding box center [537, 105] width 4 height 4
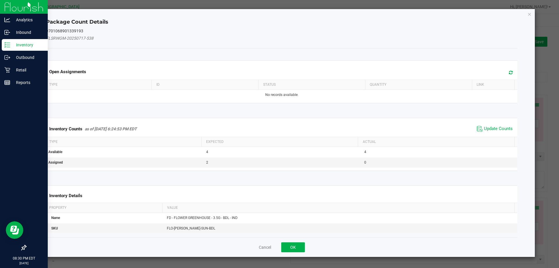
click at [503, 133] on span "Update Counts" at bounding box center [495, 128] width 39 height 9
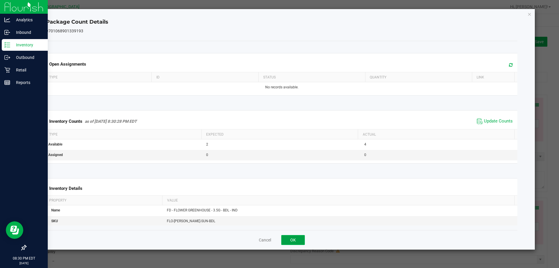
click at [297, 241] on button "OK" at bounding box center [293, 240] width 24 height 10
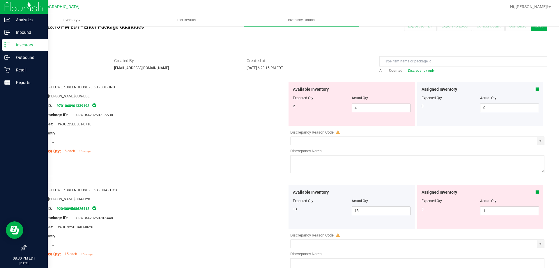
scroll to position [29, 0]
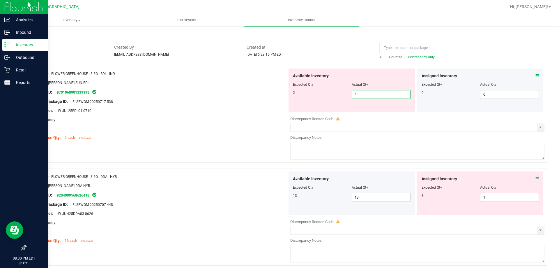
drag, startPoint x: 371, startPoint y: 91, endPoint x: 260, endPoint y: 103, distance: 111.7
click at [289, 101] on div "Available Inventory Expected Qty Actual Qty 2 4 4" at bounding box center [352, 90] width 126 height 44
type input "2"
click at [260, 103] on div "Original Package ID: FLSRWGM-20250717-538" at bounding box center [158, 101] width 257 height 6
type input "2"
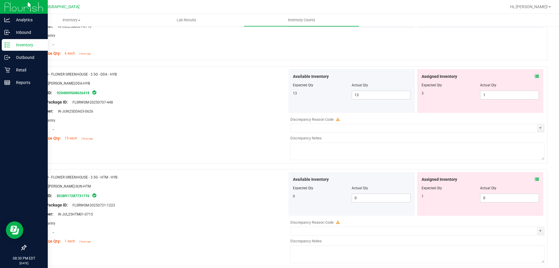
scroll to position [117, 0]
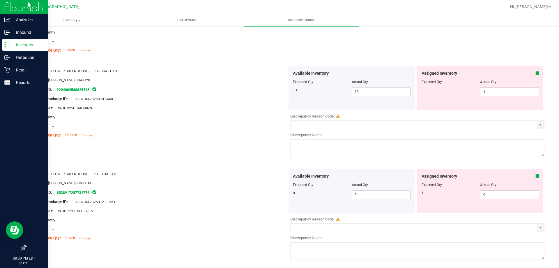
click at [537, 73] on div "Assigned Inventory Expected Qty Actual Qty 3 1 1" at bounding box center [480, 88] width 126 height 44
click at [535, 73] on icon at bounding box center [537, 73] width 4 height 4
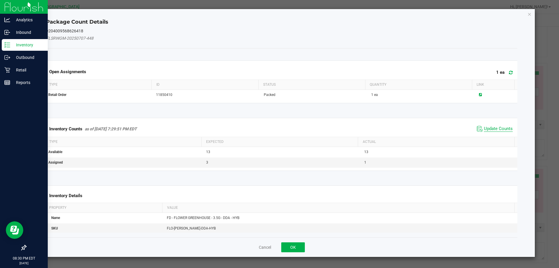
click at [505, 126] on span "Update Counts" at bounding box center [498, 129] width 29 height 6
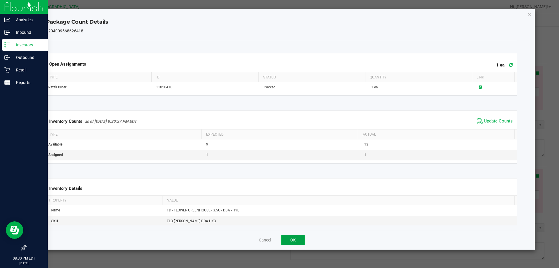
click at [299, 237] on button "OK" at bounding box center [293, 240] width 24 height 10
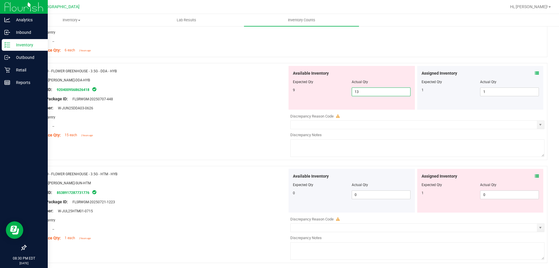
drag, startPoint x: 373, startPoint y: 92, endPoint x: 322, endPoint y: 92, distance: 50.7
click at [324, 92] on div "9 13 13" at bounding box center [352, 91] width 118 height 9
type input "9"
click at [228, 105] on div "Lot Number: W-JUN25DDA03-0626" at bounding box center [158, 108] width 257 height 6
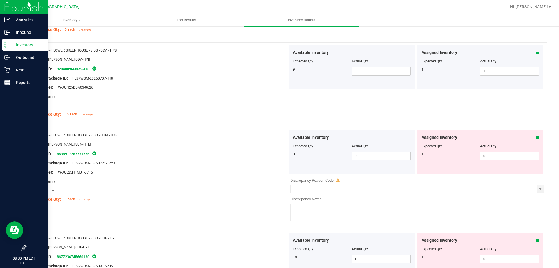
scroll to position [204, 0]
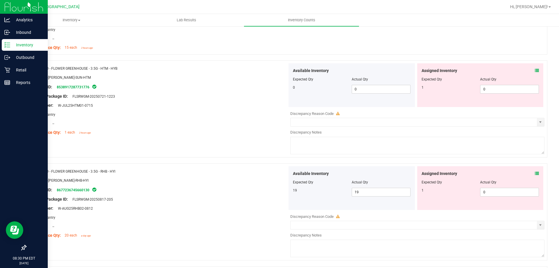
click at [535, 70] on icon at bounding box center [537, 70] width 4 height 4
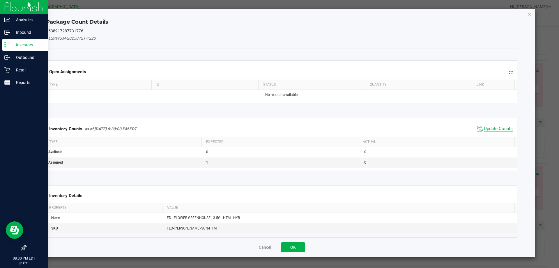
click at [500, 127] on span "Update Counts" at bounding box center [498, 129] width 29 height 6
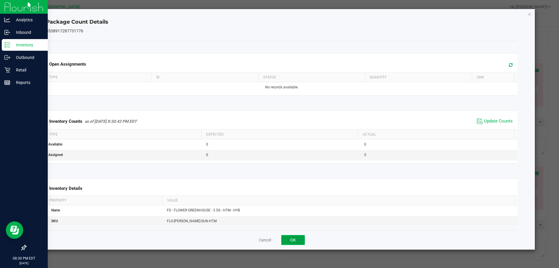
drag, startPoint x: 291, startPoint y: 242, endPoint x: 365, endPoint y: 173, distance: 101.6
click at [291, 242] on button "OK" at bounding box center [293, 240] width 24 height 10
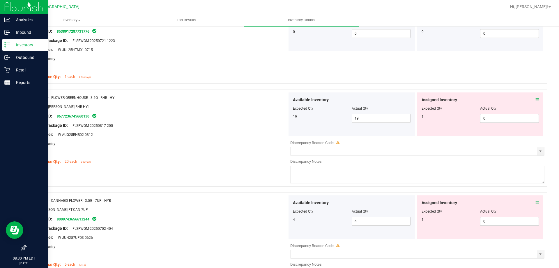
scroll to position [262, 0]
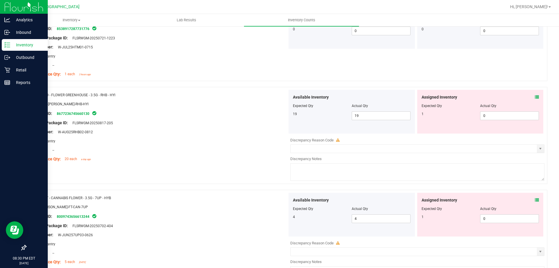
click at [535, 95] on icon at bounding box center [537, 97] width 4 height 4
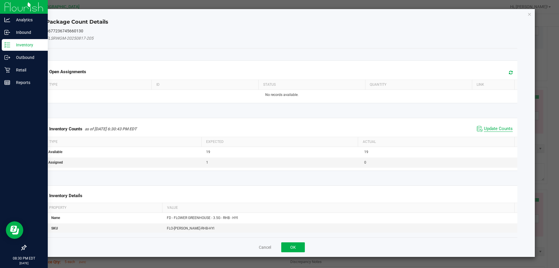
click at [492, 126] on span "Update Counts" at bounding box center [498, 129] width 29 height 6
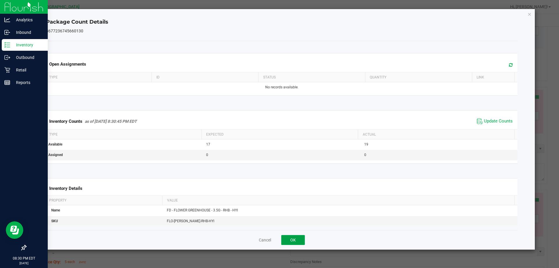
drag, startPoint x: 290, startPoint y: 242, endPoint x: 311, endPoint y: 230, distance: 24.1
click at [290, 242] on button "OK" at bounding box center [293, 240] width 24 height 10
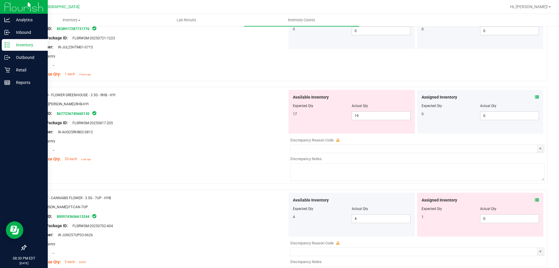
scroll to position [320, 0]
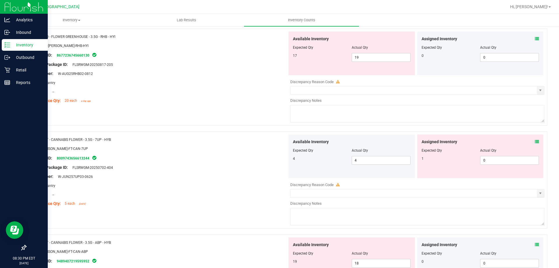
click at [535, 141] on div "Assigned Inventory Expected Qty Actual Qty 1 0 0" at bounding box center [480, 156] width 126 height 44
click at [535, 142] on div "Assigned Inventory Expected Qty Actual Qty 1 0 0" at bounding box center [480, 156] width 126 height 44
click at [535, 142] on icon at bounding box center [537, 142] width 4 height 4
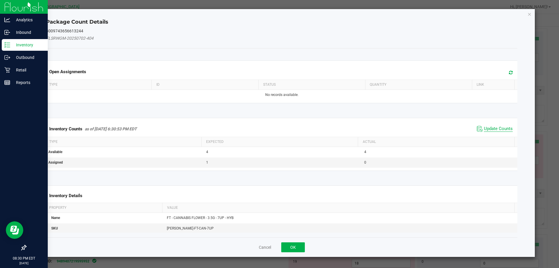
click at [501, 126] on span "Update Counts" at bounding box center [498, 129] width 29 height 6
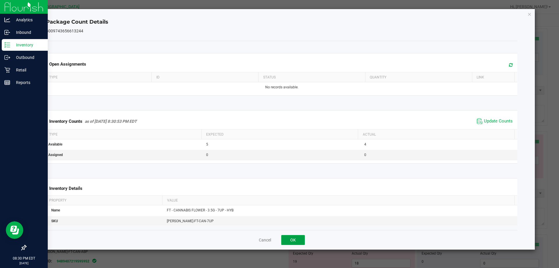
click at [288, 237] on button "OK" at bounding box center [293, 240] width 24 height 10
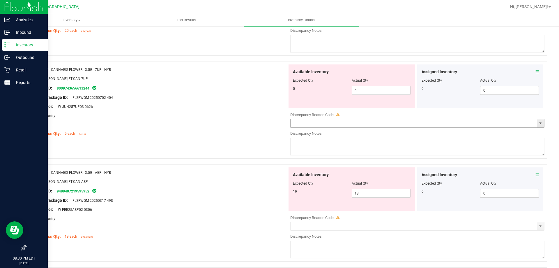
scroll to position [408, 0]
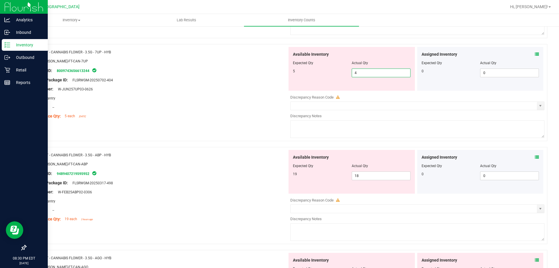
drag, startPoint x: 364, startPoint y: 75, endPoint x: 326, endPoint y: 75, distance: 38.5
click at [328, 75] on div "5 4 4" at bounding box center [352, 72] width 118 height 9
type input "5"
click at [271, 83] on div at bounding box center [158, 84] width 257 height 3
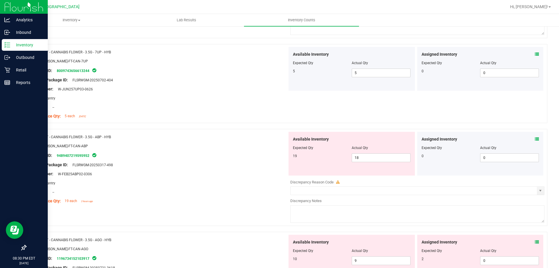
click at [535, 139] on icon at bounding box center [537, 139] width 4 height 4
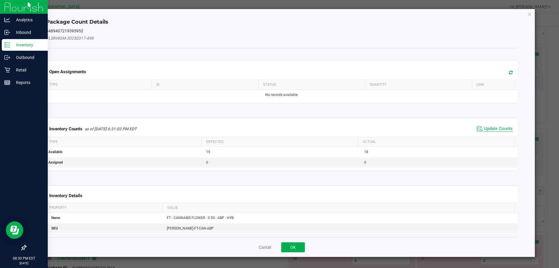
click at [490, 126] on span "Update Counts" at bounding box center [498, 129] width 29 height 6
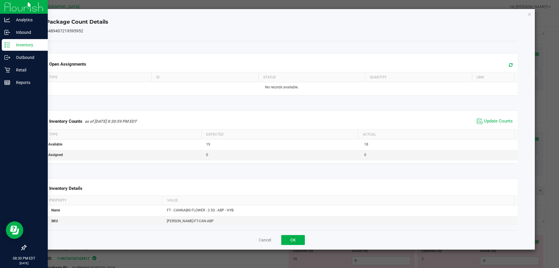
click at [279, 240] on div "Cancel OK" at bounding box center [282, 240] width 472 height 20
click at [294, 240] on button "OK" at bounding box center [293, 240] width 24 height 10
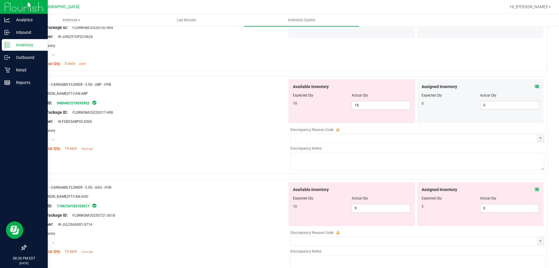
scroll to position [466, 0]
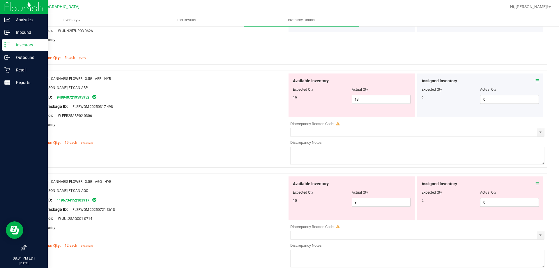
click at [535, 185] on icon at bounding box center [537, 183] width 4 height 4
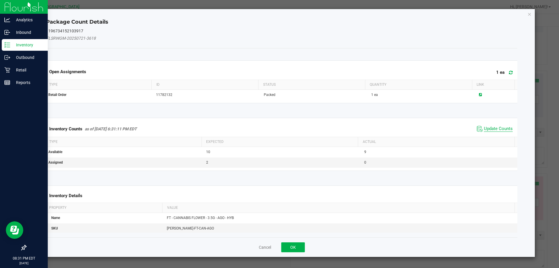
click at [490, 128] on span "Update Counts" at bounding box center [498, 129] width 29 height 6
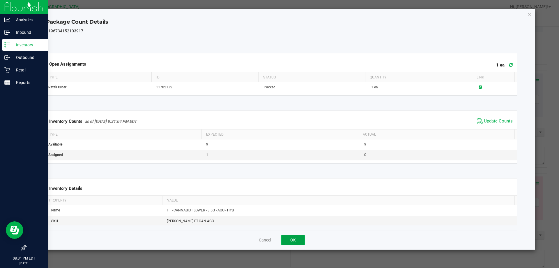
click at [301, 241] on button "OK" at bounding box center [293, 240] width 24 height 10
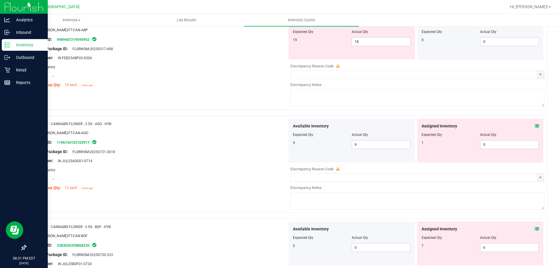
scroll to position [524, 0]
drag, startPoint x: 440, startPoint y: 146, endPoint x: 428, endPoint y: 144, distance: 12.0
click at [433, 144] on div "1 0 0" at bounding box center [481, 144] width 118 height 9
type input "1"
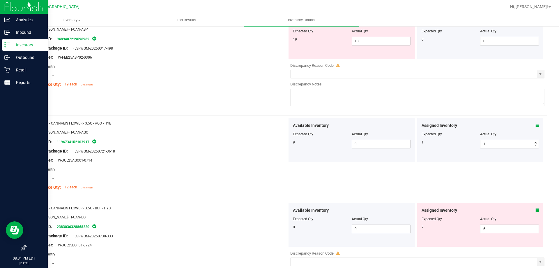
click at [257, 115] on div "Name: FT - CANNABIS FLOWER - 3.5G - AGO - HYB SKU: [PERSON_NAME]-FT-CAN-AGO Pac…" at bounding box center [287, 154] width 522 height 79
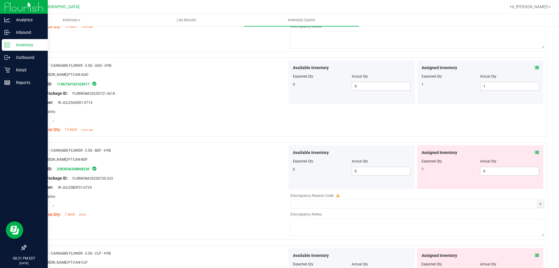
scroll to position [583, 0]
click at [535, 151] on icon at bounding box center [537, 152] width 4 height 4
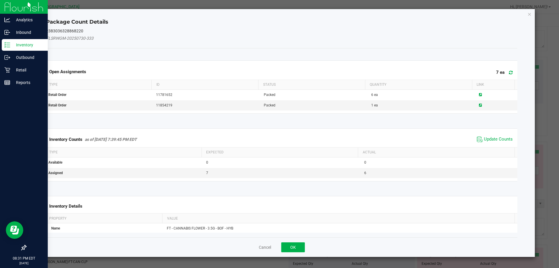
click at [492, 126] on div "Inventory Counts as of [DATE] 7:39:45 PM EDT Update Counts Type Expected Actual…" at bounding box center [282, 155] width 481 height 68
drag, startPoint x: 489, startPoint y: 140, endPoint x: 329, endPoint y: 241, distance: 189.4
click at [488, 140] on span "Update Counts" at bounding box center [498, 139] width 29 height 6
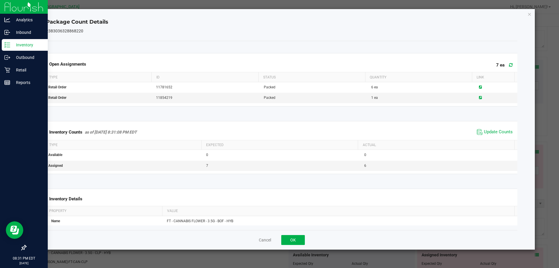
click at [298, 248] on div "Cancel OK" at bounding box center [282, 240] width 472 height 20
click at [298, 241] on button "OK" at bounding box center [293, 240] width 24 height 10
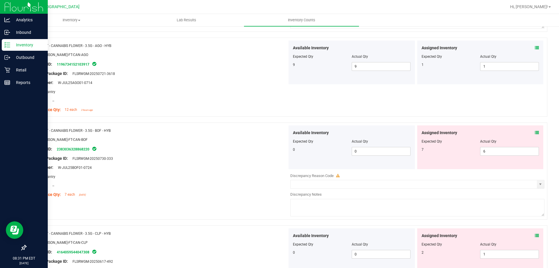
scroll to position [641, 0]
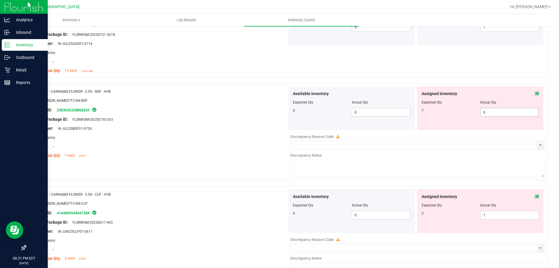
click at [449, 118] on div "Assigned Inventory Expected Qty Actual Qty 7 6 6" at bounding box center [480, 108] width 126 height 44
type input "7"
click at [195, 116] on div "Original Package ID: FLSRWGM-20250730-333" at bounding box center [158, 119] width 257 height 6
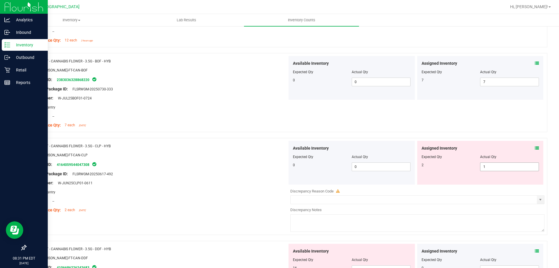
scroll to position [699, 0]
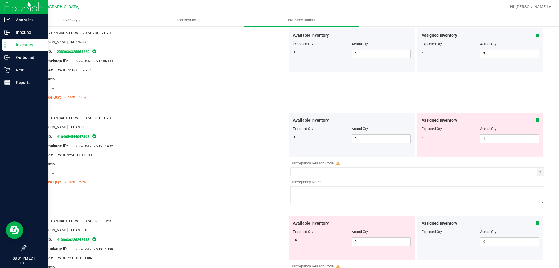
click at [535, 122] on icon at bounding box center [537, 120] width 4 height 4
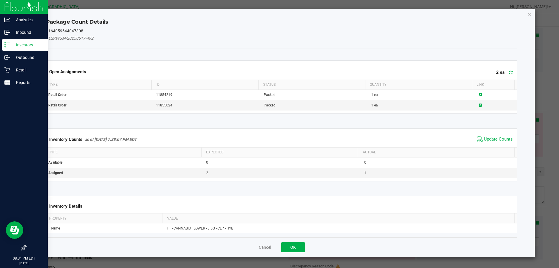
click at [495, 134] on div "Inventory Counts as of [DATE] 7:38:07 PM EDT Update Counts" at bounding box center [282, 139] width 474 height 16
click at [492, 138] on span "Update Counts" at bounding box center [498, 139] width 29 height 6
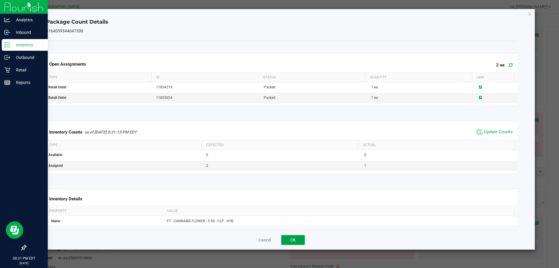
click at [291, 243] on button "OK" at bounding box center [293, 240] width 24 height 10
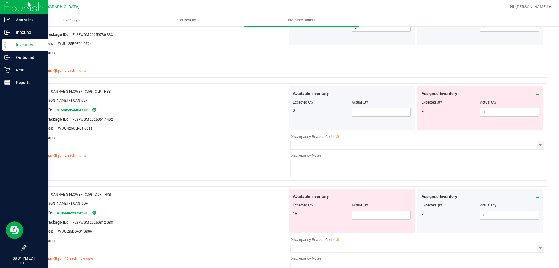
scroll to position [757, 0]
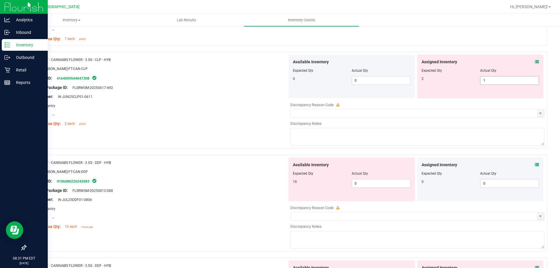
drag, startPoint x: 491, startPoint y: 81, endPoint x: 447, endPoint y: 83, distance: 43.5
click at [454, 82] on div "2 1 1" at bounding box center [481, 80] width 118 height 9
type input "2"
click at [446, 94] on div "Assigned Inventory Expected Qty Actual Qty 2 2 2" at bounding box center [480, 76] width 126 height 44
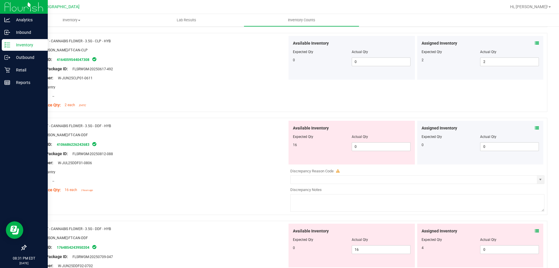
scroll to position [786, 0]
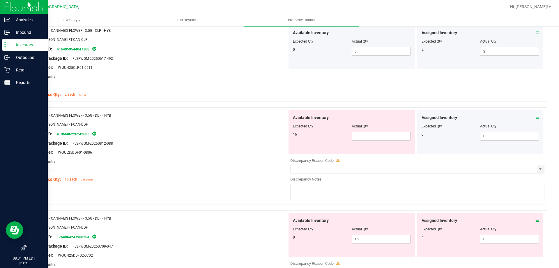
click at [535, 114] on span at bounding box center [537, 117] width 4 height 6
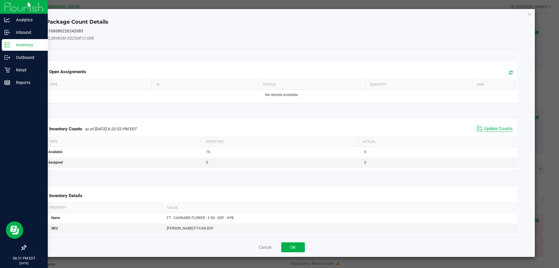
click at [492, 125] on span "Update Counts" at bounding box center [495, 128] width 39 height 9
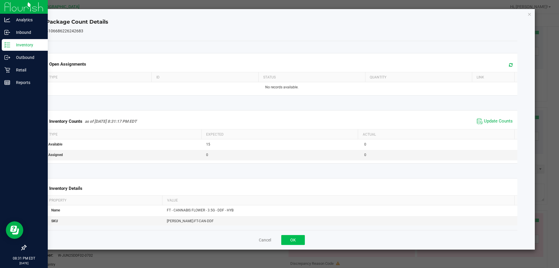
drag, startPoint x: 305, startPoint y: 234, endPoint x: 297, endPoint y: 238, distance: 9.1
click at [303, 234] on div "Cancel OK" at bounding box center [282, 240] width 472 height 20
click at [297, 238] on button "OK" at bounding box center [293, 240] width 24 height 10
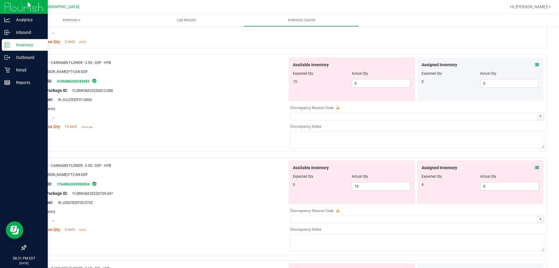
scroll to position [845, 0]
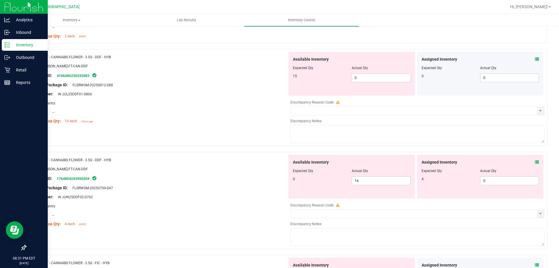
click at [535, 162] on icon at bounding box center [537, 162] width 4 height 4
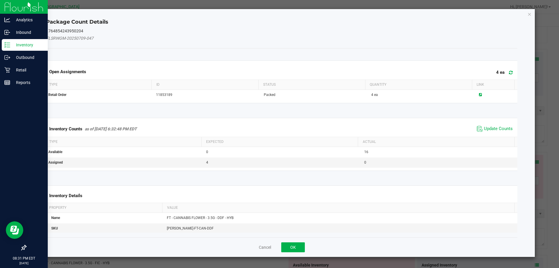
click at [501, 133] on span "Update Counts" at bounding box center [495, 128] width 39 height 9
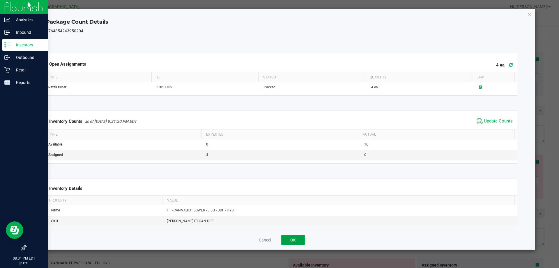
click at [288, 242] on button "OK" at bounding box center [293, 240] width 24 height 10
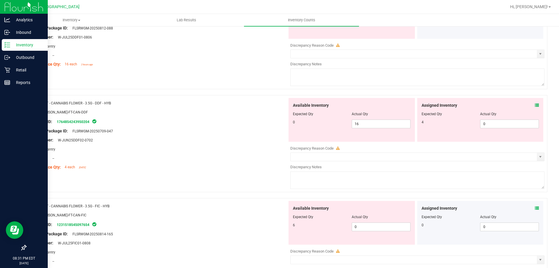
scroll to position [903, 0]
drag, startPoint x: 493, startPoint y: 122, endPoint x: 308, endPoint y: 128, distance: 185.9
click at [439, 122] on div "4 0 0" at bounding box center [481, 122] width 118 height 9
type input "4"
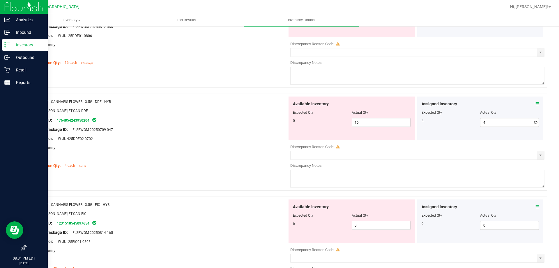
click at [239, 124] on div at bounding box center [158, 125] width 257 height 3
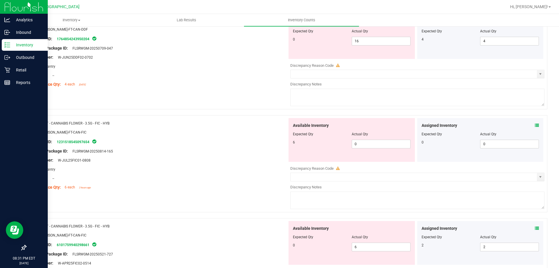
scroll to position [990, 0]
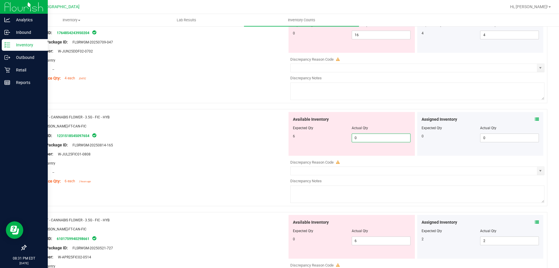
drag, startPoint x: 375, startPoint y: 137, endPoint x: 276, endPoint y: 142, distance: 99.2
click at [313, 139] on div "6 0 0" at bounding box center [352, 137] width 118 height 9
type input "6"
click at [257, 145] on div "Original Package ID: FLSRWGM-20250814-165" at bounding box center [158, 145] width 257 height 6
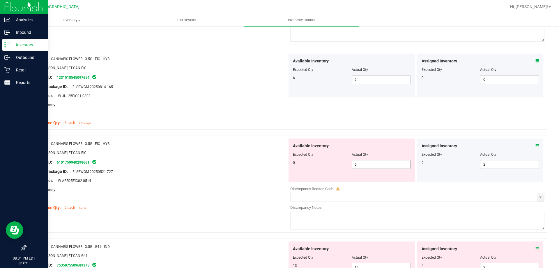
click at [324, 162] on div "0 6 6" at bounding box center [352, 164] width 118 height 9
type input "0"
click at [303, 158] on div at bounding box center [352, 158] width 118 height 3
type input "0"
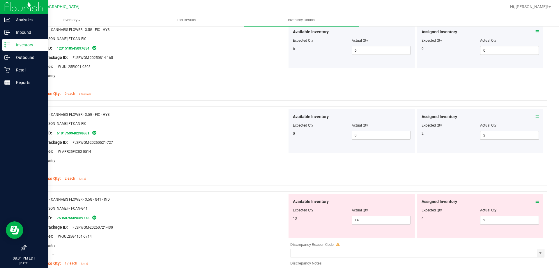
scroll to position [1136, 0]
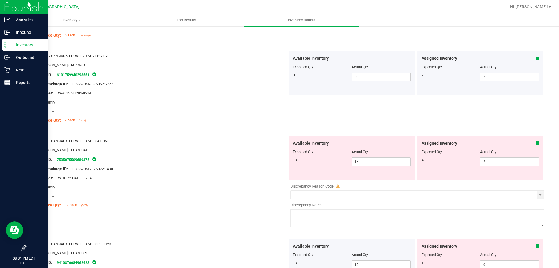
click at [535, 143] on icon at bounding box center [537, 143] width 4 height 4
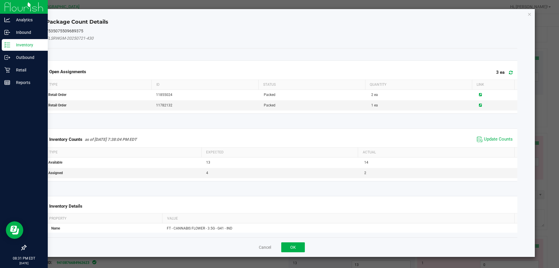
click at [493, 131] on div "Inventory Counts as of [DATE] 7:38:04 PM EDT Update Counts" at bounding box center [282, 139] width 474 height 16
drag, startPoint x: 493, startPoint y: 136, endPoint x: 491, endPoint y: 138, distance: 3.3
click at [493, 137] on span "Update Counts" at bounding box center [495, 139] width 39 height 9
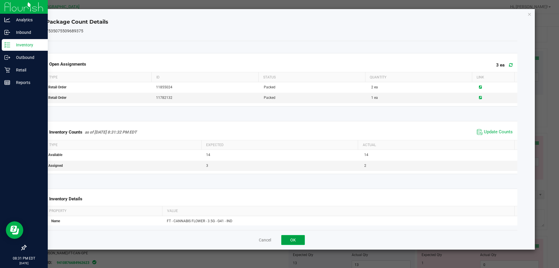
click at [285, 239] on button "OK" at bounding box center [293, 240] width 24 height 10
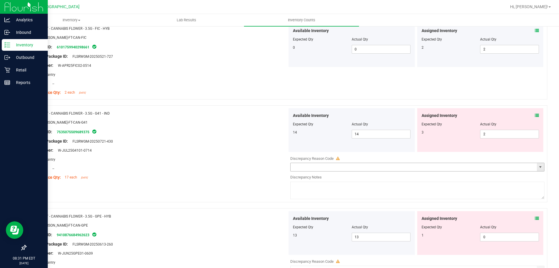
scroll to position [1194, 0]
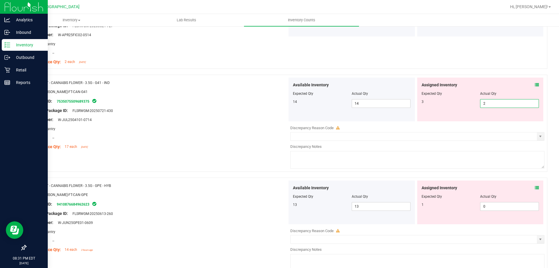
drag, startPoint x: 503, startPoint y: 103, endPoint x: 423, endPoint y: 105, distance: 80.4
click at [454, 105] on div "3 2 2" at bounding box center [481, 103] width 118 height 9
type input "3"
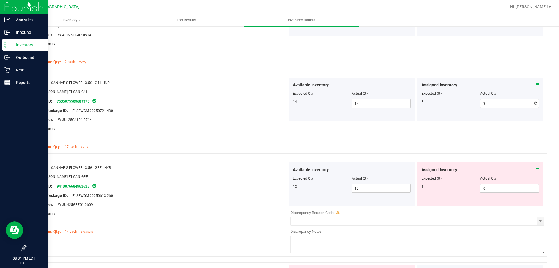
click at [199, 117] on div "Lot Number: W-JUL25G4101-0714" at bounding box center [158, 120] width 257 height 6
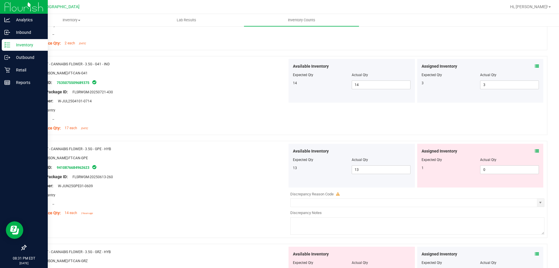
scroll to position [1223, 0]
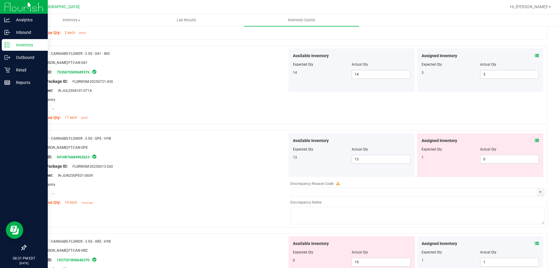
click at [535, 141] on div "Assigned Inventory Expected Qty Actual Qty 1 0 0" at bounding box center [480, 155] width 126 height 44
click at [535, 141] on icon at bounding box center [537, 140] width 4 height 4
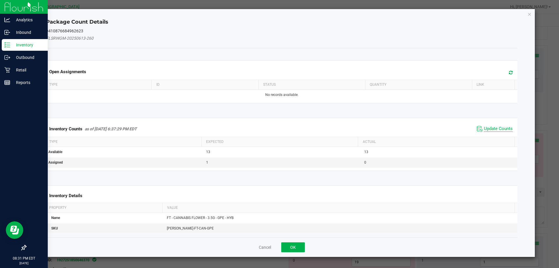
drag, startPoint x: 496, startPoint y: 131, endPoint x: 389, endPoint y: 170, distance: 113.9
click at [496, 130] on span "Update Counts" at bounding box center [498, 129] width 29 height 6
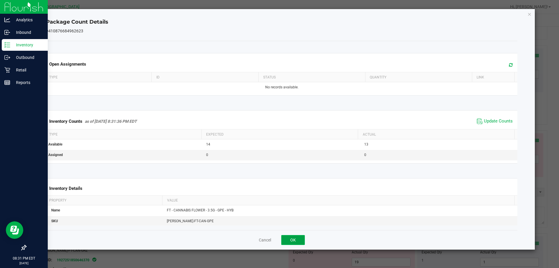
click at [296, 239] on button "OK" at bounding box center [293, 240] width 24 height 10
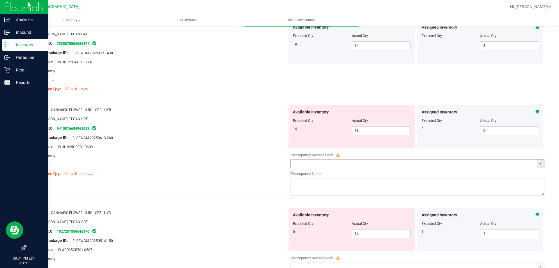
scroll to position [1311, 0]
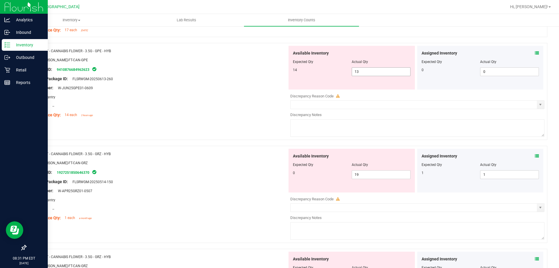
click at [329, 74] on div "14 13 13" at bounding box center [352, 71] width 118 height 9
type input "14"
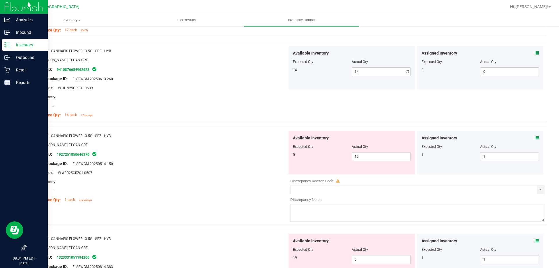
click at [223, 92] on div at bounding box center [158, 92] width 257 height 3
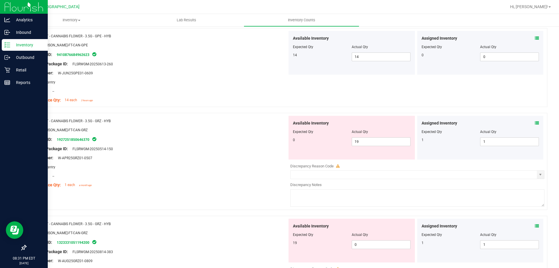
scroll to position [1340, 0]
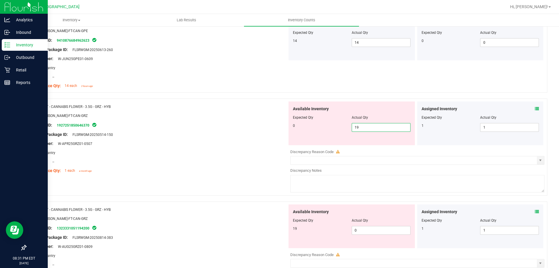
drag, startPoint x: 320, startPoint y: 126, endPoint x: 287, endPoint y: 126, distance: 33.5
click at [317, 126] on div "0 19 19" at bounding box center [352, 127] width 118 height 9
type input "0"
click at [288, 126] on div "Available Inventory Expected Qty Actual Qty 0 0 0" at bounding box center [352, 123] width 129 height 44
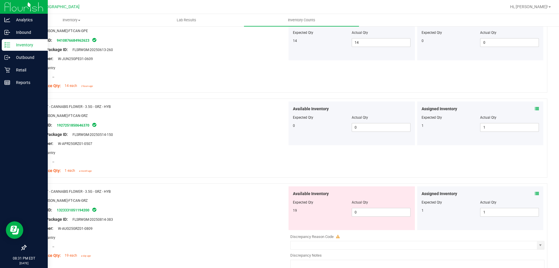
scroll to position [1398, 0]
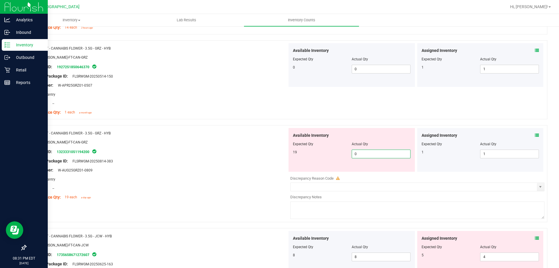
drag, startPoint x: 371, startPoint y: 152, endPoint x: 333, endPoint y: 152, distance: 38.2
click at [334, 152] on div "19 0 0" at bounding box center [352, 153] width 118 height 9
type input "19"
click at [269, 148] on div "Package ID: 1323331051194200" at bounding box center [158, 151] width 257 height 7
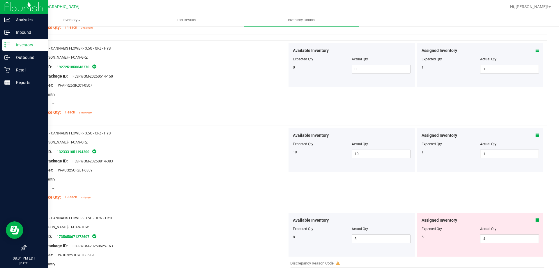
scroll to position [1486, 0]
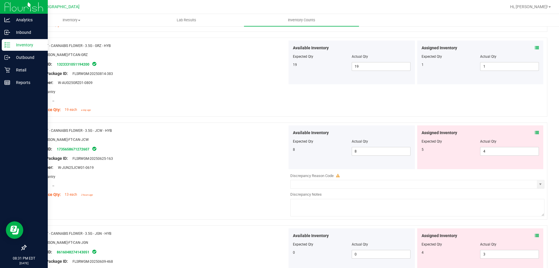
click at [535, 132] on icon at bounding box center [537, 132] width 4 height 4
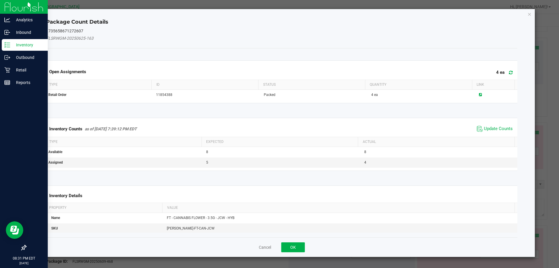
drag, startPoint x: 533, startPoint y: 132, endPoint x: 490, endPoint y: 134, distance: 42.9
click at [496, 132] on span "Update Counts" at bounding box center [495, 128] width 39 height 9
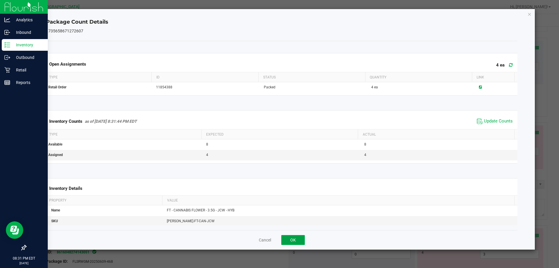
click at [298, 242] on button "OK" at bounding box center [293, 240] width 24 height 10
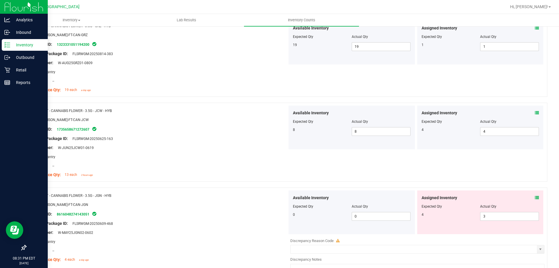
scroll to position [1515, 0]
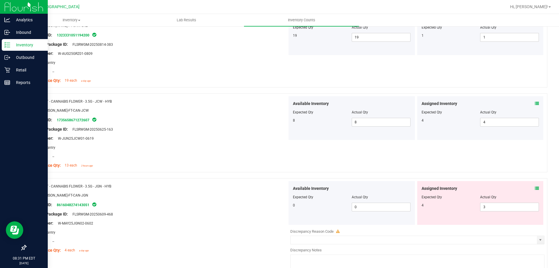
drag, startPoint x: 536, startPoint y: 189, endPoint x: 528, endPoint y: 188, distance: 7.9
click at [534, 189] on div "Assigned Inventory Expected Qty Actual Qty 4 3 3" at bounding box center [480, 203] width 126 height 44
click at [528, 188] on div "Assigned Inventory" at bounding box center [481, 188] width 118 height 6
click at [535, 188] on icon at bounding box center [537, 188] width 4 height 4
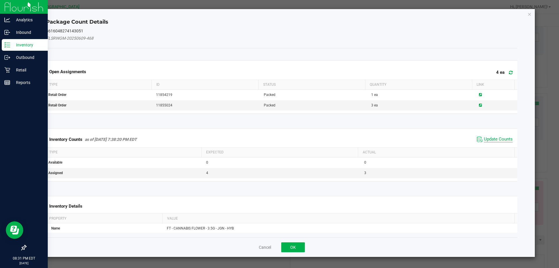
click at [497, 137] on span "Update Counts" at bounding box center [498, 139] width 29 height 6
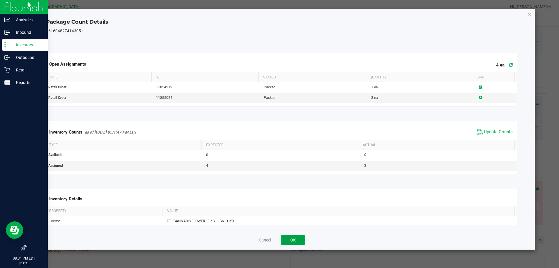
click at [295, 235] on button "OK" at bounding box center [293, 240] width 24 height 10
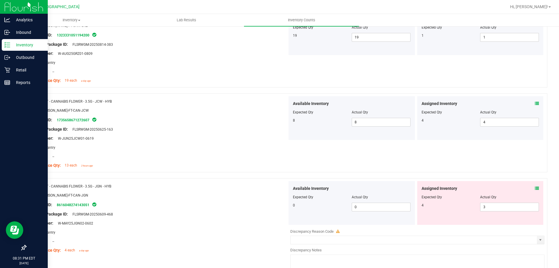
scroll to position [1602, 0]
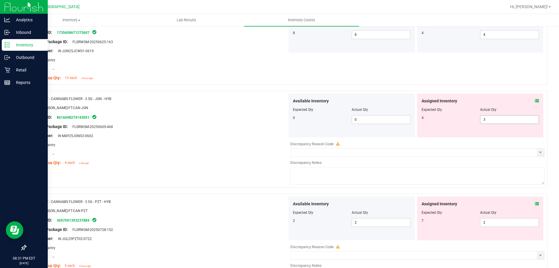
drag, startPoint x: 485, startPoint y: 122, endPoint x: 390, endPoint y: 125, distance: 94.4
click at [456, 122] on div "4 3 3" at bounding box center [481, 119] width 118 height 9
type input "4"
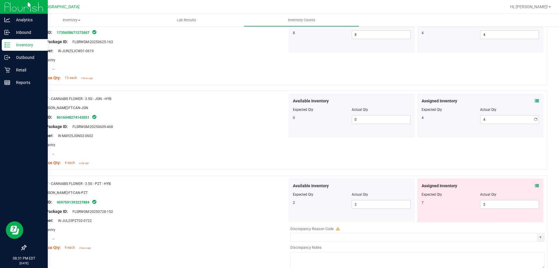
click at [402, 125] on div "Available Inventory Expected Qty Actual Qty 0 0 0" at bounding box center [352, 116] width 126 height 44
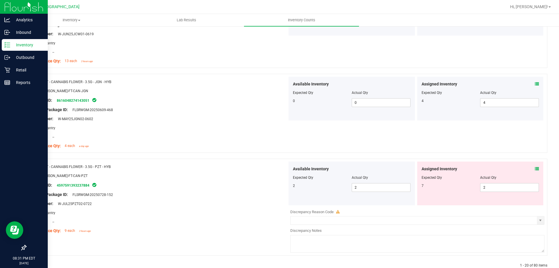
scroll to position [1632, 0]
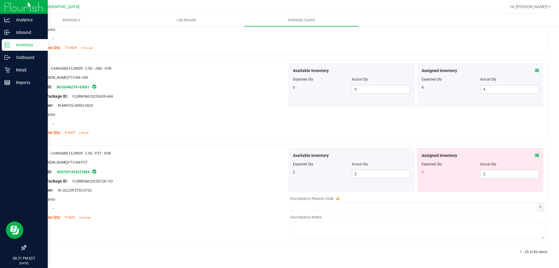
click at [535, 156] on icon at bounding box center [537, 155] width 4 height 4
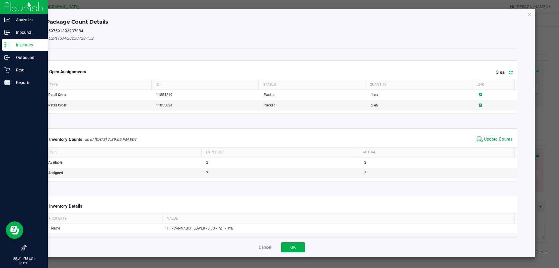
click at [496, 132] on div "Inventory Counts as of [DATE] 7:39:05 PM EDT Update Counts" at bounding box center [282, 139] width 474 height 16
click at [494, 138] on span "Update Counts" at bounding box center [498, 139] width 29 height 6
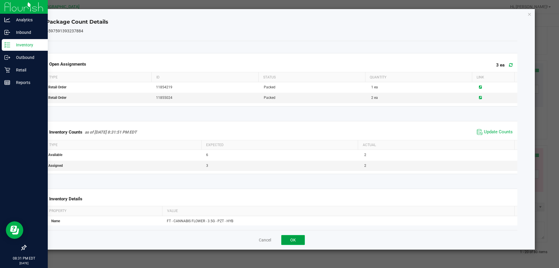
click at [285, 239] on button "OK" at bounding box center [293, 240] width 24 height 10
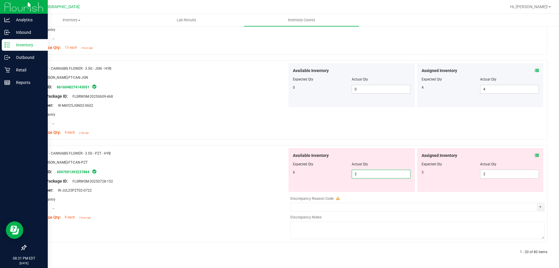
drag, startPoint x: 369, startPoint y: 174, endPoint x: 326, endPoint y: 174, distance: 42.8
click at [333, 174] on div "6 2 2" at bounding box center [352, 174] width 118 height 9
type input "6"
click at [254, 175] on div at bounding box center [158, 176] width 257 height 3
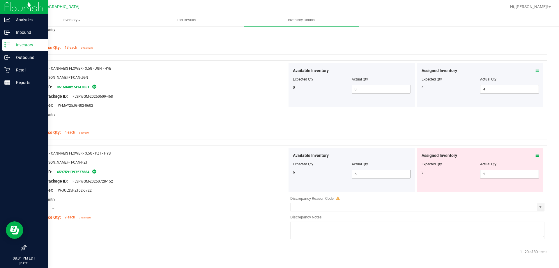
drag, startPoint x: 502, startPoint y: 176, endPoint x: 395, endPoint y: 174, distance: 106.9
click at [432, 176] on div "3 2 2" at bounding box center [481, 174] width 118 height 9
type input "3"
click at [390, 172] on div "Available Inventory Expected Qty Actual Qty 6 6 6" at bounding box center [352, 170] width 126 height 44
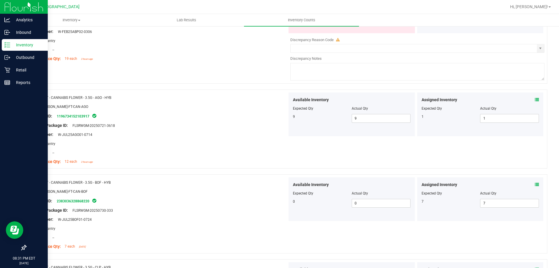
scroll to position [0, 0]
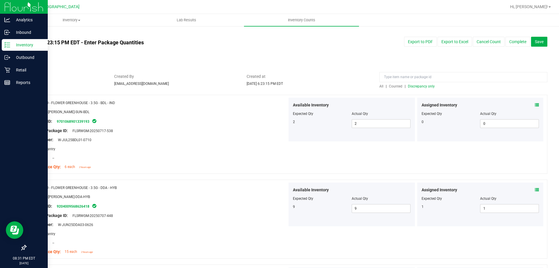
click at [419, 88] on span "Discrepancy only" at bounding box center [421, 86] width 27 height 4
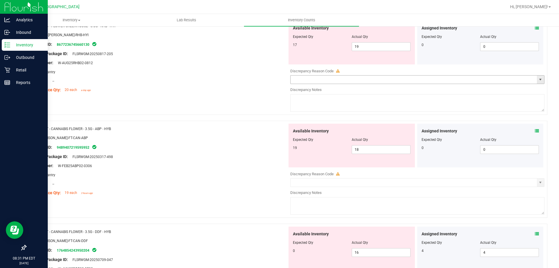
scroll to position [87, 0]
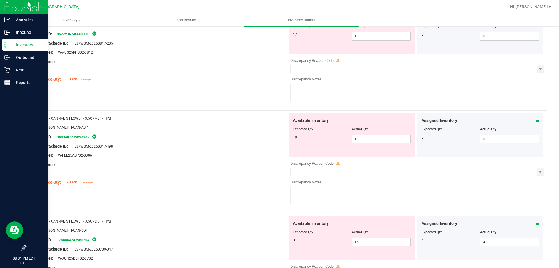
click at [535, 120] on icon at bounding box center [537, 120] width 4 height 4
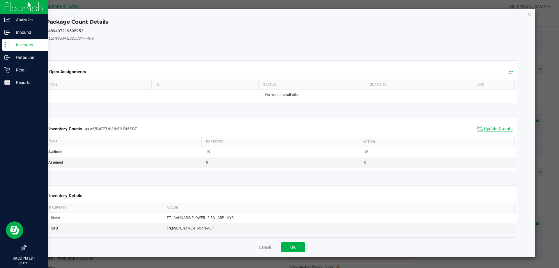
click at [493, 130] on span "Update Counts" at bounding box center [498, 129] width 29 height 6
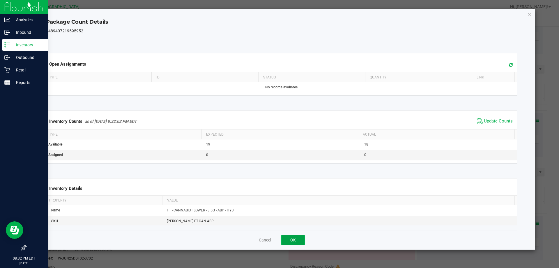
click at [293, 240] on button "OK" at bounding box center [293, 240] width 24 height 10
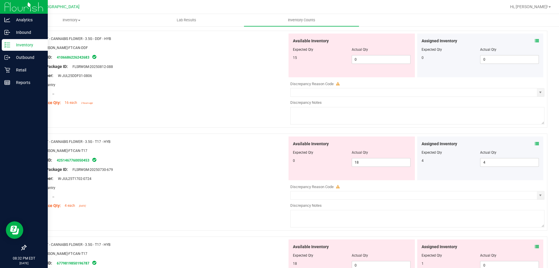
scroll to position [408, 0]
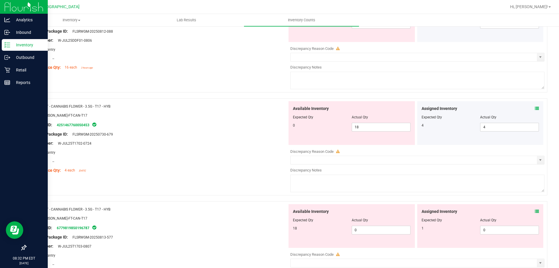
drag, startPoint x: 535, startPoint y: 211, endPoint x: 532, endPoint y: 209, distance: 3.9
click at [535, 212] on div "Assigned Inventory Expected Qty Actual Qty 1 0 0" at bounding box center [480, 226] width 126 height 44
click at [535, 212] on icon at bounding box center [537, 211] width 4 height 4
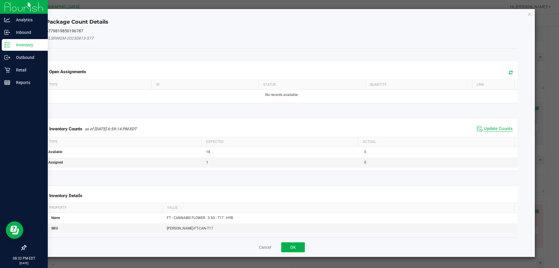
click at [490, 126] on span "Update Counts" at bounding box center [498, 129] width 29 height 6
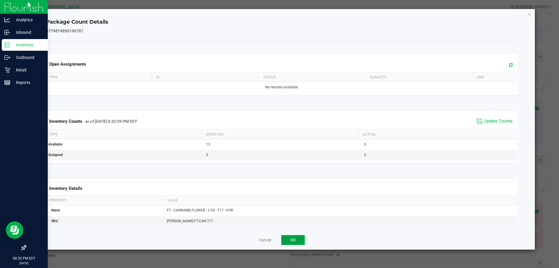
click at [295, 237] on button "OK" at bounding box center [293, 240] width 24 height 10
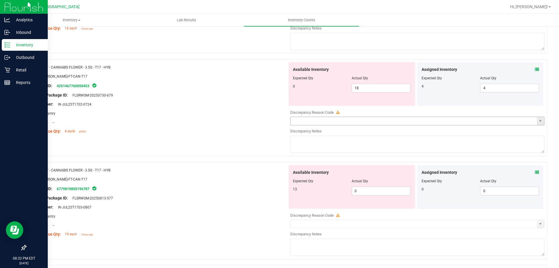
scroll to position [437, 0]
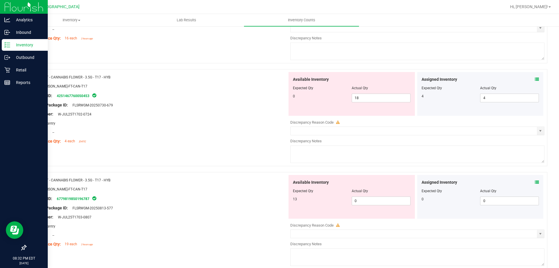
click at [535, 81] on icon at bounding box center [537, 79] width 4 height 4
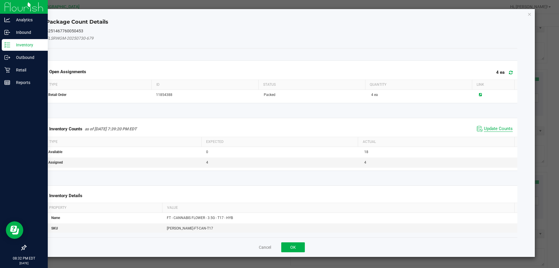
click at [490, 128] on span "Update Counts" at bounding box center [498, 129] width 29 height 6
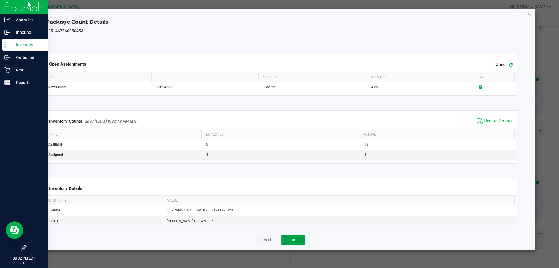
click at [293, 243] on button "OK" at bounding box center [293, 240] width 24 height 10
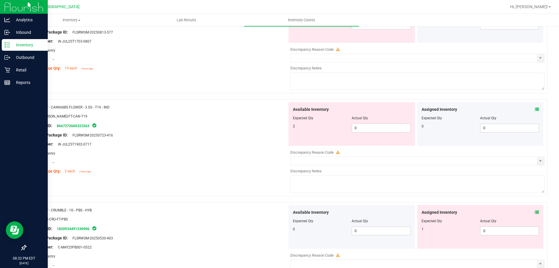
scroll to position [641, 0]
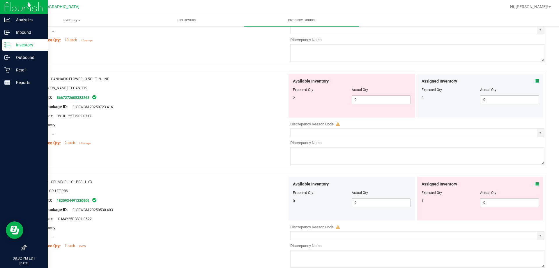
click at [535, 81] on icon at bounding box center [537, 81] width 4 height 4
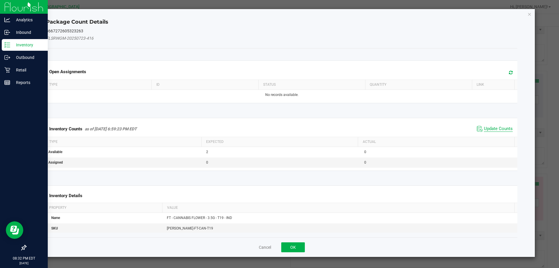
click at [503, 128] on span "Update Counts" at bounding box center [498, 129] width 29 height 6
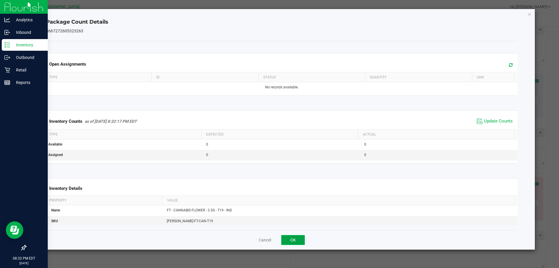
click at [292, 244] on button "OK" at bounding box center [293, 240] width 24 height 10
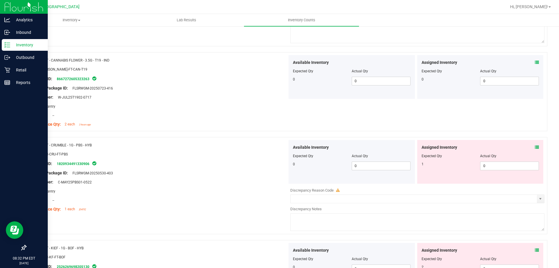
scroll to position [670, 0]
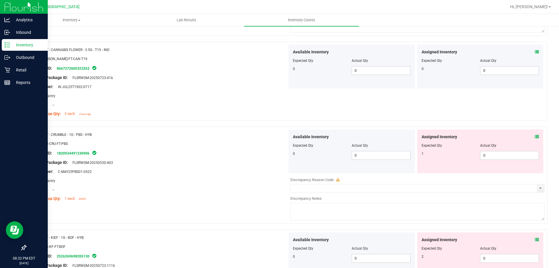
click at [535, 136] on icon at bounding box center [537, 137] width 4 height 4
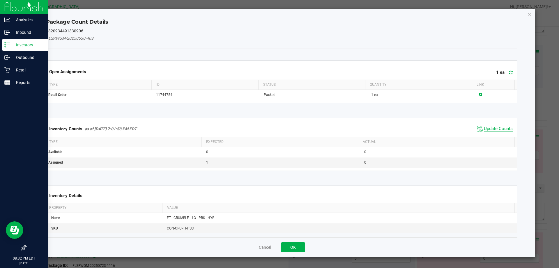
click at [497, 129] on span "Update Counts" at bounding box center [498, 129] width 29 height 6
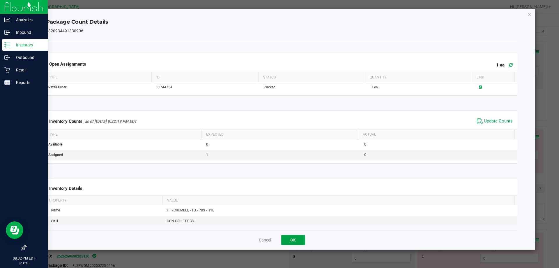
click at [299, 239] on button "OK" at bounding box center [293, 240] width 24 height 10
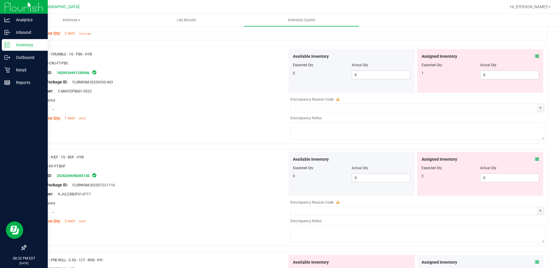
scroll to position [757, 0]
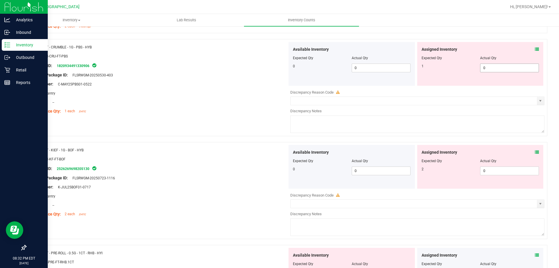
click at [460, 69] on div "1 0 0" at bounding box center [481, 68] width 118 height 9
type input "2"
click at [453, 73] on div "Assigned Inventory Expected Qty Actual Qty 1 2 2" at bounding box center [480, 64] width 126 height 44
drag, startPoint x: 491, startPoint y: 68, endPoint x: 476, endPoint y: 71, distance: 15.4
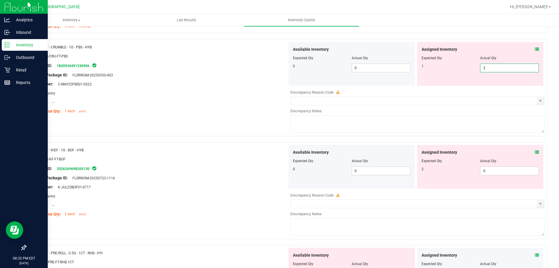
click at [481, 70] on span "2 2" at bounding box center [509, 68] width 59 height 9
type input "21"
click at [456, 76] on div "Assigned Inventory Expected Qty Actual Qty 1 21 21" at bounding box center [480, 64] width 126 height 44
drag, startPoint x: 492, startPoint y: 69, endPoint x: 466, endPoint y: 70, distance: 26.2
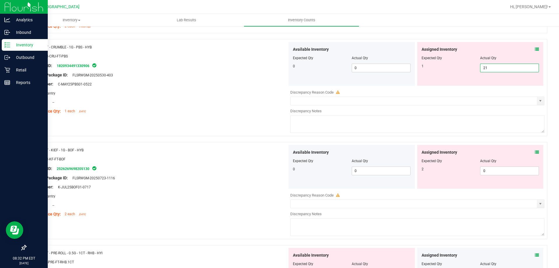
click at [474, 69] on div "1 21 21" at bounding box center [481, 68] width 118 height 9
type input "1"
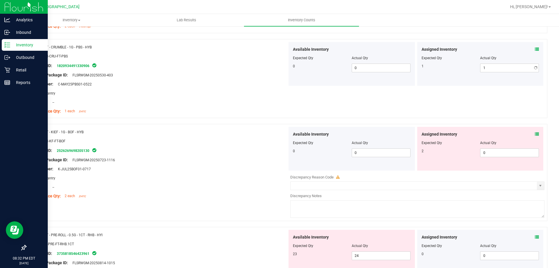
click at [464, 72] on div "1 1 1" at bounding box center [481, 68] width 118 height 9
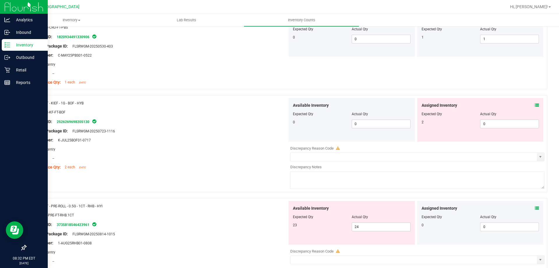
scroll to position [786, 0]
click at [535, 104] on icon at bounding box center [537, 105] width 4 height 4
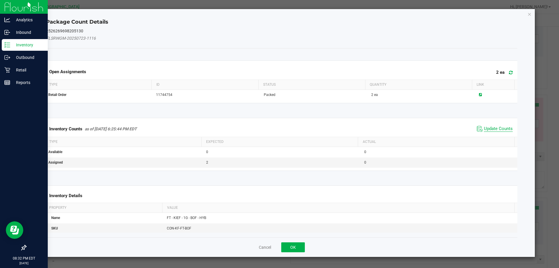
click at [500, 128] on span "Update Counts" at bounding box center [498, 129] width 29 height 6
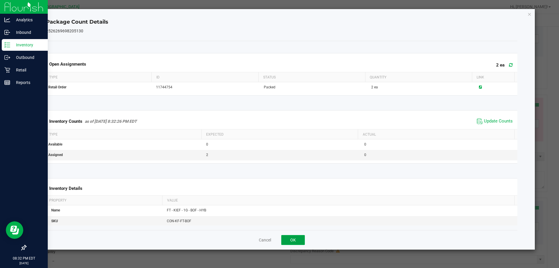
click at [299, 240] on button "OK" at bounding box center [293, 240] width 24 height 10
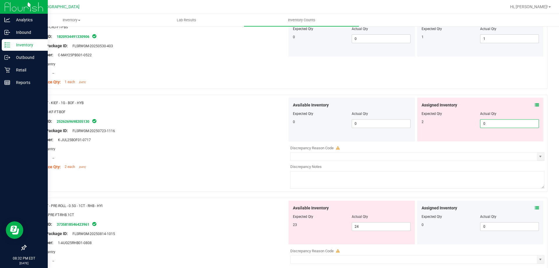
drag, startPoint x: 475, startPoint y: 125, endPoint x: 458, endPoint y: 119, distance: 17.8
click at [459, 122] on div "2 0 0" at bounding box center [481, 123] width 118 height 9
type input "2"
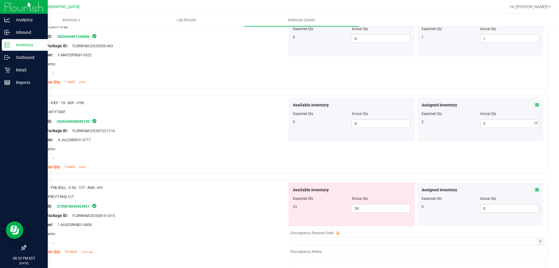
click at [458, 114] on div "Expected Qty" at bounding box center [451, 113] width 59 height 5
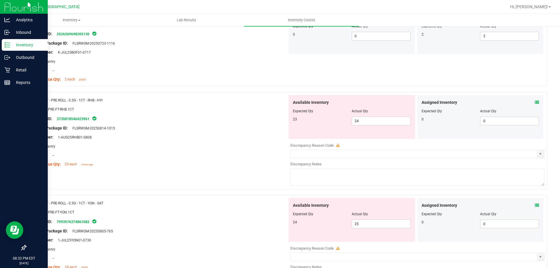
click at [535, 102] on icon at bounding box center [537, 102] width 4 height 4
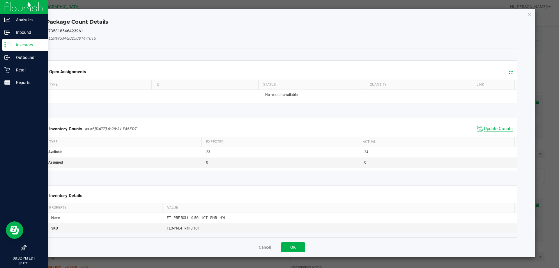
click at [493, 128] on span "Update Counts" at bounding box center [498, 129] width 29 height 6
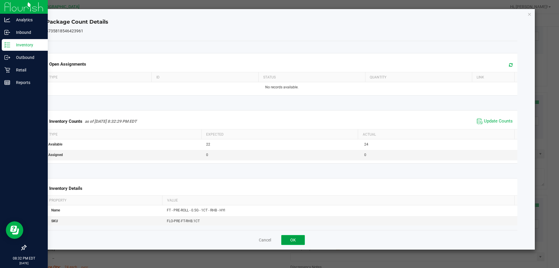
click at [292, 239] on button "OK" at bounding box center [293, 240] width 24 height 10
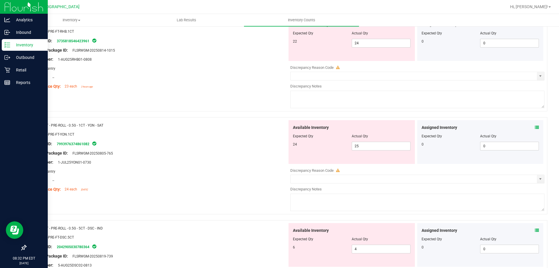
scroll to position [961, 0]
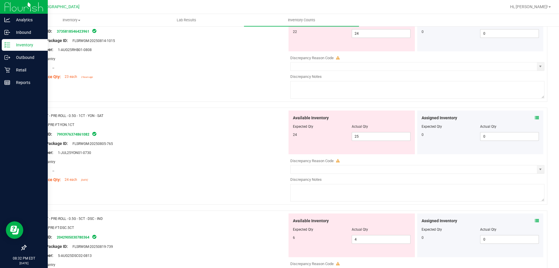
click at [535, 118] on icon at bounding box center [537, 118] width 4 height 4
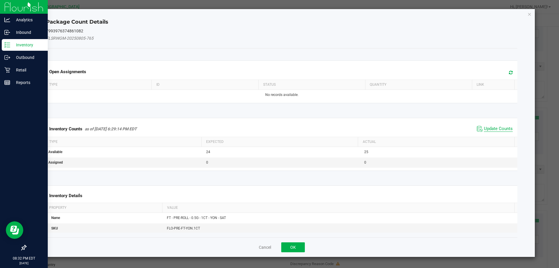
click at [493, 127] on span "Update Counts" at bounding box center [498, 129] width 29 height 6
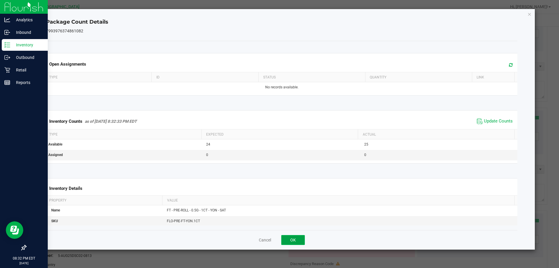
click at [297, 242] on button "OK" at bounding box center [293, 240] width 24 height 10
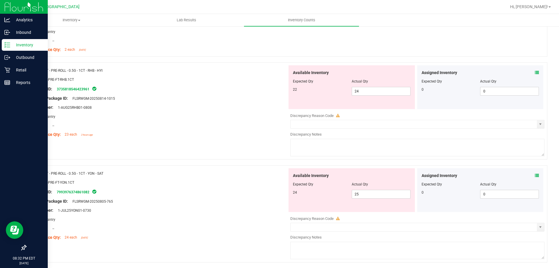
scroll to position [903, 0]
drag, startPoint x: 380, startPoint y: 92, endPoint x: 305, endPoint y: 91, distance: 75.4
click at [335, 92] on div "22 24 24" at bounding box center [352, 91] width 118 height 9
type input "22"
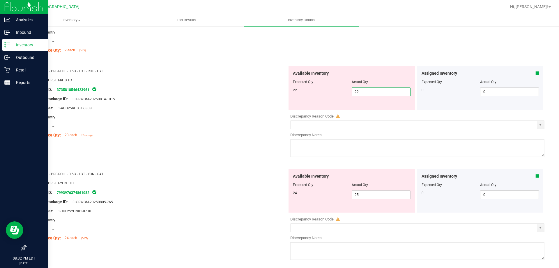
click at [262, 91] on div "Package ID: 3735818546423961" at bounding box center [158, 89] width 257 height 7
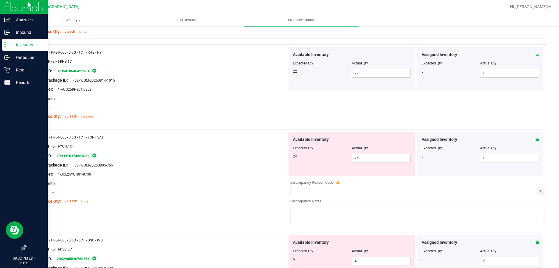
scroll to position [932, 0]
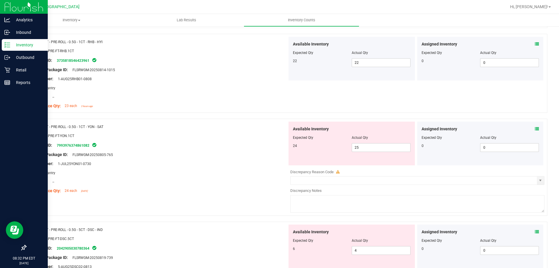
click at [535, 129] on icon at bounding box center [537, 129] width 4 height 4
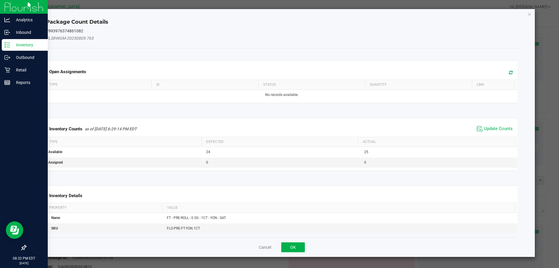
click at [491, 125] on span "Update Counts" at bounding box center [495, 128] width 39 height 9
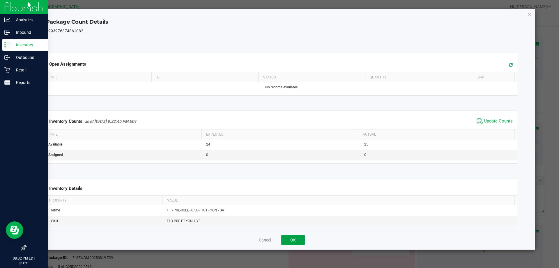
click at [299, 243] on button "OK" at bounding box center [293, 240] width 24 height 10
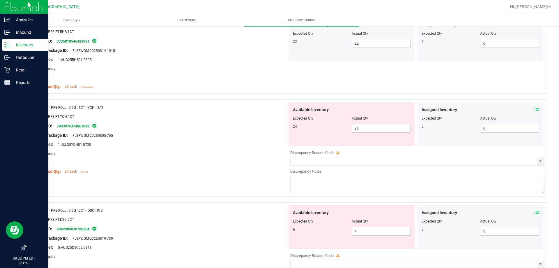
scroll to position [961, 0]
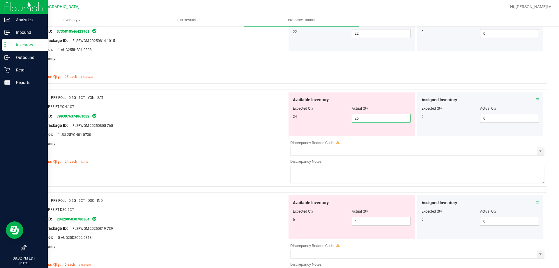
drag, startPoint x: 360, startPoint y: 119, endPoint x: 333, endPoint y: 118, distance: 27.1
click at [334, 118] on div "24 25 25" at bounding box center [352, 118] width 118 height 9
type input "24"
click at [312, 118] on div "24" at bounding box center [322, 116] width 59 height 5
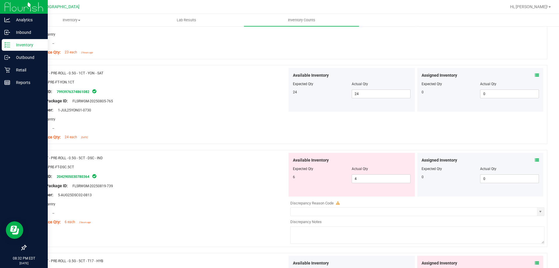
scroll to position [1020, 0]
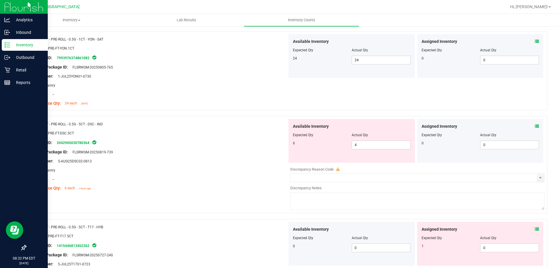
click at [535, 125] on icon at bounding box center [537, 126] width 4 height 4
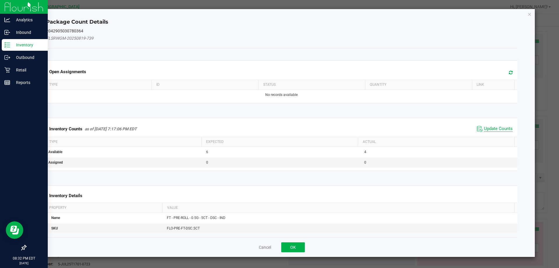
click at [497, 128] on span "Update Counts" at bounding box center [498, 129] width 29 height 6
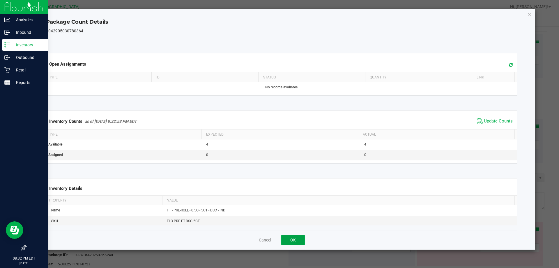
click at [291, 239] on button "OK" at bounding box center [293, 240] width 24 height 10
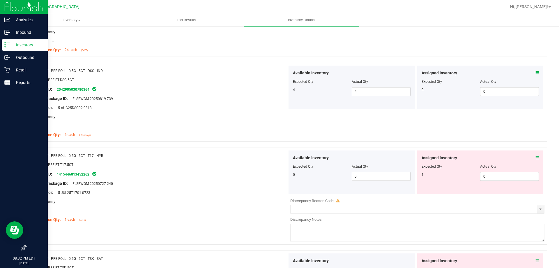
scroll to position [1078, 0]
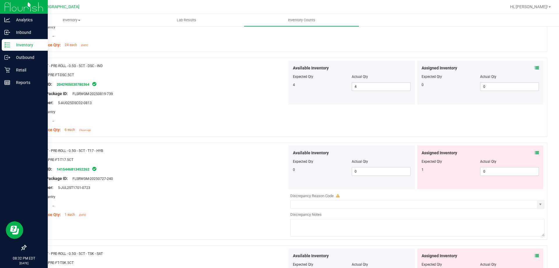
click at [535, 153] on icon at bounding box center [537, 153] width 4 height 4
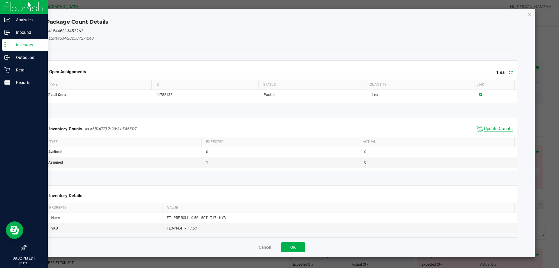
click at [487, 127] on span "Update Counts" at bounding box center [498, 129] width 29 height 6
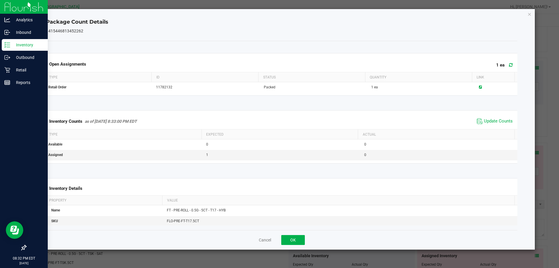
click at [279, 238] on div "Cancel OK" at bounding box center [282, 240] width 472 height 20
click at [290, 241] on button "OK" at bounding box center [293, 240] width 24 height 10
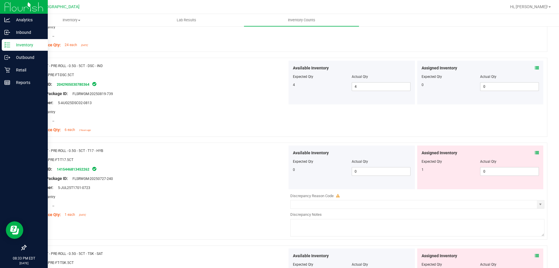
scroll to position [1165, 0]
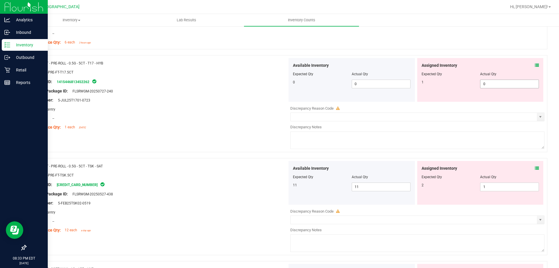
drag, startPoint x: 471, startPoint y: 84, endPoint x: 466, endPoint y: 84, distance: 5.0
click at [468, 84] on div "1 0 0" at bounding box center [481, 84] width 118 height 9
type input "1"
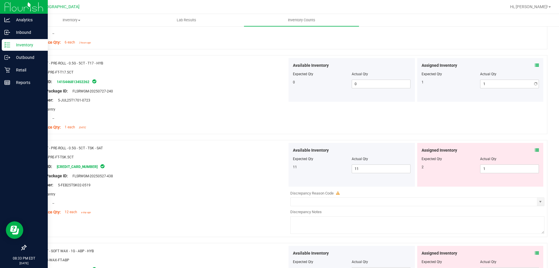
click at [463, 83] on div "1" at bounding box center [451, 82] width 59 height 5
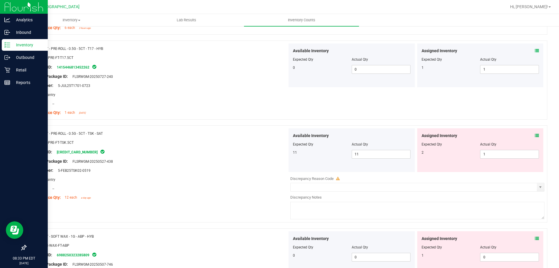
scroll to position [1194, 0]
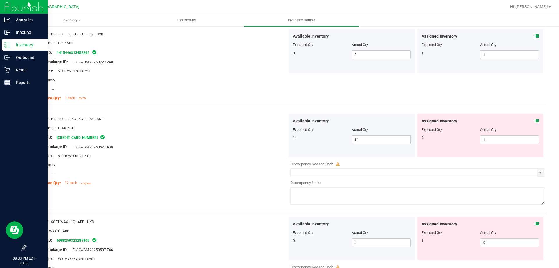
drag, startPoint x: 535, startPoint y: 122, endPoint x: 530, endPoint y: 122, distance: 5.2
click at [534, 122] on div "Assigned Inventory Expected Qty Actual Qty 2 1 1" at bounding box center [480, 136] width 126 height 44
click at [530, 122] on div "Assigned Inventory" at bounding box center [481, 121] width 118 height 6
click at [535, 122] on icon at bounding box center [537, 121] width 4 height 4
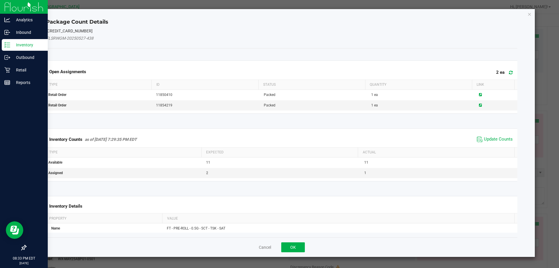
click at [487, 127] on div "Inventory Counts as of [DATE] 7:29:35 PM EDT Update Counts Type Expected Actual…" at bounding box center [282, 155] width 481 height 68
click at [487, 134] on div "Inventory Counts as of [DATE] 7:29:35 PM EDT Update Counts" at bounding box center [282, 139] width 474 height 16
click at [487, 138] on span "Update Counts" at bounding box center [498, 139] width 29 height 6
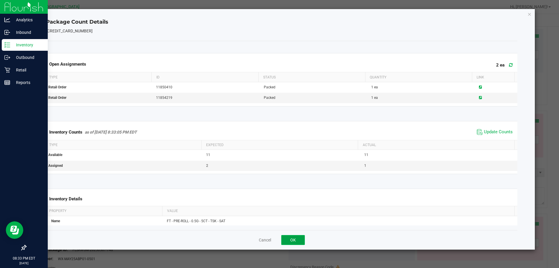
click at [301, 240] on button "OK" at bounding box center [293, 240] width 24 height 10
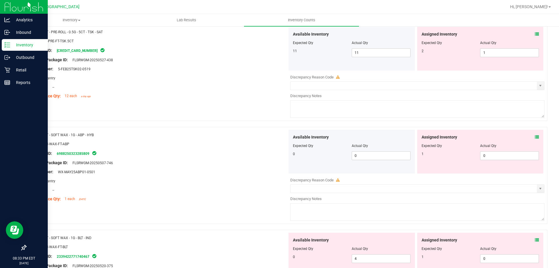
scroll to position [1282, 0]
drag, startPoint x: 493, startPoint y: 50, endPoint x: 461, endPoint y: 55, distance: 32.2
click at [465, 55] on div "2 1 1" at bounding box center [481, 52] width 118 height 9
type input "2"
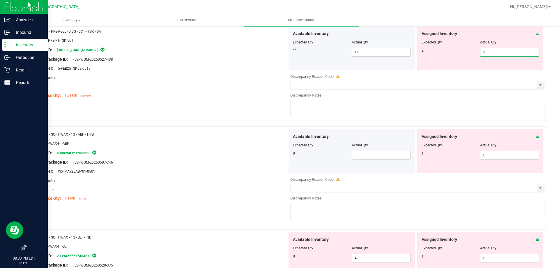
click at [461, 55] on div "2 2 2" at bounding box center [481, 52] width 118 height 9
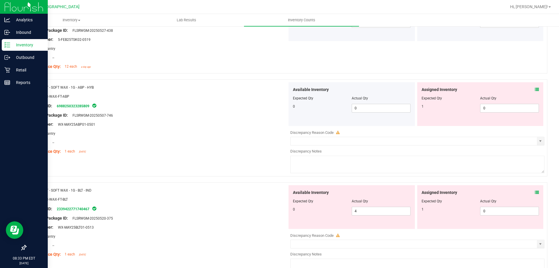
scroll to position [1311, 0]
click at [535, 89] on icon at bounding box center [537, 89] width 4 height 4
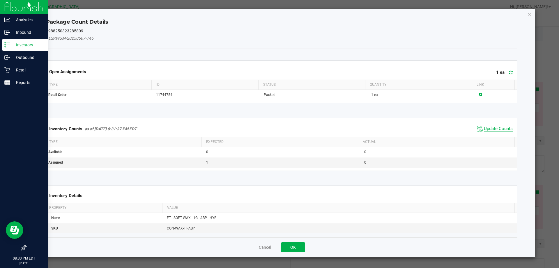
click at [492, 127] on span "Update Counts" at bounding box center [498, 129] width 29 height 6
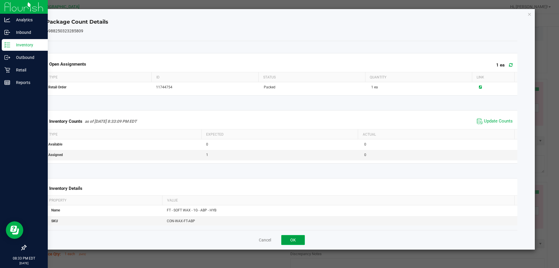
drag, startPoint x: 300, startPoint y: 242, endPoint x: 481, endPoint y: 158, distance: 199.3
click at [300, 241] on button "OK" at bounding box center [293, 240] width 24 height 10
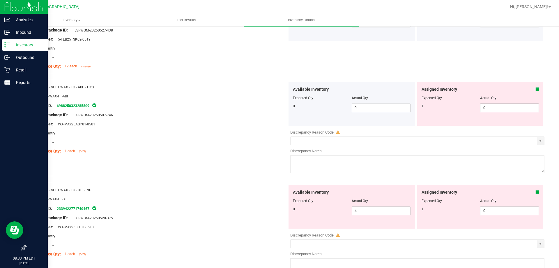
drag, startPoint x: 481, startPoint y: 107, endPoint x: 473, endPoint y: 104, distance: 8.8
click at [474, 106] on div "1 0 0" at bounding box center [481, 107] width 118 height 9
type input "1"
click at [471, 99] on div "Expected Qty" at bounding box center [451, 97] width 59 height 5
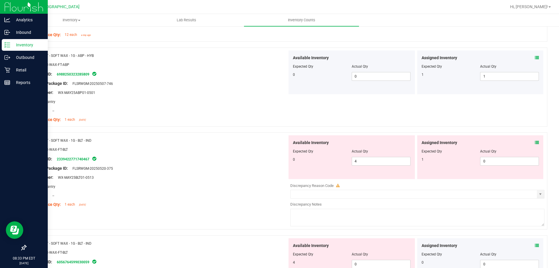
scroll to position [1369, 0]
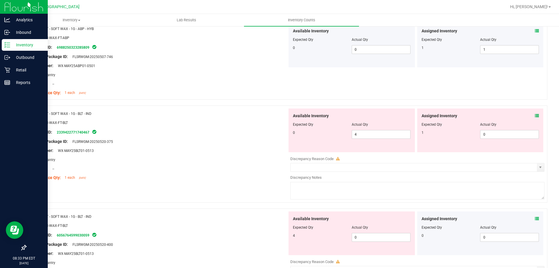
click at [535, 116] on icon at bounding box center [537, 116] width 4 height 4
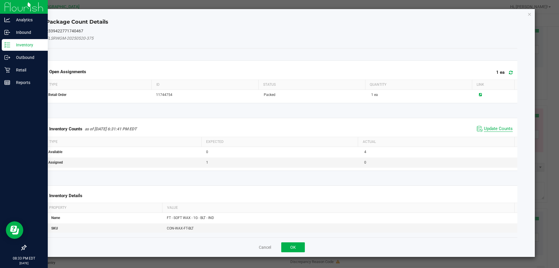
click at [492, 130] on span "Update Counts" at bounding box center [498, 129] width 29 height 6
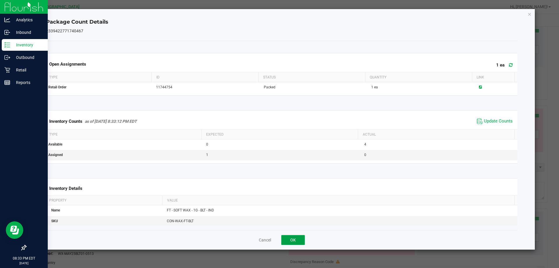
click at [299, 237] on button "OK" at bounding box center [293, 240] width 24 height 10
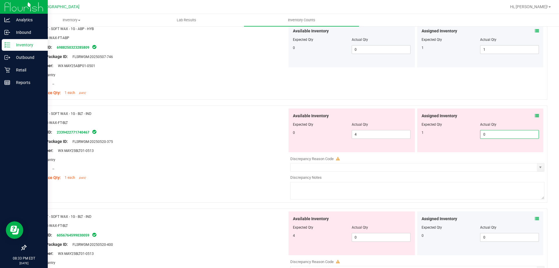
drag, startPoint x: 492, startPoint y: 134, endPoint x: 460, endPoint y: 132, distance: 32.1
click at [467, 136] on div "1 0 0" at bounding box center [481, 134] width 118 height 9
type input "1"
click at [456, 113] on div "Assigned Inventory" at bounding box center [481, 116] width 118 height 6
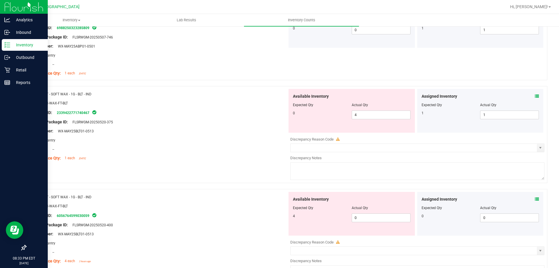
scroll to position [1398, 0]
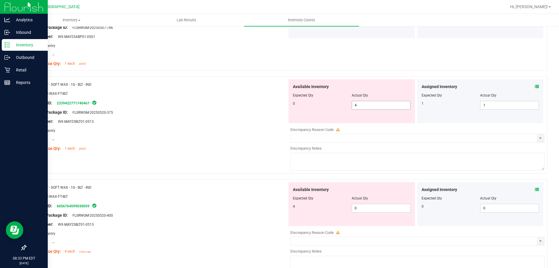
drag, startPoint x: 376, startPoint y: 106, endPoint x: 314, endPoint y: 103, distance: 62.1
click at [318, 103] on div "0 4 4" at bounding box center [352, 105] width 118 height 9
type input "0"
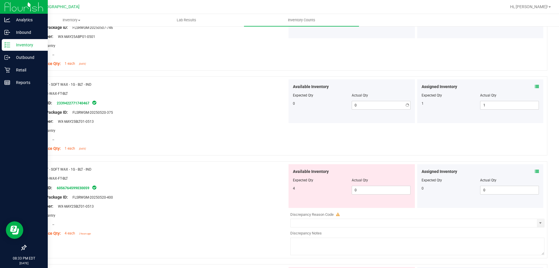
click at [294, 100] on div at bounding box center [352, 99] width 118 height 3
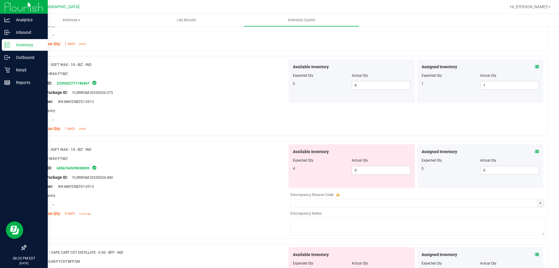
scroll to position [1456, 0]
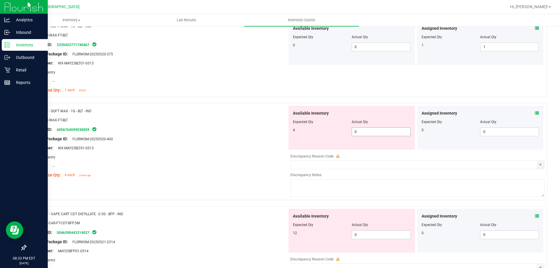
drag, startPoint x: 365, startPoint y: 130, endPoint x: 298, endPoint y: 119, distance: 68.4
click at [324, 127] on div "Available Inventory Expected Qty Actual Qty 4 0 0" at bounding box center [352, 128] width 126 height 44
type input "4"
click at [283, 113] on div "Name: FT - SOFT WAX - 1G - BLT - IND" at bounding box center [158, 111] width 257 height 6
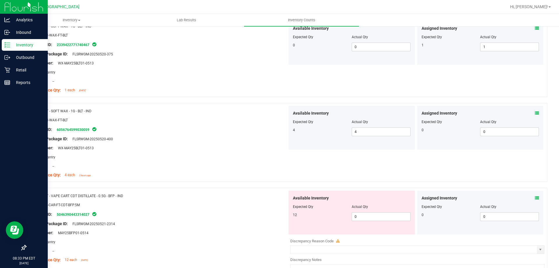
scroll to position [1544, 0]
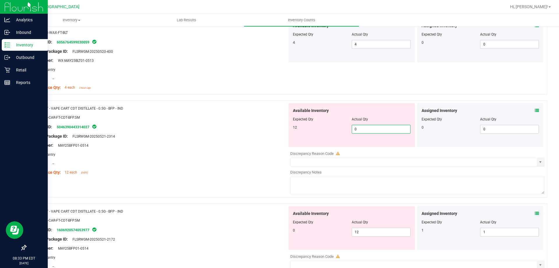
drag, startPoint x: 380, startPoint y: 132, endPoint x: 282, endPoint y: 127, distance: 98.6
click at [320, 127] on div "12 0 0" at bounding box center [352, 129] width 118 height 9
type input "12"
click at [280, 126] on div "Package ID: 5046390443314027" at bounding box center [158, 126] width 257 height 7
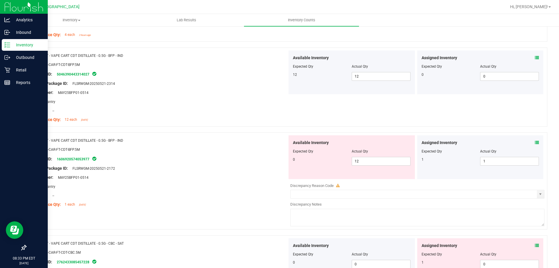
scroll to position [1602, 0]
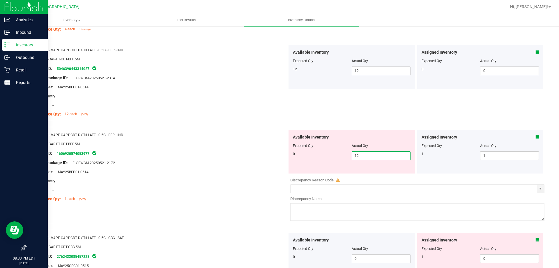
drag, startPoint x: 345, startPoint y: 155, endPoint x: 272, endPoint y: 147, distance: 73.5
click at [294, 152] on div "0 12 12" at bounding box center [352, 155] width 118 height 9
type input "0"
click at [272, 147] on div at bounding box center [158, 148] width 257 height 3
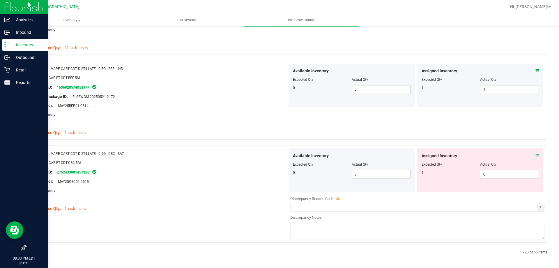
scroll to position [1669, 0]
click at [536, 156] on div "Assigned Inventory Expected Qty Actual Qty 1 0 0" at bounding box center [480, 170] width 126 height 44
click at [530, 156] on div "Assigned Inventory" at bounding box center [481, 155] width 118 height 6
click at [535, 155] on icon at bounding box center [537, 155] width 4 height 4
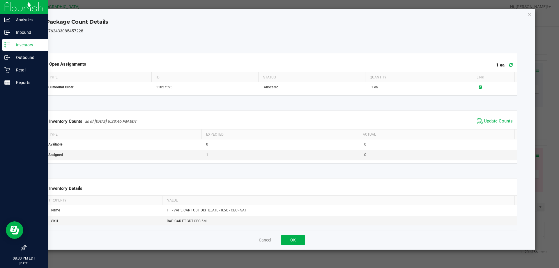
click at [495, 124] on span "Update Counts" at bounding box center [498, 121] width 29 height 6
click at [306, 237] on div "Cancel OK" at bounding box center [282, 240] width 472 height 20
click at [298, 238] on button "OK" at bounding box center [293, 240] width 24 height 10
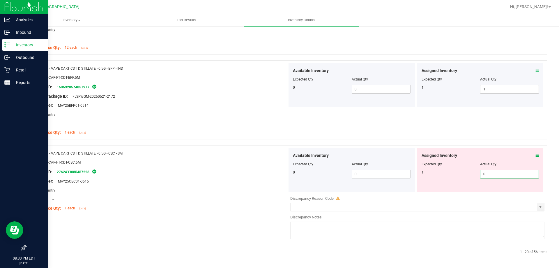
drag, startPoint x: 499, startPoint y: 172, endPoint x: 442, endPoint y: 170, distance: 57.1
click at [442, 170] on div "1 0 0" at bounding box center [481, 174] width 118 height 9
type input "1"
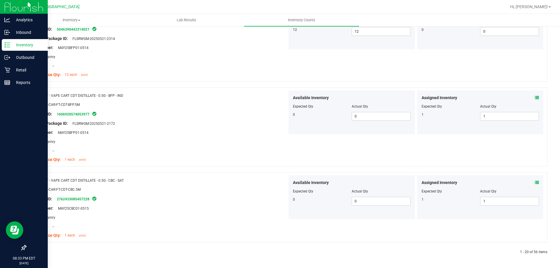
scroll to position [0, 0]
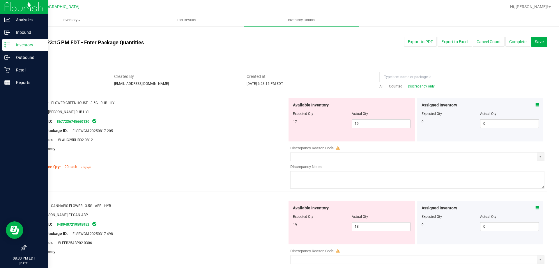
click at [425, 87] on span "Discrepancy only" at bounding box center [421, 86] width 27 height 4
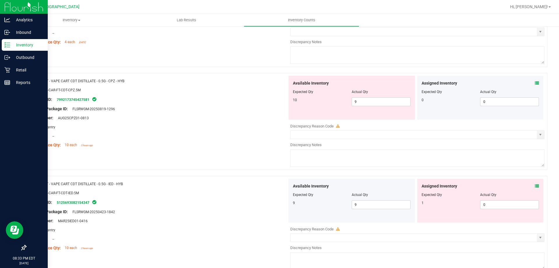
scroll to position [641, 0]
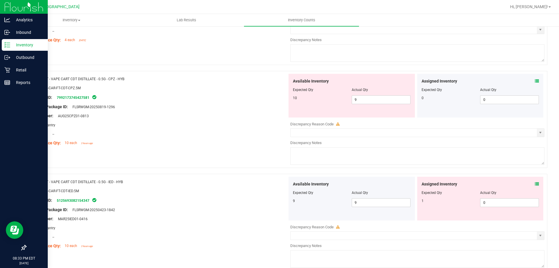
click at [535, 84] on span at bounding box center [537, 81] width 4 height 6
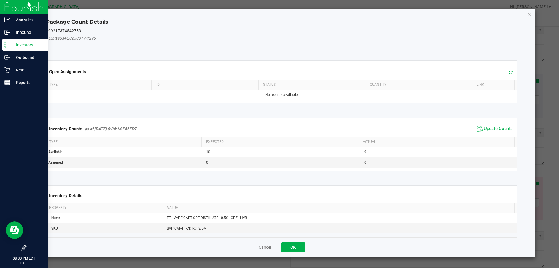
click at [493, 132] on span "Update Counts" at bounding box center [495, 128] width 39 height 9
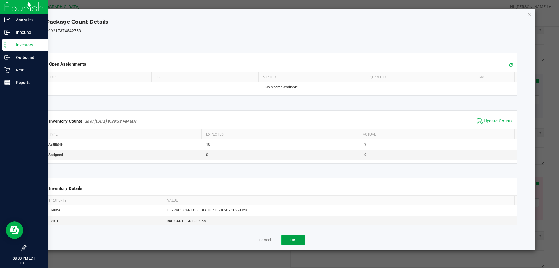
click at [296, 239] on button "OK" at bounding box center [293, 240] width 24 height 10
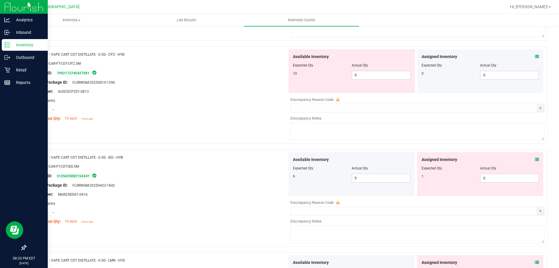
scroll to position [699, 0]
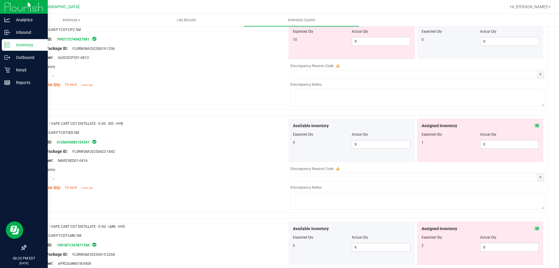
click at [535, 125] on icon at bounding box center [537, 126] width 4 height 4
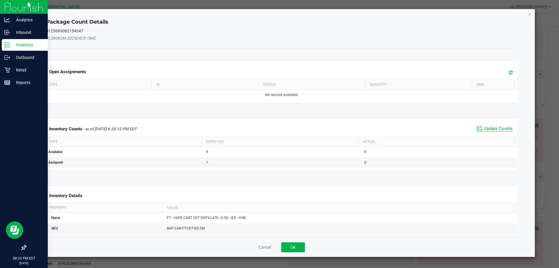
click at [492, 126] on span "Update Counts" at bounding box center [498, 129] width 29 height 6
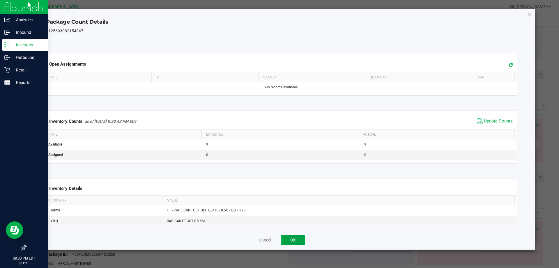
click at [299, 240] on button "OK" at bounding box center [293, 240] width 24 height 10
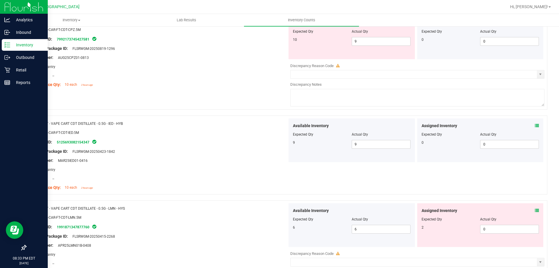
scroll to position [641, 0]
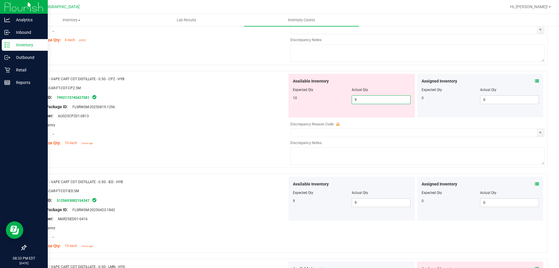
drag, startPoint x: 361, startPoint y: 102, endPoint x: 290, endPoint y: 106, distance: 71.5
click at [299, 106] on div "Available Inventory Expected Qty Actual Qty 10 9 9" at bounding box center [352, 96] width 126 height 44
type input "10"
click at [282, 107] on div "Original Package ID: FLSRWGM-20250819-1296" at bounding box center [158, 107] width 257 height 6
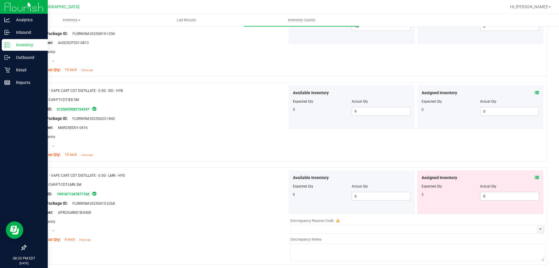
scroll to position [757, 0]
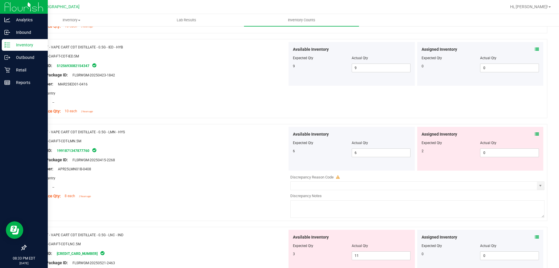
click at [535, 132] on icon at bounding box center [537, 134] width 4 height 4
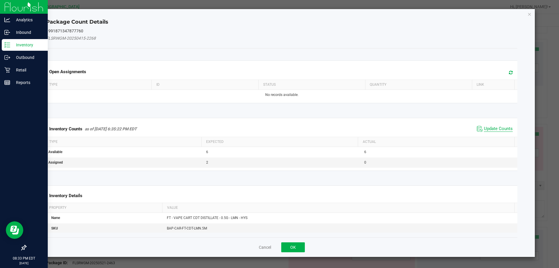
click at [493, 130] on span "Update Counts" at bounding box center [498, 129] width 29 height 6
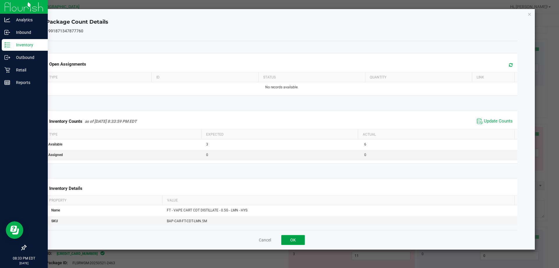
click at [290, 242] on button "OK" at bounding box center [293, 240] width 24 height 10
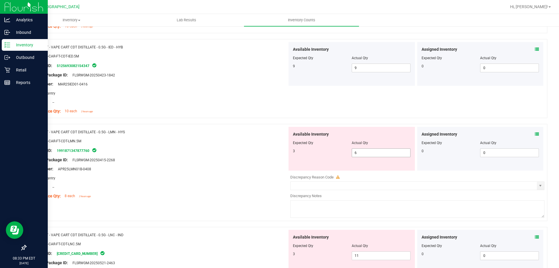
click at [331, 153] on div "3 6 6" at bounding box center [352, 152] width 118 height 9
click at [273, 143] on div "SKU: BAP-CAR-FT-CDT-LMN.5M" at bounding box center [158, 141] width 257 height 6
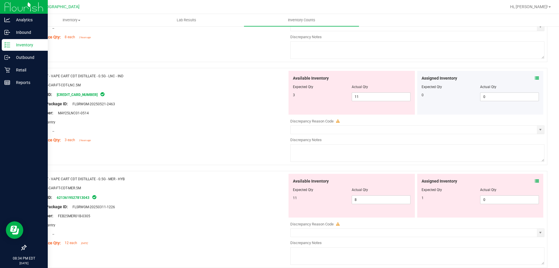
scroll to position [961, 0]
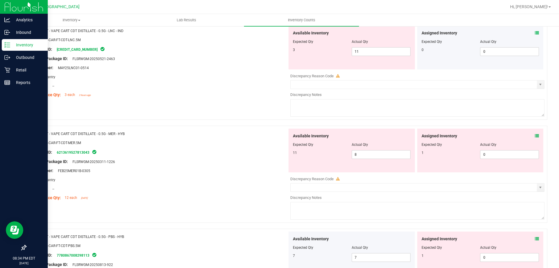
click at [535, 136] on icon at bounding box center [537, 136] width 4 height 4
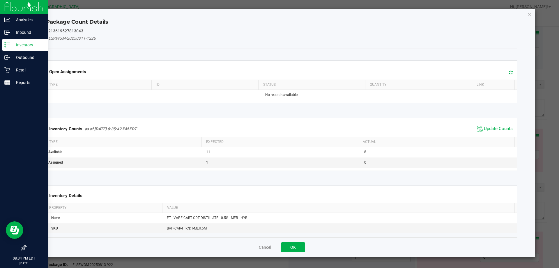
click at [491, 133] on span "Update Counts" at bounding box center [495, 128] width 39 height 9
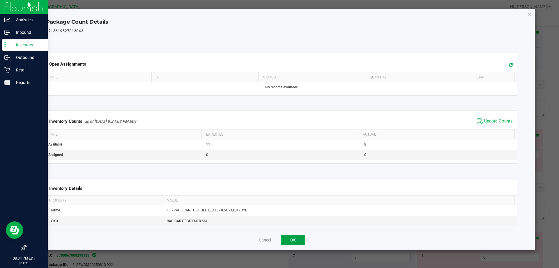
click at [284, 240] on button "OK" at bounding box center [293, 240] width 24 height 10
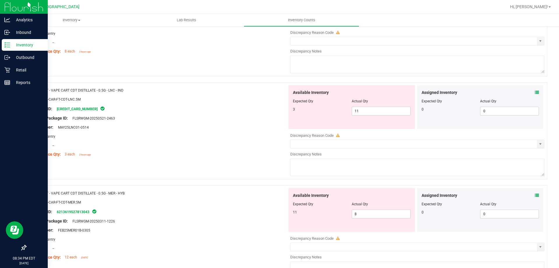
scroll to position [903, 0]
drag, startPoint x: 360, startPoint y: 112, endPoint x: 283, endPoint y: 113, distance: 77.5
click at [306, 112] on div "3 11 11" at bounding box center [352, 109] width 118 height 9
type input "3"
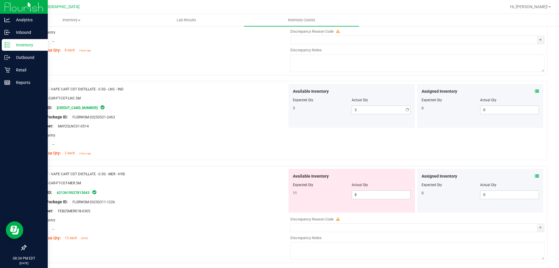
click at [283, 113] on div at bounding box center [158, 112] width 257 height 3
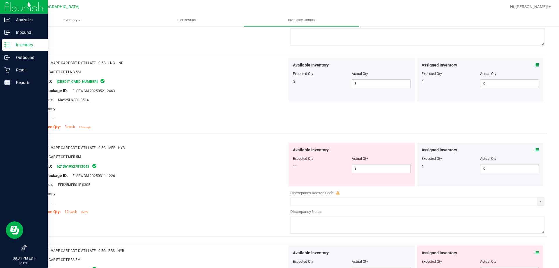
scroll to position [961, 0]
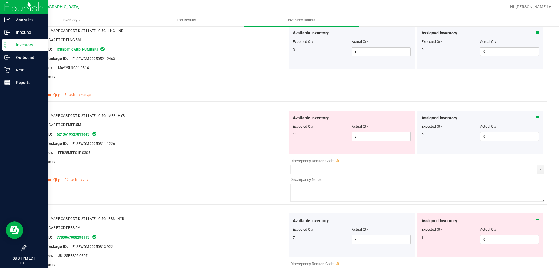
click at [251, 115] on div "Name: FT - VAPE CART CDT DISTILLATE - 0.5G - MER - HYB" at bounding box center [158, 115] width 257 height 6
drag, startPoint x: 359, startPoint y: 134, endPoint x: 234, endPoint y: 123, distance: 125.7
click at [262, 133] on div "Name: FT - VAPE CART CDT DISTILLATE - 0.5G - MER - HYB SKU: BAP-CAR-FT-CDT-MER.…" at bounding box center [287, 155] width 522 height 97
type input "11"
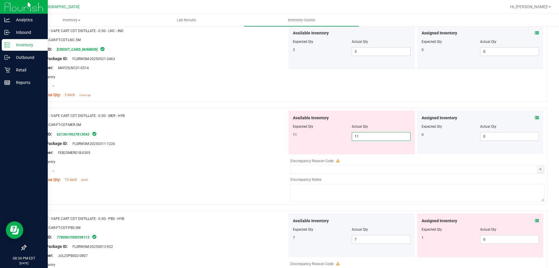
click at [232, 122] on div "SKU: BAP-CAR-FT-CDT-MER.5M" at bounding box center [158, 124] width 257 height 6
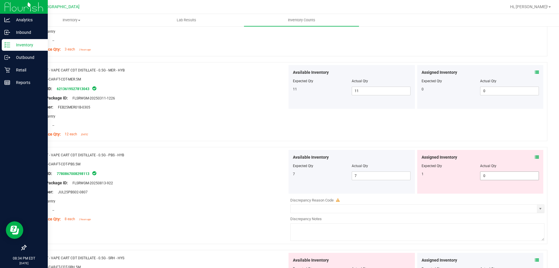
scroll to position [1049, 0]
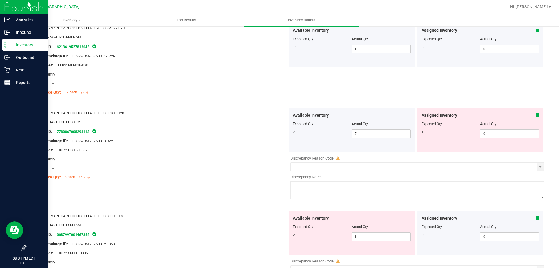
click at [535, 116] on icon at bounding box center [537, 115] width 4 height 4
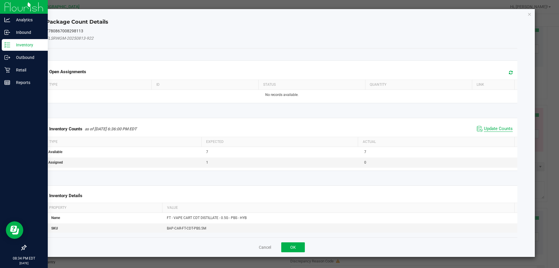
click at [496, 130] on span "Update Counts" at bounding box center [498, 129] width 29 height 6
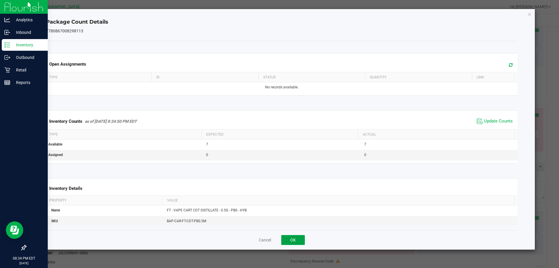
click at [298, 241] on button "OK" at bounding box center [293, 240] width 24 height 10
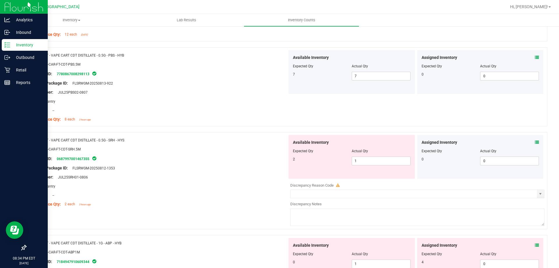
scroll to position [1107, 0]
click at [535, 142] on icon at bounding box center [537, 142] width 4 height 4
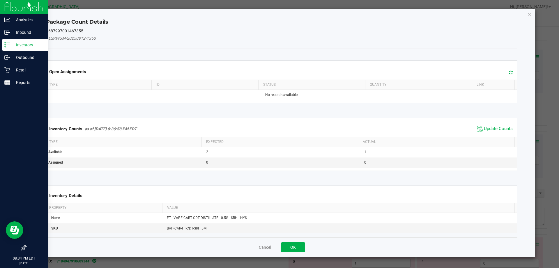
drag, startPoint x: 497, startPoint y: 129, endPoint x: 449, endPoint y: 145, distance: 49.9
click at [497, 129] on span "Update Counts" at bounding box center [498, 129] width 29 height 6
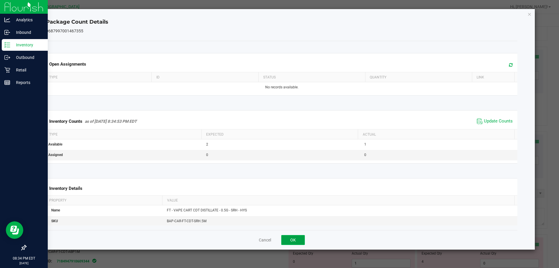
click at [288, 240] on button "OK" at bounding box center [293, 240] width 24 height 10
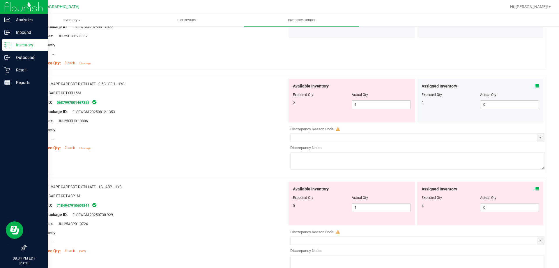
scroll to position [1165, 0]
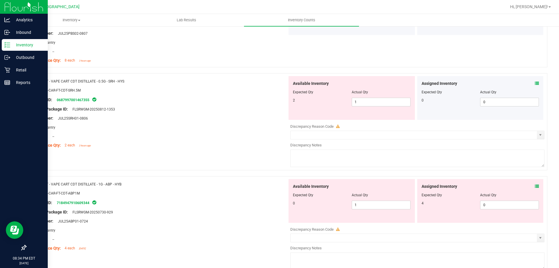
click at [535, 186] on icon at bounding box center [537, 186] width 4 height 4
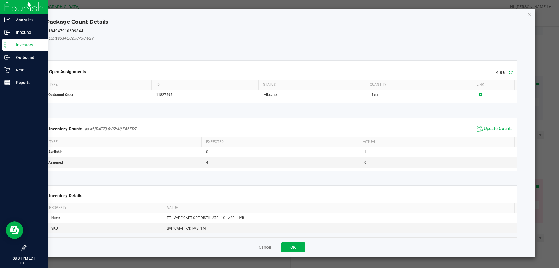
click at [492, 130] on span "Update Counts" at bounding box center [498, 129] width 29 height 6
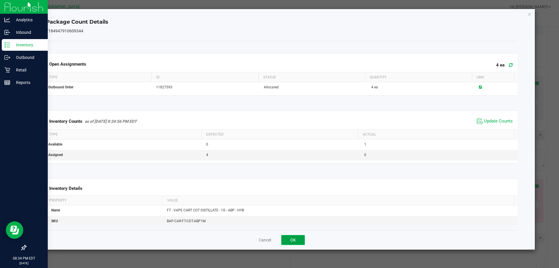
click at [290, 240] on button "OK" at bounding box center [293, 240] width 24 height 10
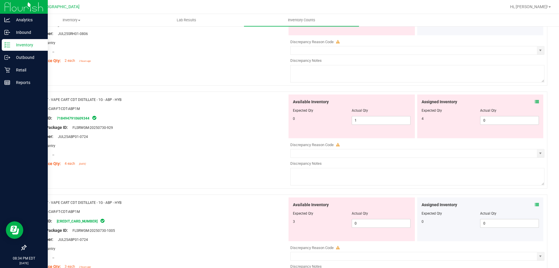
scroll to position [1253, 0]
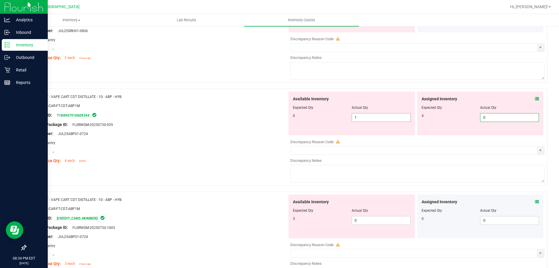
drag, startPoint x: 507, startPoint y: 118, endPoint x: 372, endPoint y: 120, distance: 134.6
click at [432, 119] on div "4 0 0" at bounding box center [481, 117] width 118 height 9
type input "4"
click at [251, 114] on div "Package ID: 7184947910609344" at bounding box center [158, 115] width 257 height 7
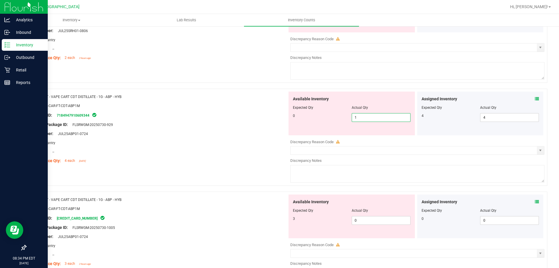
drag, startPoint x: 370, startPoint y: 119, endPoint x: 293, endPoint y: 110, distance: 76.8
click at [320, 117] on div "0 1 1" at bounding box center [352, 117] width 118 height 9
type input "0"
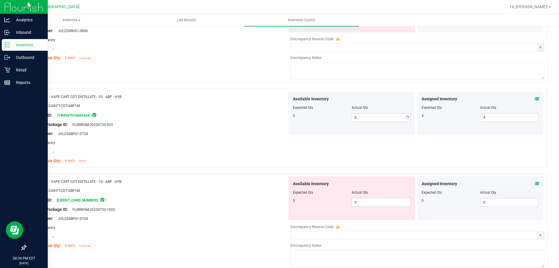
click at [261, 104] on div "SKU: BAP-CAR-FT-CDT-ABP1M" at bounding box center [158, 106] width 257 height 6
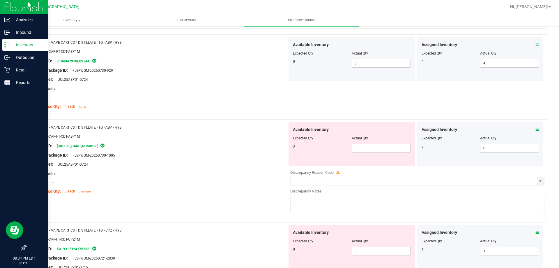
scroll to position [1340, 0]
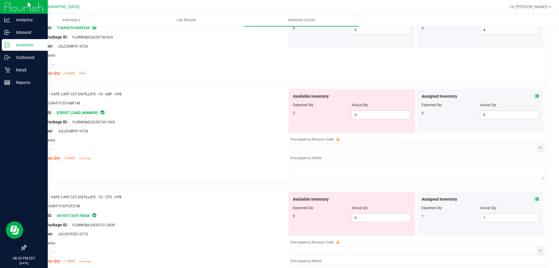
click at [535, 98] on icon at bounding box center [537, 96] width 4 height 4
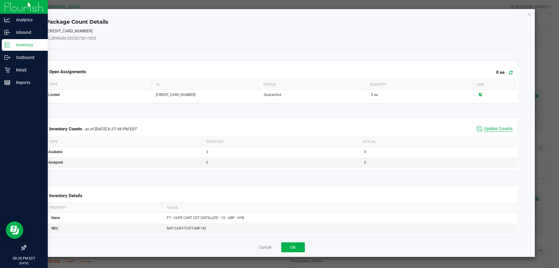
click at [488, 127] on span "Update Counts" at bounding box center [498, 129] width 29 height 6
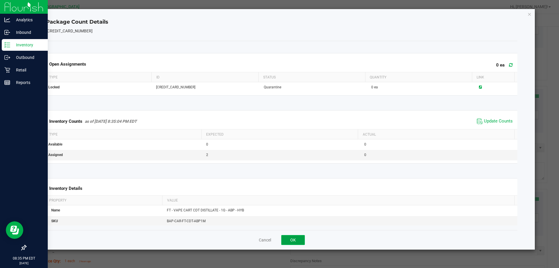
click at [291, 237] on button "OK" at bounding box center [293, 240] width 24 height 10
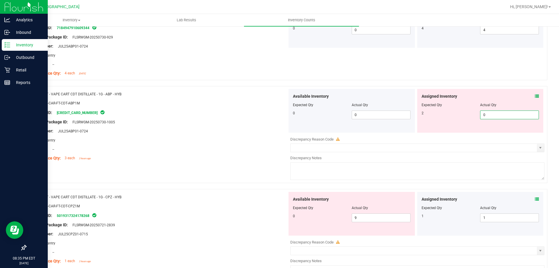
drag, startPoint x: 513, startPoint y: 116, endPoint x: 458, endPoint y: 116, distance: 54.2
click at [459, 116] on div "2 0 0" at bounding box center [481, 114] width 118 height 9
type input "2"
click at [222, 130] on div "Lot Number: JUL25ABP01-0724" at bounding box center [158, 131] width 257 height 6
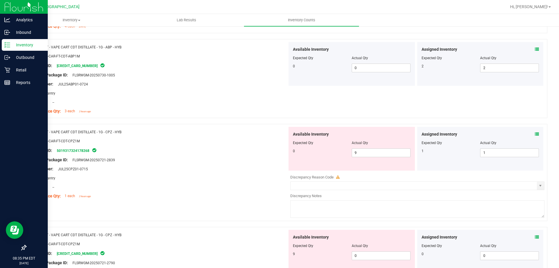
scroll to position [1398, 0]
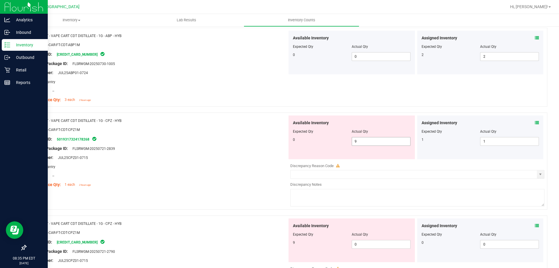
drag, startPoint x: 380, startPoint y: 145, endPoint x: 289, endPoint y: 135, distance: 91.5
click at [296, 135] on div "Available Inventory Expected Qty Actual Qty 0 9 9" at bounding box center [352, 137] width 126 height 44
type input "0"
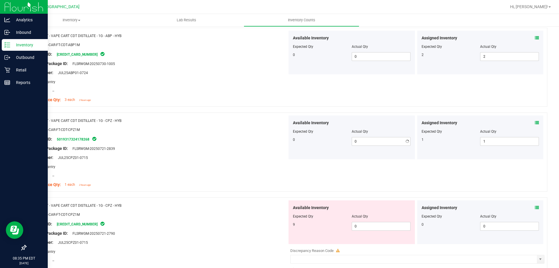
click at [235, 126] on div "SKU: BAP-CAR-FT-CDT-CPZ1M" at bounding box center [158, 129] width 257 height 6
drag, startPoint x: 359, startPoint y: 221, endPoint x: 320, endPoint y: 221, distance: 39.6
click at [323, 221] on div at bounding box center [352, 220] width 118 height 3
drag, startPoint x: 389, startPoint y: 228, endPoint x: 309, endPoint y: 214, distance: 81.4
click at [333, 223] on div "9 0 0" at bounding box center [352, 226] width 118 height 9
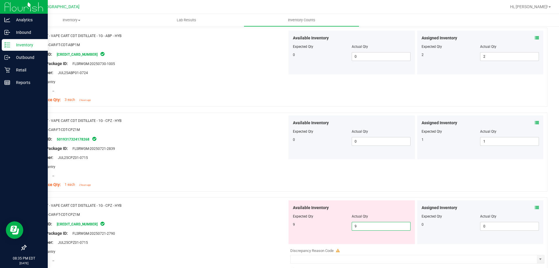
type input "9"
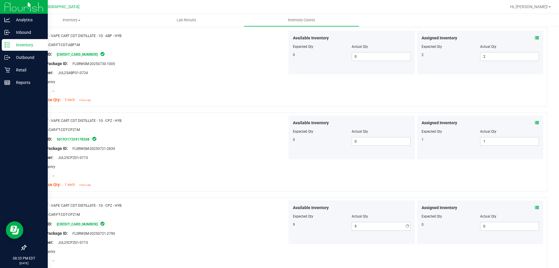
click at [256, 188] on div "Name: FT - VAPE CART CDT DISTILLATE - 1G - CPZ - HYB SKU: BAP-CAR-FT-CDT-CPZ1M …" at bounding box center [158, 152] width 257 height 74
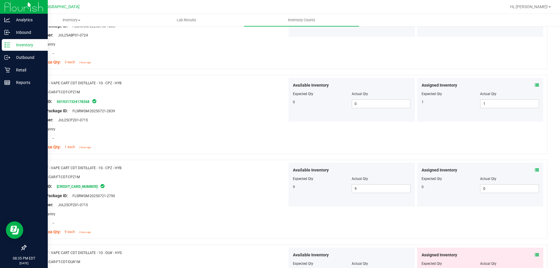
scroll to position [1515, 0]
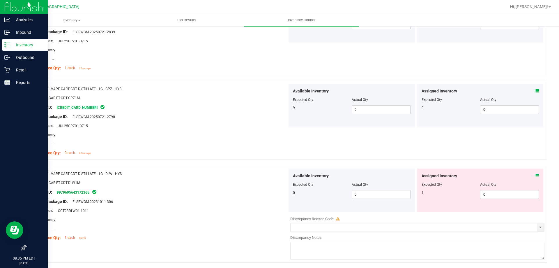
click at [535, 175] on div "Assigned Inventory Expected Qty Actual Qty 1 0 0" at bounding box center [480, 190] width 126 height 44
click at [534, 176] on div "Assigned Inventory Expected Qty Actual Qty 1 0 0" at bounding box center [480, 190] width 126 height 44
click at [535, 176] on icon at bounding box center [537, 176] width 4 height 4
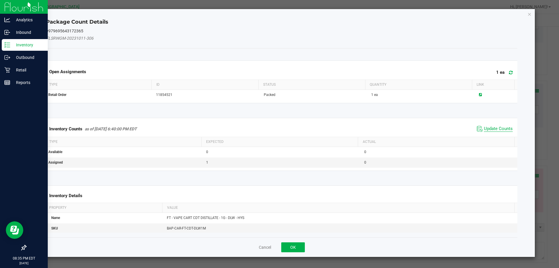
click at [492, 127] on span "Update Counts" at bounding box center [498, 129] width 29 height 6
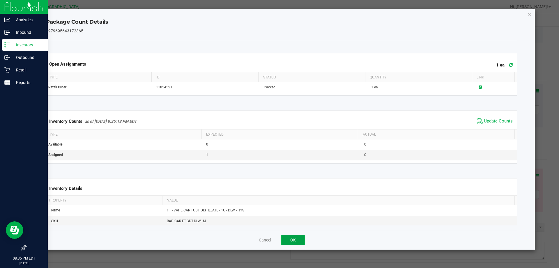
click at [292, 241] on button "OK" at bounding box center [293, 240] width 24 height 10
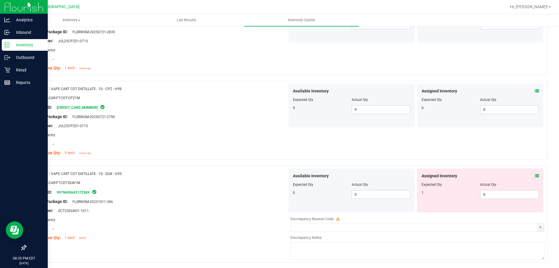
scroll to position [1631, 0]
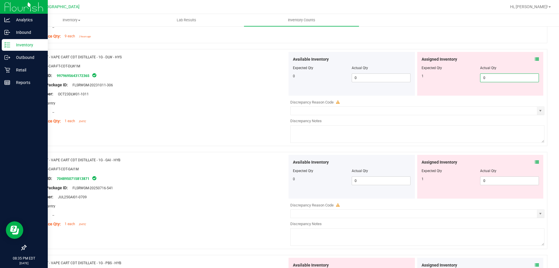
drag, startPoint x: 495, startPoint y: 76, endPoint x: 453, endPoint y: 82, distance: 42.4
click at [458, 81] on div "1 0 0" at bounding box center [481, 77] width 118 height 9
type input "1"
click at [447, 89] on div "Assigned Inventory Expected Qty Actual Qty 1 0 1" at bounding box center [480, 74] width 126 height 44
type input "1"
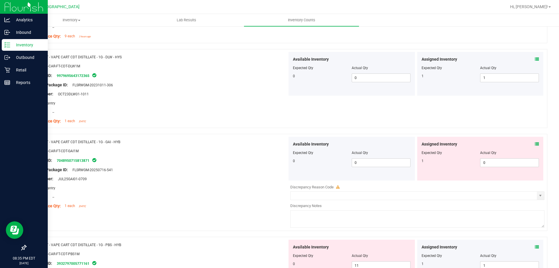
click at [535, 144] on icon at bounding box center [537, 144] width 4 height 4
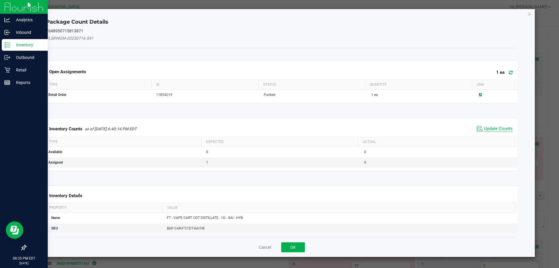
click at [495, 128] on span "Update Counts" at bounding box center [498, 129] width 29 height 6
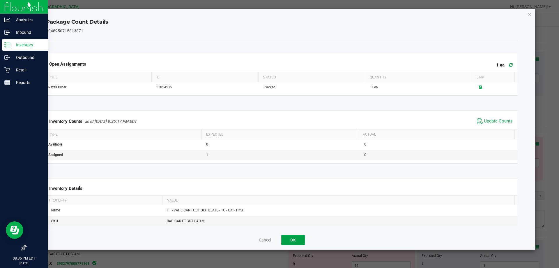
click at [303, 238] on button "OK" at bounding box center [293, 240] width 24 height 10
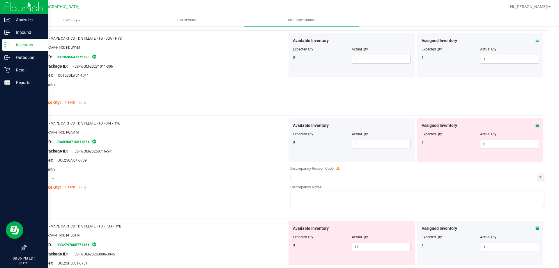
scroll to position [1660, 0]
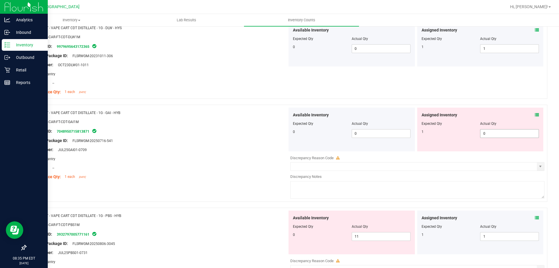
drag, startPoint x: 499, startPoint y: 134, endPoint x: 440, endPoint y: 134, distance: 58.5
click at [443, 134] on div "1 0 0" at bounding box center [481, 133] width 118 height 9
type input "1"
click at [442, 125] on div "Expected Qty" at bounding box center [451, 123] width 59 height 5
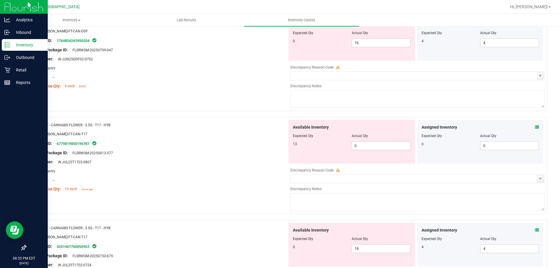
scroll to position [0, 0]
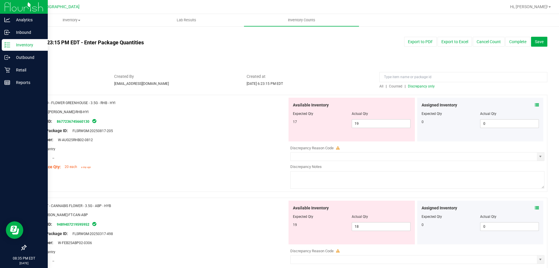
click at [414, 85] on span "Discrepancy only" at bounding box center [421, 86] width 27 height 4
drag, startPoint x: 387, startPoint y: 119, endPoint x: 377, endPoint y: 121, distance: 10.4
click at [377, 121] on span "19 19" at bounding box center [381, 123] width 59 height 9
drag, startPoint x: 386, startPoint y: 125, endPoint x: 335, endPoint y: 130, distance: 50.6
click at [337, 127] on div "17 19 19" at bounding box center [352, 123] width 118 height 9
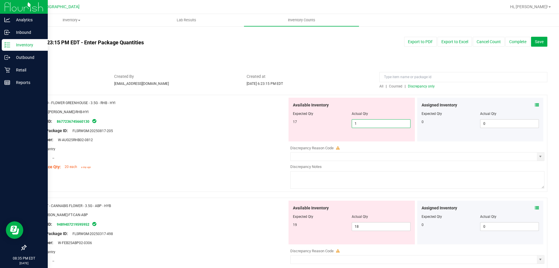
type input "17"
click at [246, 163] on div at bounding box center [158, 162] width 257 height 3
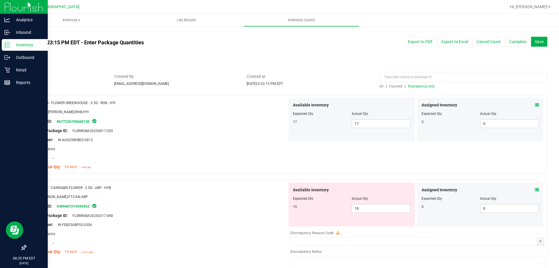
click at [423, 84] on span "Discrepancy only" at bounding box center [421, 86] width 27 height 4
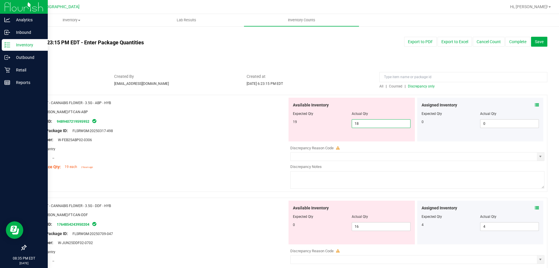
drag, startPoint x: 377, startPoint y: 121, endPoint x: 335, endPoint y: 126, distance: 42.1
click at [338, 126] on div "19 18 18" at bounding box center [352, 123] width 118 height 9
type input "19"
click at [253, 135] on div at bounding box center [158, 135] width 257 height 3
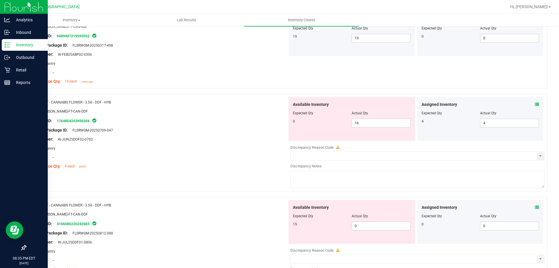
scroll to position [87, 0]
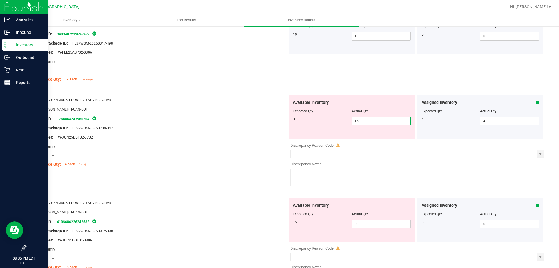
drag, startPoint x: 374, startPoint y: 122, endPoint x: 263, endPoint y: 125, distance: 110.7
click at [327, 123] on div "0 16 16" at bounding box center [352, 121] width 118 height 9
type input "0"
click at [245, 125] on div "Original Package ID: FLSRWGM-20250709-047" at bounding box center [158, 128] width 257 height 6
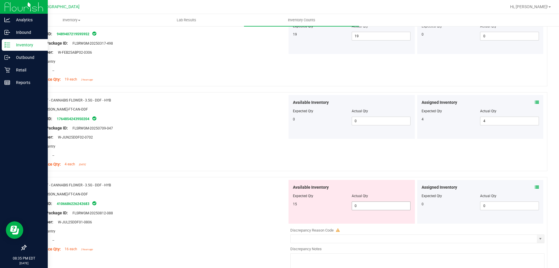
drag, startPoint x: 368, startPoint y: 209, endPoint x: 322, endPoint y: 206, distance: 46.1
click at [339, 208] on div "15 0 0" at bounding box center [352, 205] width 118 height 9
type input "15"
click at [249, 194] on div "SKU: [PERSON_NAME]-FT-CAN-DDF" at bounding box center [158, 194] width 257 height 6
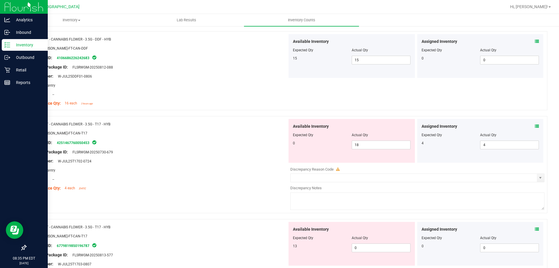
scroll to position [262, 0]
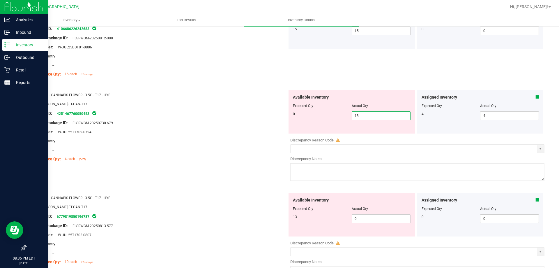
drag, startPoint x: 366, startPoint y: 115, endPoint x: 319, endPoint y: 114, distance: 46.6
click at [323, 114] on div "0 18 18" at bounding box center [352, 115] width 118 height 9
type input "0"
click at [282, 110] on div "Package ID: 4251467760050453" at bounding box center [158, 113] width 257 height 7
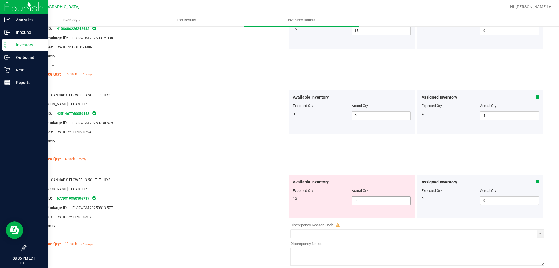
drag, startPoint x: 362, startPoint y: 202, endPoint x: 318, endPoint y: 203, distance: 44.6
click at [320, 203] on div "13 0 0" at bounding box center [352, 200] width 118 height 9
type input "1"
type input "13"
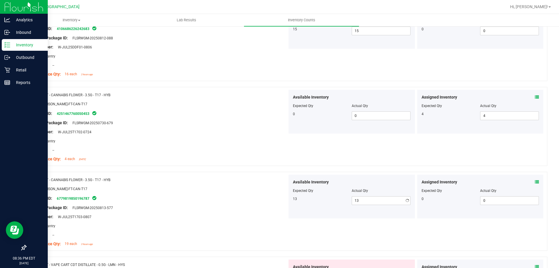
click at [242, 195] on div "Package ID: 6779819850196787" at bounding box center [158, 198] width 257 height 7
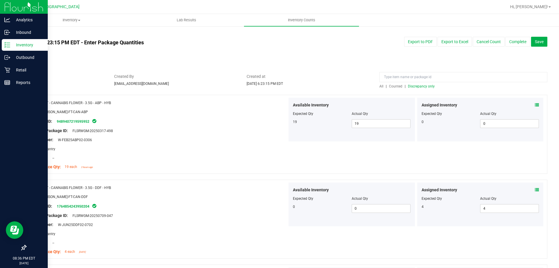
click at [421, 85] on span "Discrepancy only" at bounding box center [421, 86] width 27 height 4
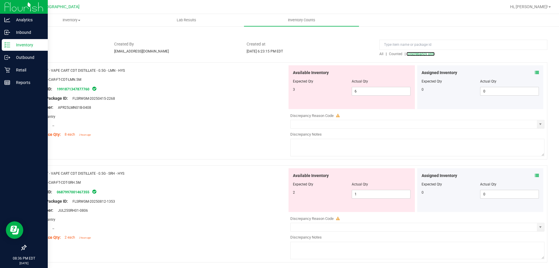
scroll to position [23, 0]
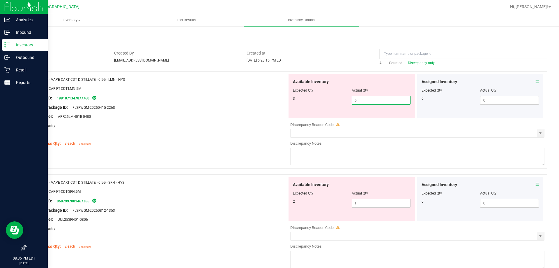
drag, startPoint x: 364, startPoint y: 98, endPoint x: 300, endPoint y: 98, distance: 63.5
click at [310, 99] on div "3 6 6" at bounding box center [352, 100] width 118 height 9
type input "3"
click at [254, 98] on div "Package ID: 1991871347877760" at bounding box center [158, 97] width 257 height 7
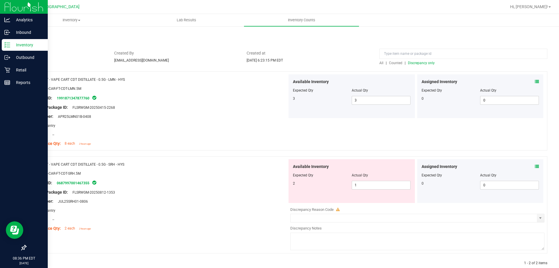
click at [418, 62] on span "Discrepancy only" at bounding box center [421, 63] width 27 height 4
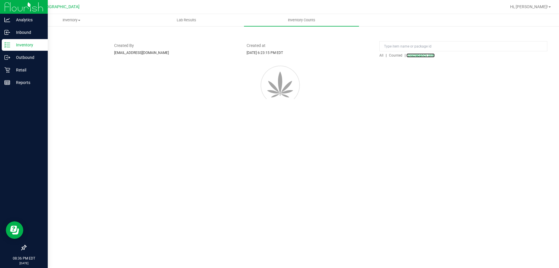
scroll to position [0, 0]
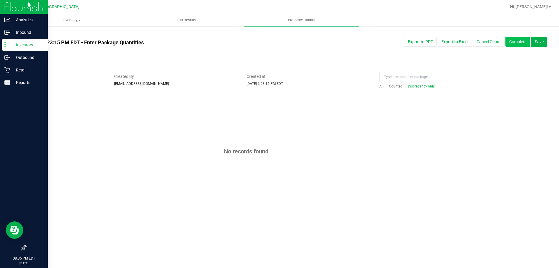
click at [509, 42] on button "Complete" at bounding box center [518, 42] width 25 height 10
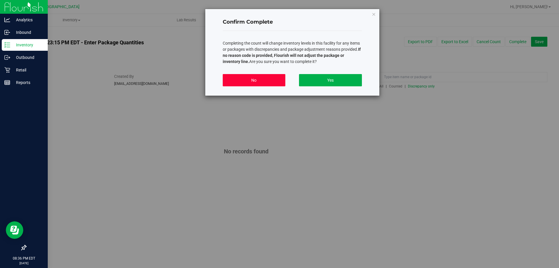
click at [247, 79] on button "No" at bounding box center [254, 80] width 63 height 12
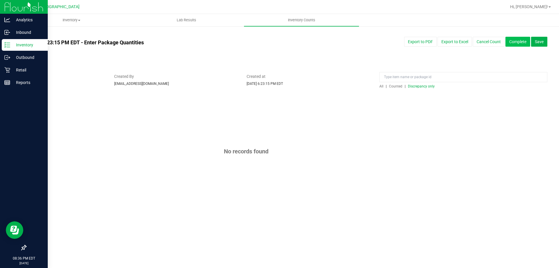
click at [517, 43] on button "Complete" at bounding box center [518, 42] width 25 height 10
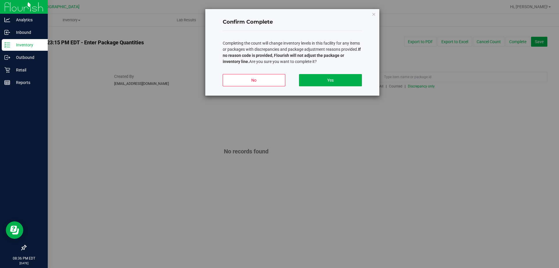
click at [339, 73] on div "No Yes" at bounding box center [292, 82] width 139 height 26
click at [338, 76] on button "Yes" at bounding box center [330, 80] width 63 height 12
